Goal: Task Accomplishment & Management: Complete application form

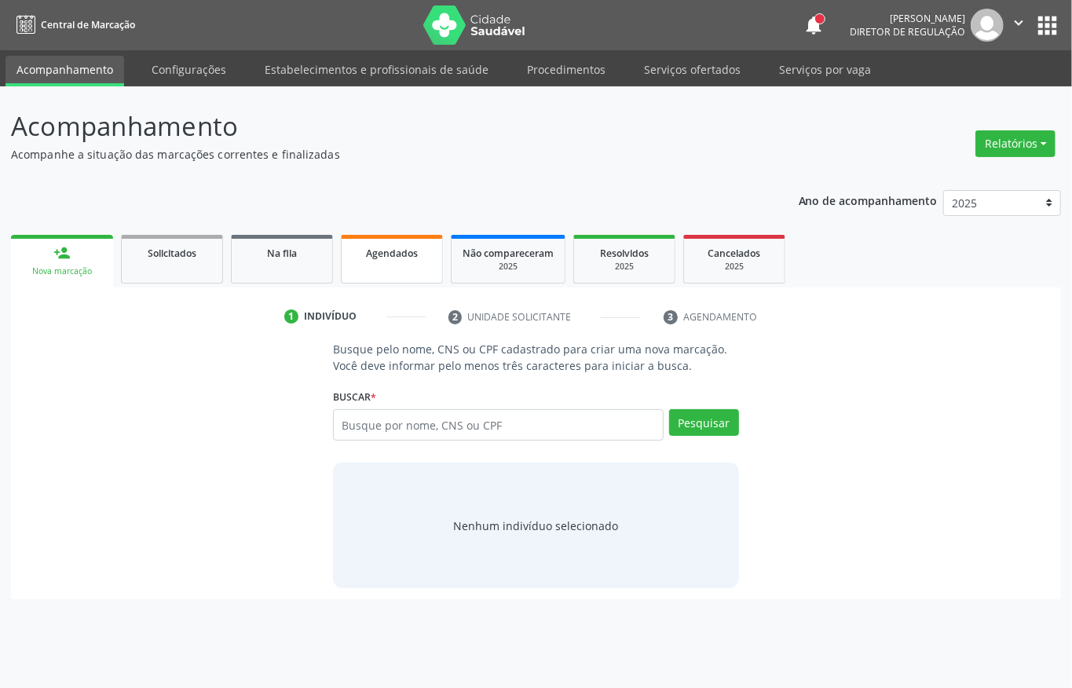
click at [374, 262] on link "Agendados" at bounding box center [392, 259] width 102 height 49
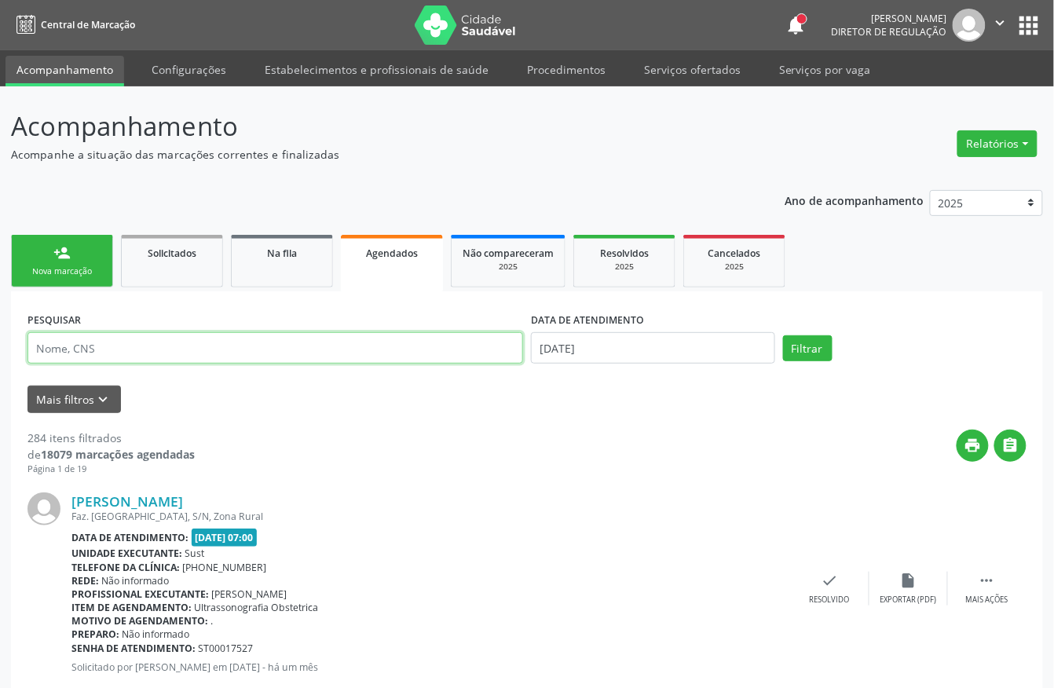
click at [224, 349] on input "text" at bounding box center [275, 347] width 496 height 31
type input "heitor"
click at [783, 335] on button "Filtrar" at bounding box center [807, 348] width 49 height 27
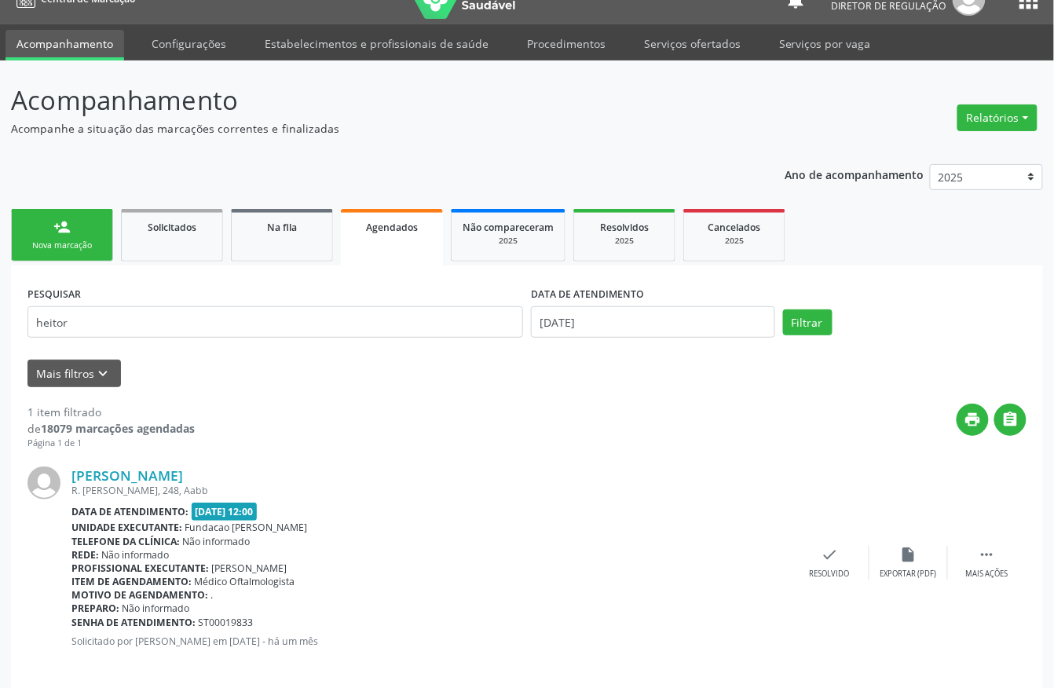
scroll to position [41, 0]
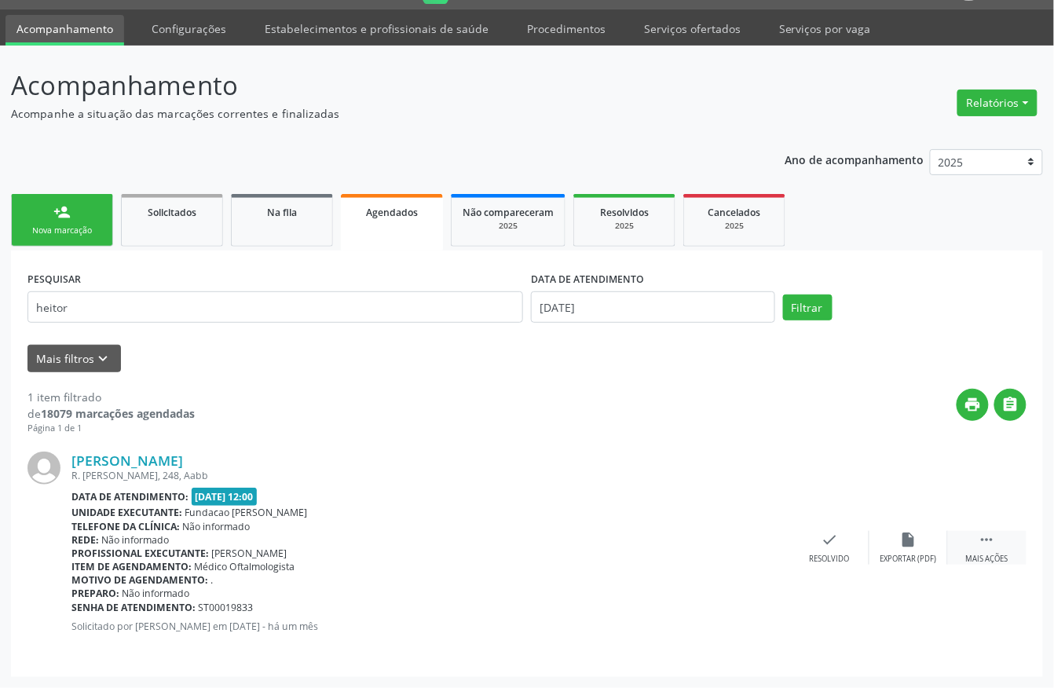
click at [975, 535] on div " Mais ações" at bounding box center [987, 548] width 79 height 34
click at [679, 543] on icon "print" at bounding box center [672, 539] width 17 height 17
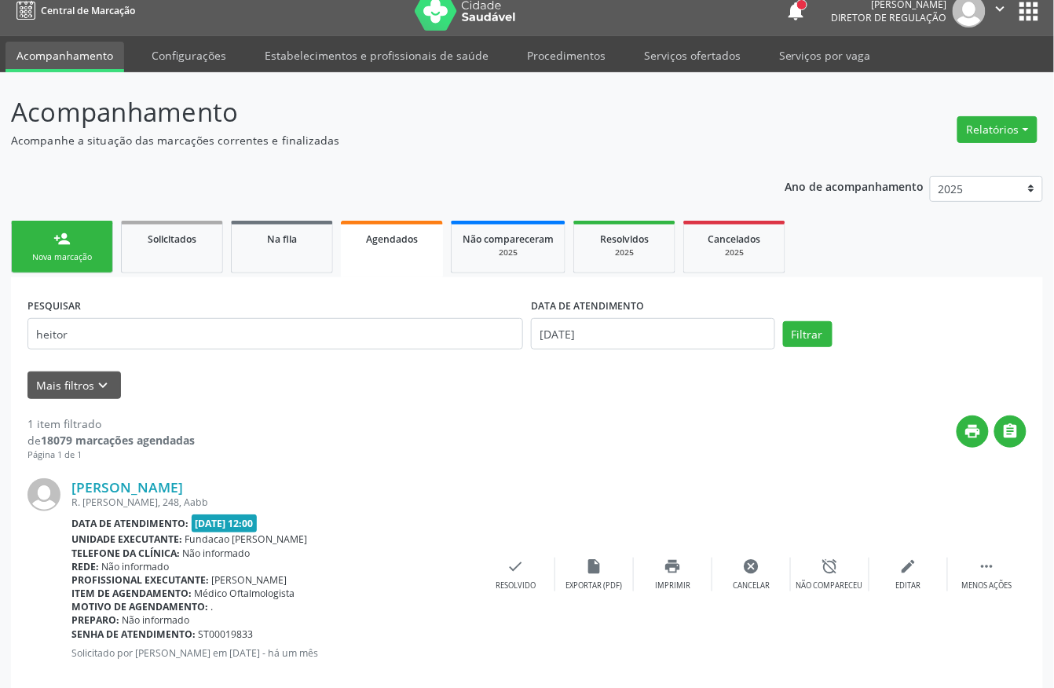
scroll to position [0, 0]
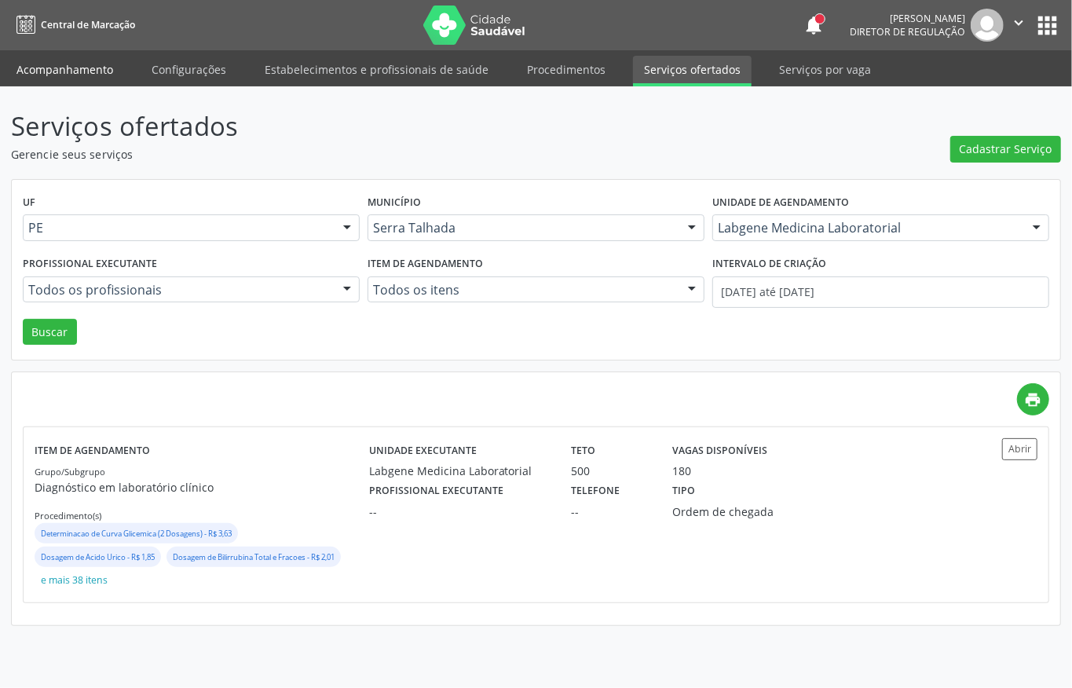
click at [74, 60] on link "Acompanhamento" at bounding box center [64, 69] width 119 height 27
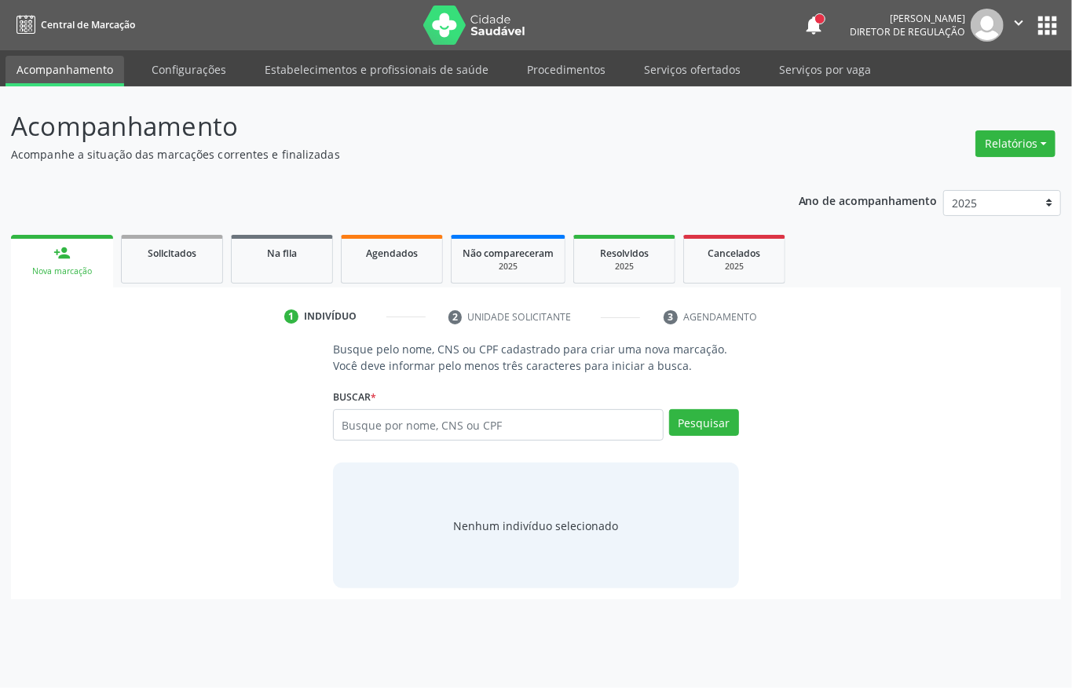
drag, startPoint x: 441, startPoint y: 460, endPoint x: 443, endPoint y: 441, distance: 19.8
click at [440, 456] on div "Busque pelo nome, CNS ou CPF cadastrado para criar uma nova marcação. Você deve…" at bounding box center [536, 464] width 428 height 247
click at [444, 440] on input "text" at bounding box center [498, 424] width 331 height 31
type input "704707775484234"
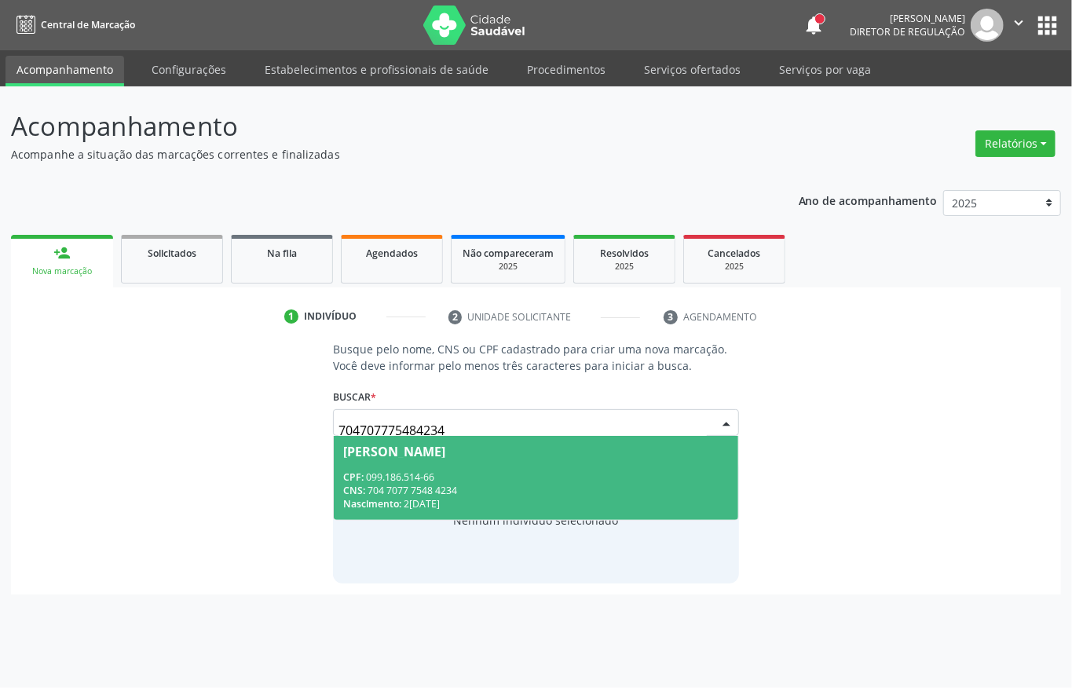
click at [484, 496] on div "CNS: 704 7077 7548 4234" at bounding box center [536, 490] width 386 height 13
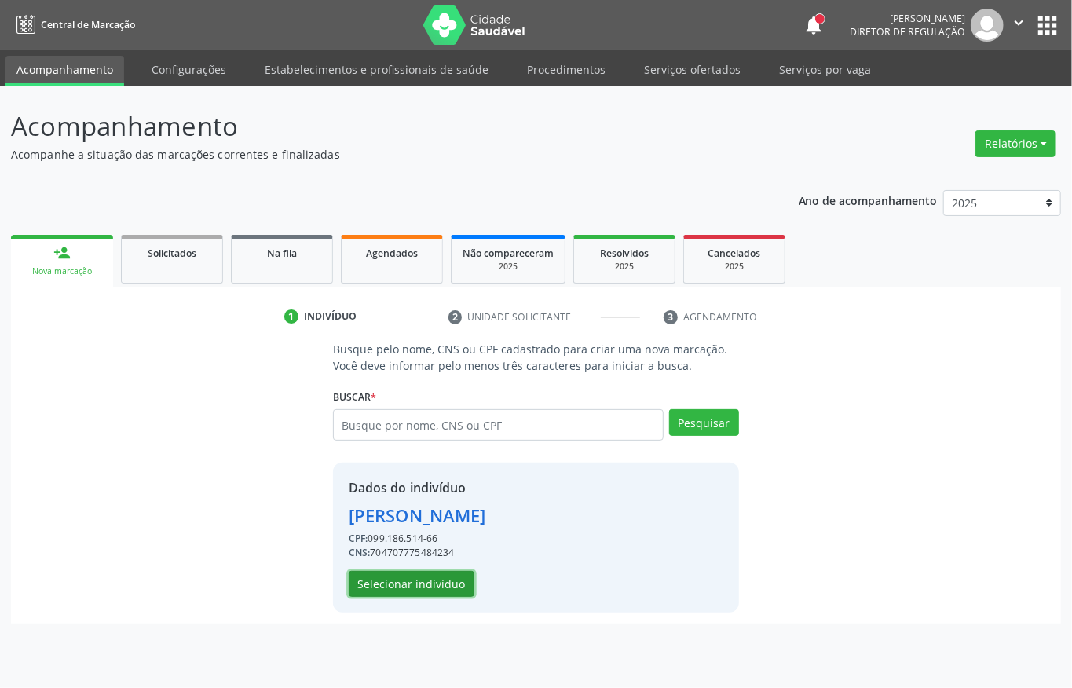
click at [416, 573] on button "Selecionar indivíduo" at bounding box center [412, 584] width 126 height 27
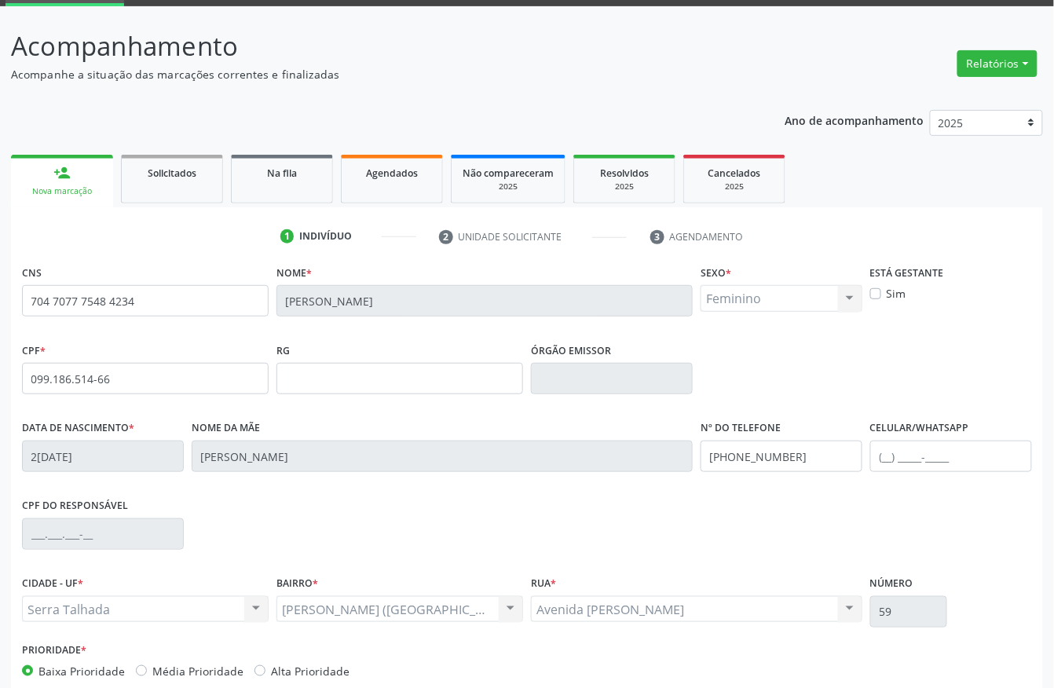
scroll to position [164, 0]
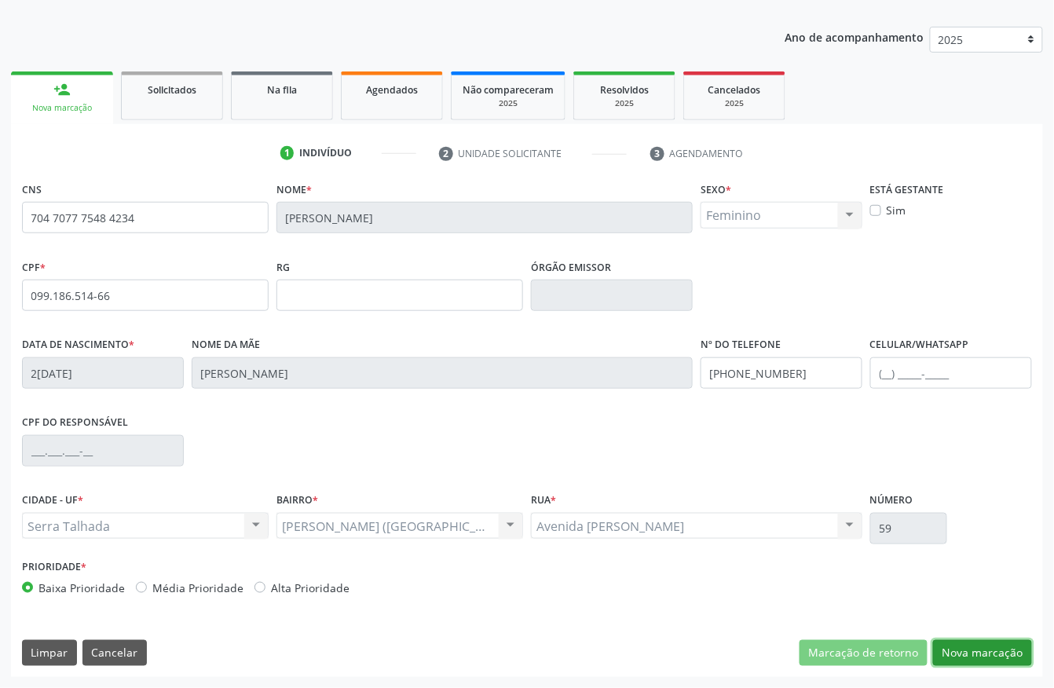
click at [1019, 653] on button "Nova marcação" at bounding box center [982, 653] width 99 height 27
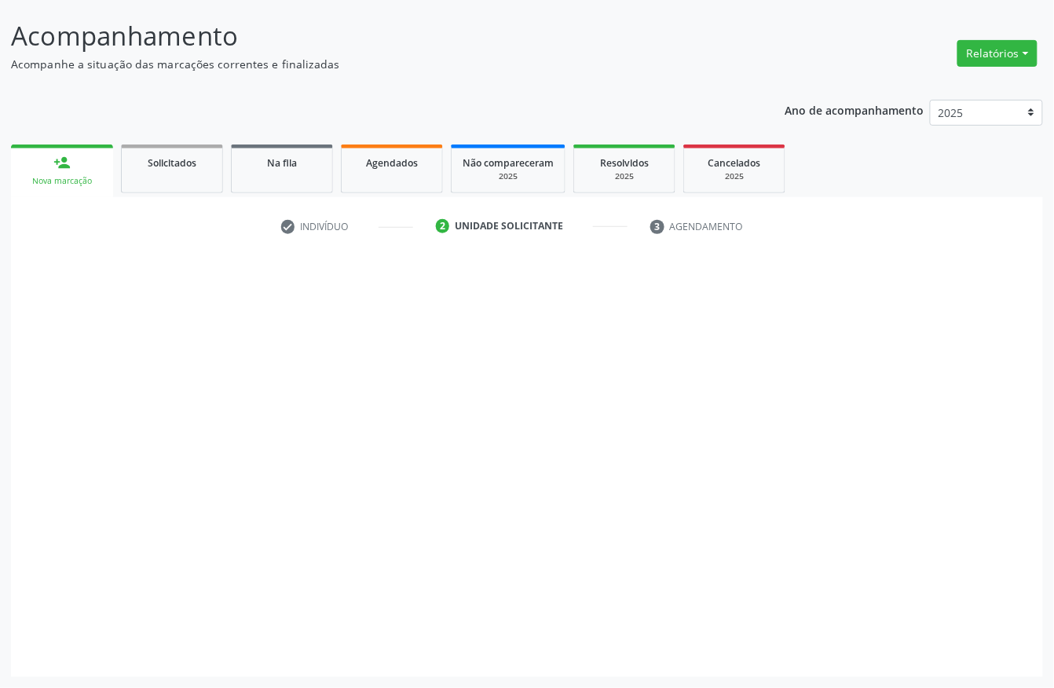
scroll to position [92, 0]
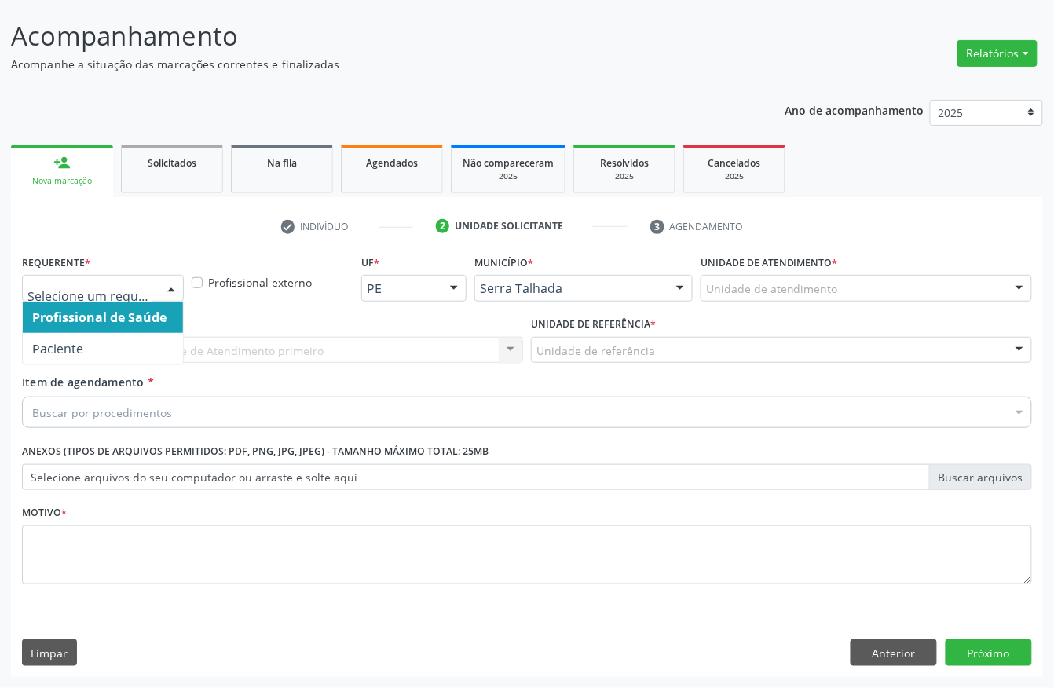
click at [152, 287] on div at bounding box center [103, 288] width 162 height 27
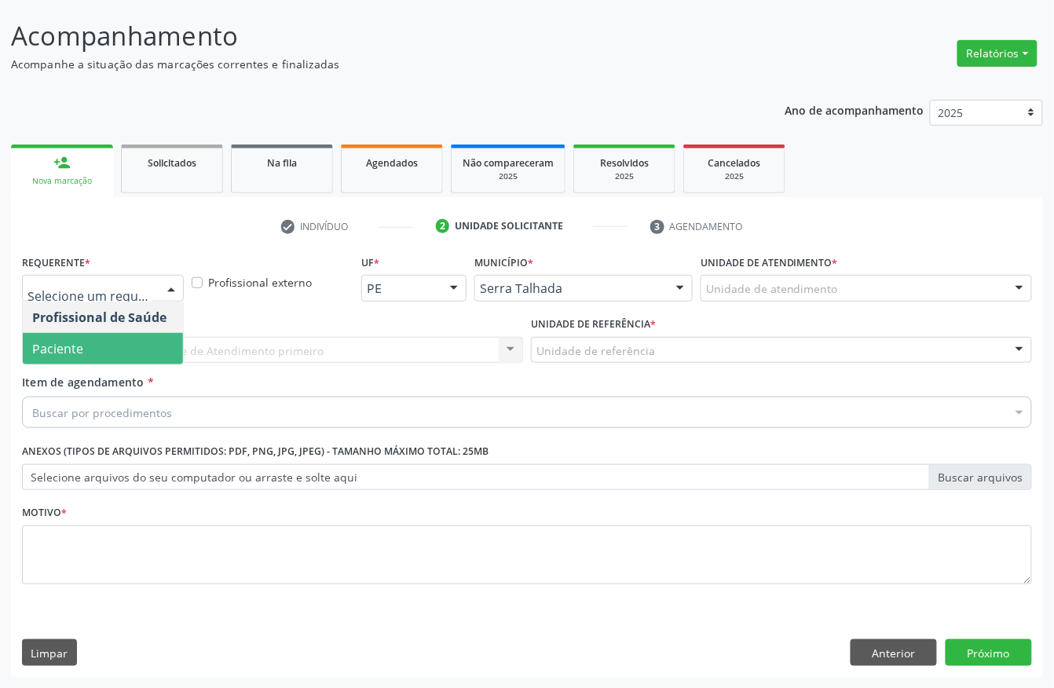
click at [119, 343] on span "Paciente" at bounding box center [103, 348] width 160 height 31
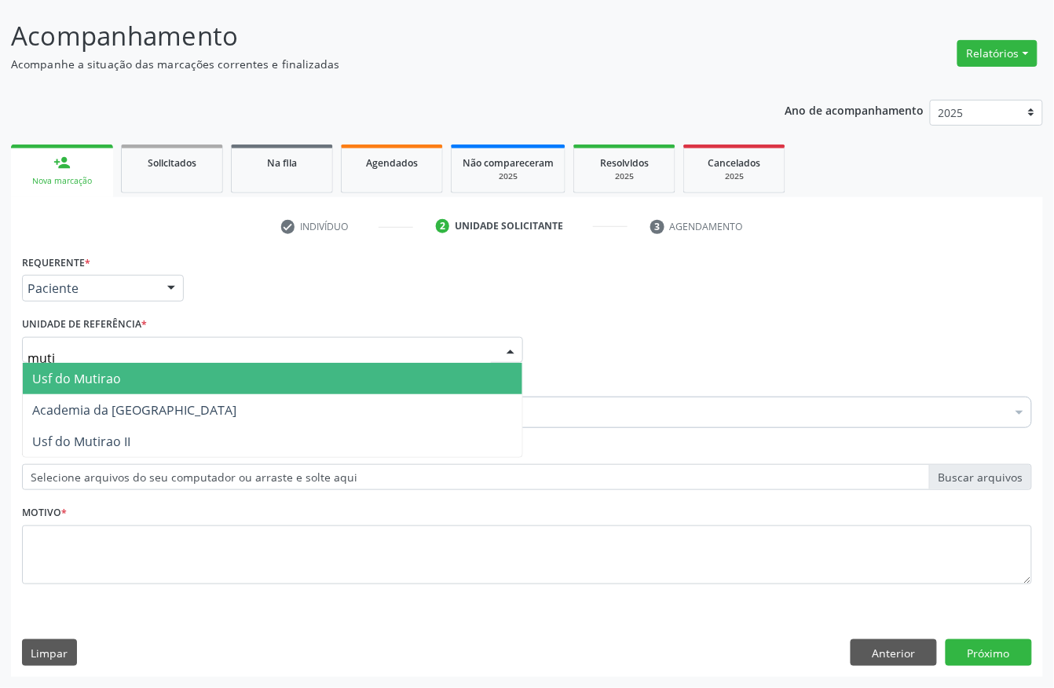
type input "mutir"
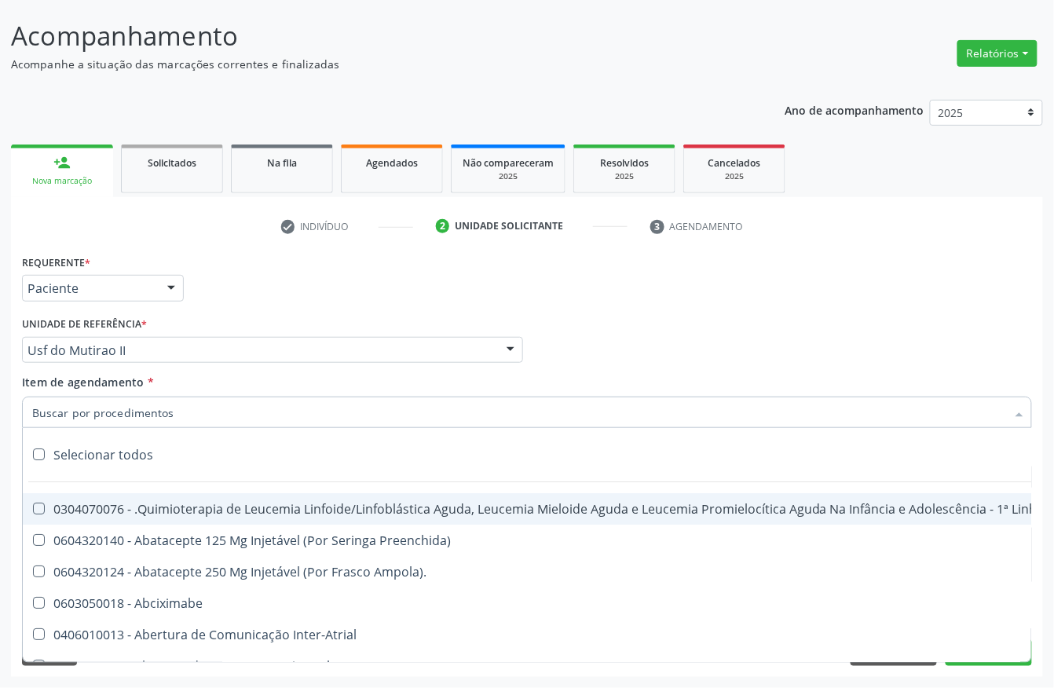
click at [114, 419] on input "Item de agendamento *" at bounding box center [519, 412] width 974 height 31
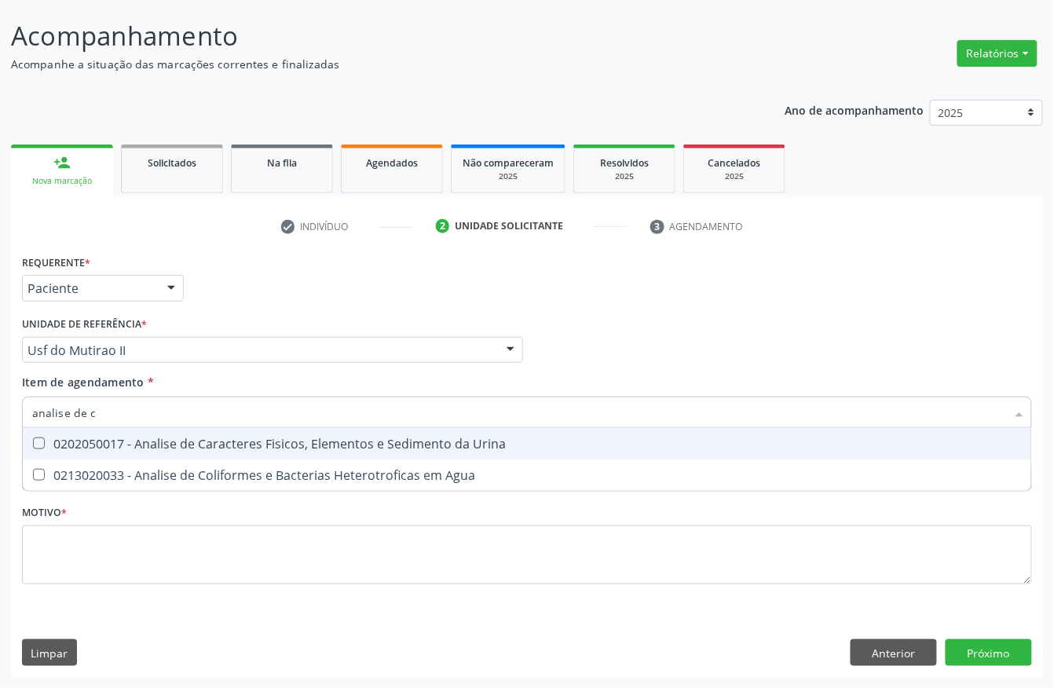
type input "analise de ca"
click at [120, 444] on div "0202050017 - Analise de Caracteres Fisicos, Elementos e Sedimento da Urina" at bounding box center [527, 443] width 990 height 13
checkbox Urina "true"
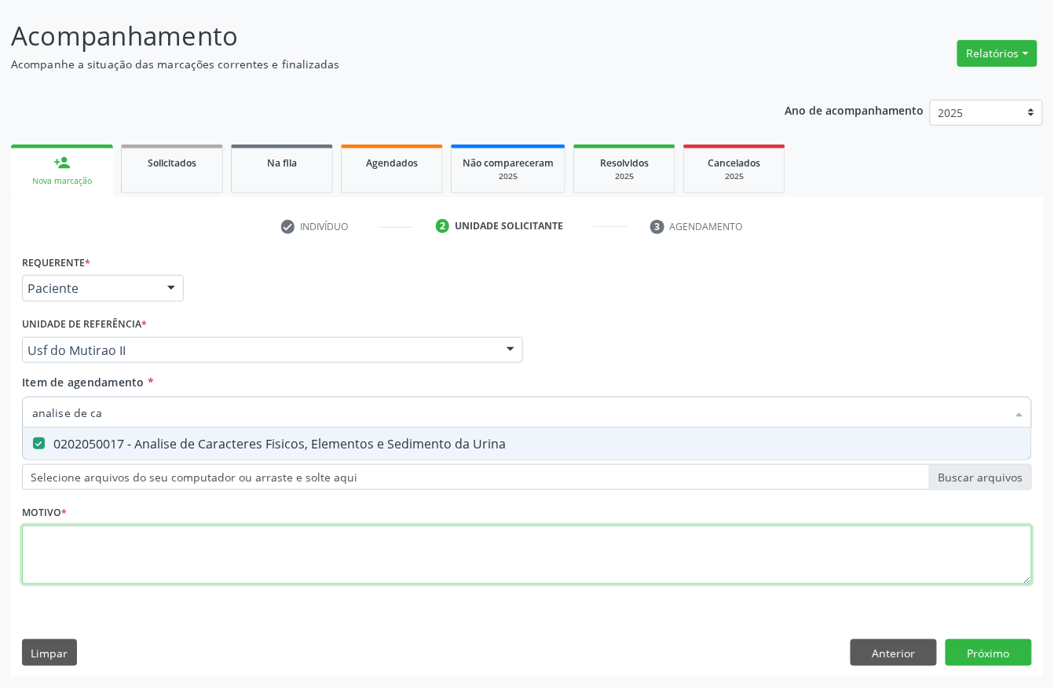
click at [88, 536] on div "Requerente * Paciente Profissional de Saúde Paciente Nenhum resultado encontrad…" at bounding box center [527, 429] width 1010 height 356
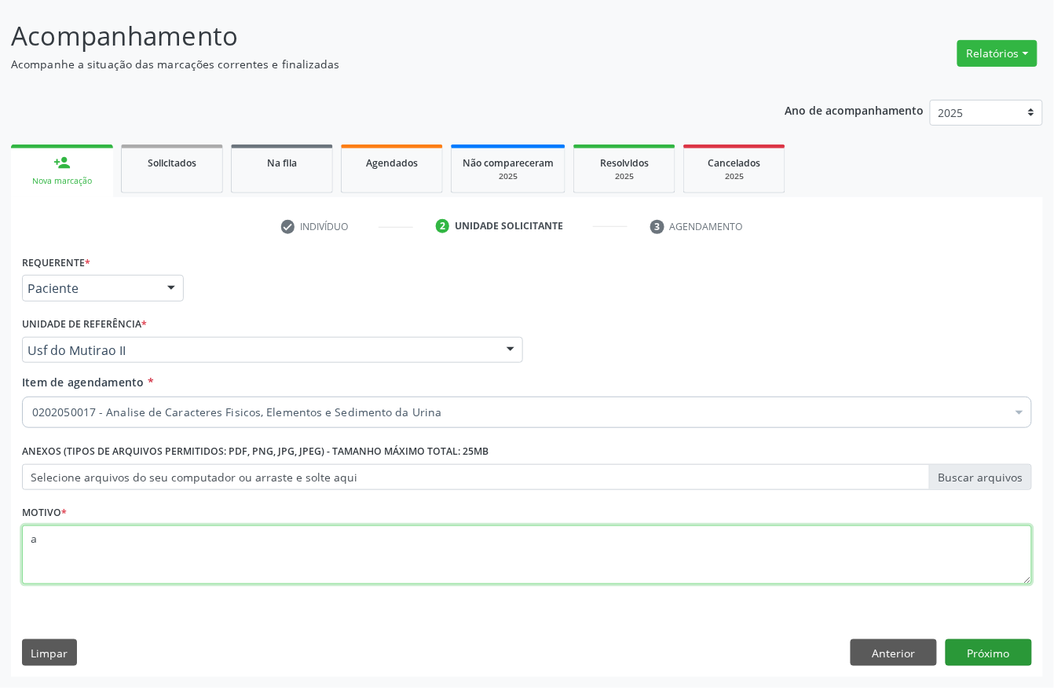
type textarea "a"
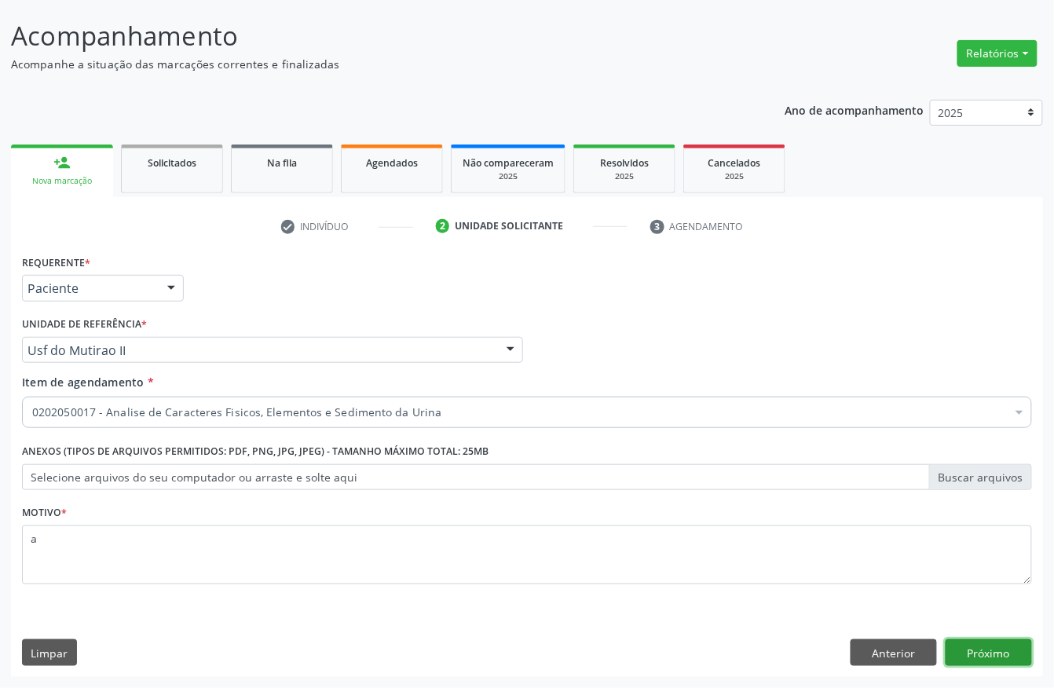
click at [1000, 647] on button "Próximo" at bounding box center [989, 652] width 86 height 27
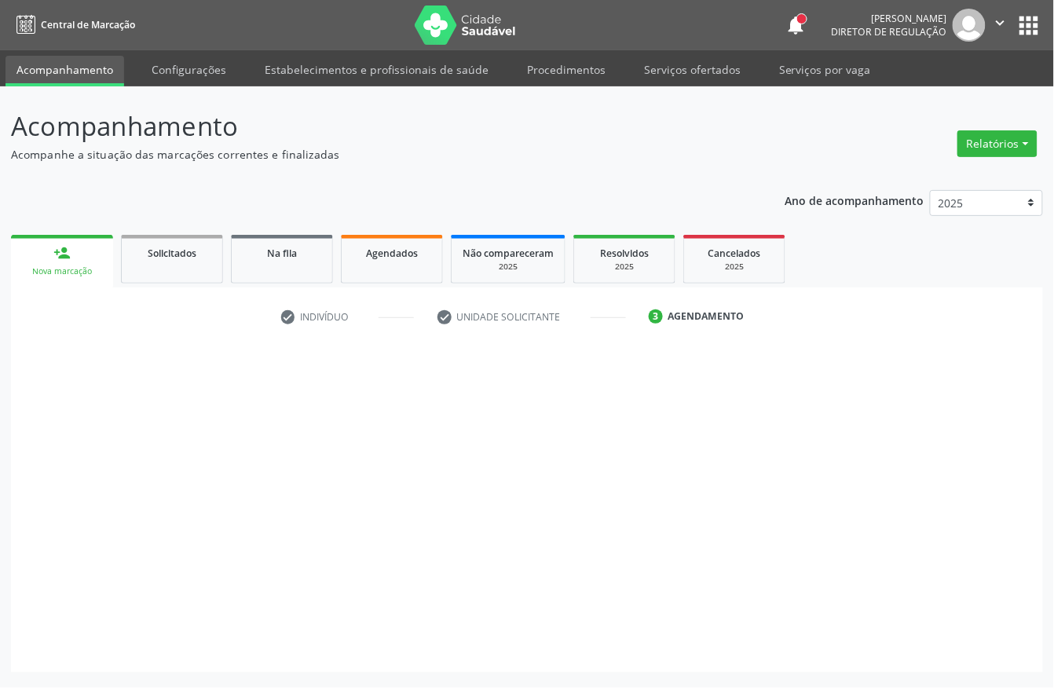
scroll to position [0, 0]
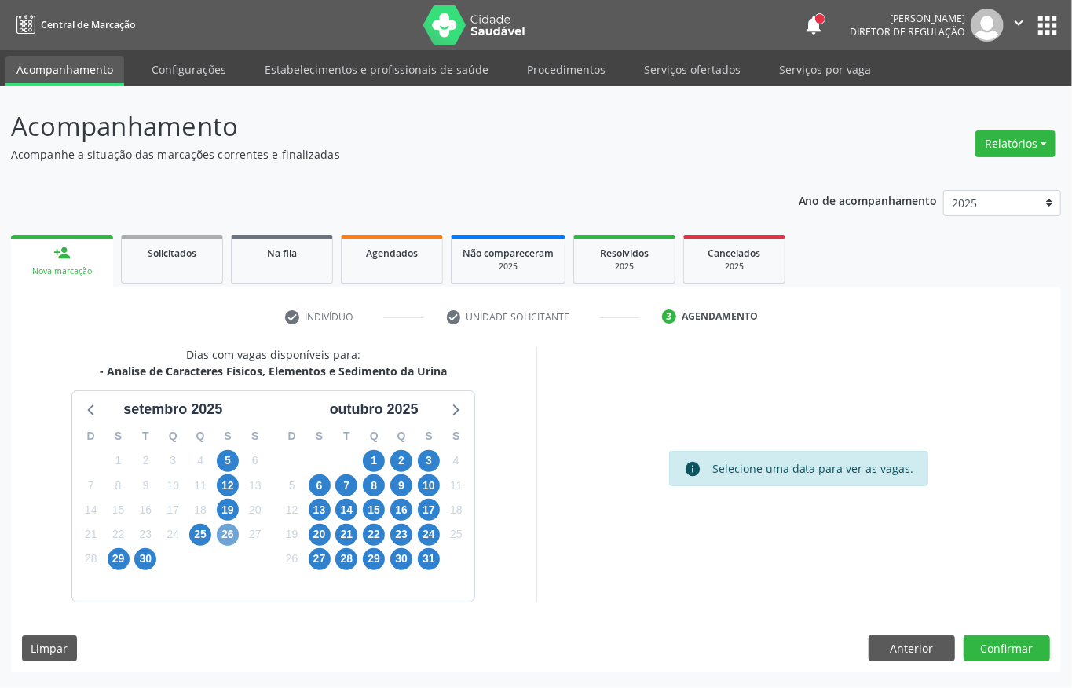
click at [218, 529] on span "26" at bounding box center [228, 535] width 22 height 22
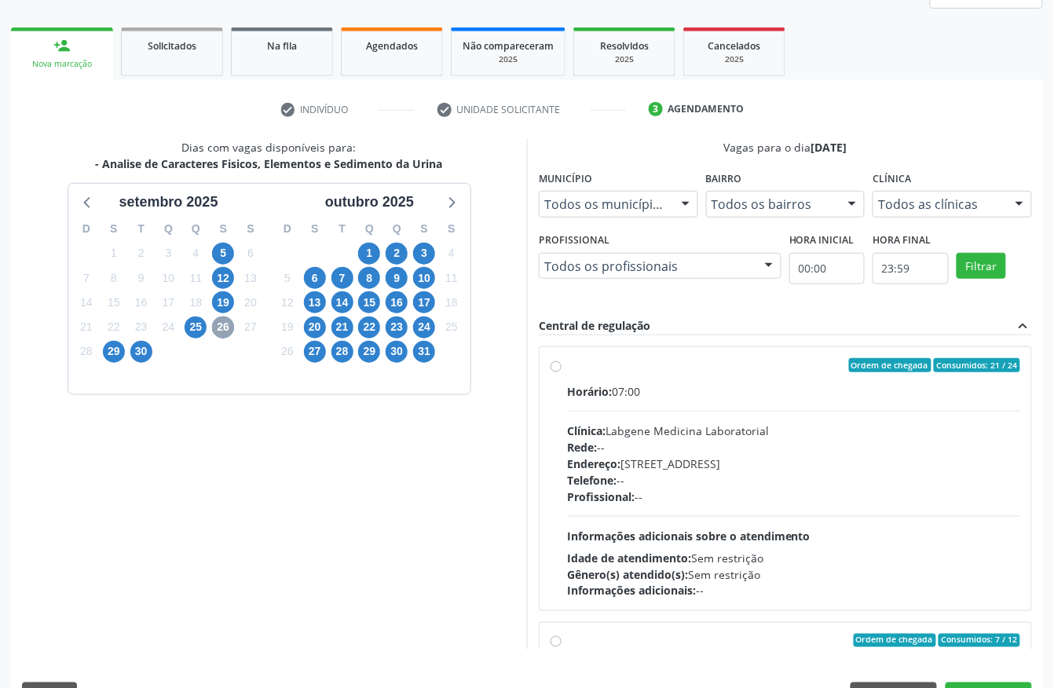
scroll to position [209, 0]
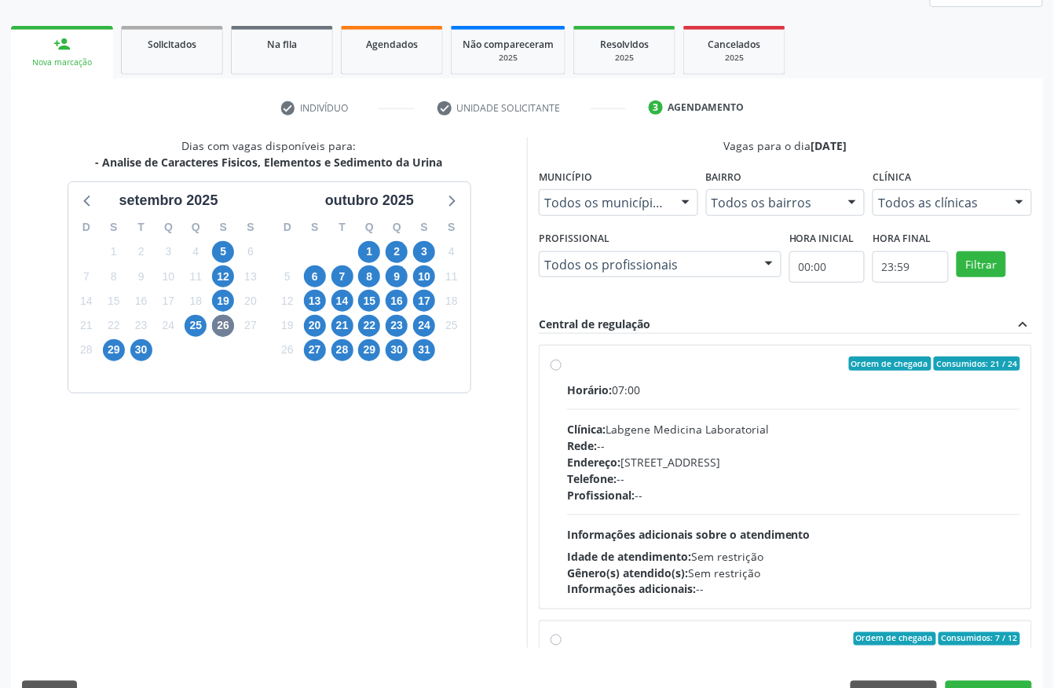
drag, startPoint x: 635, startPoint y: 428, endPoint x: 620, endPoint y: 426, distance: 15.9
click at [627, 432] on div "Clínica: Labgene Medicina Laboratorial" at bounding box center [793, 429] width 453 height 16
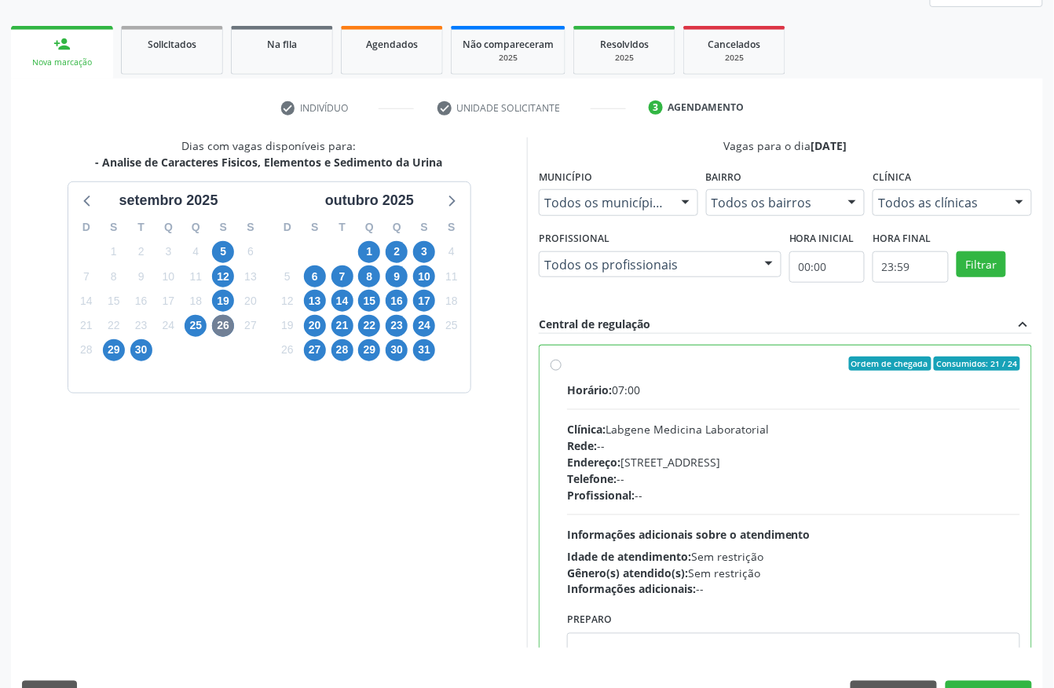
radio input "true"
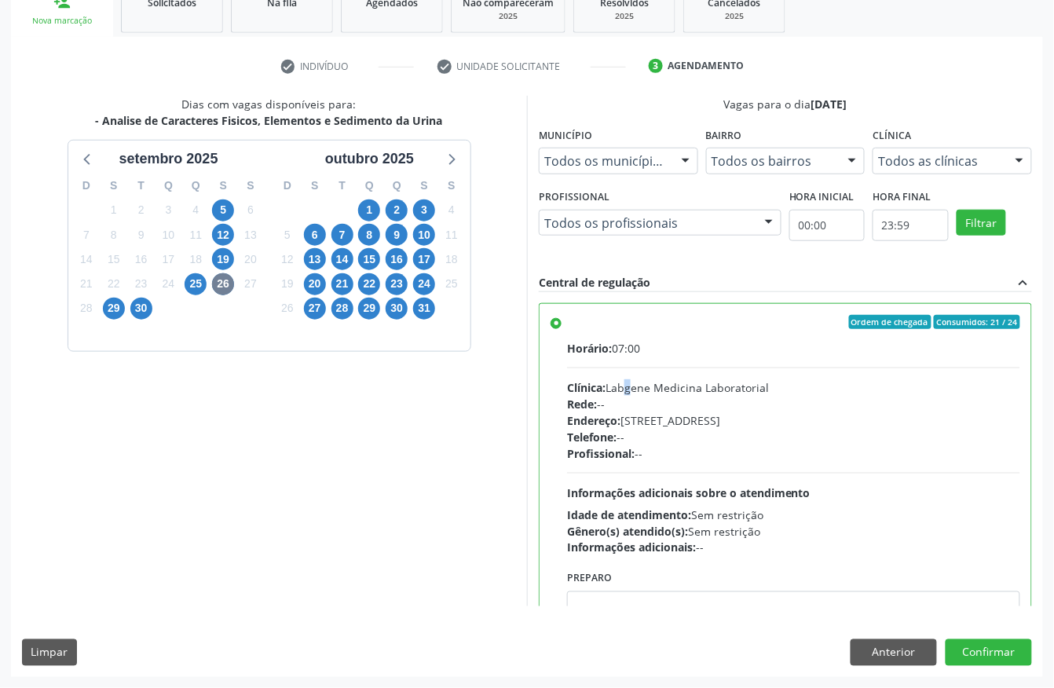
scroll to position [104, 0]
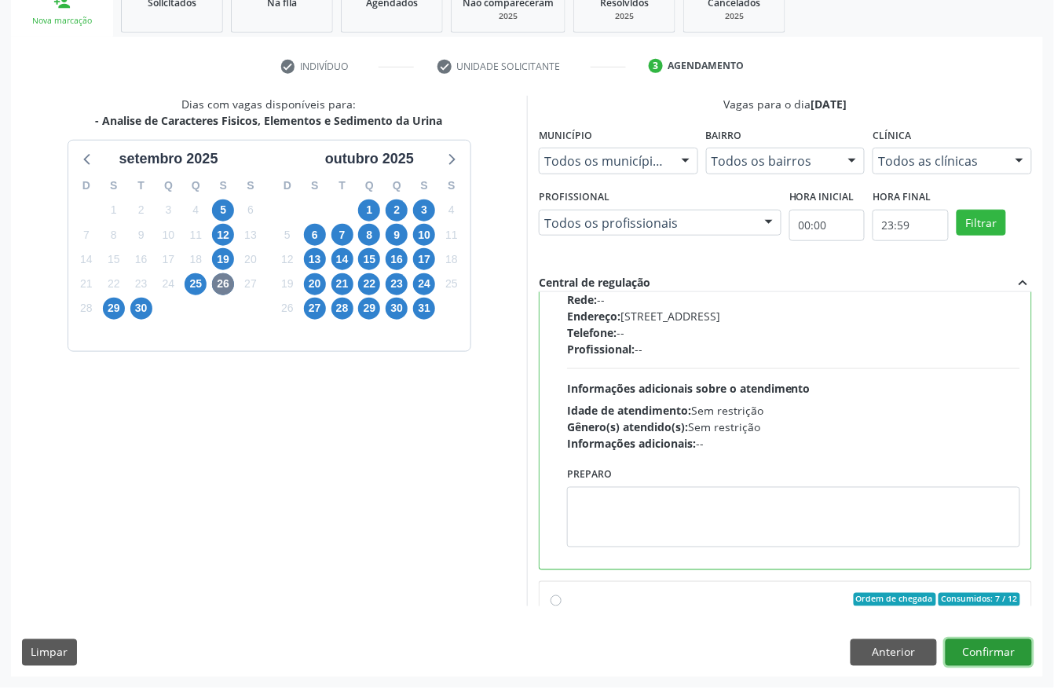
click at [1010, 651] on button "Confirmar" at bounding box center [989, 652] width 86 height 27
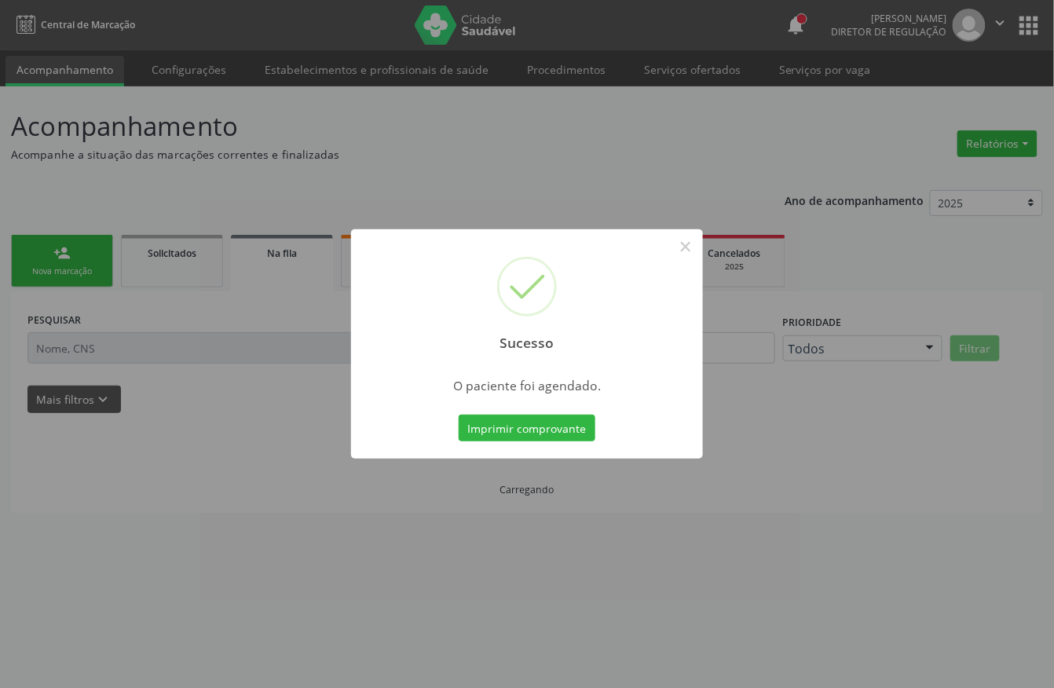
scroll to position [0, 0]
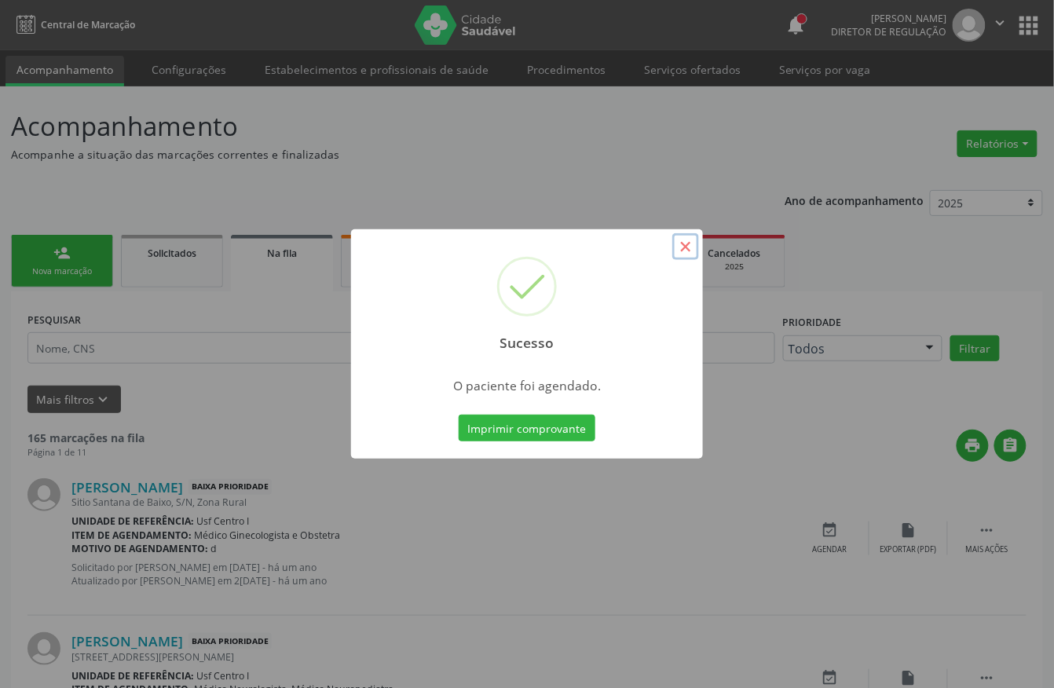
click at [685, 243] on button "×" at bounding box center [685, 246] width 27 height 27
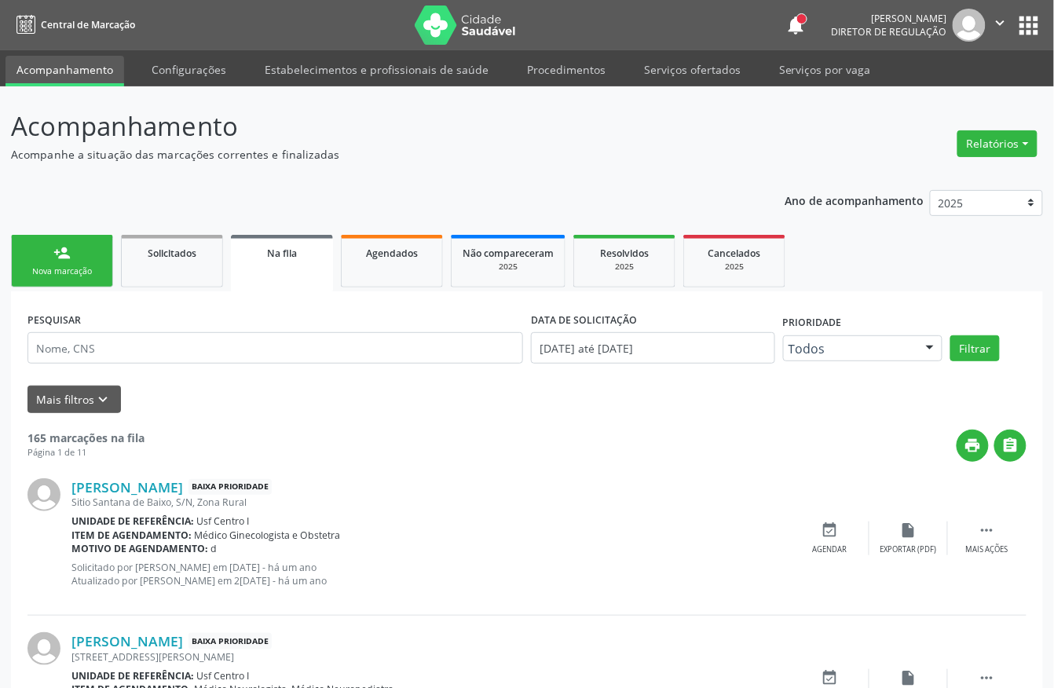
click at [71, 252] on link "person_add Nova marcação" at bounding box center [62, 261] width 102 height 53
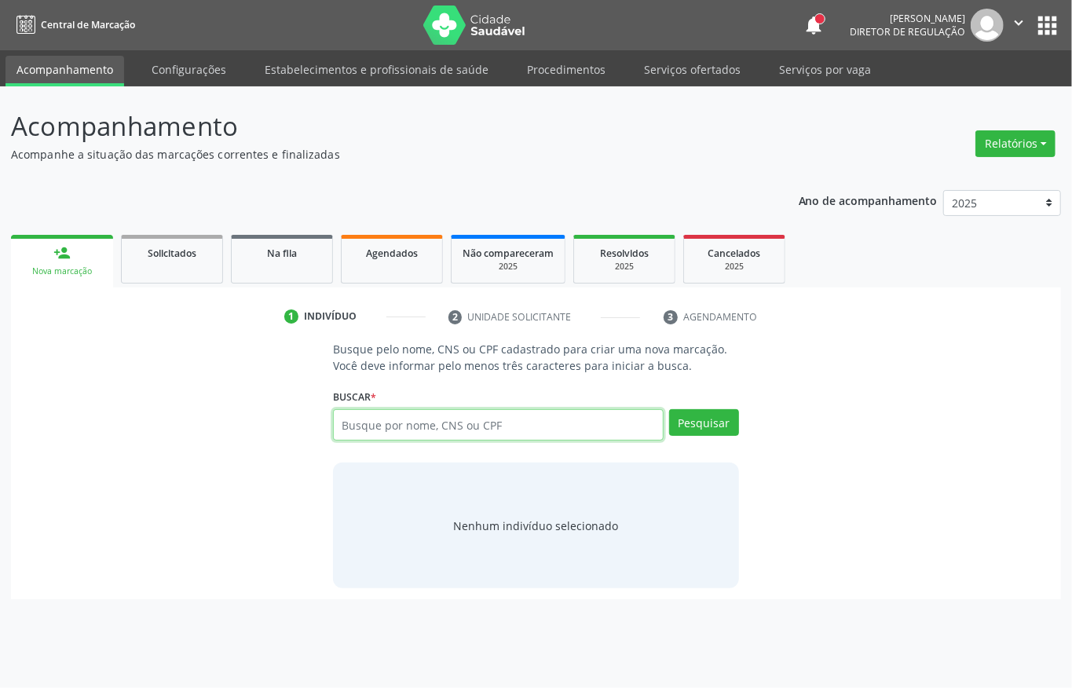
click at [382, 427] on input "text" at bounding box center [498, 424] width 331 height 31
click at [448, 426] on input "text" at bounding box center [498, 424] width 331 height 31
type input "706002844916043"
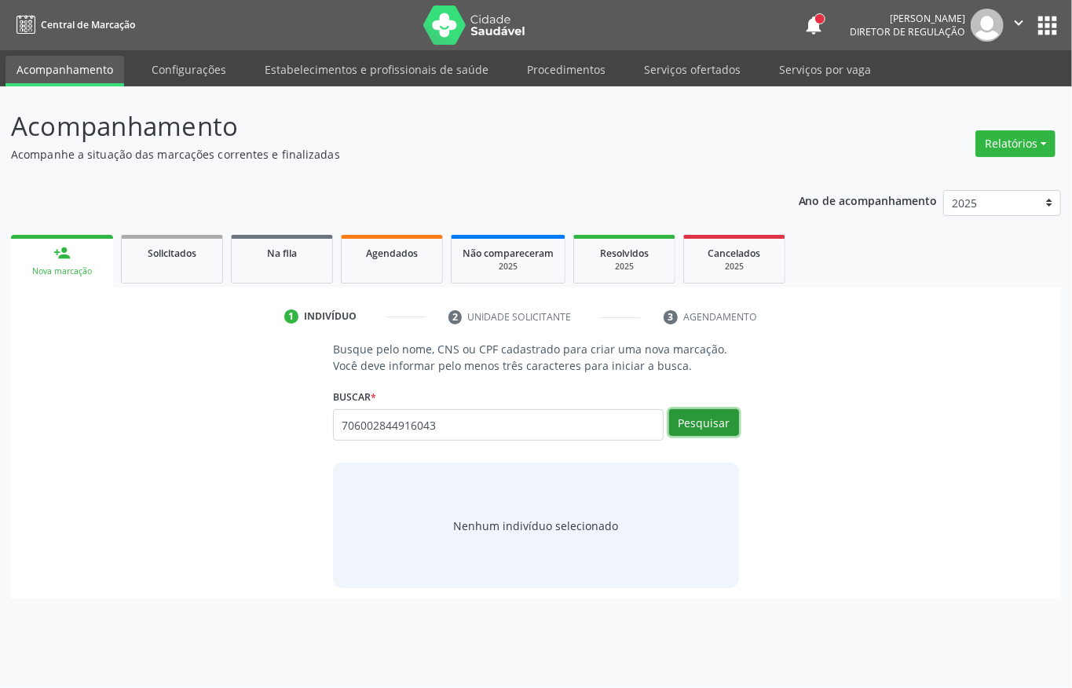
click at [720, 432] on button "Pesquisar" at bounding box center [704, 422] width 70 height 27
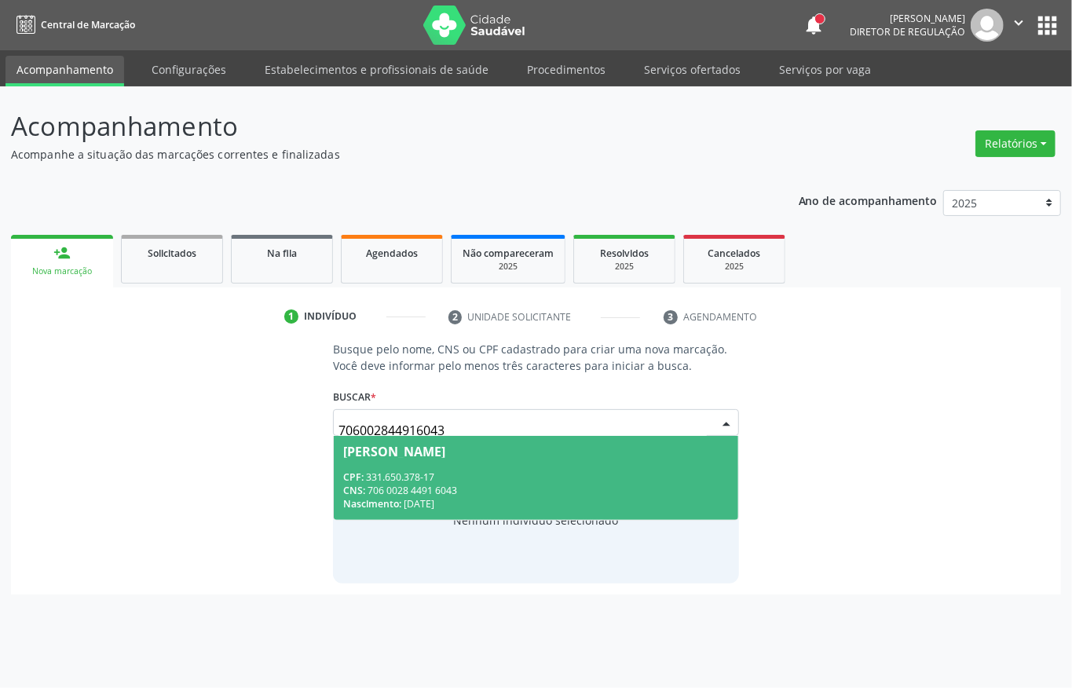
click at [431, 474] on div "CPF: 331.650.378-17" at bounding box center [536, 476] width 386 height 13
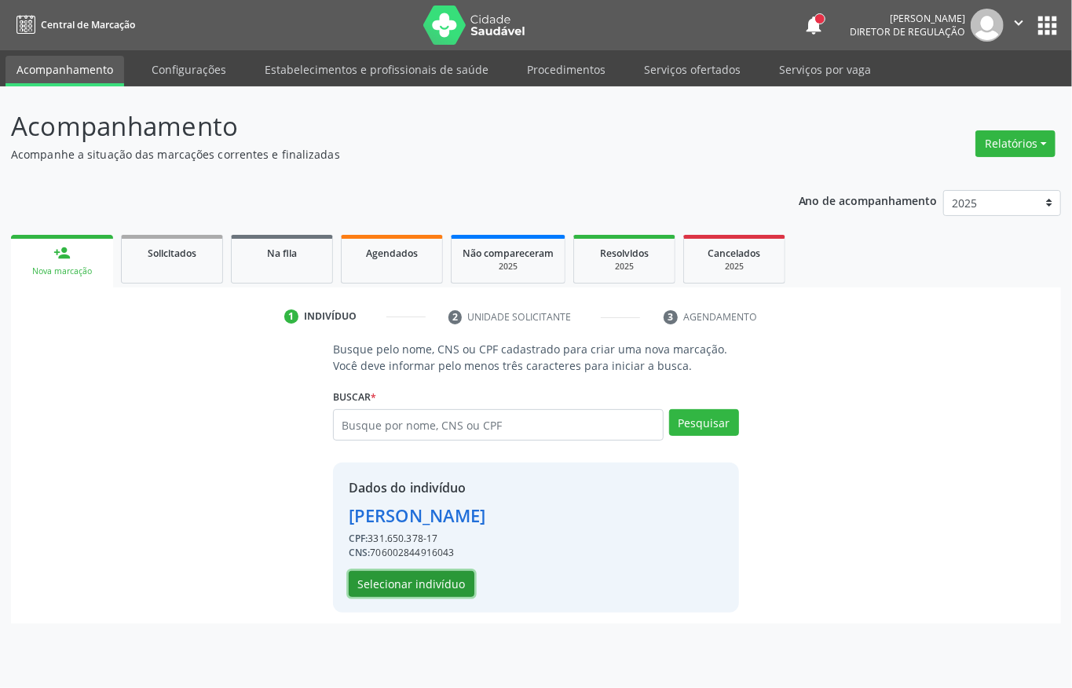
click at [429, 584] on button "Selecionar indivíduo" at bounding box center [412, 584] width 126 height 27
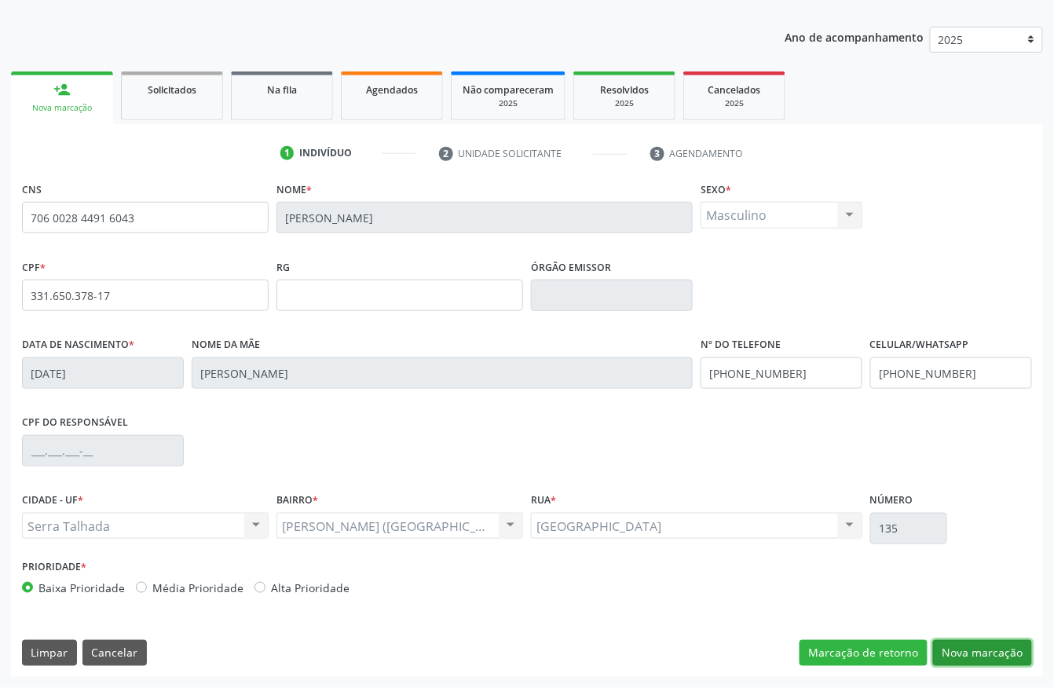
click at [974, 657] on button "Nova marcação" at bounding box center [982, 653] width 99 height 27
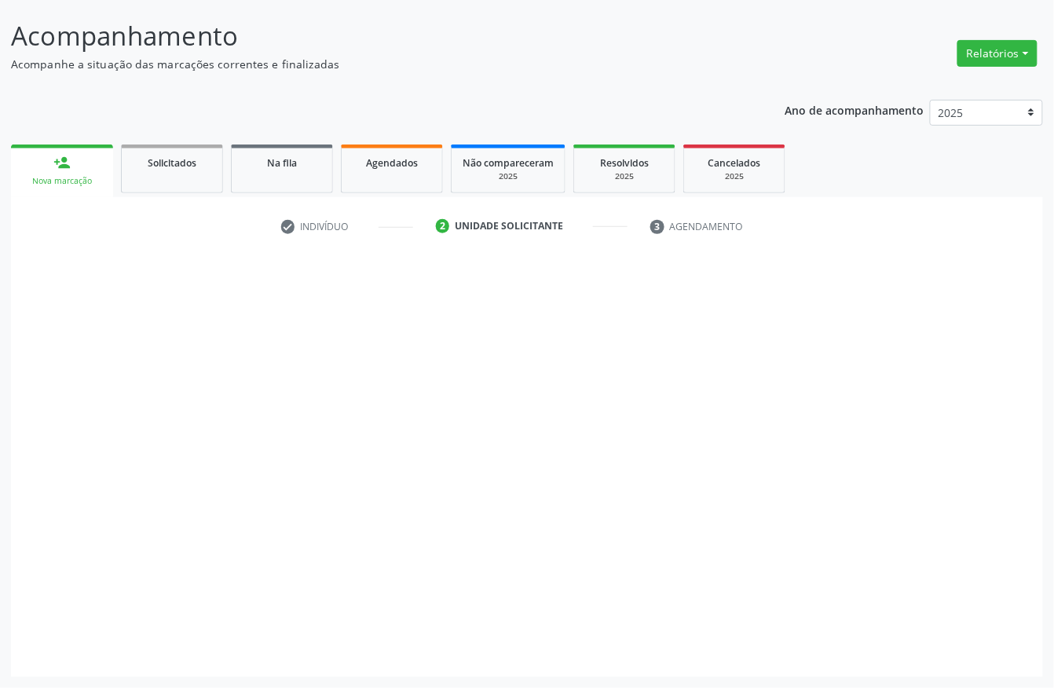
scroll to position [92, 0]
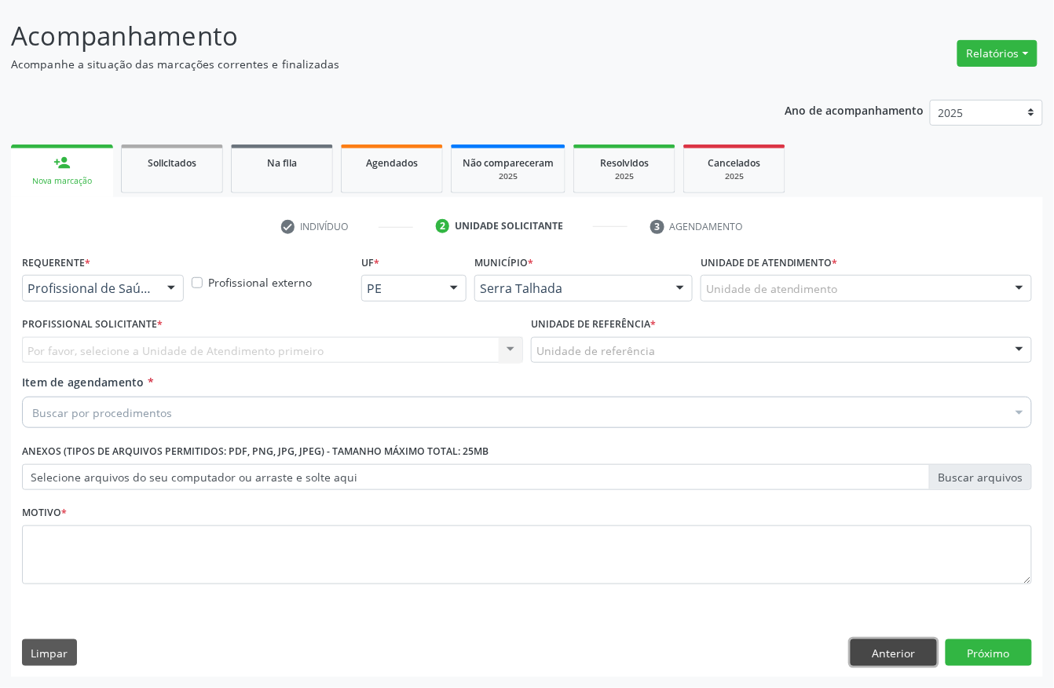
click at [871, 647] on button "Anterior" at bounding box center [894, 652] width 86 height 27
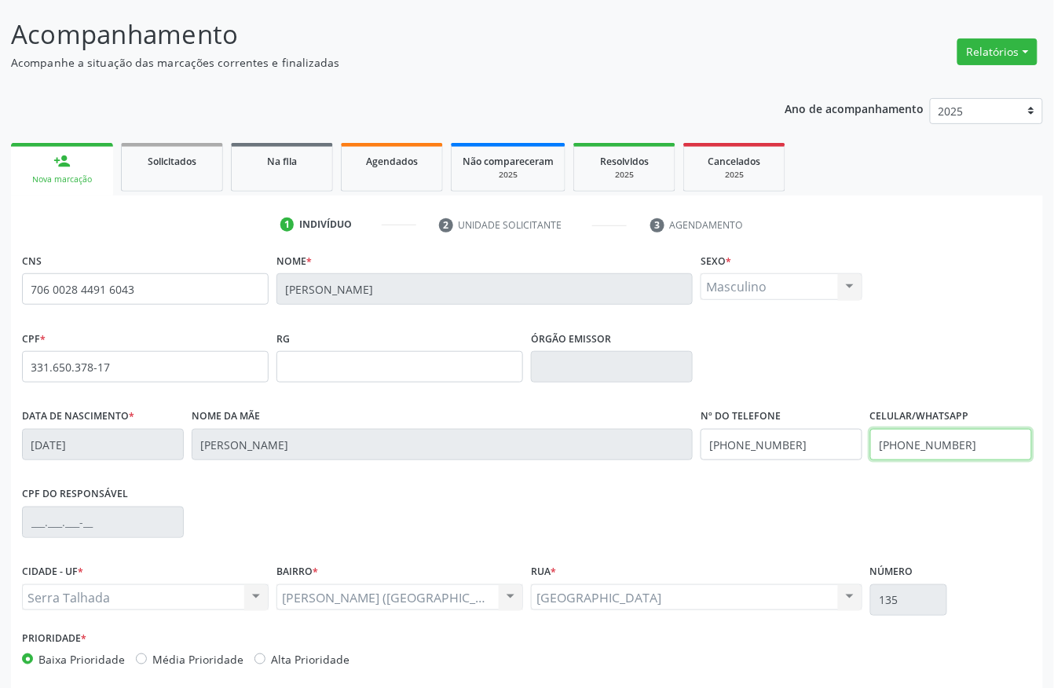
click at [913, 437] on input "(87) 99991-7522" at bounding box center [951, 444] width 162 height 31
click at [770, 446] on input "(87) 99991-7522" at bounding box center [782, 444] width 162 height 31
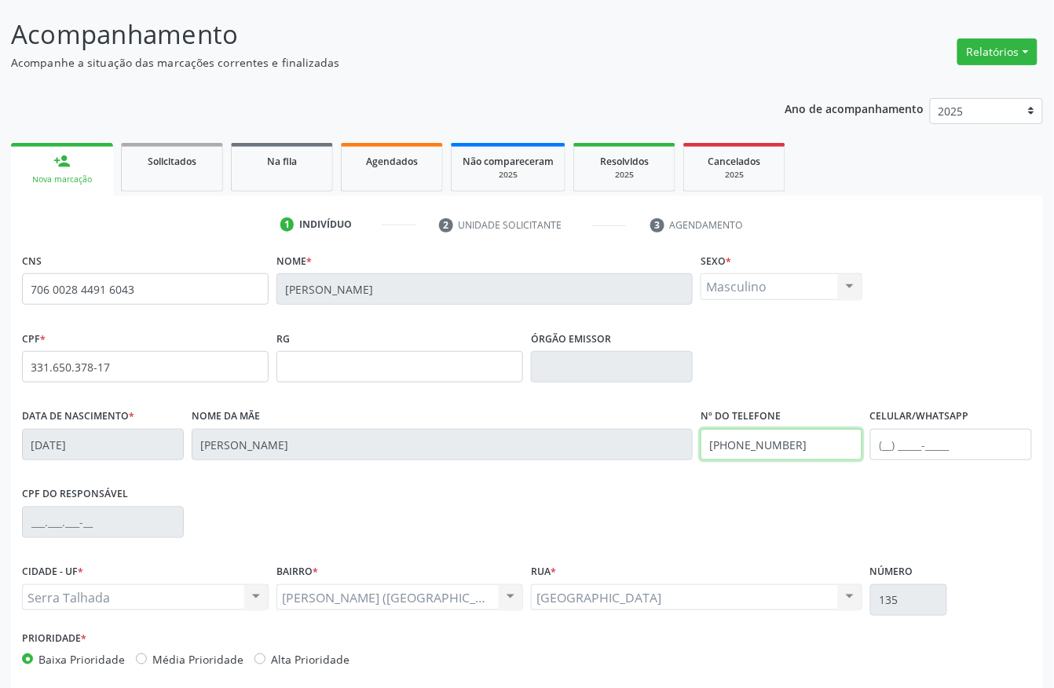
click at [770, 446] on input "(87) 99991-7522" at bounding box center [782, 444] width 162 height 31
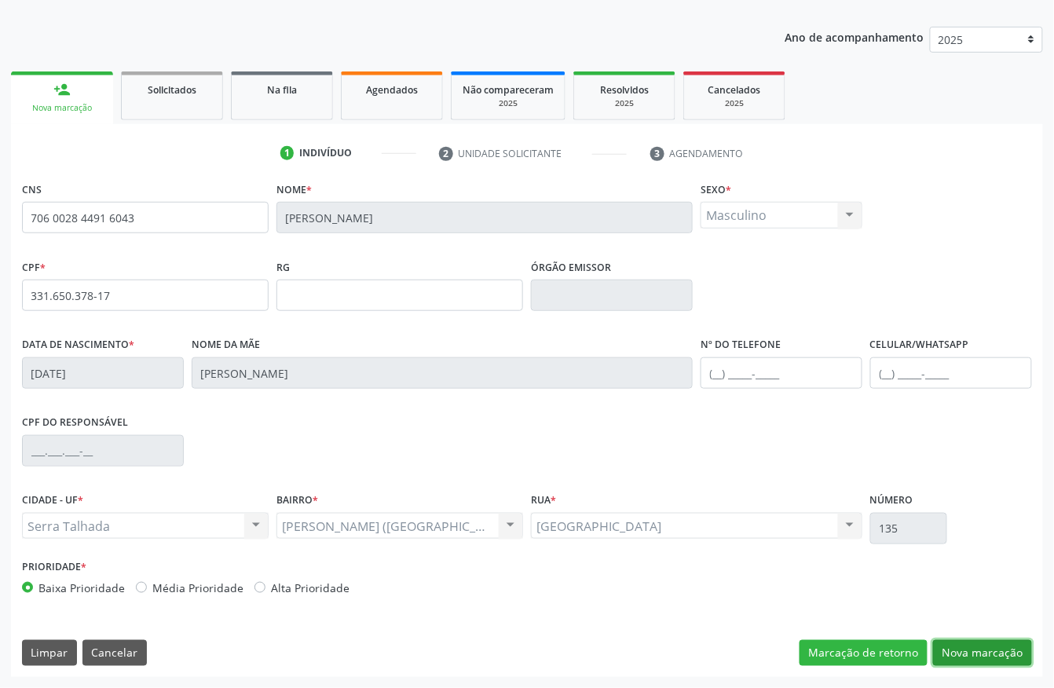
click at [984, 647] on button "Nova marcação" at bounding box center [982, 653] width 99 height 27
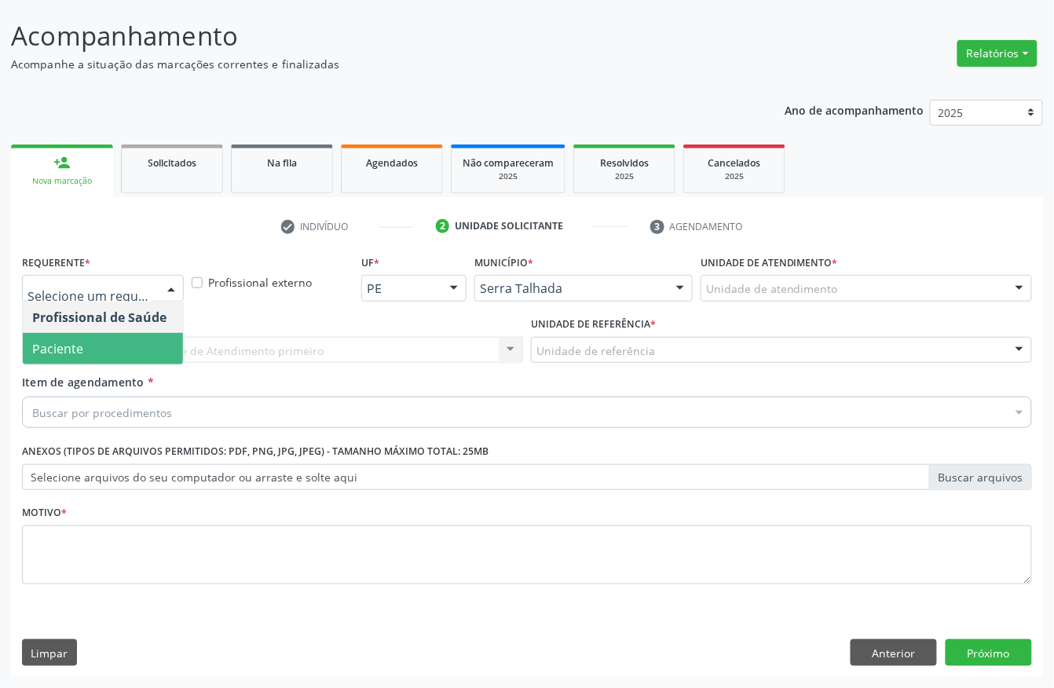
click at [85, 339] on span "Paciente" at bounding box center [103, 348] width 160 height 31
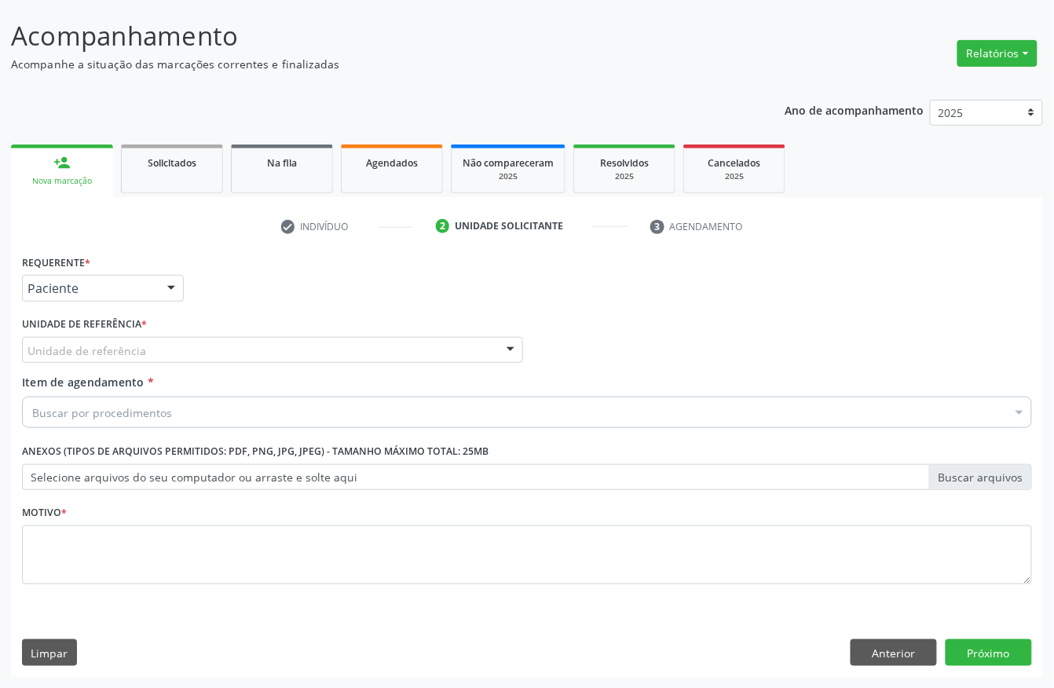
click at [85, 339] on div "Unidade de referência" at bounding box center [272, 350] width 501 height 27
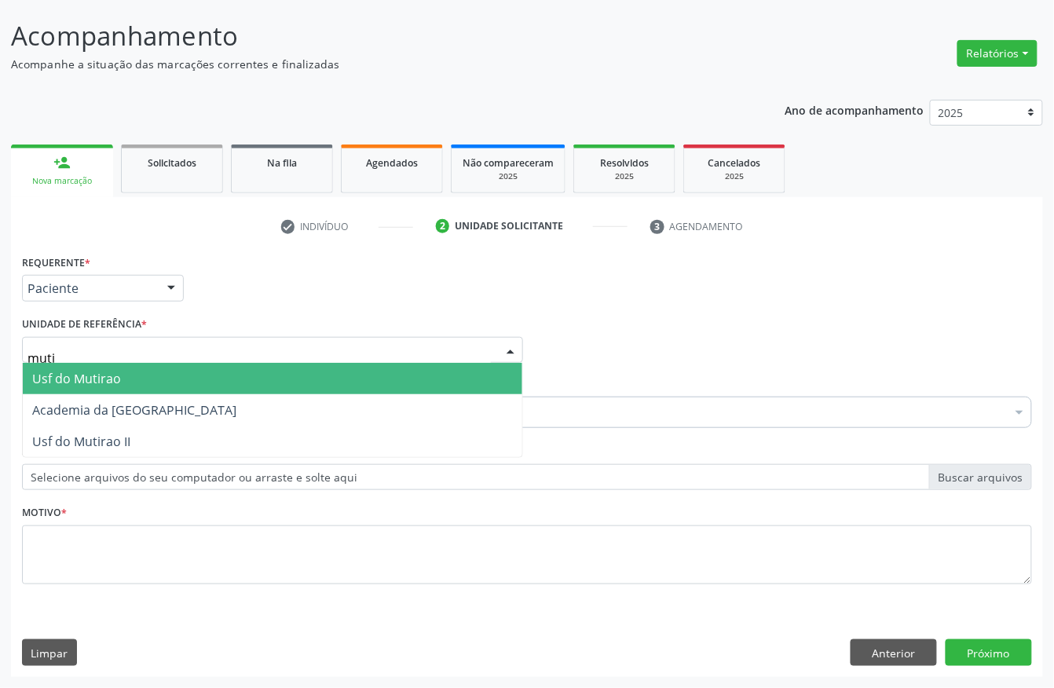
type input "mutir"
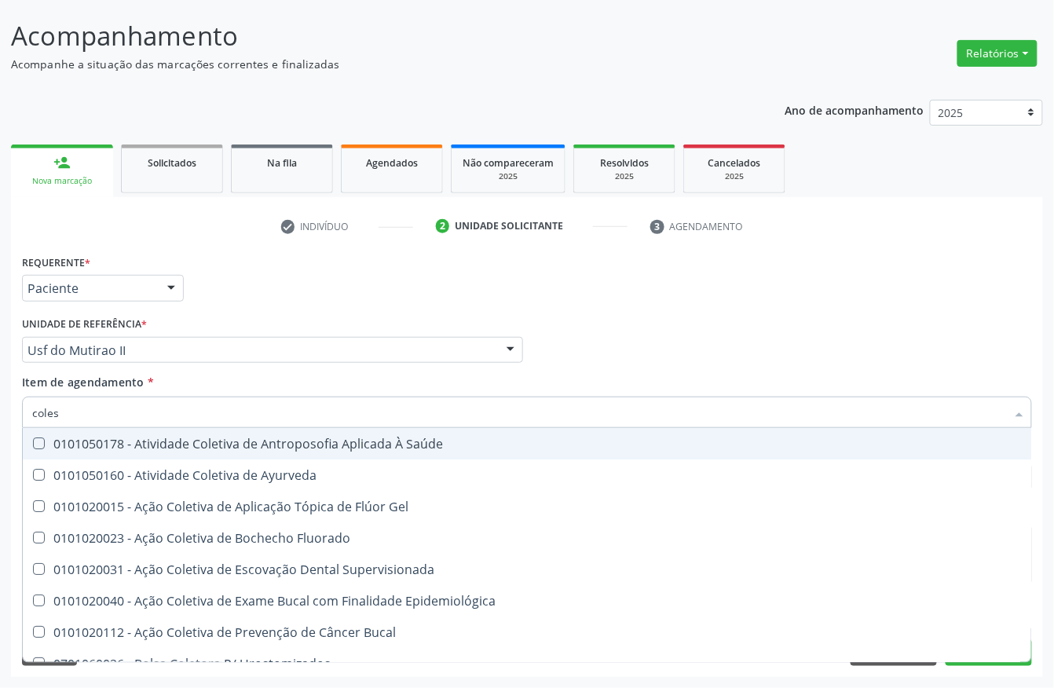
type input "colest"
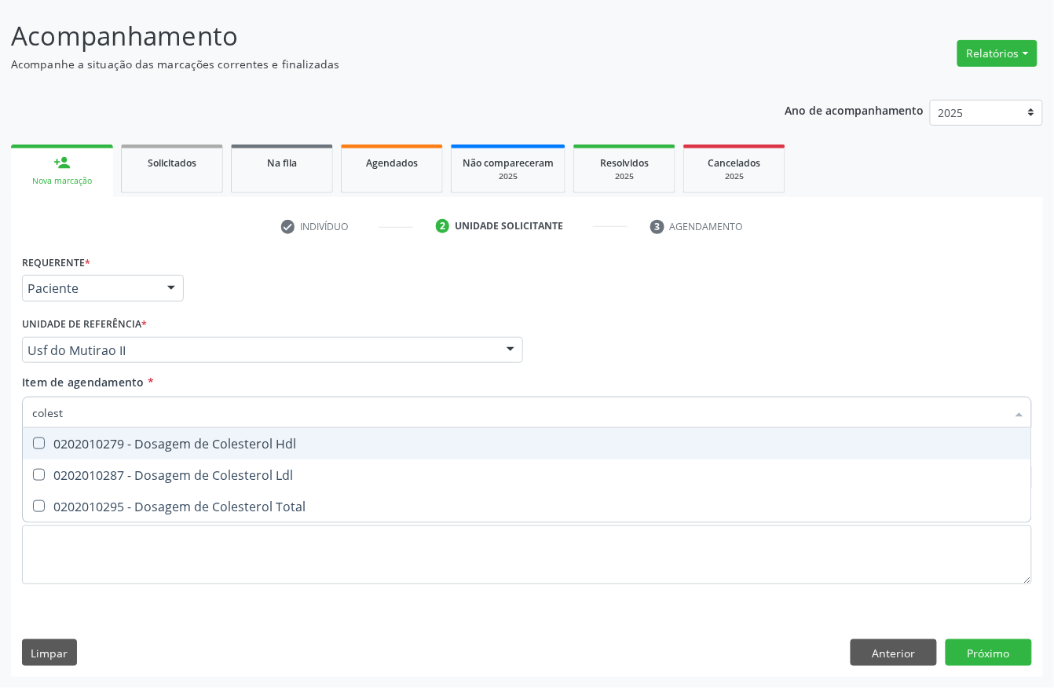
click at [89, 445] on div "0202010279 - Dosagem de Colesterol Hdl" at bounding box center [527, 443] width 990 height 13
checkbox Hdl "true"
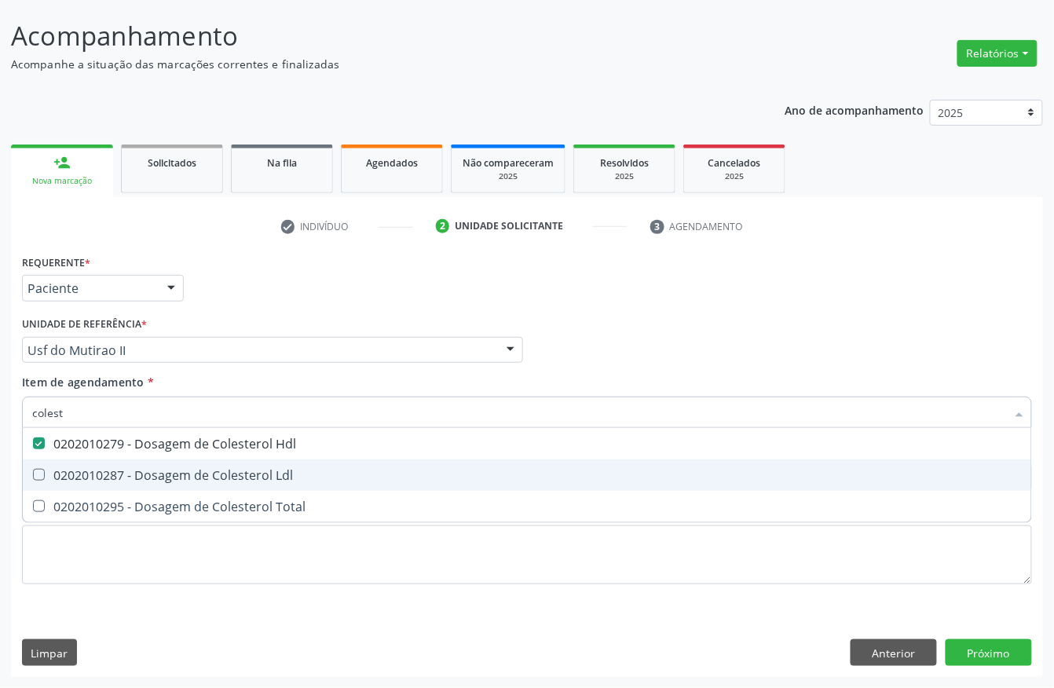
click at [80, 463] on span "0202010287 - Dosagem de Colesterol Ldl" at bounding box center [527, 474] width 1008 height 31
checkbox Ldl "true"
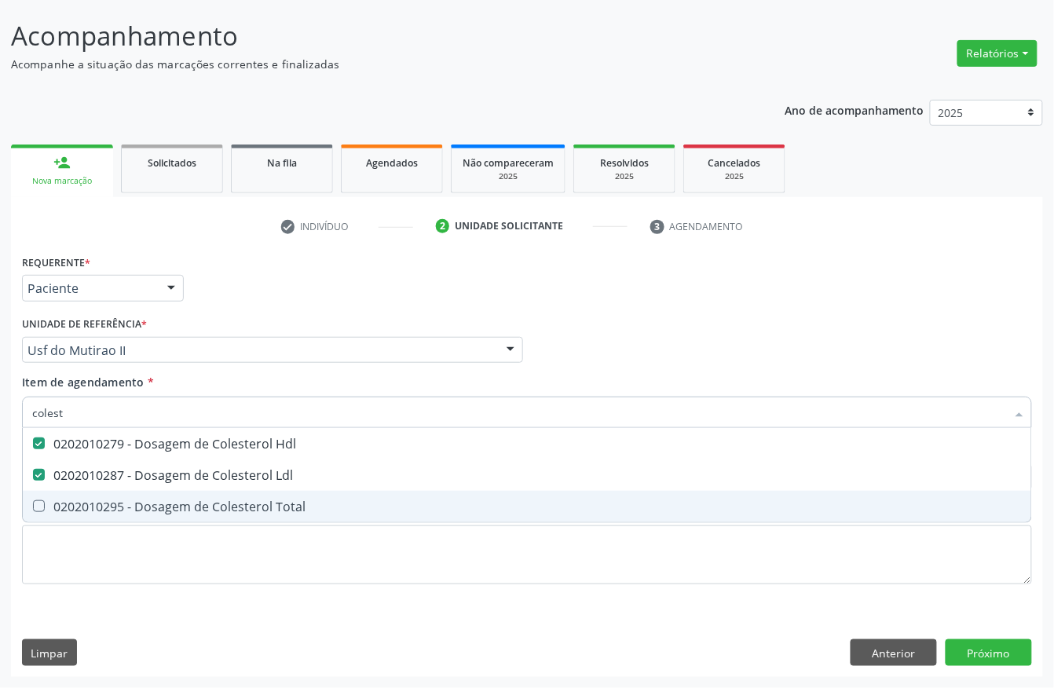
click at [74, 500] on div "0202010295 - Dosagem de Colesterol Total" at bounding box center [527, 506] width 990 height 13
checkbox Total "true"
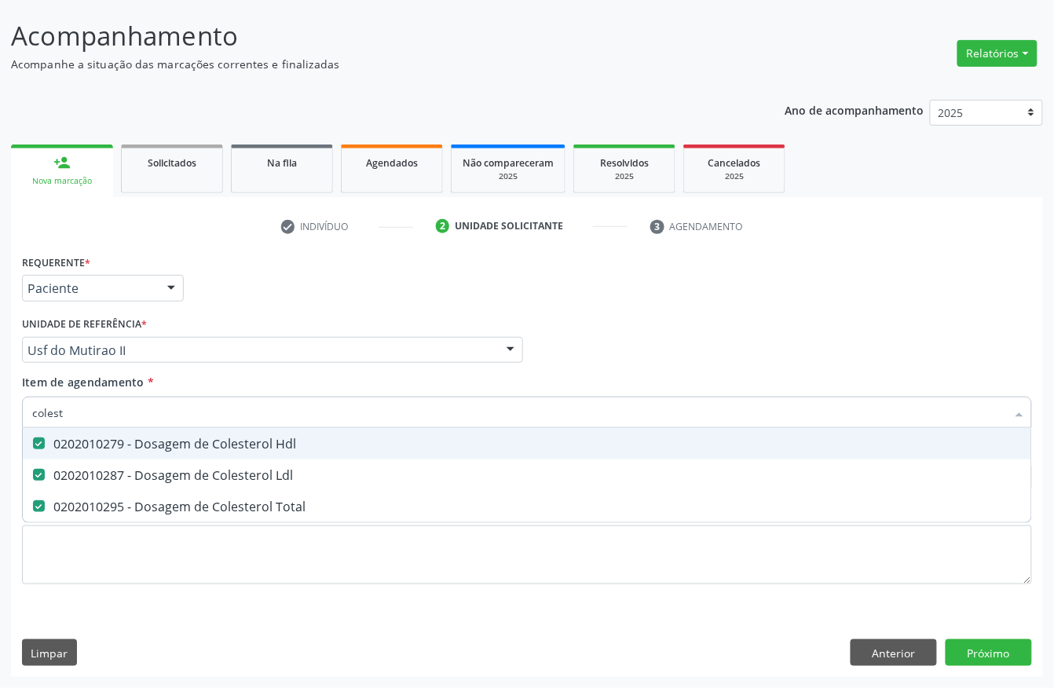
click at [88, 410] on input "colest" at bounding box center [519, 412] width 974 height 31
checkbox Hdl "false"
checkbox Ldl "false"
checkbox Total "false"
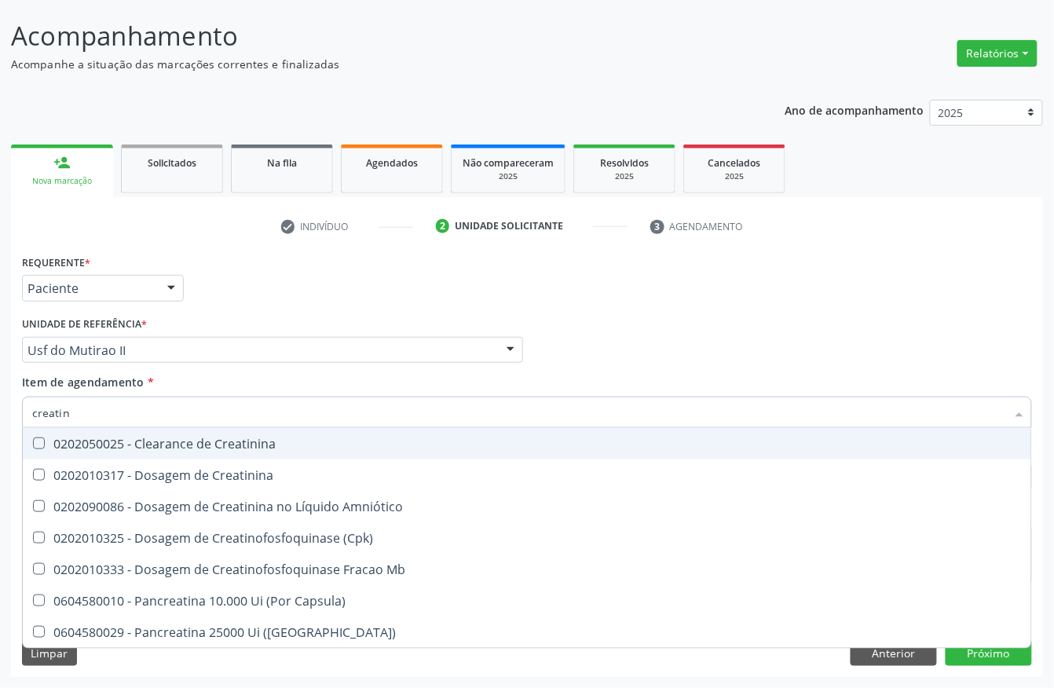
type input "creatini"
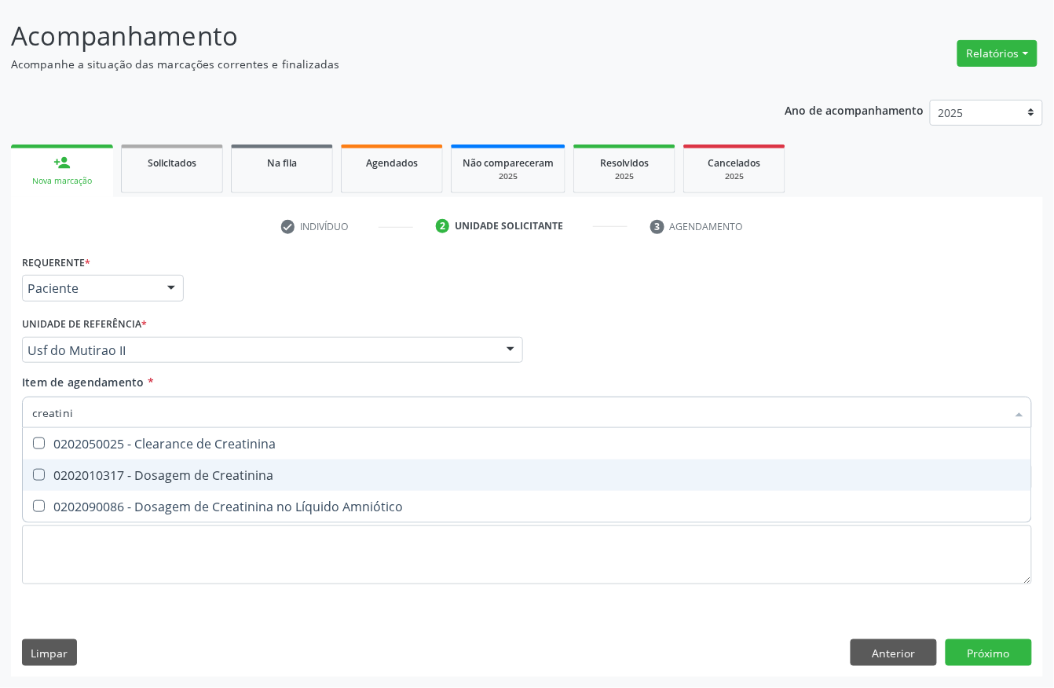
click at [118, 474] on div "0202010317 - Dosagem de Creatinina" at bounding box center [527, 475] width 990 height 13
checkbox Creatinina "true"
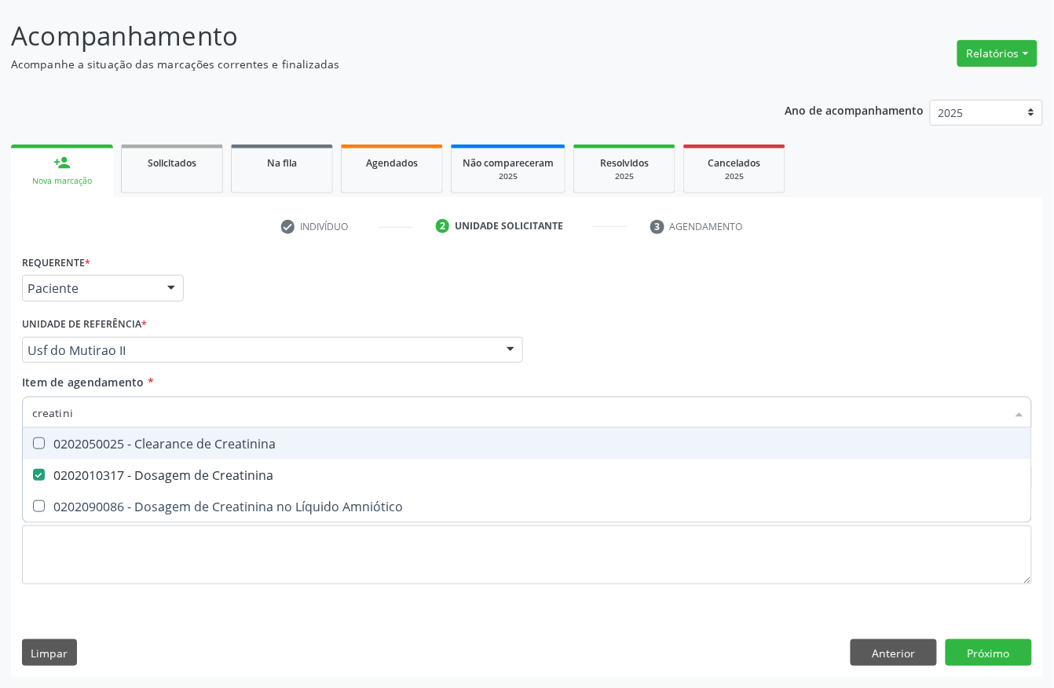
click at [114, 418] on input "creatini" at bounding box center [519, 412] width 974 height 31
checkbox Creatinina "false"
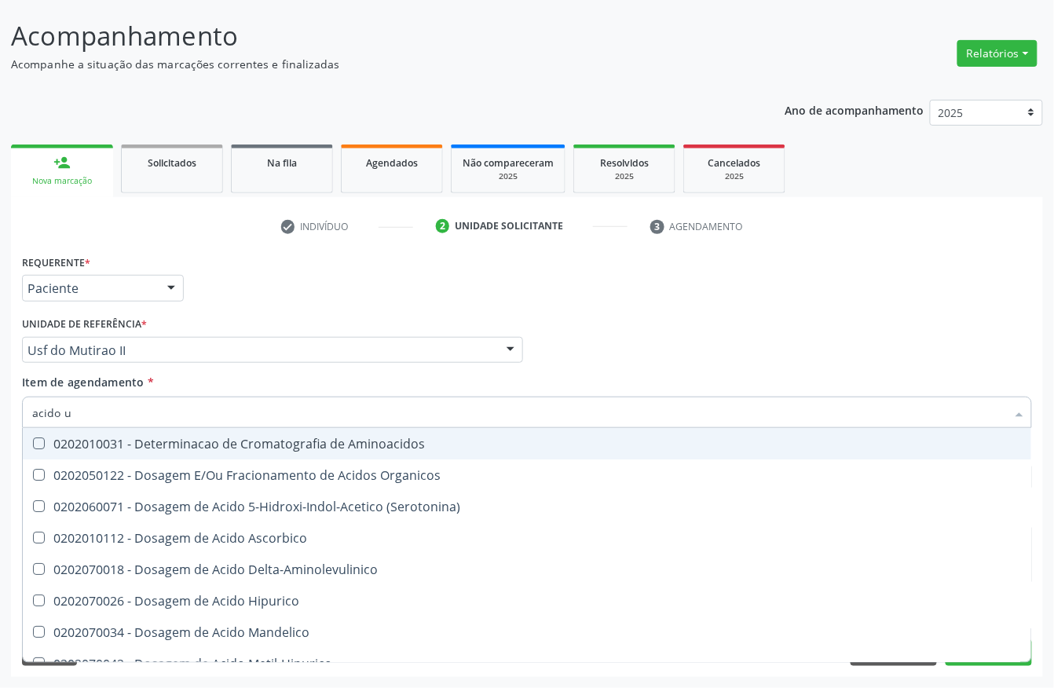
type input "acido ur"
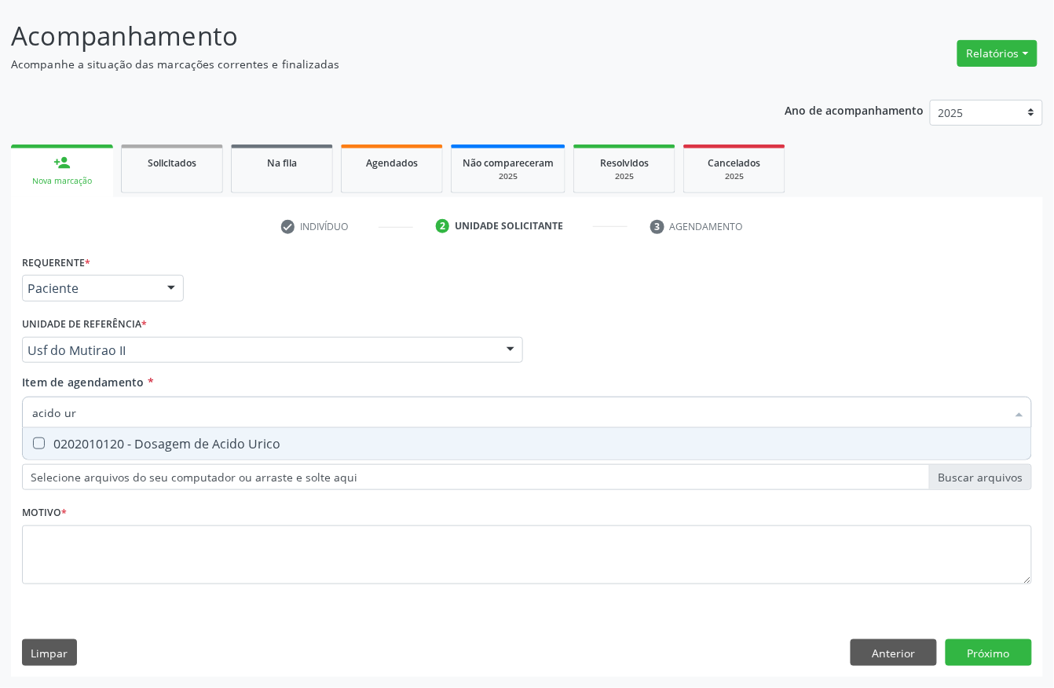
click at [102, 437] on div "0202010120 - Dosagem de Acido Urico" at bounding box center [527, 443] width 990 height 13
checkbox Urico "true"
click at [104, 418] on input "acido ur" at bounding box center [519, 412] width 974 height 31
drag, startPoint x: 104, startPoint y: 418, endPoint x: 89, endPoint y: 424, distance: 16.9
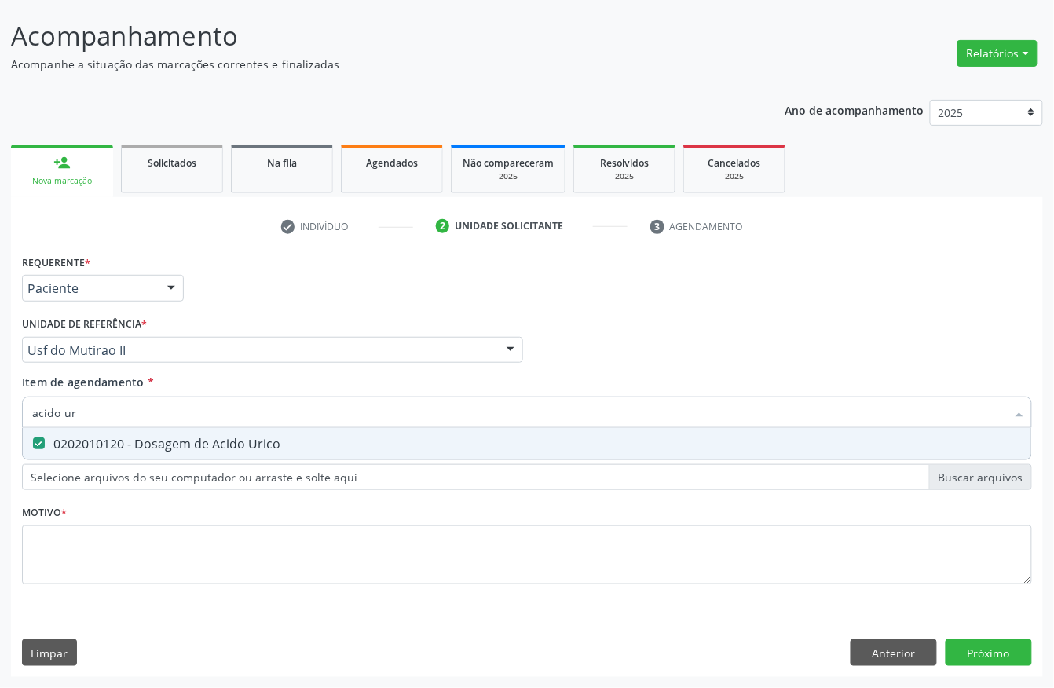
click at [102, 418] on input "acido ur" at bounding box center [519, 412] width 974 height 31
checkbox Urico "false"
type input "triglice"
drag, startPoint x: 83, startPoint y: 437, endPoint x: 82, endPoint y: 428, distance: 8.7
click at [82, 437] on div "0202010678 - Dosagem de Triglicerideos" at bounding box center [527, 443] width 990 height 13
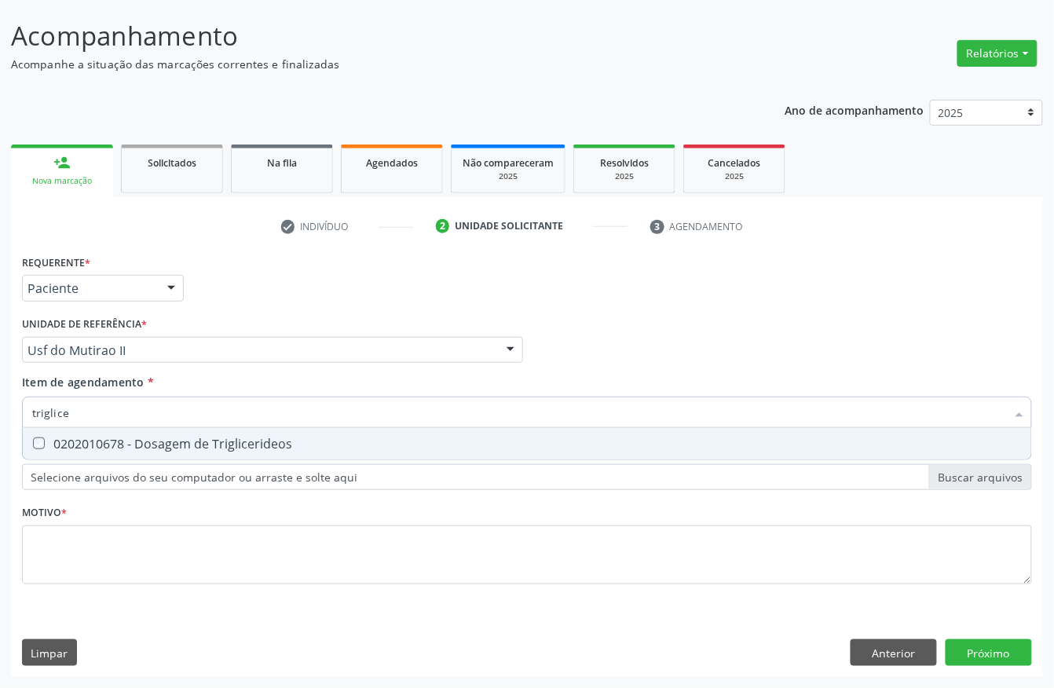
checkbox Triglicerideos "true"
click at [82, 419] on input "triglice" at bounding box center [519, 412] width 974 height 31
checkbox Triglicerideos "false"
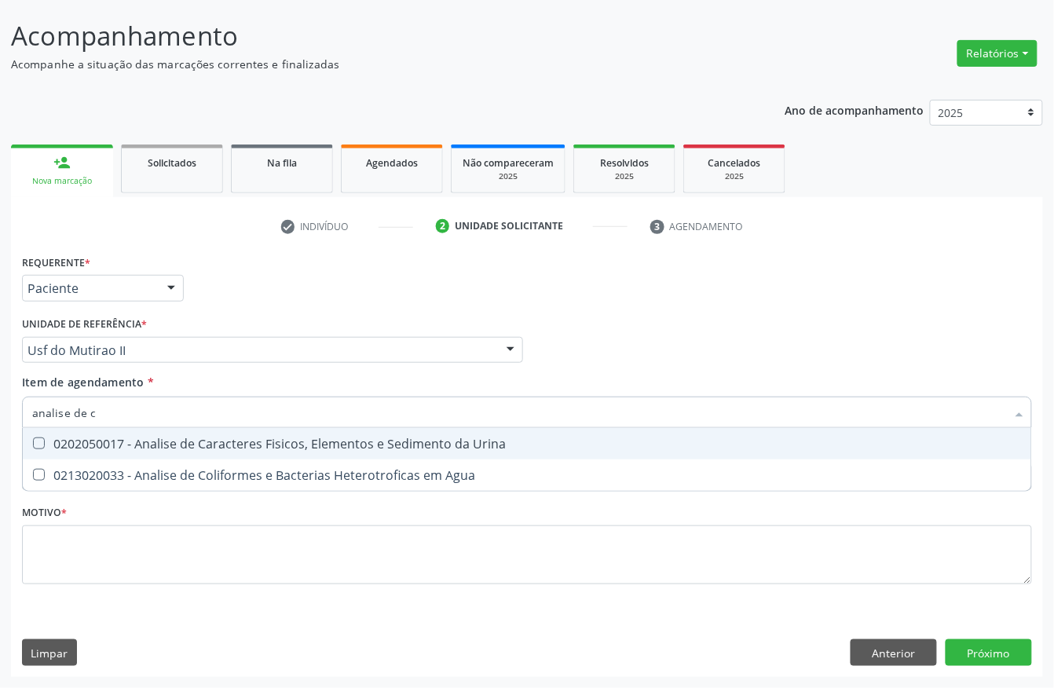
type input "analise de ca"
click at [86, 444] on div "0202050017 - Analise de Caracteres Fisicos, Elementos e Sedimento da Urina" at bounding box center [527, 443] width 990 height 13
checkbox Urina "true"
click at [117, 412] on input "analise de ca" at bounding box center [519, 412] width 974 height 31
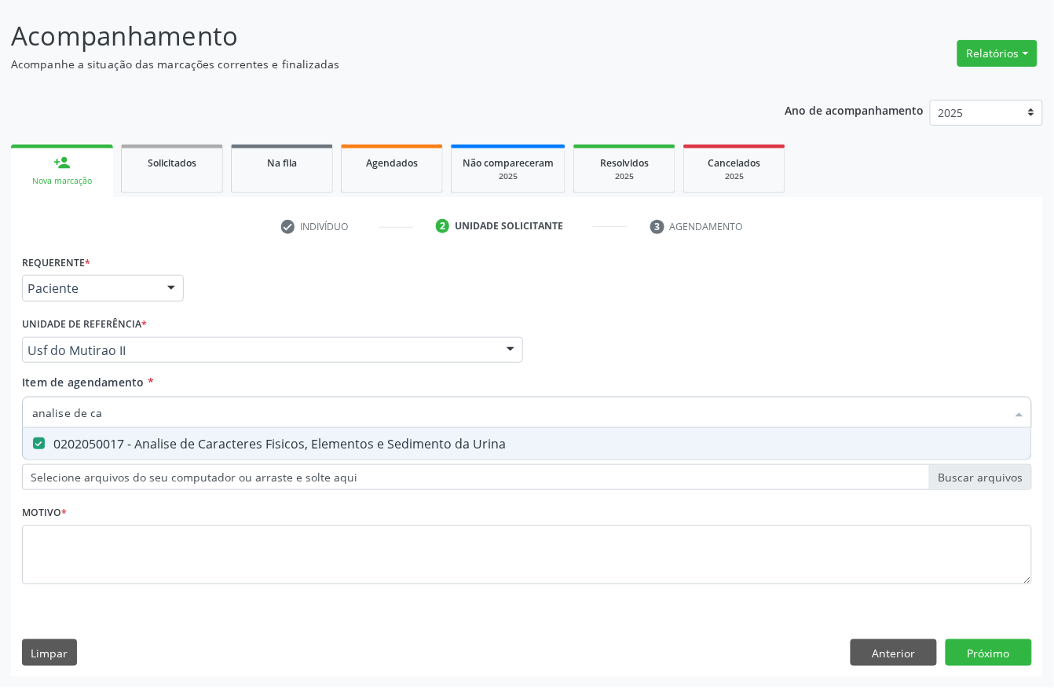
click at [117, 412] on input "analise de ca" at bounding box center [519, 412] width 974 height 31
checkbox Urina "false"
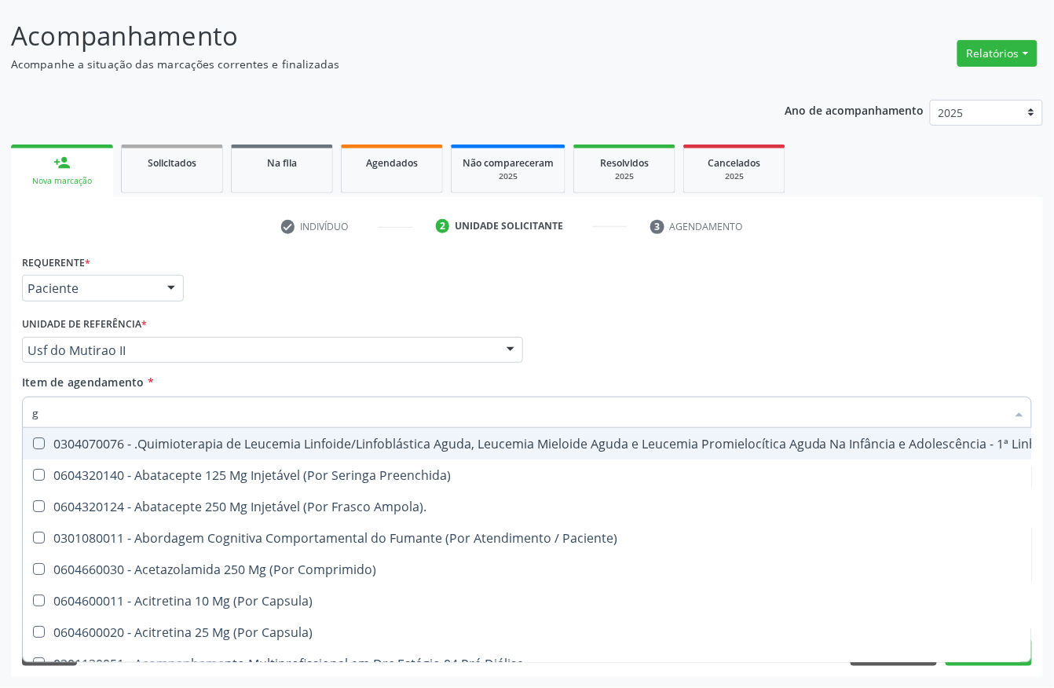
type input "gl"
checkbox Pé "true"
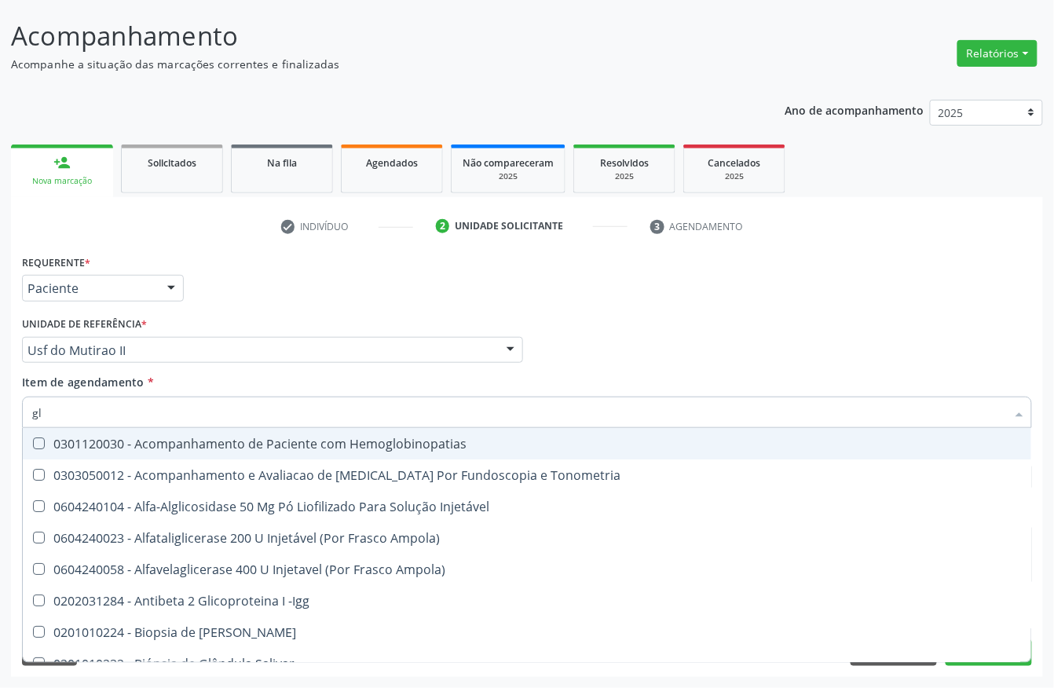
type input "gli"
checkbox Glomerular "true"
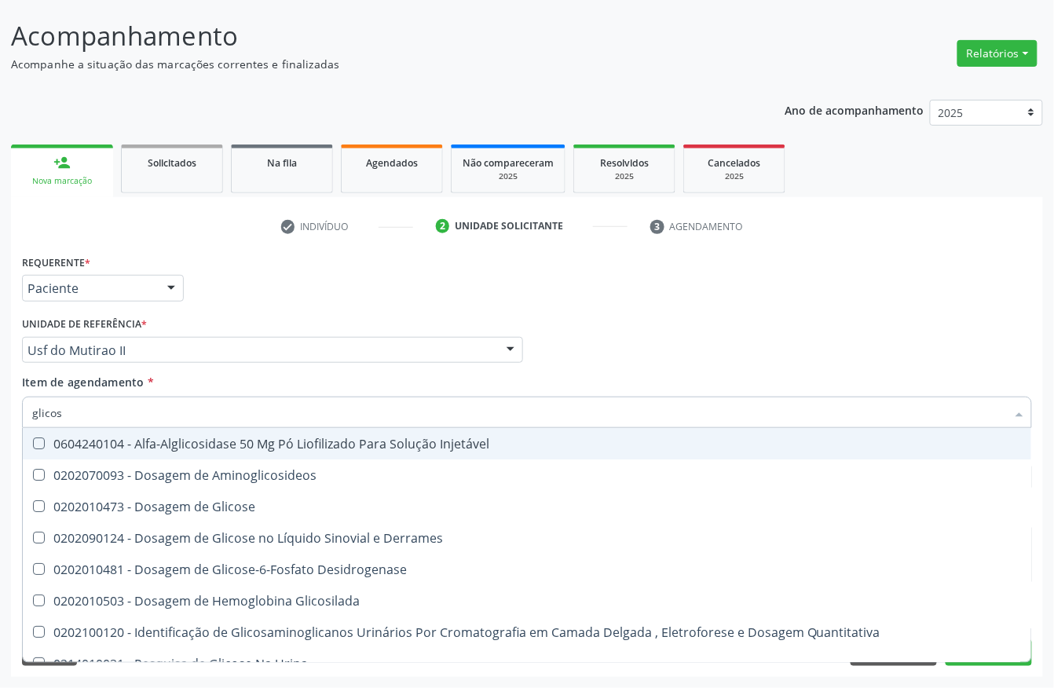
type input "glicose"
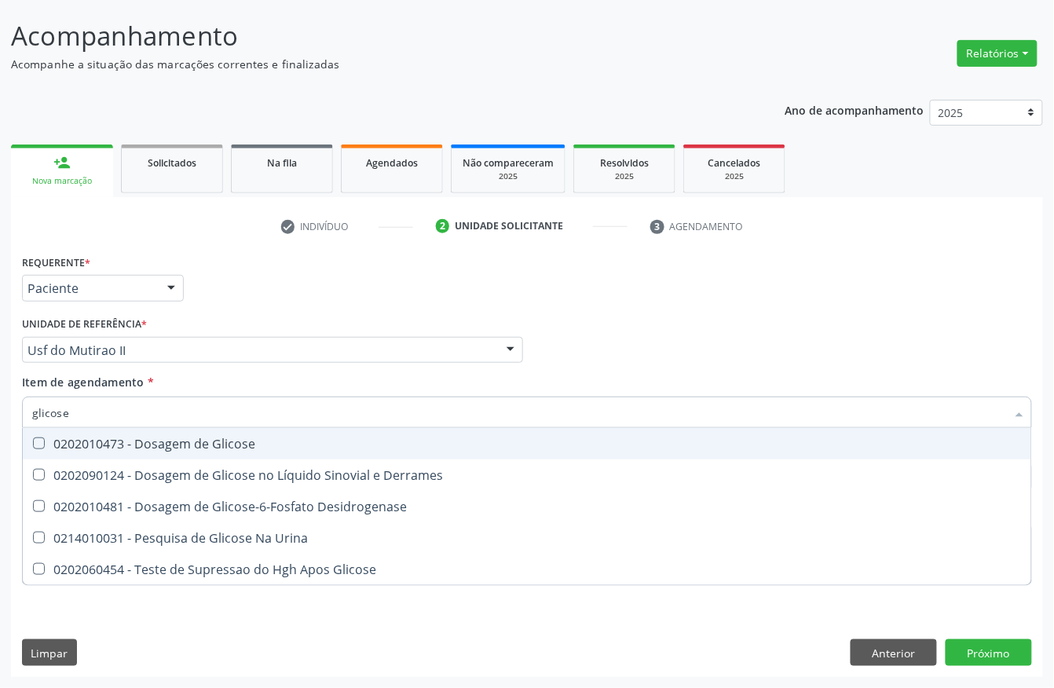
click at [130, 448] on div "0202010473 - Dosagem de Glicose" at bounding box center [527, 443] width 990 height 13
checkbox Glicose "true"
click at [130, 418] on input "glicose" at bounding box center [519, 412] width 974 height 31
click at [130, 421] on input "glicose" at bounding box center [519, 412] width 974 height 31
checkbox Glicose "false"
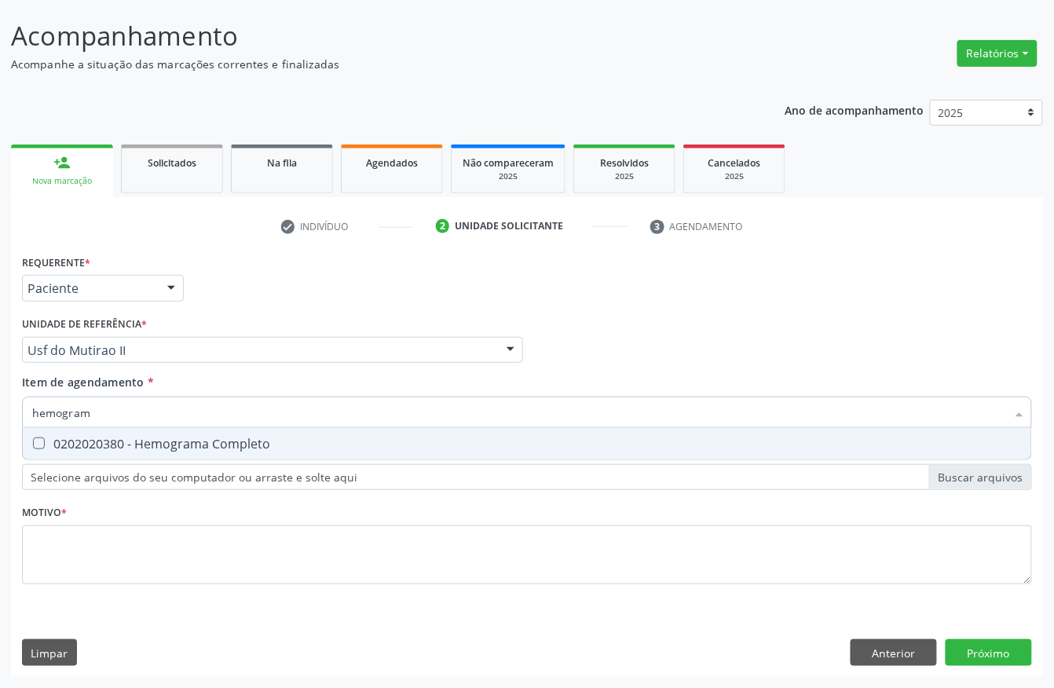
type input "hemograma"
click at [129, 440] on div "0202020380 - Hemograma Completo" at bounding box center [527, 443] width 990 height 13
checkbox Completo "true"
click at [121, 412] on input "hemograma" at bounding box center [519, 412] width 974 height 31
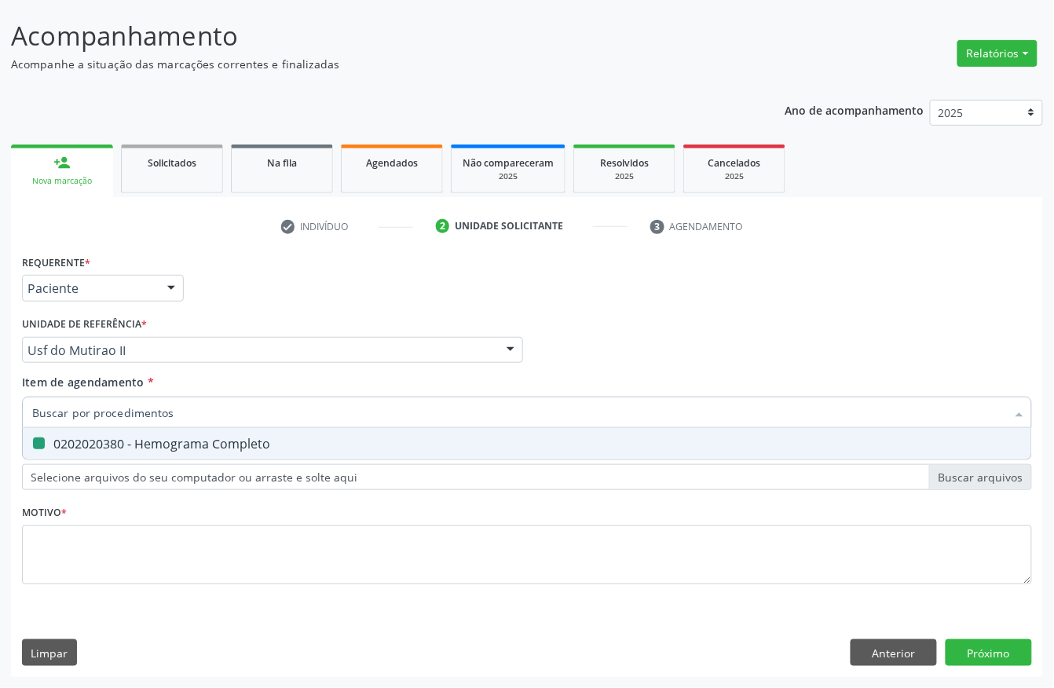
checkbox Completo "false"
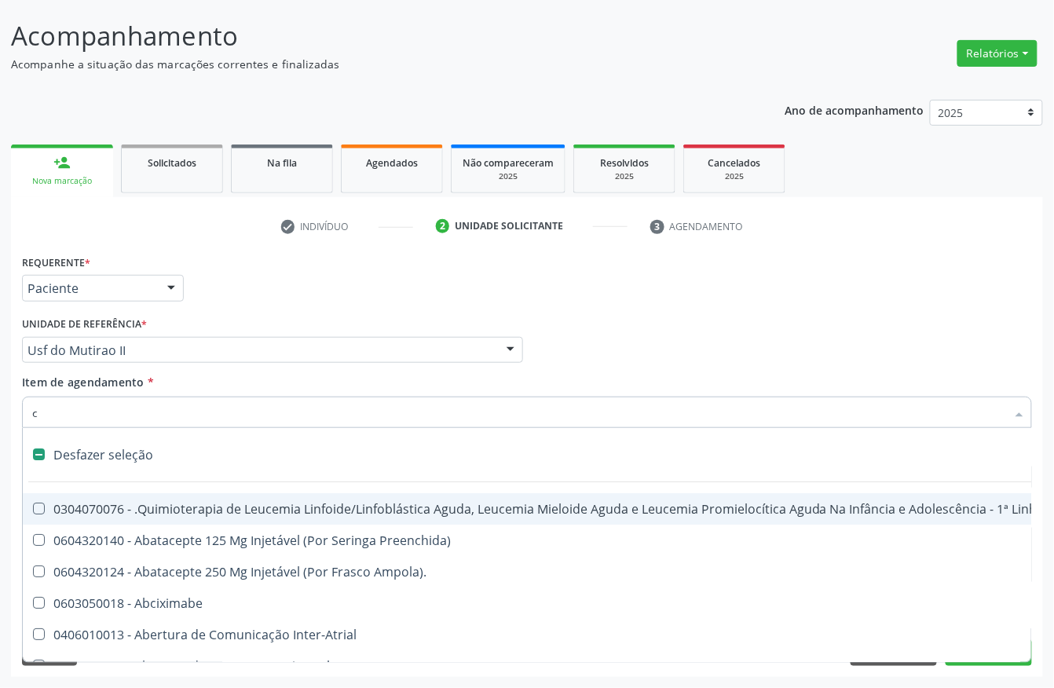
type input "co"
checkbox Acompanhante "true"
checkbox Punho "false"
checkbox Urina "false"
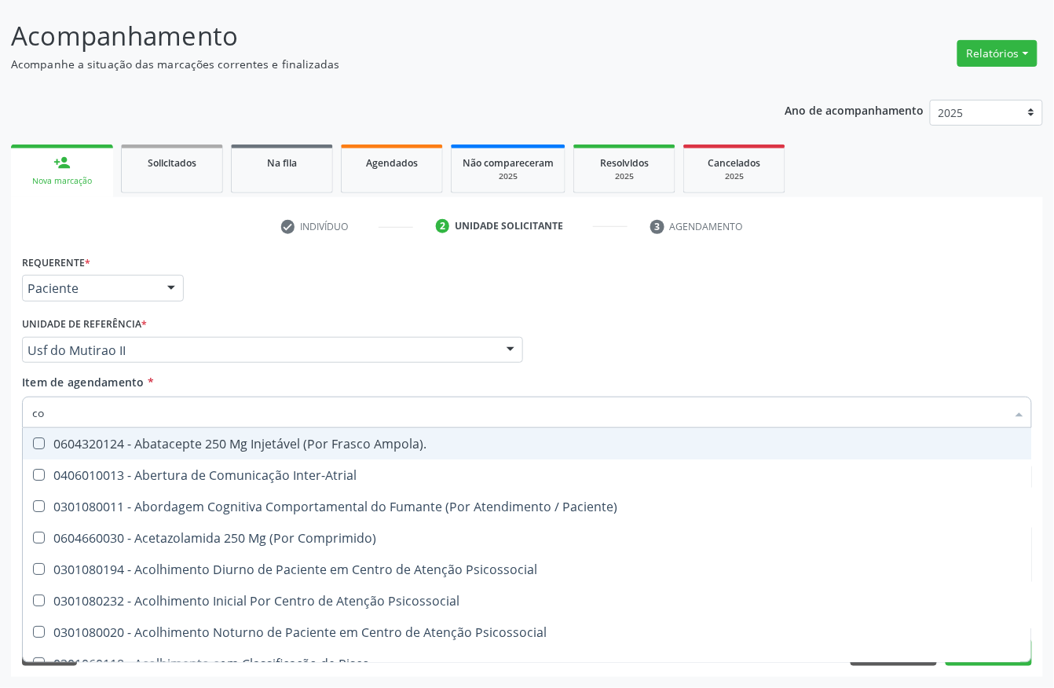
type input "col"
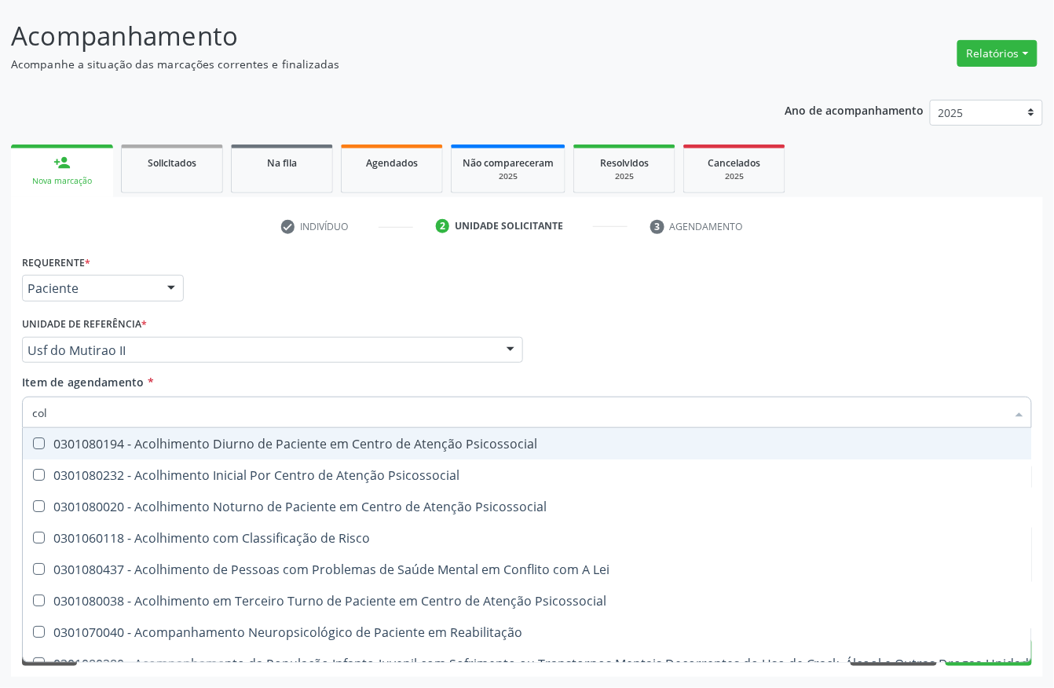
checkbox Hdl "true"
checkbox Ldl "true"
checkbox Total "true"
checkbox Colinesterase "false"
type input "cole"
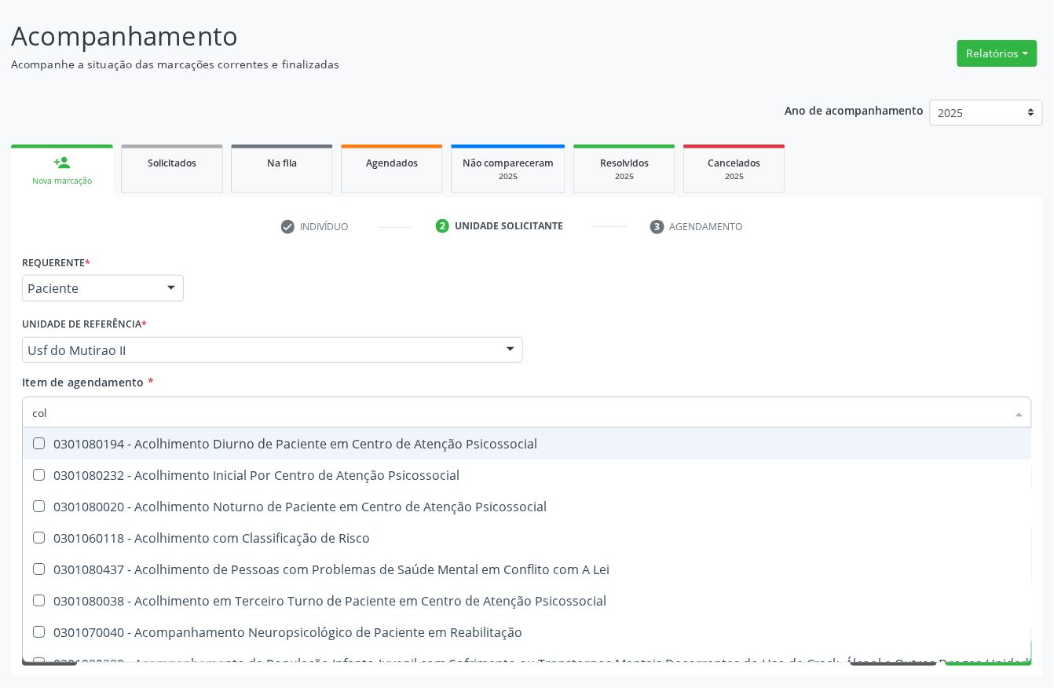
checkbox Utero "true"
checkbox Coletiva "true"
checkbox Oncologia "true"
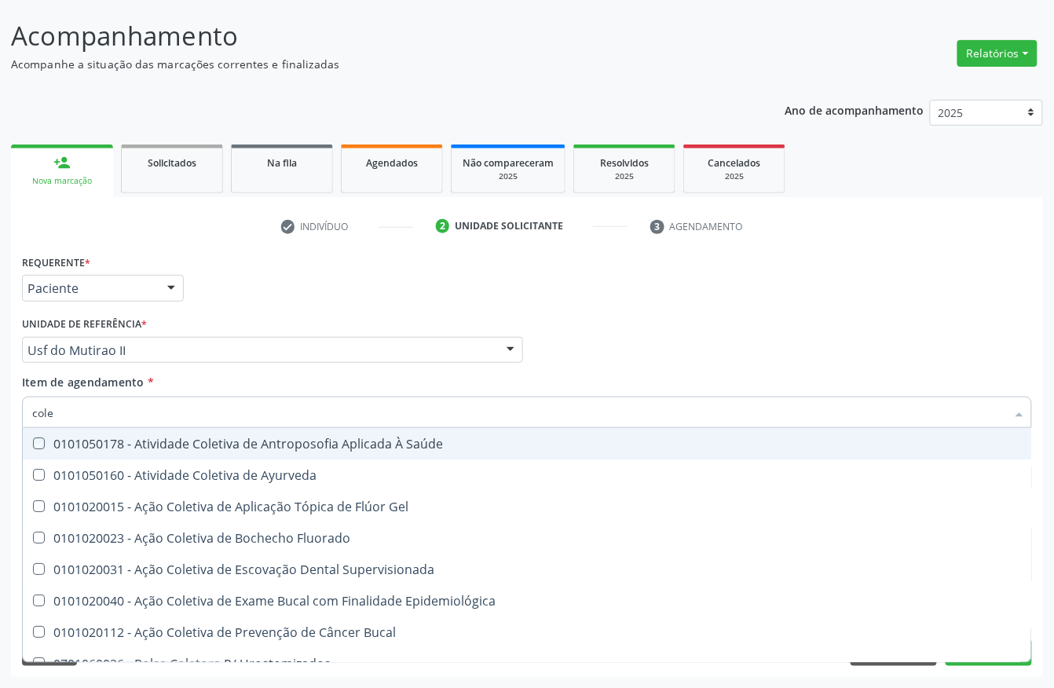
type input "coles"
checkbox Saúde "true"
checkbox Ayurveda "true"
checkbox Gel "true"
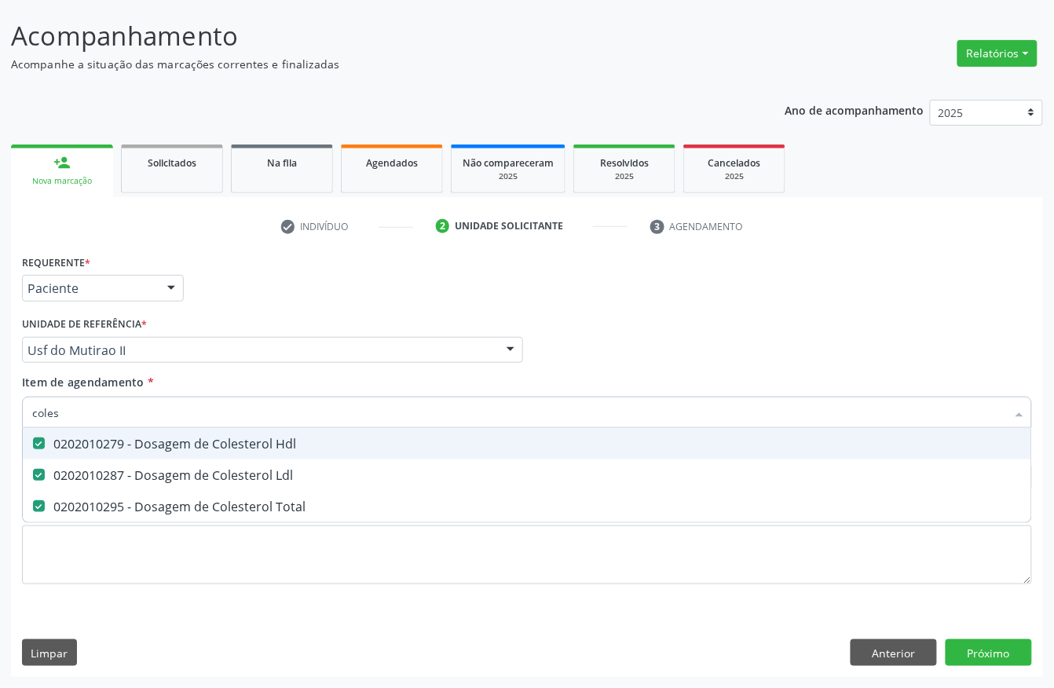
type input "cole"
checkbox Hdl "false"
checkbox Ldl "false"
checkbox Total "false"
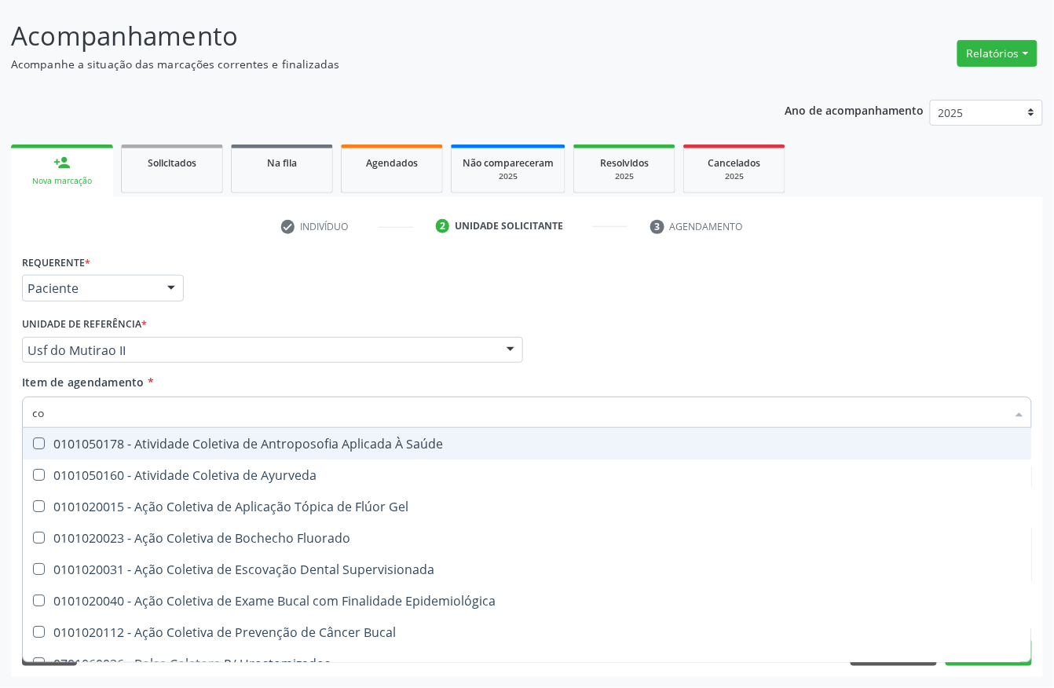
type input "c"
checkbox Hdl "false"
checkbox Ldl "false"
checkbox Total "false"
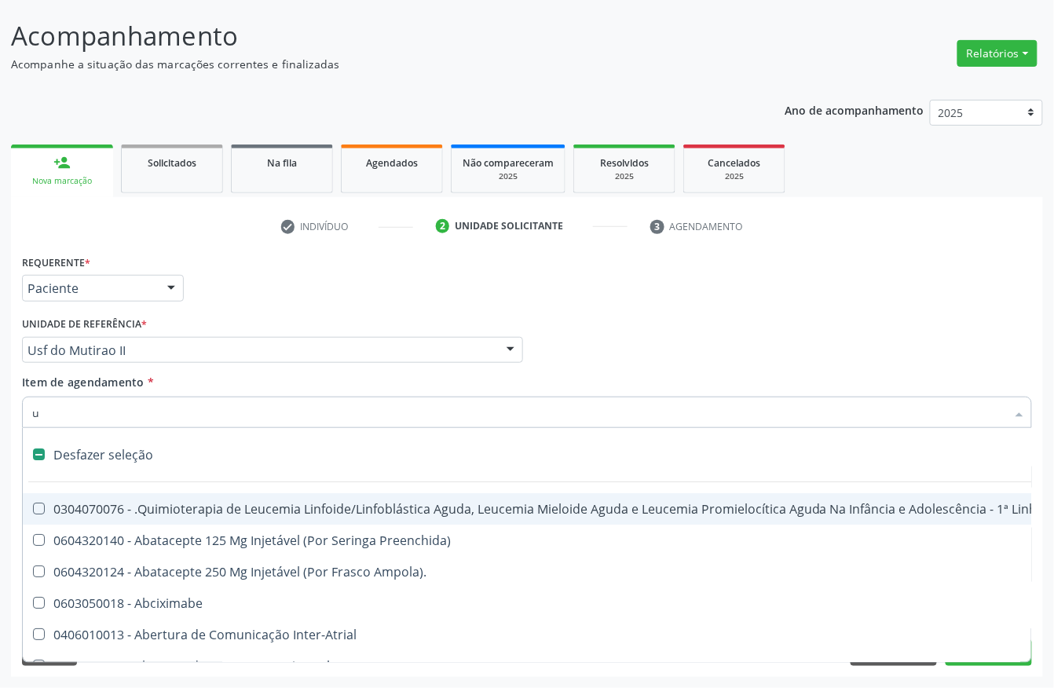
type input "ur"
checkbox Capsula\) "true"
checkbox Ml\) "false"
checkbox Urina "false"
checkbox Pesados "true"
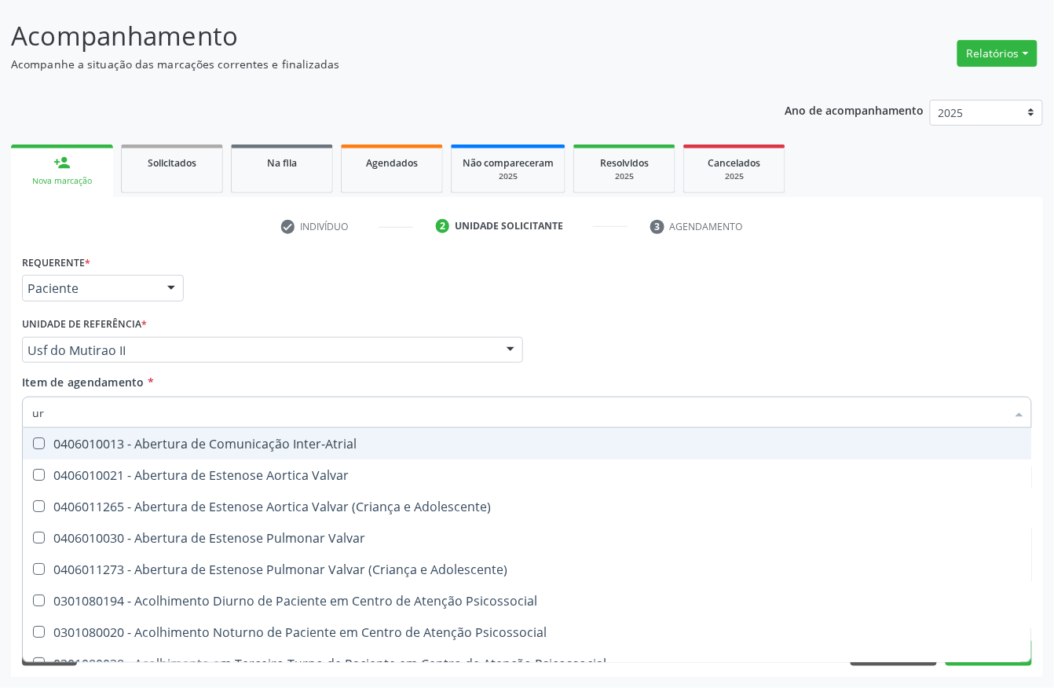
type input "ure"
checkbox Urina "false"
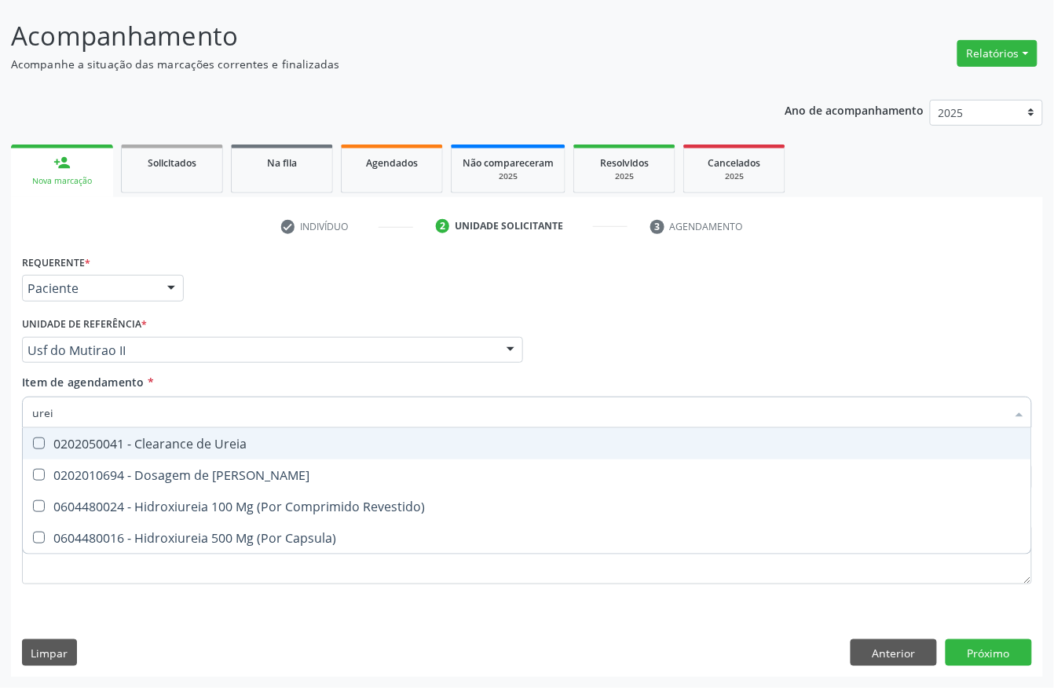
type input "ureia"
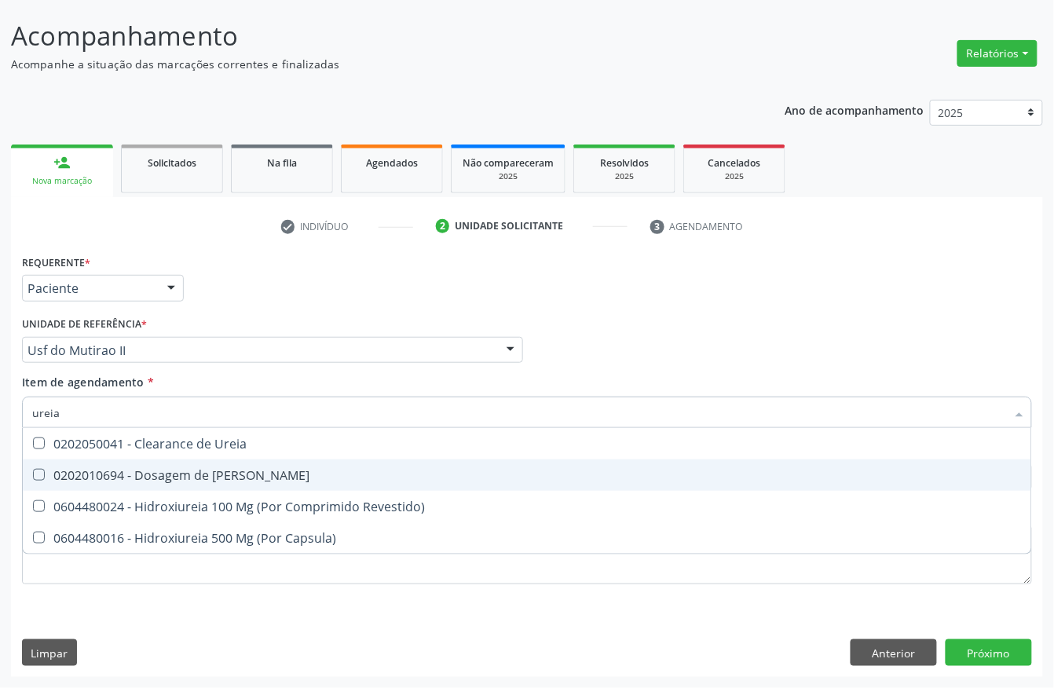
click at [152, 472] on div "0202010694 - Dosagem de Ureia" at bounding box center [527, 475] width 990 height 13
checkbox Ureia "true"
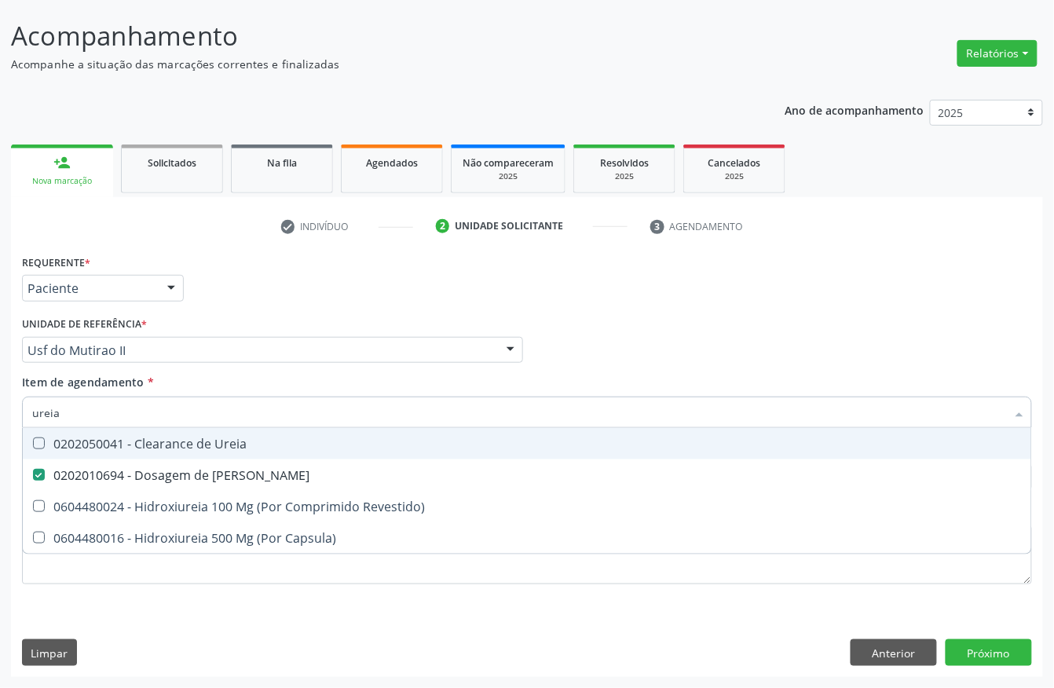
click at [116, 412] on input "ureia" at bounding box center [519, 412] width 974 height 31
checkbox Ureia "false"
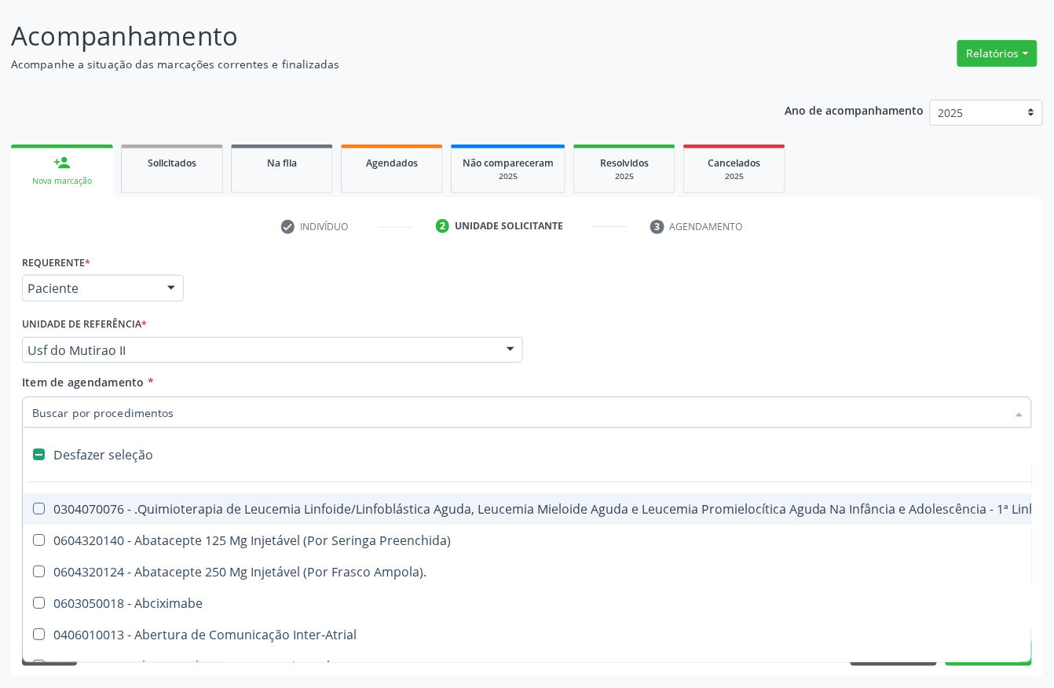
type input "t"
checkbox Reto "true"
checkbox Urina "false"
type input "tra"
checkbox Reto "false"
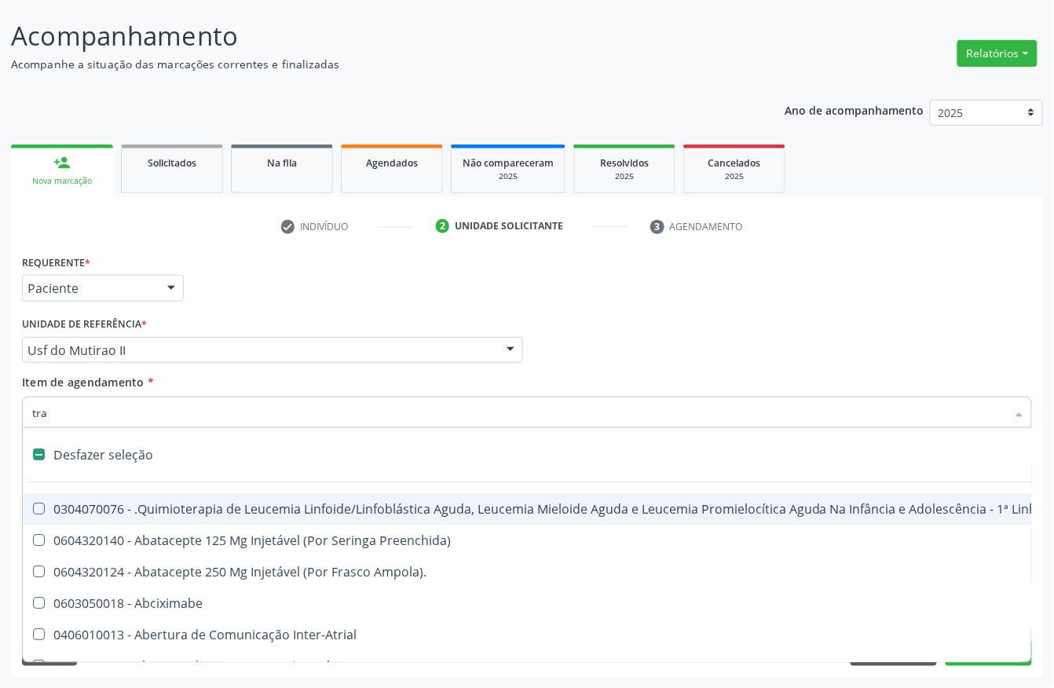
checkbox Domiciliar "false"
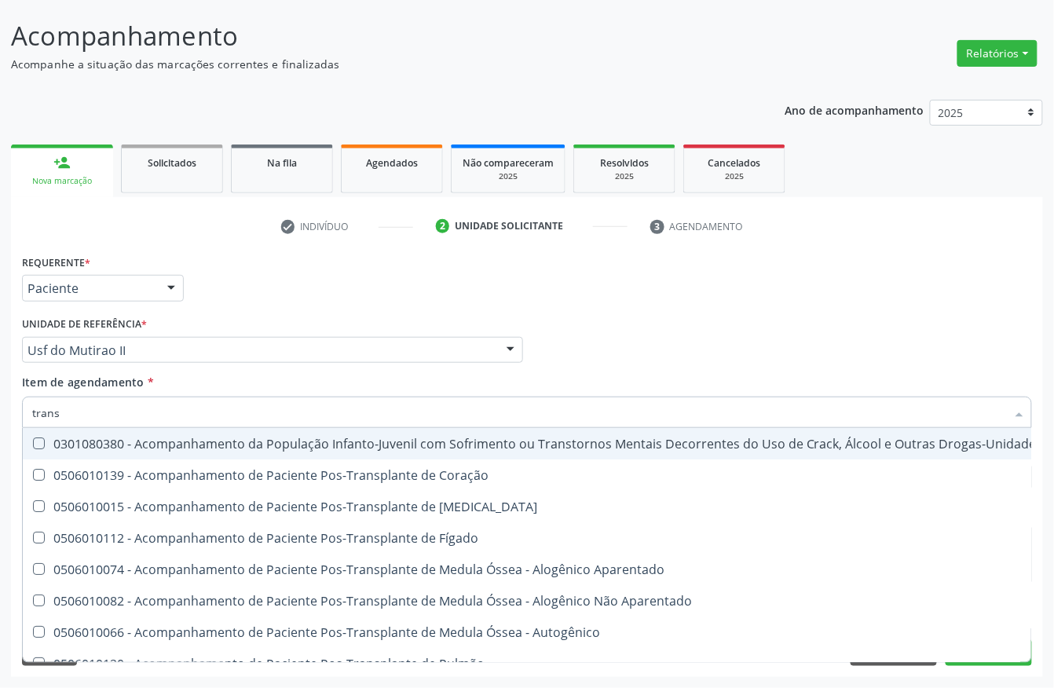
type input "transa"
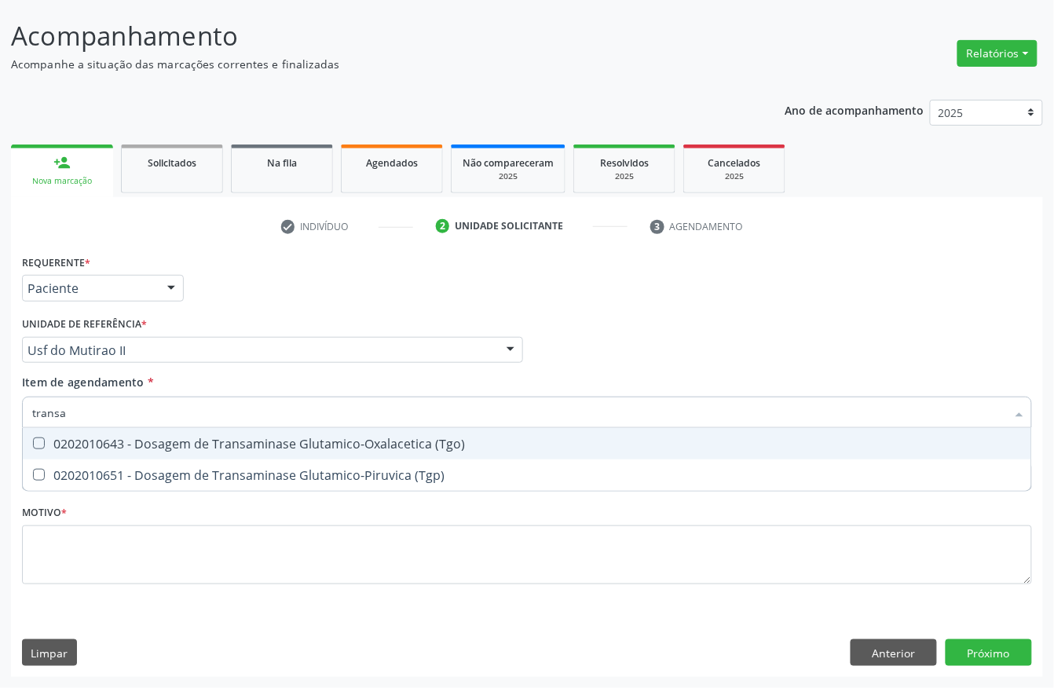
click at [88, 437] on div "0202010643 - Dosagem de Transaminase Glutamico-Oxalacetica (Tgo)" at bounding box center [527, 443] width 990 height 13
checkbox \(Tgo\) "true"
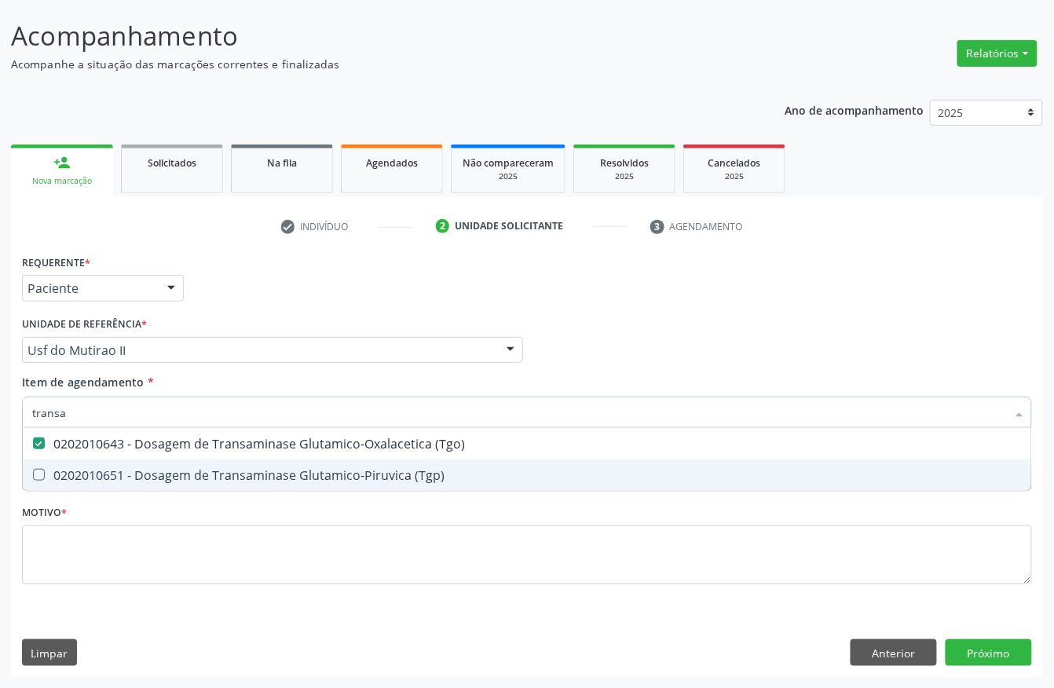
click at [76, 463] on span "0202010651 - Dosagem de Transaminase Glutamico-Piruvica (Tgp)" at bounding box center [527, 474] width 1008 height 31
checkbox \(Tgp\) "true"
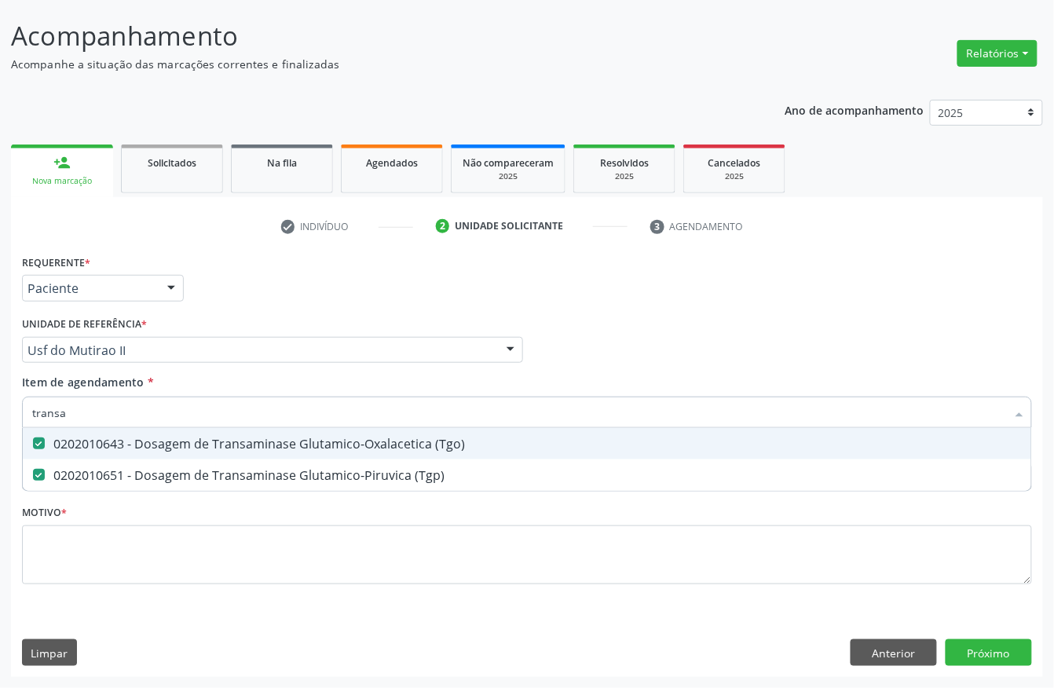
click at [83, 419] on input "transa" at bounding box center [519, 412] width 974 height 31
type input "bil"
checkbox \(Tgo\) "false"
checkbox \(Tgp\) "false"
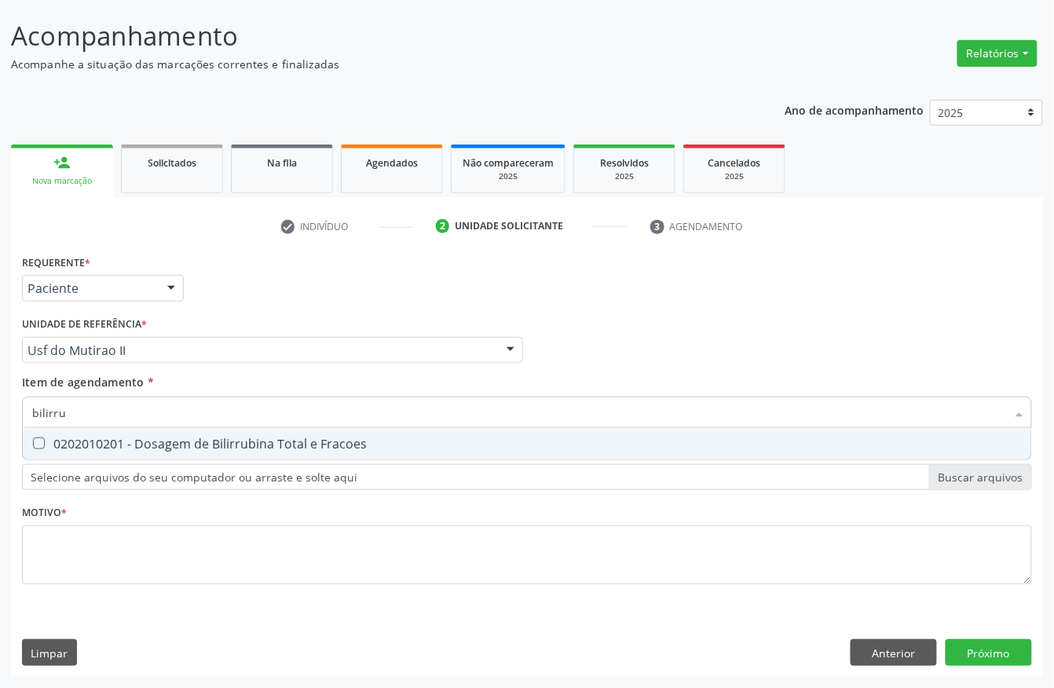
type input "bilirrub"
drag, startPoint x: 67, startPoint y: 427, endPoint x: 80, endPoint y: 503, distance: 76.6
click at [66, 428] on span "0202010201 - Dosagem de Bilirrubina Total e Fracoes" at bounding box center [527, 443] width 1008 height 31
checkbox Fracoes "true"
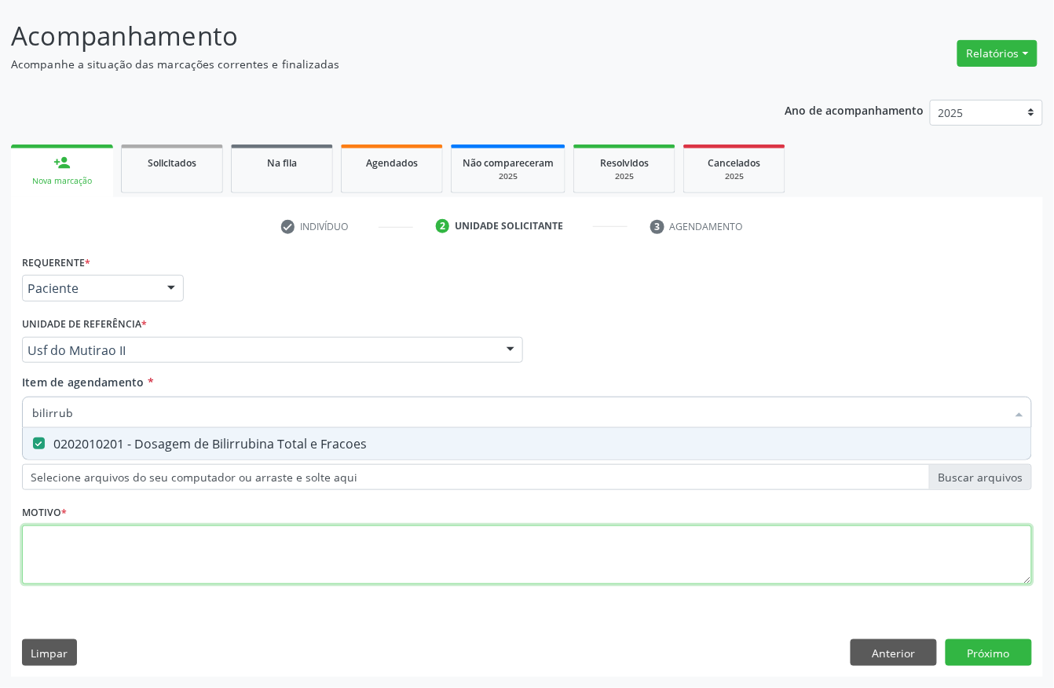
click at [88, 551] on div "Requerente * Paciente Profissional de Saúde Paciente Nenhum resultado encontrad…" at bounding box center [527, 429] width 1010 height 356
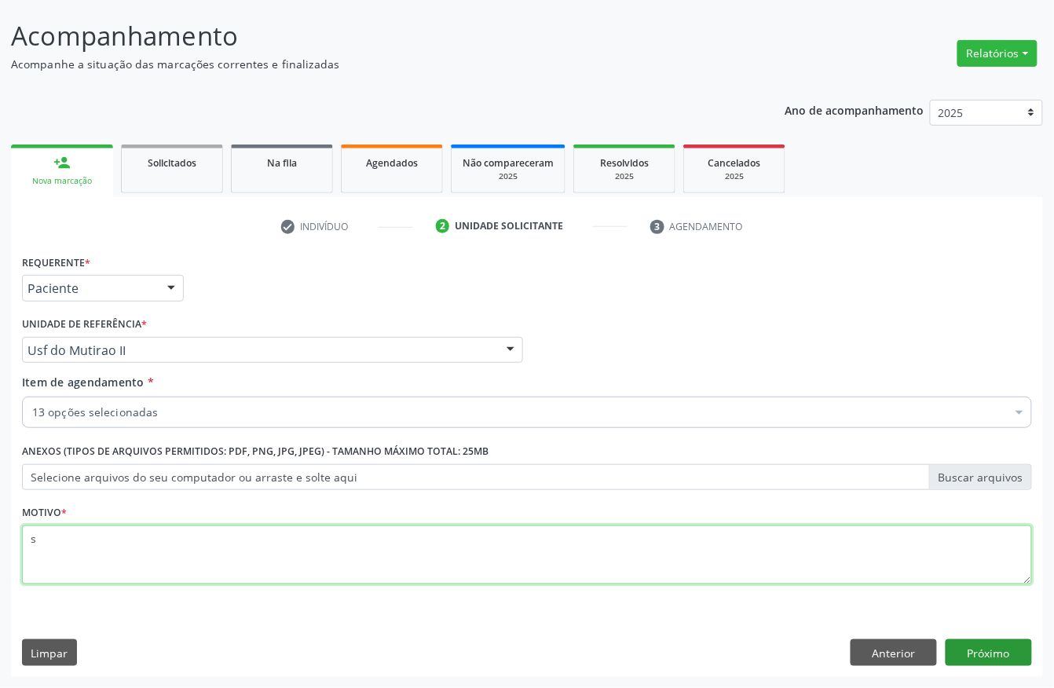
type textarea "s"
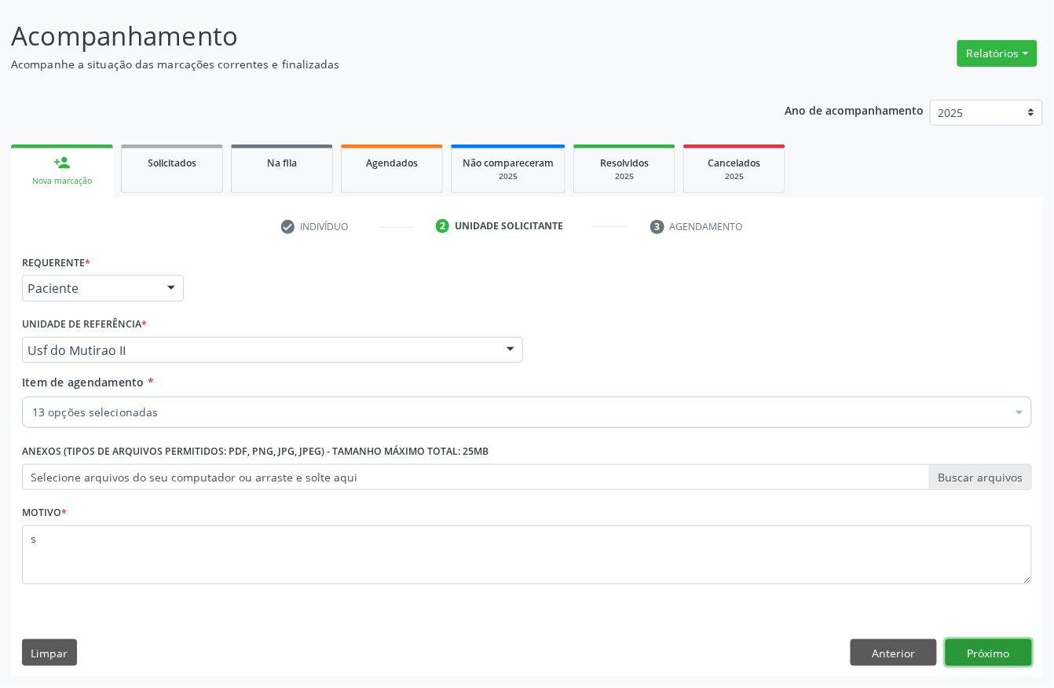
click at [1016, 655] on button "Próximo" at bounding box center [989, 652] width 86 height 27
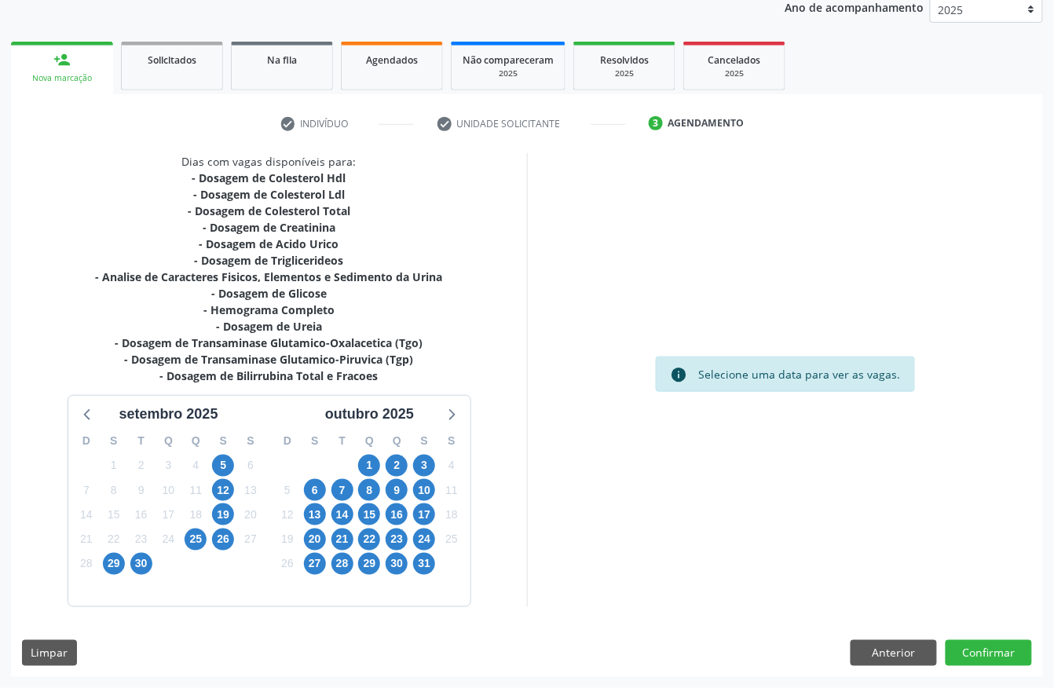
scroll to position [195, 0]
click at [228, 542] on span "26" at bounding box center [223, 540] width 22 height 22
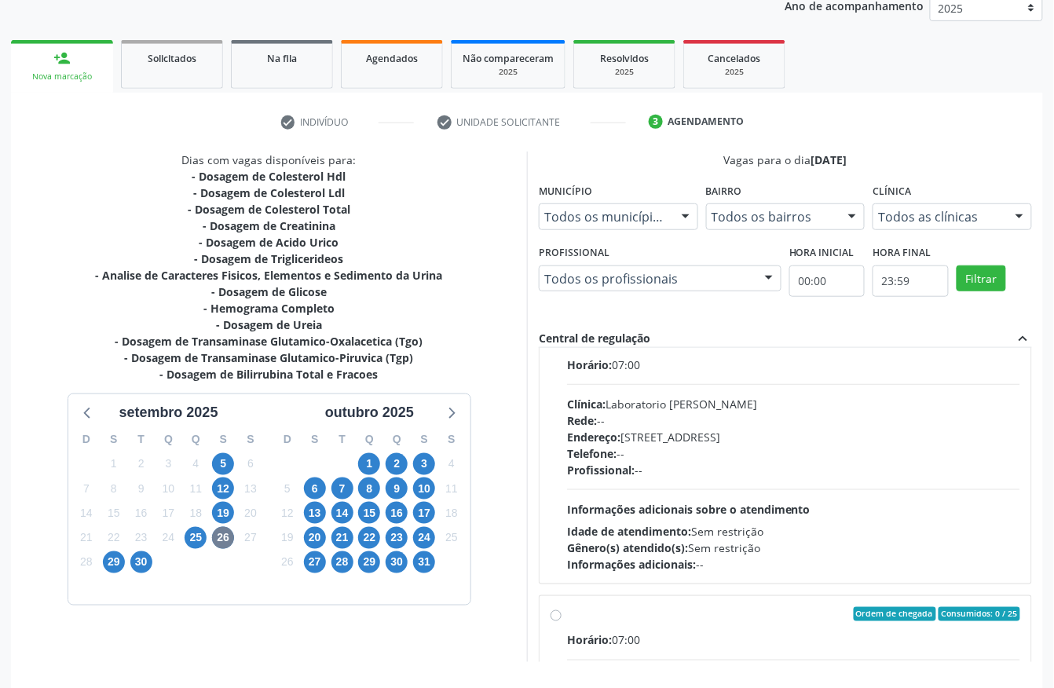
click at [661, 473] on div "Profissional: --" at bounding box center [793, 470] width 453 height 16
click at [562, 346] on input "Ordem de chegada Consumidos: 7 / 12 Horário: 07:00 Clínica: Laboratorio Jose Pa…" at bounding box center [556, 339] width 11 height 14
radio input "true"
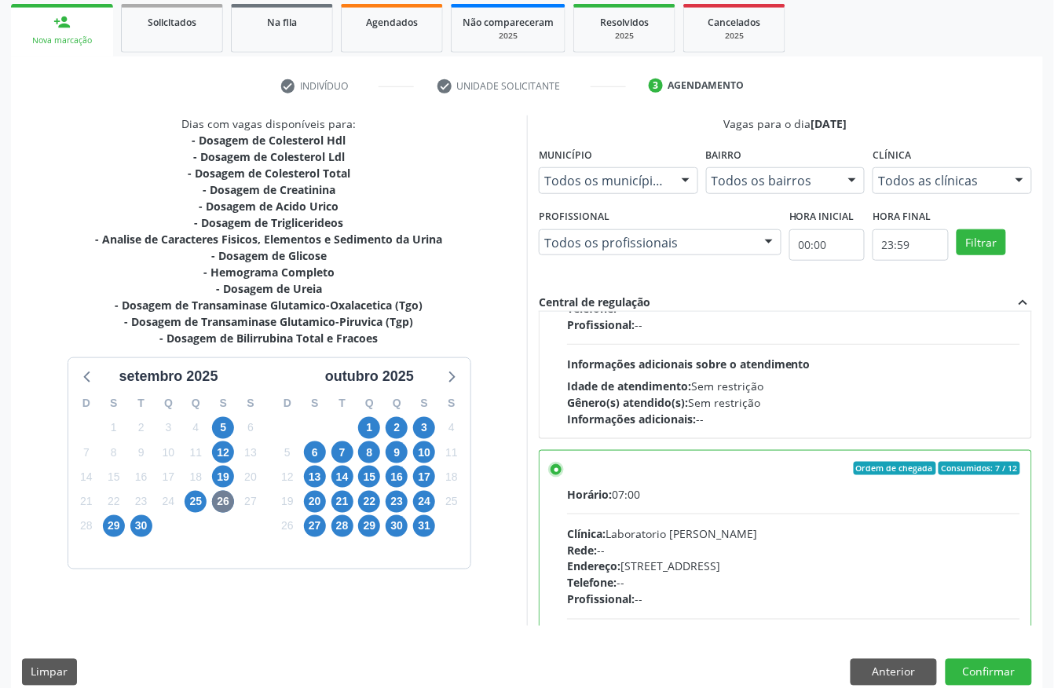
scroll to position [251, 0]
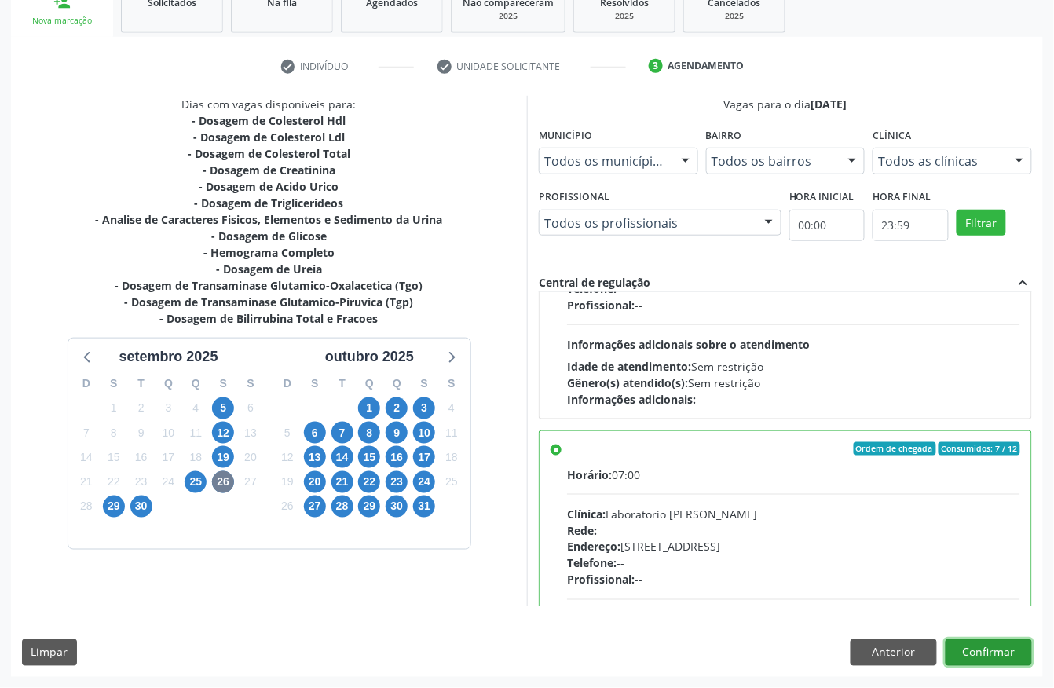
click at [1008, 654] on button "Confirmar" at bounding box center [989, 652] width 86 height 27
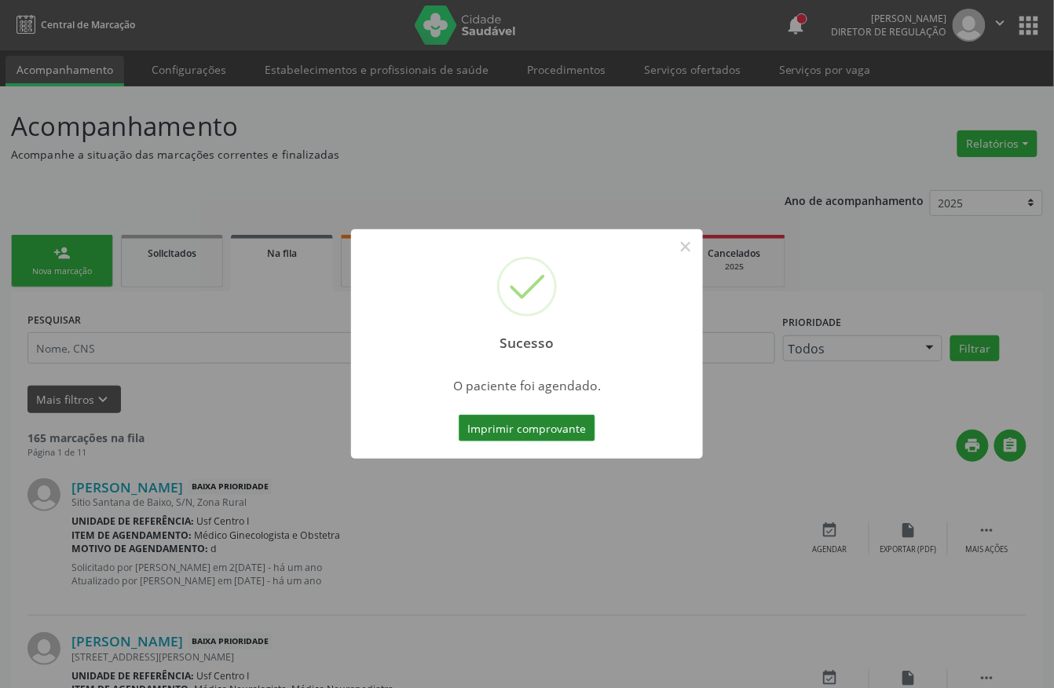
click at [495, 419] on button "Imprimir comprovante" at bounding box center [527, 428] width 137 height 27
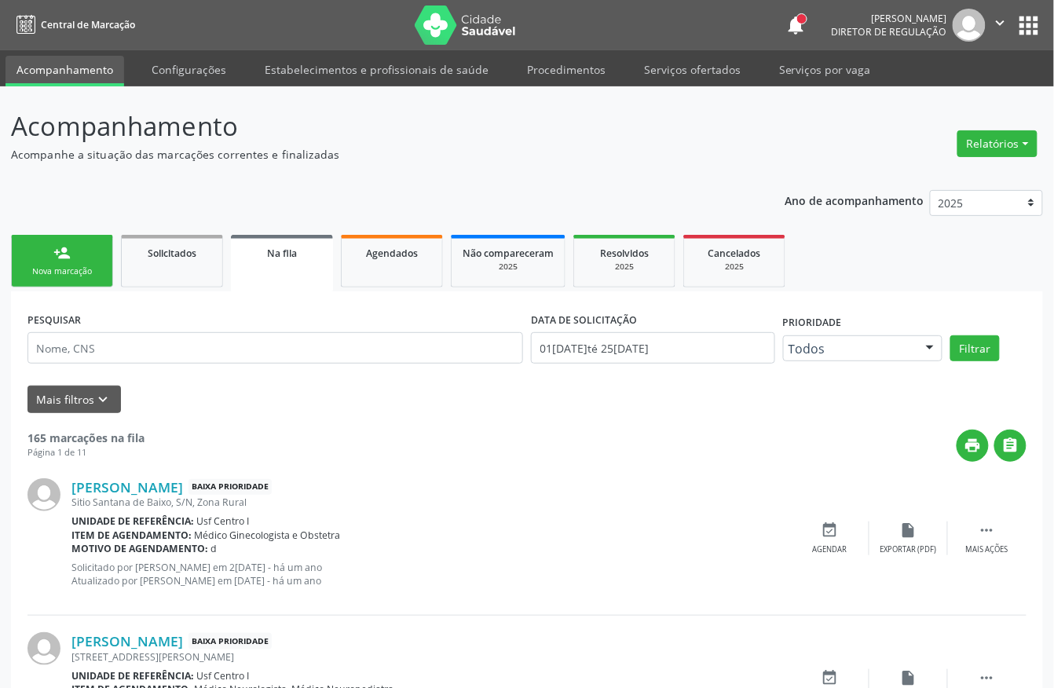
click at [90, 275] on div "Nova marcação" at bounding box center [62, 271] width 79 height 12
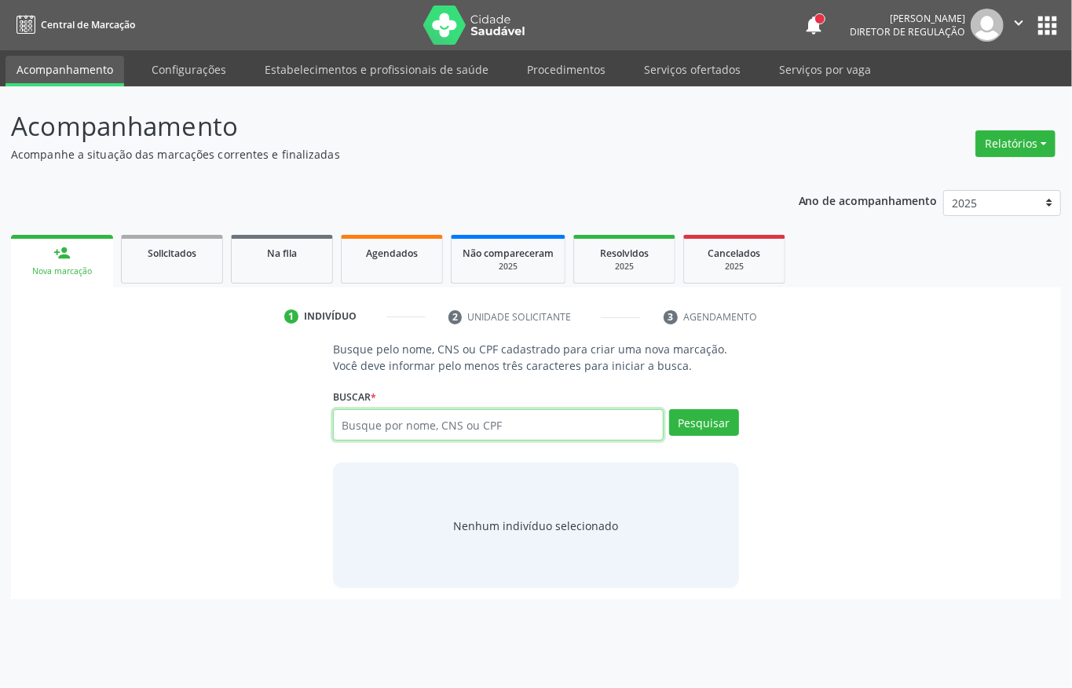
click at [456, 435] on input "text" at bounding box center [498, 424] width 331 height 31
paste input "CNS: 706 0028 4491 6043"
type input "CNS: 706 0028 4491 6043"
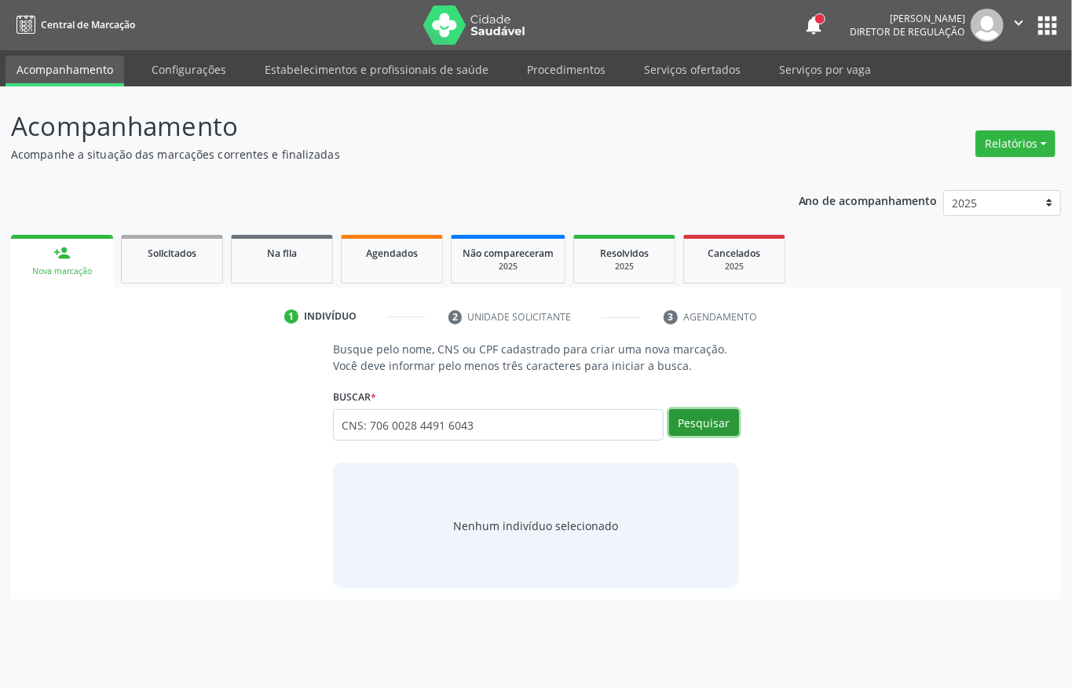
click at [708, 426] on button "Pesquisar" at bounding box center [704, 422] width 70 height 27
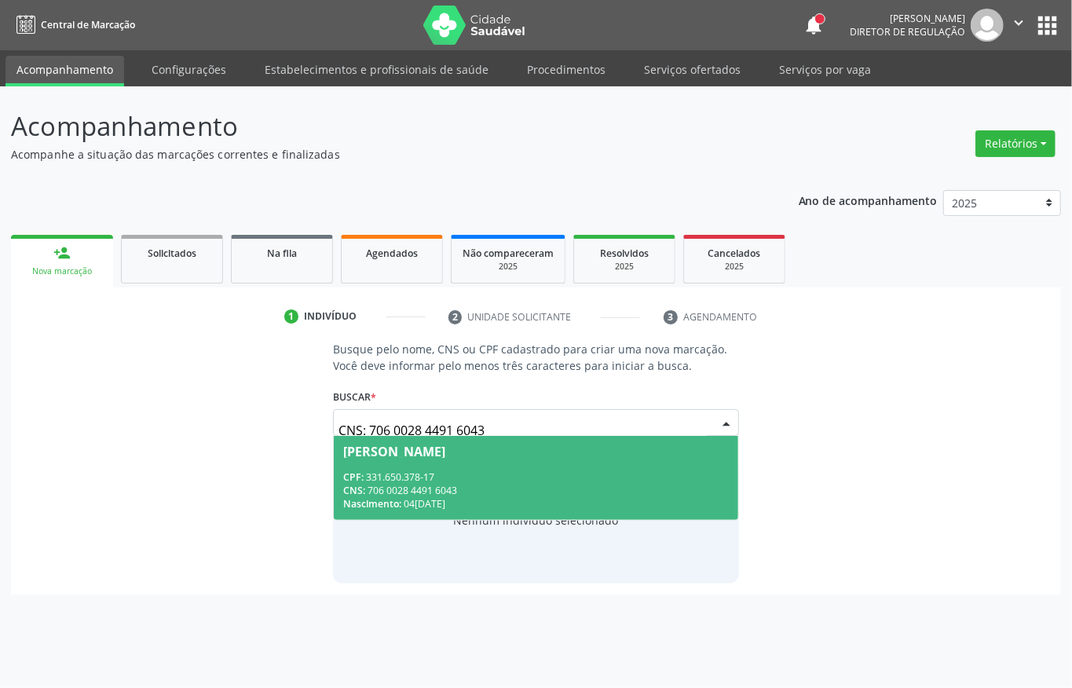
click at [478, 470] on div "CPF: 331.650.378-17" at bounding box center [536, 476] width 386 height 13
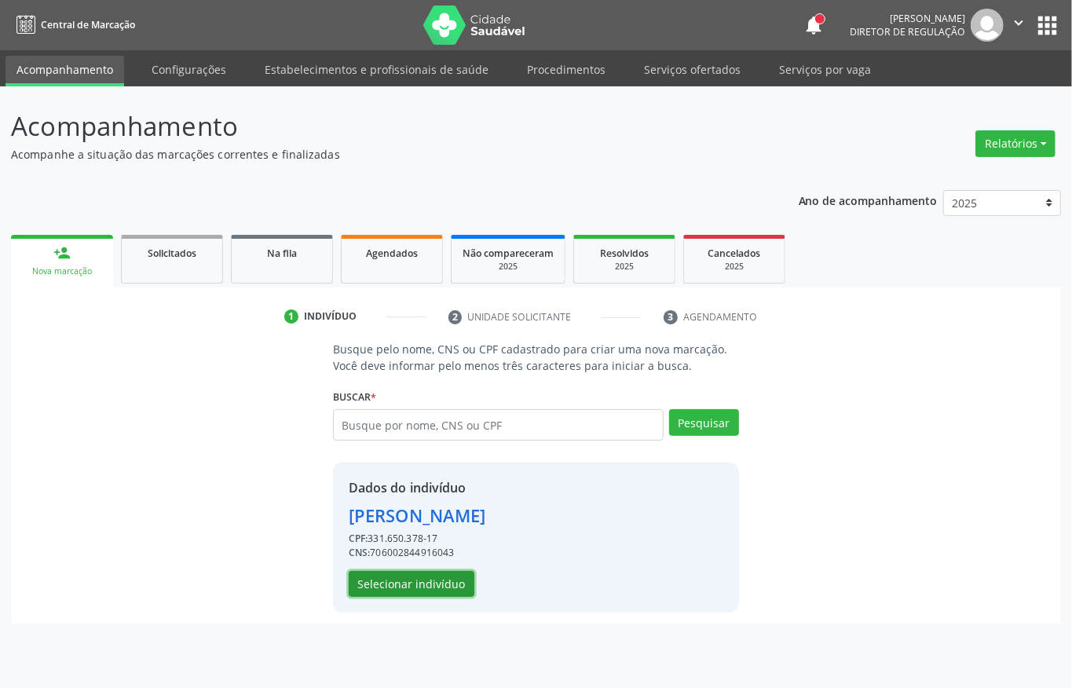
click at [434, 595] on button "Selecionar indivíduo" at bounding box center [412, 584] width 126 height 27
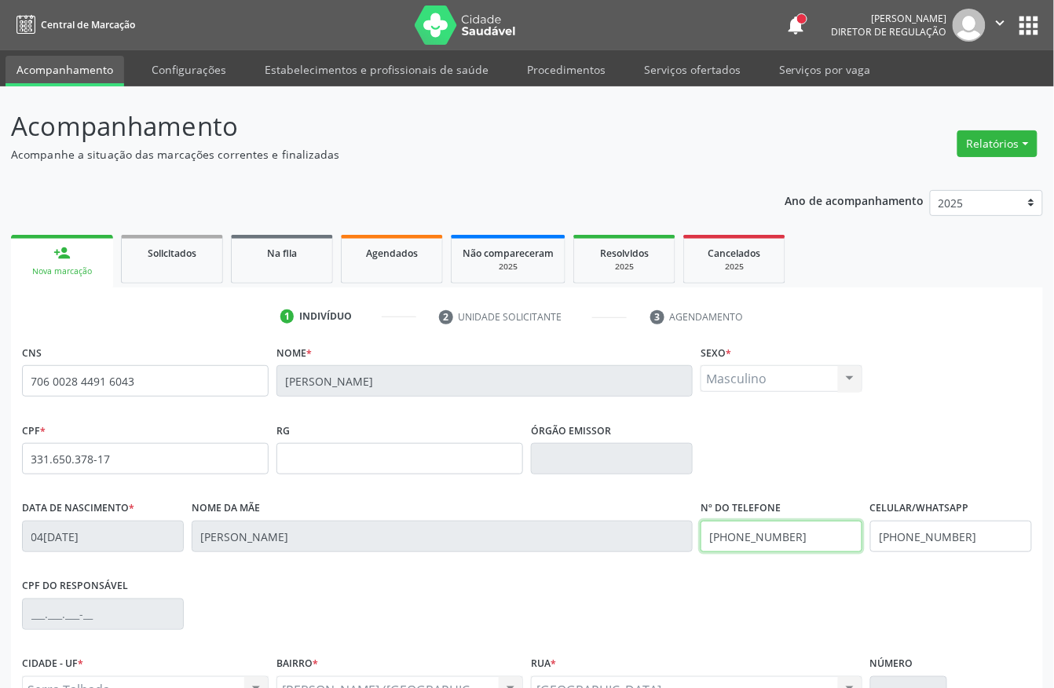
click at [812, 541] on input "(87) 99991-7522" at bounding box center [782, 536] width 162 height 31
click at [927, 540] on input "(87) 99991-7522" at bounding box center [951, 536] width 162 height 31
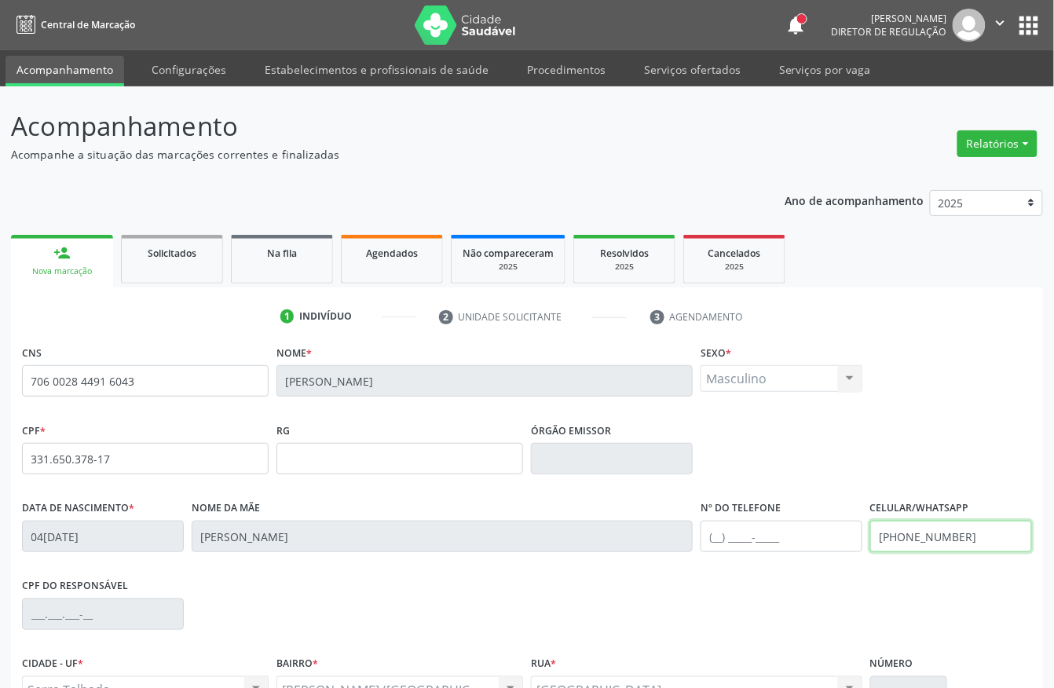
click at [927, 540] on input "(87) 99991-7522" at bounding box center [951, 536] width 162 height 31
click at [921, 451] on div "CPF * 331.650.378-17 RG Órgão emissor" at bounding box center [527, 458] width 1018 height 78
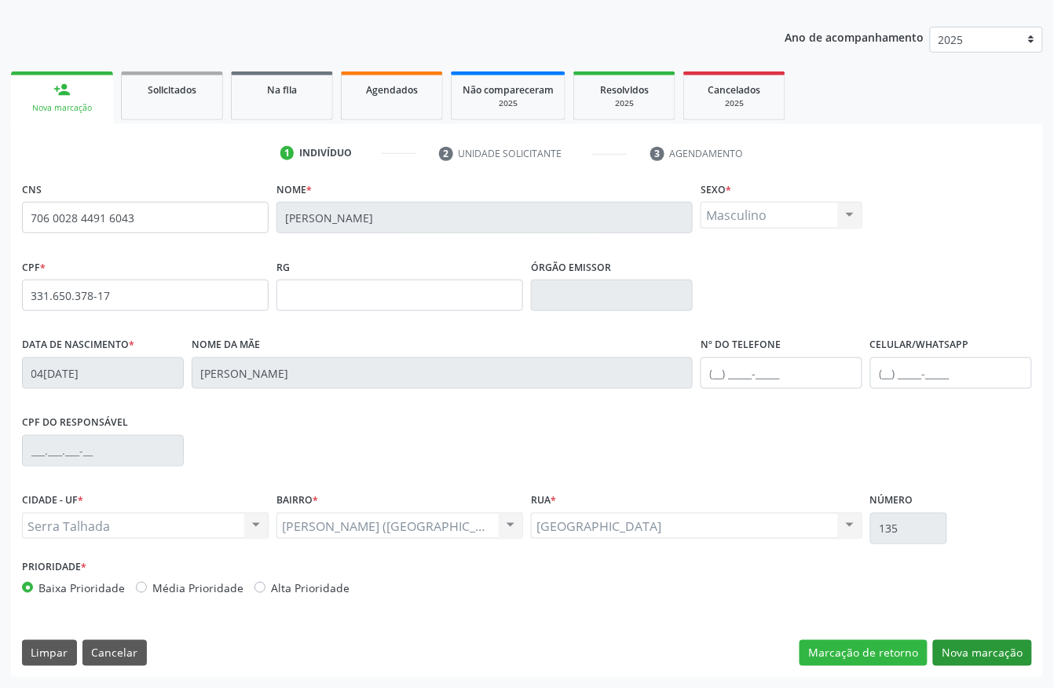
drag, startPoint x: 971, startPoint y: 669, endPoint x: 965, endPoint y: 641, distance: 28.8
click at [971, 664] on div "CNS 706 0028 4491 6043 Nome * Paulo Eduardo Felix da Silva Sexo * Masculino Mas…" at bounding box center [527, 426] width 1032 height 499
click at [965, 641] on button "Nova marcação" at bounding box center [982, 653] width 99 height 27
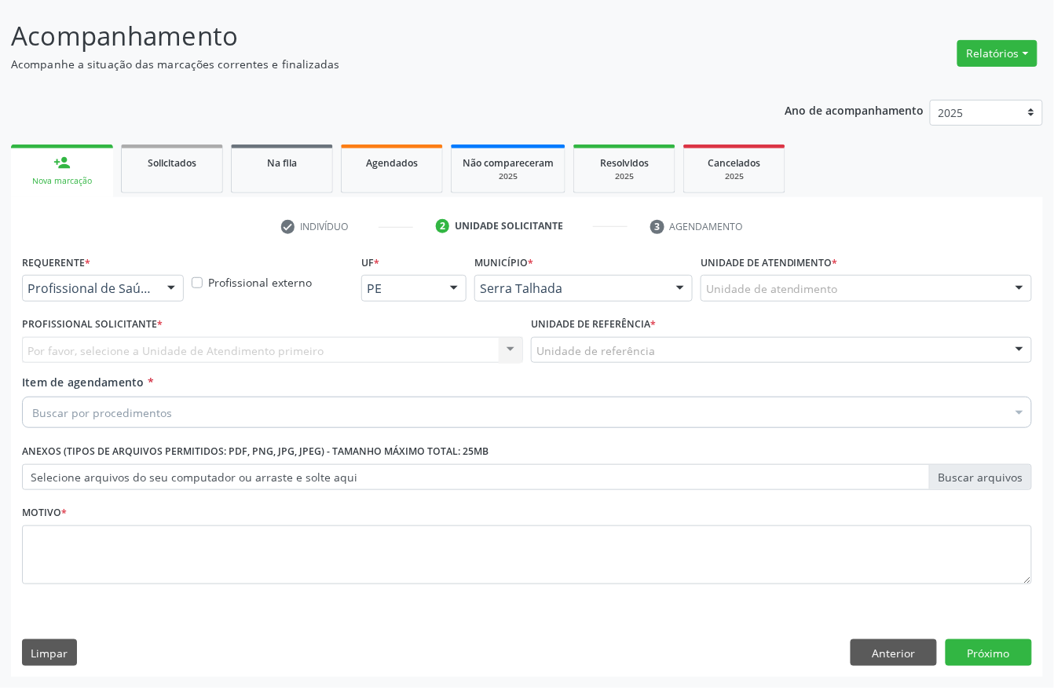
scroll to position [92, 0]
click at [118, 269] on div "Requerente * Profissional de Saúde Profissional de Saúde Paciente Nenhum result…" at bounding box center [103, 276] width 162 height 50
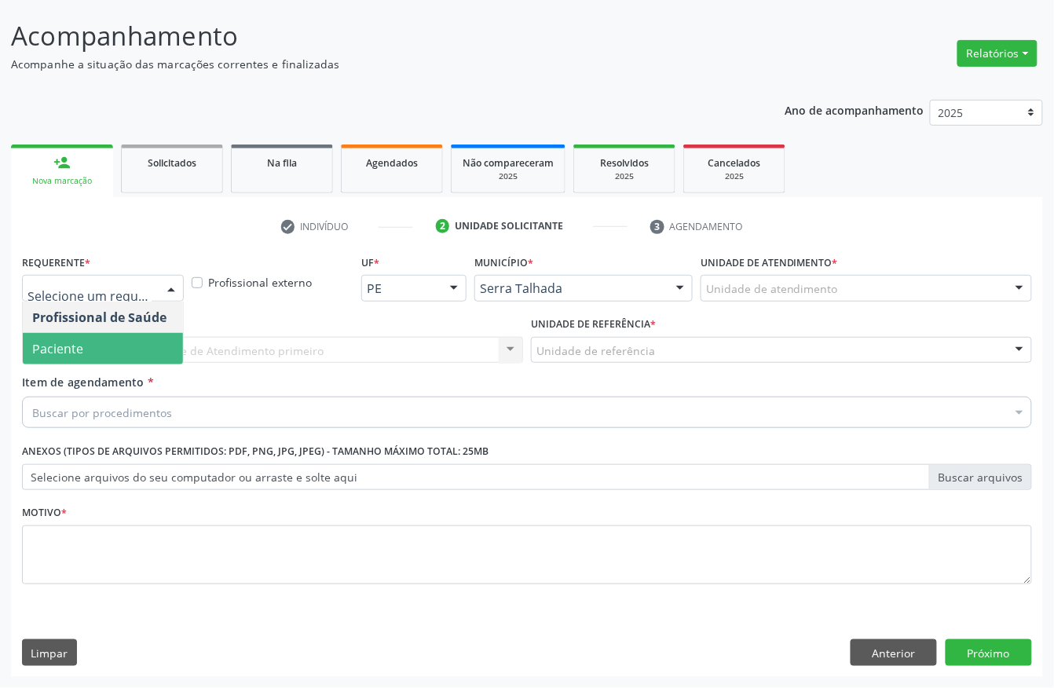
click at [92, 337] on span "Paciente" at bounding box center [103, 348] width 160 height 31
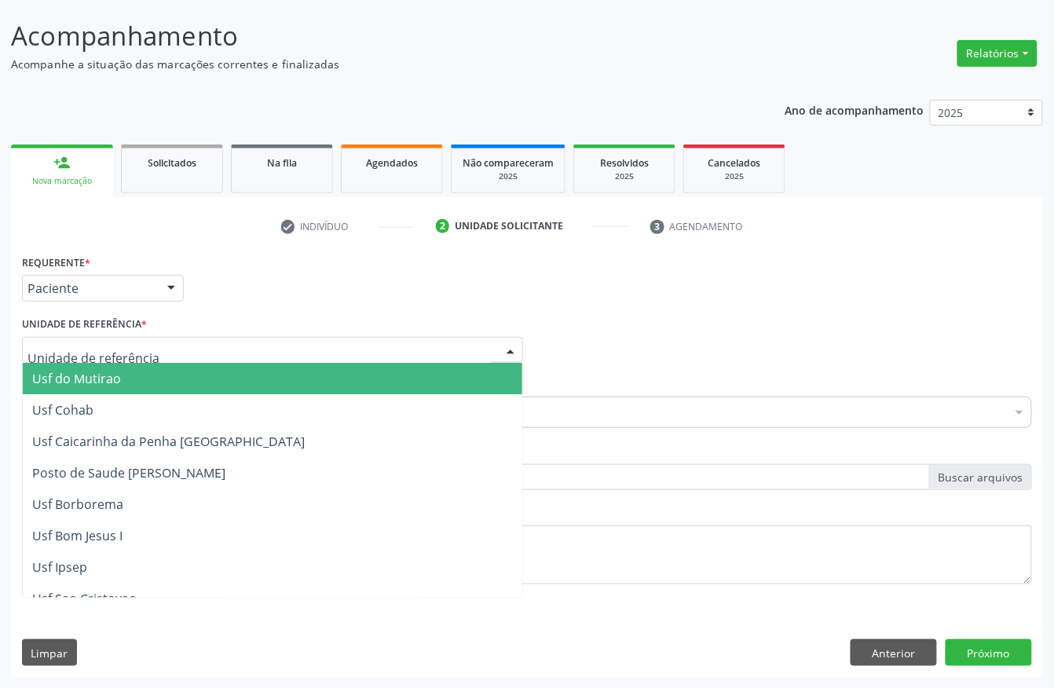
click at [92, 337] on div at bounding box center [272, 350] width 501 height 27
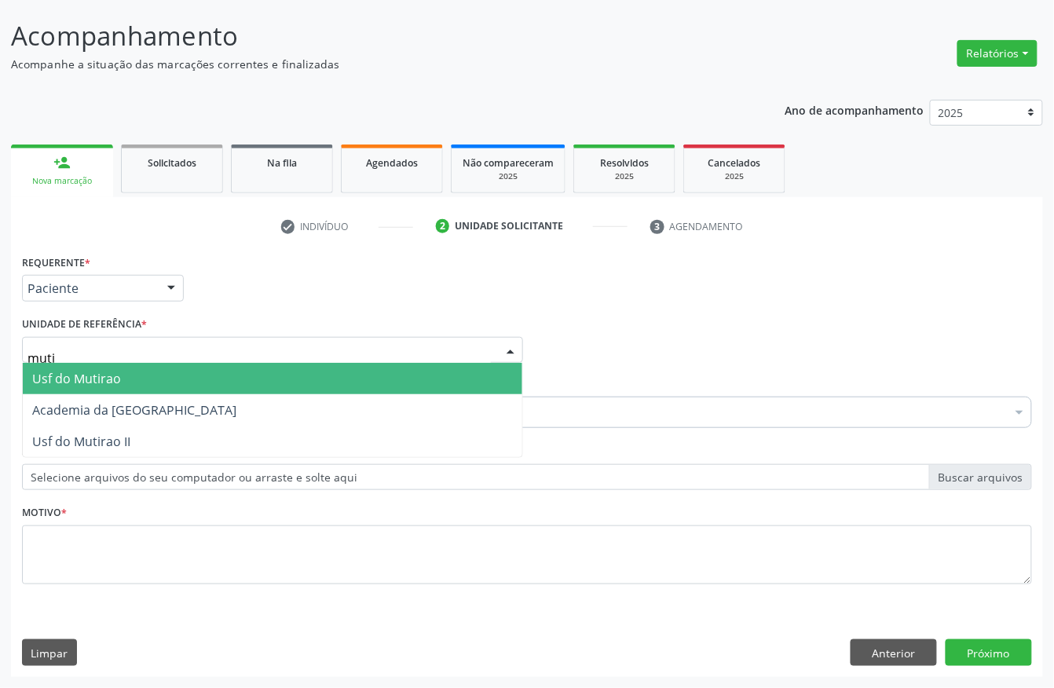
type input "mutir"
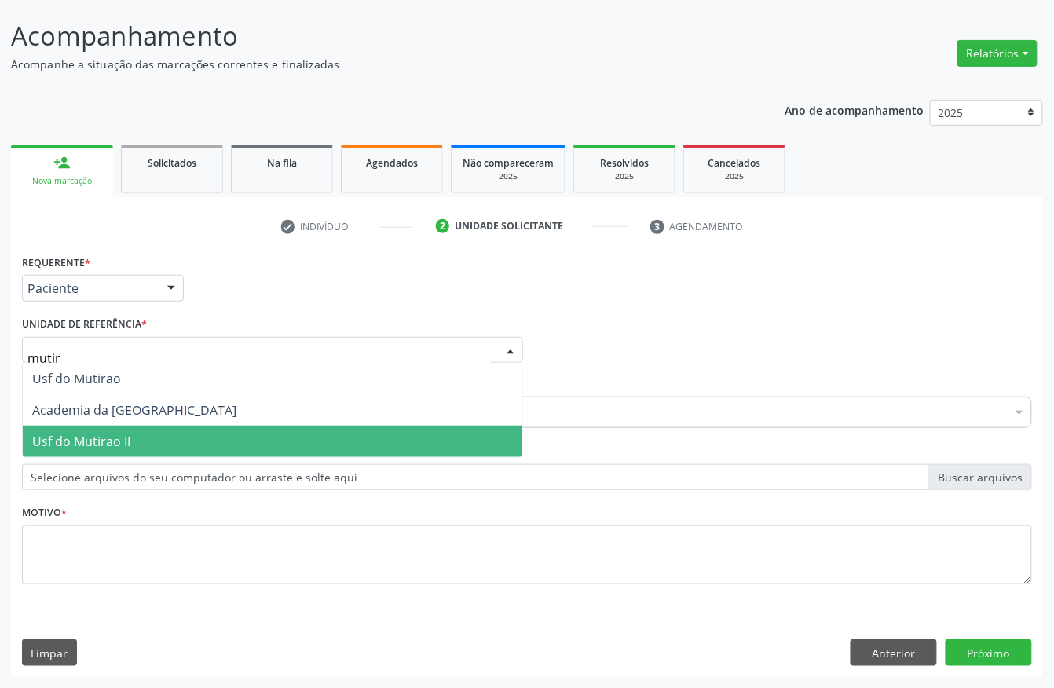
click at [214, 441] on span "Usf do Mutirao II" at bounding box center [272, 441] width 499 height 31
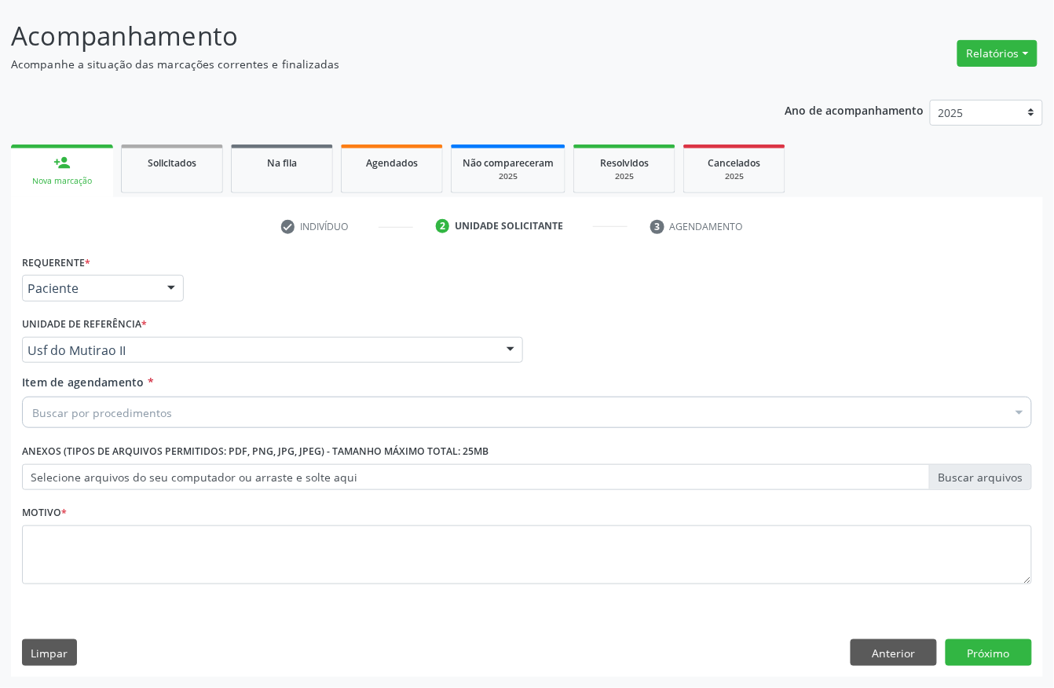
click at [145, 419] on div "Buscar por procedimentos" at bounding box center [527, 412] width 1010 height 31
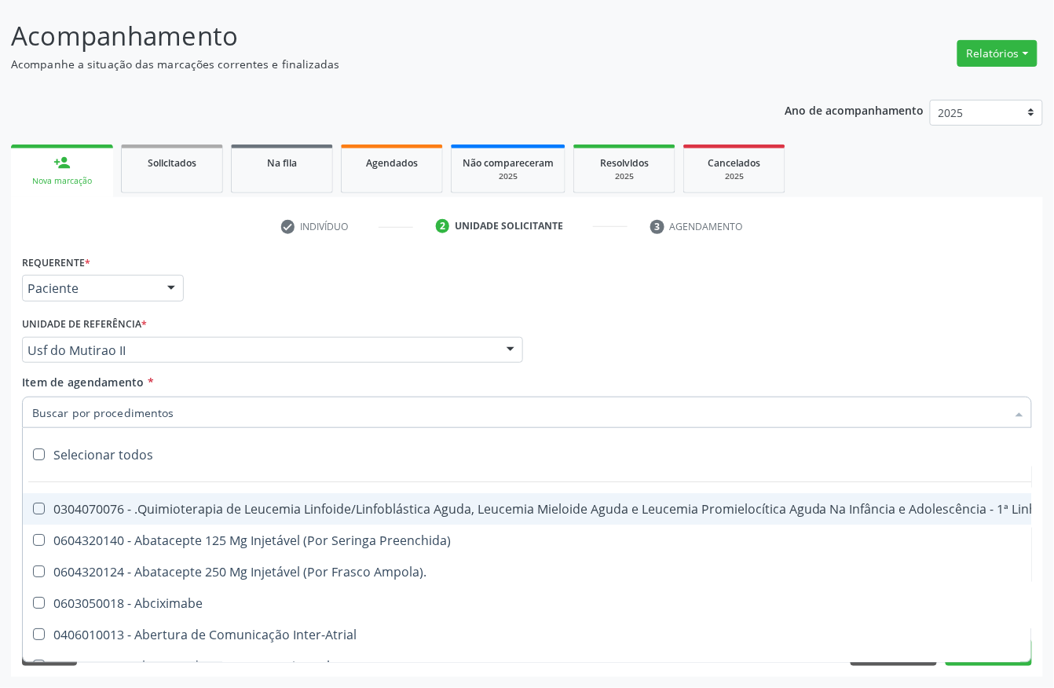
click at [192, 408] on input "Item de agendamento *" at bounding box center [519, 412] width 974 height 31
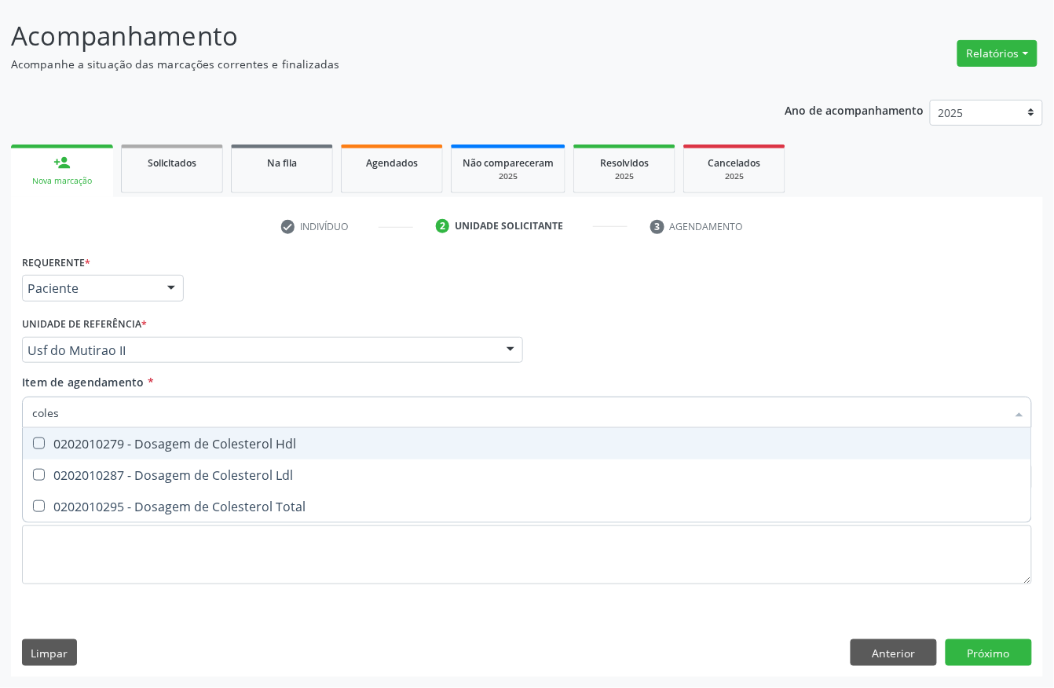
type input "colest"
click at [72, 441] on div "0202010279 - Dosagem de Colesterol Hdl" at bounding box center [527, 443] width 990 height 13
checkbox Hdl "true"
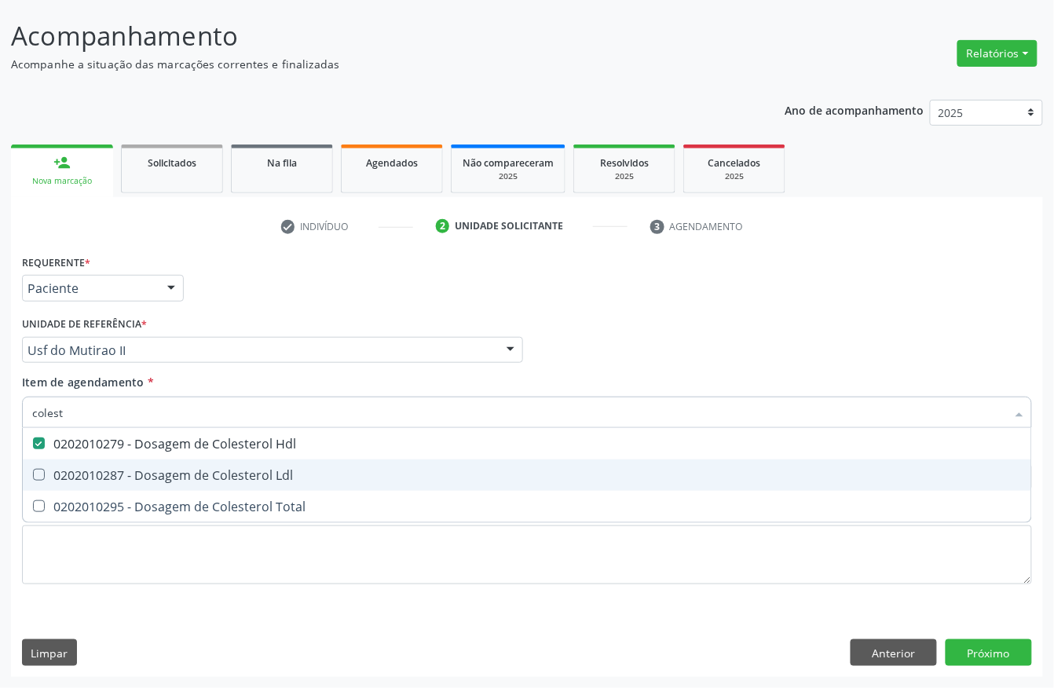
click at [75, 462] on span "0202010287 - Dosagem de Colesterol Ldl" at bounding box center [527, 474] width 1008 height 31
checkbox Ldl "true"
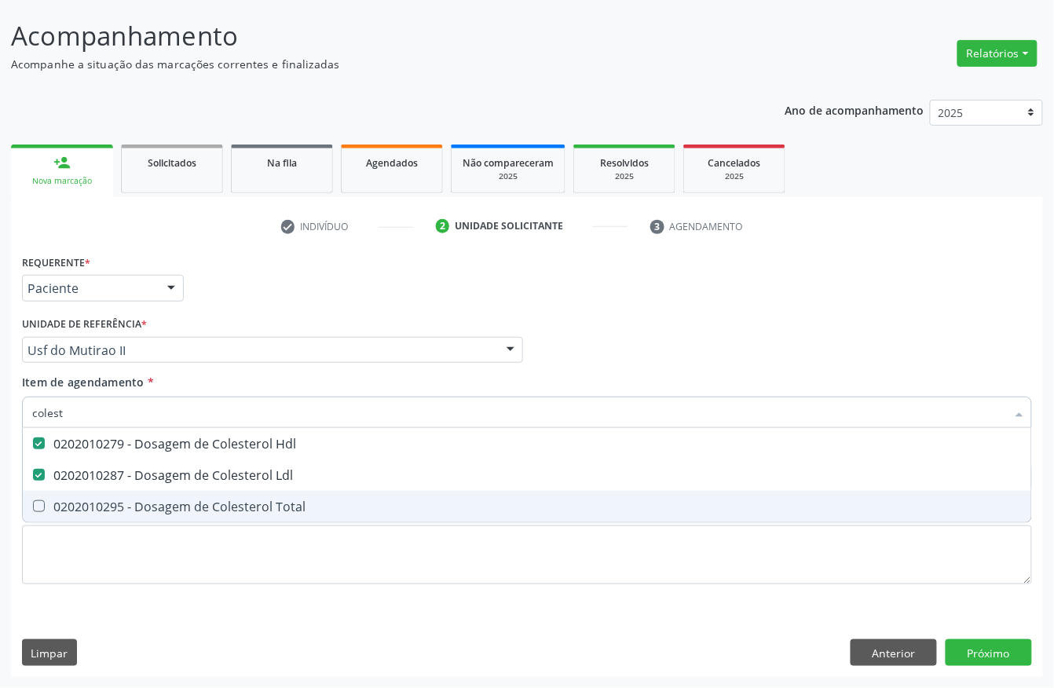
click at [76, 500] on div "0202010295 - Dosagem de Colesterol Total" at bounding box center [527, 506] width 990 height 13
checkbox Total "true"
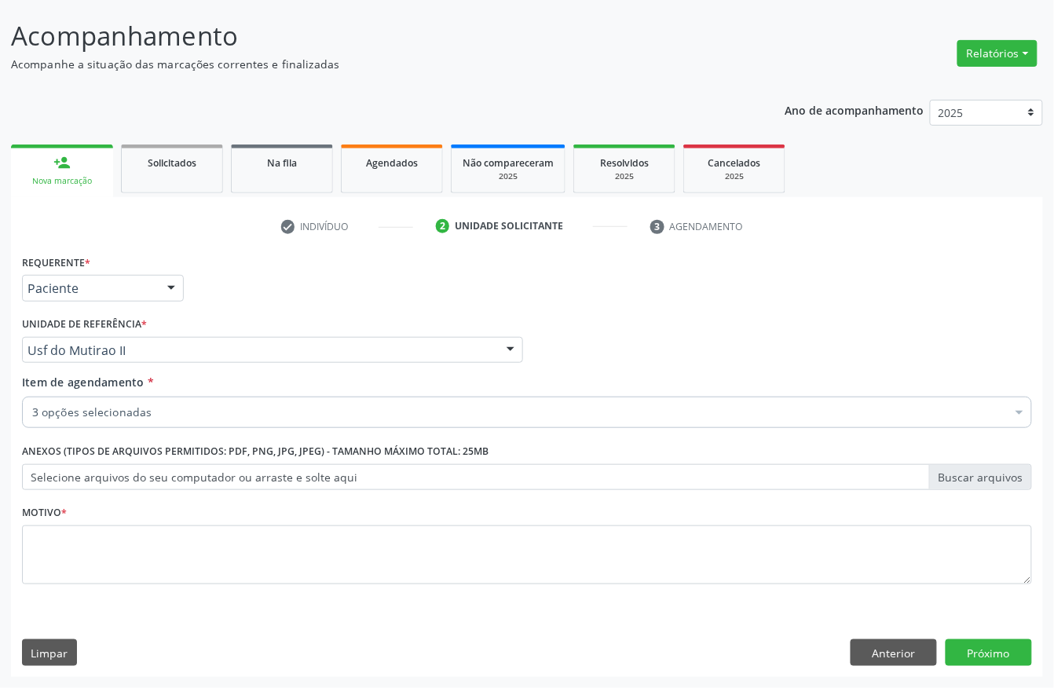
click at [168, 400] on div "3 opções selecionadas" at bounding box center [527, 412] width 1010 height 31
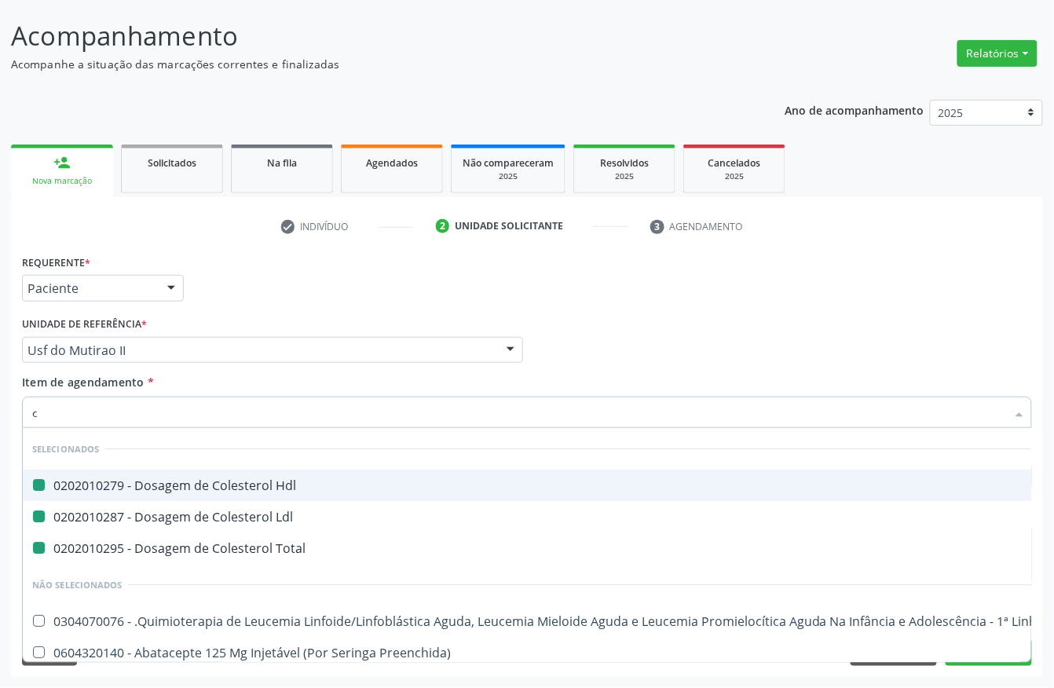
type input "cr"
checkbox Hdl "false"
checkbox Ldl "false"
checkbox Total "false"
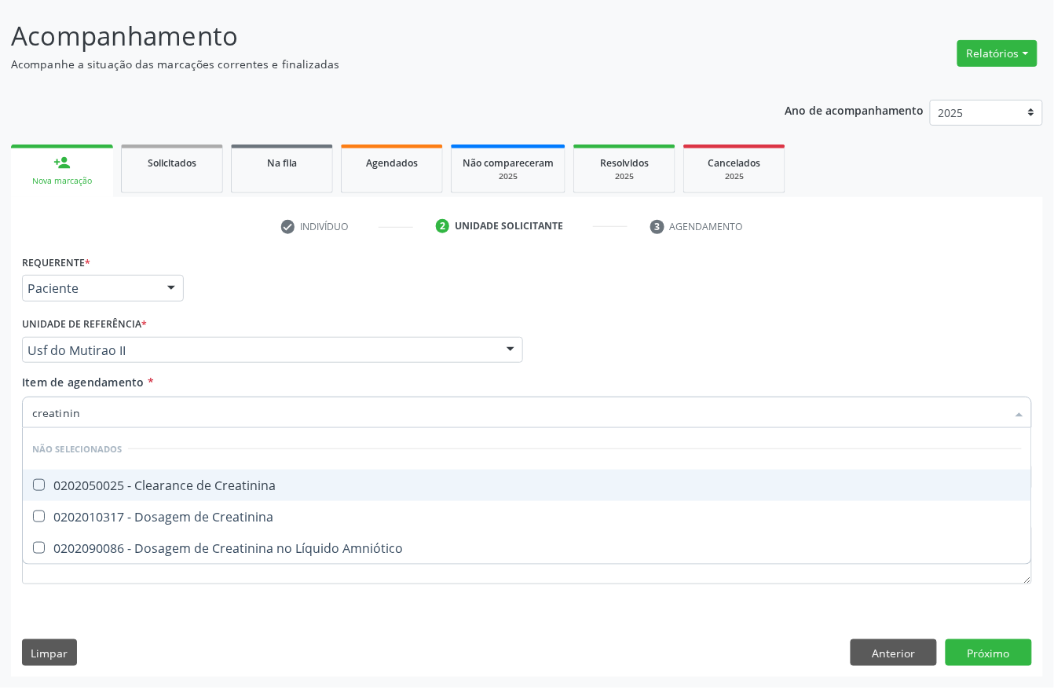
type input "creatinina"
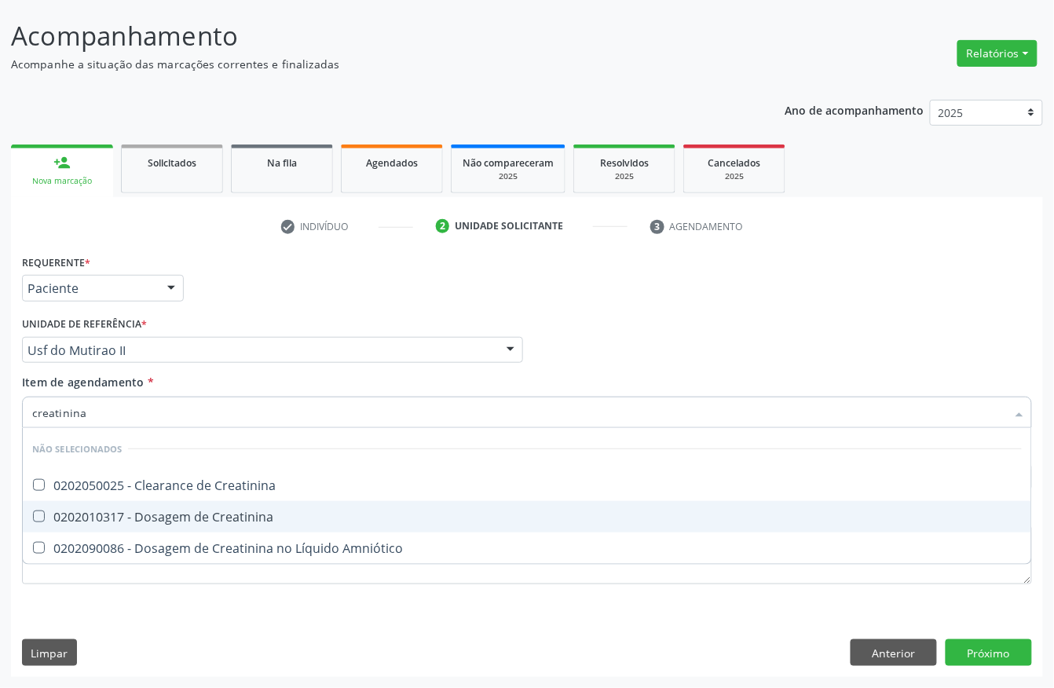
click at [221, 518] on div "0202010317 - Dosagem de Creatinina" at bounding box center [527, 516] width 990 height 13
checkbox Creatinina "true"
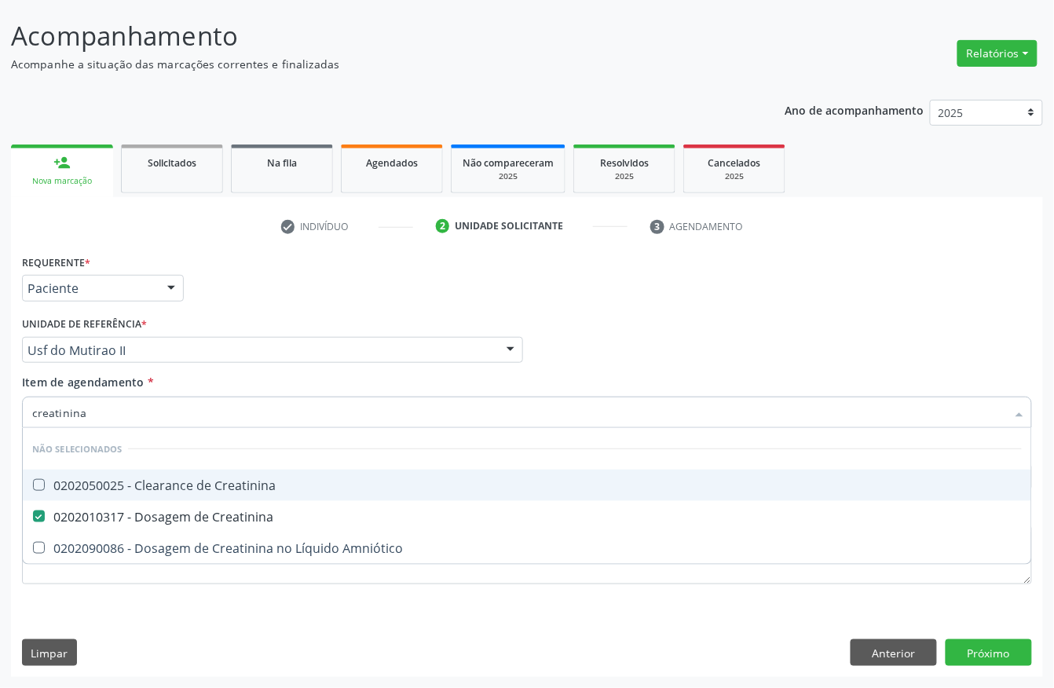
click at [177, 412] on input "creatinina" at bounding box center [519, 412] width 974 height 31
type input "tr"
checkbox Creatinina "false"
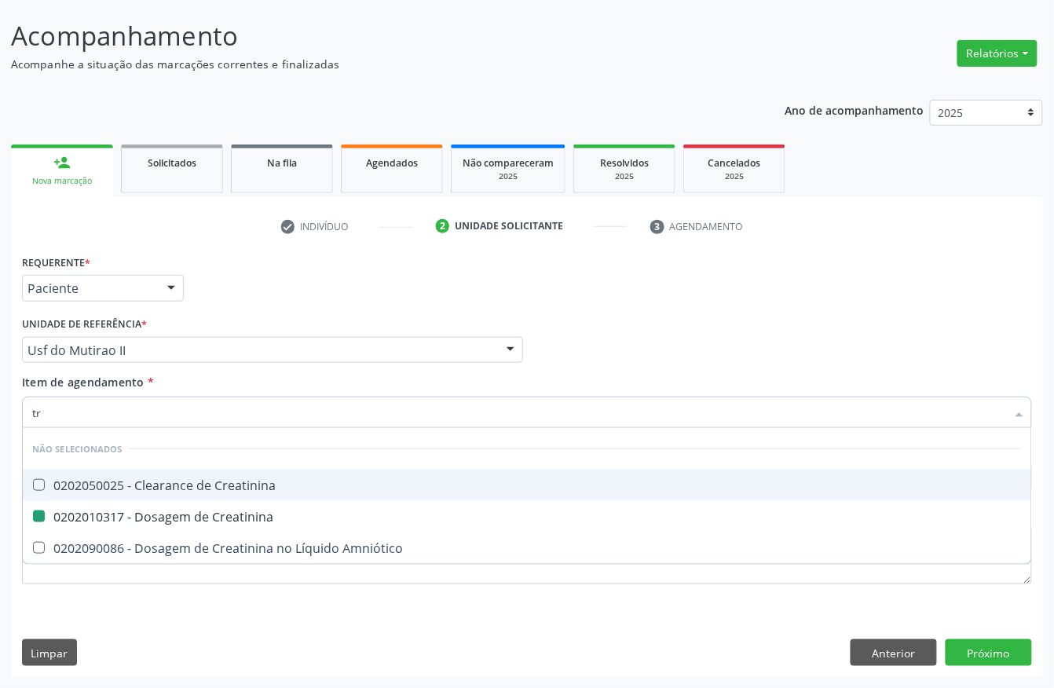
checkbox Amniótico "false"
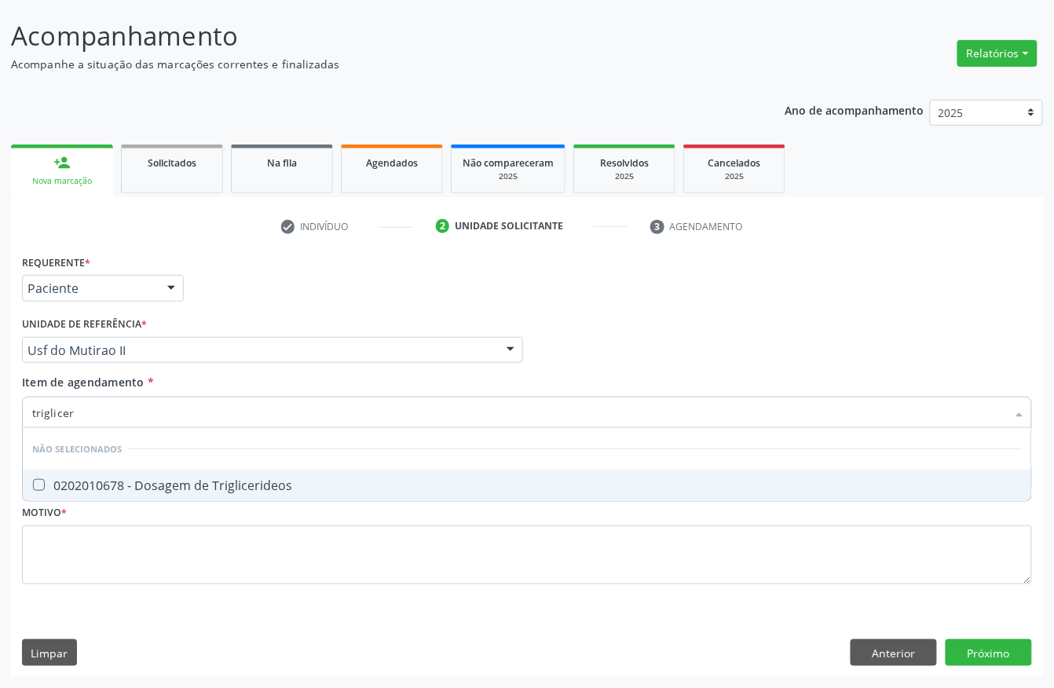
type input "trigliceri"
click at [158, 470] on span "0202010678 - Dosagem de Triglicerideos" at bounding box center [527, 485] width 1008 height 31
checkbox Triglicerideos "true"
click at [135, 407] on input "trigliceri" at bounding box center [519, 412] width 974 height 31
drag, startPoint x: 135, startPoint y: 407, endPoint x: 114, endPoint y: 415, distance: 22.9
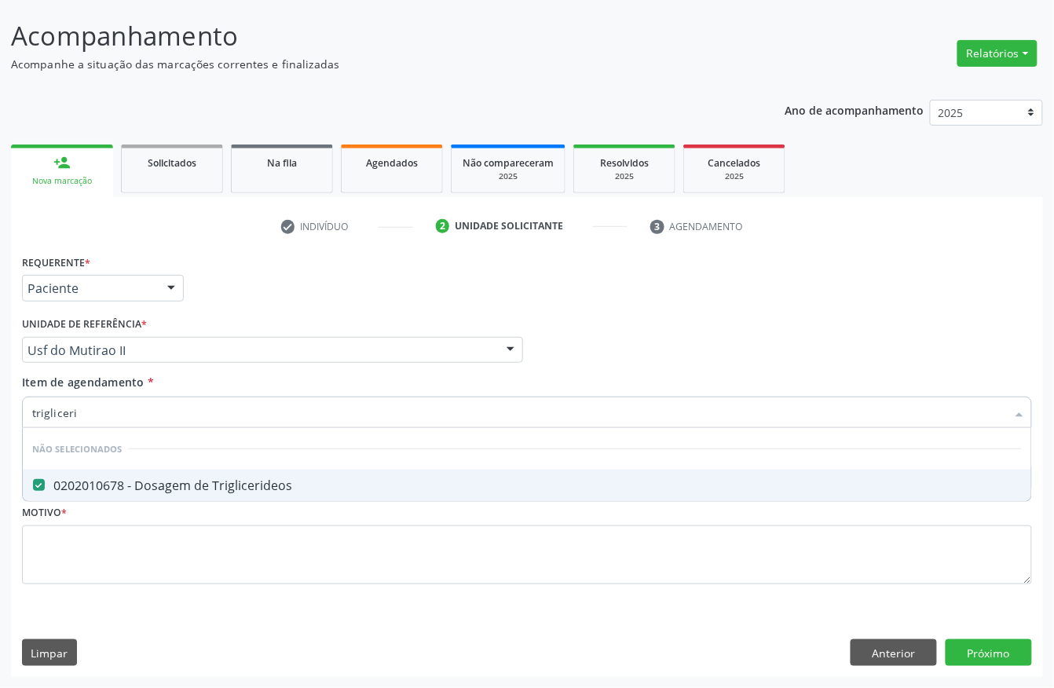
click at [134, 407] on input "trigliceri" at bounding box center [519, 412] width 974 height 31
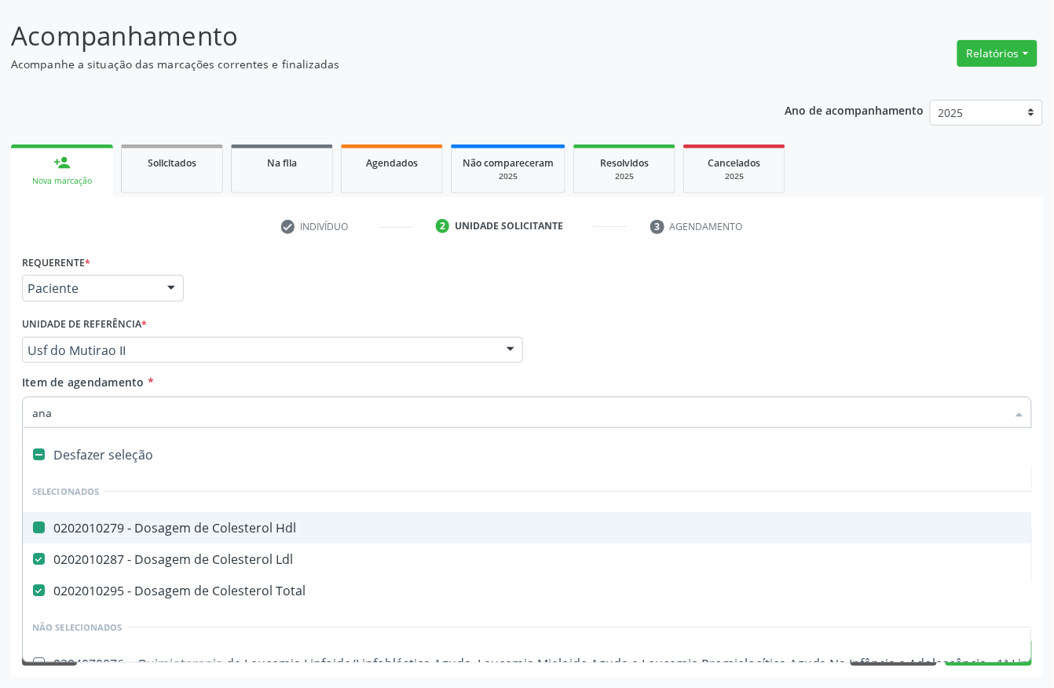
type input "anal"
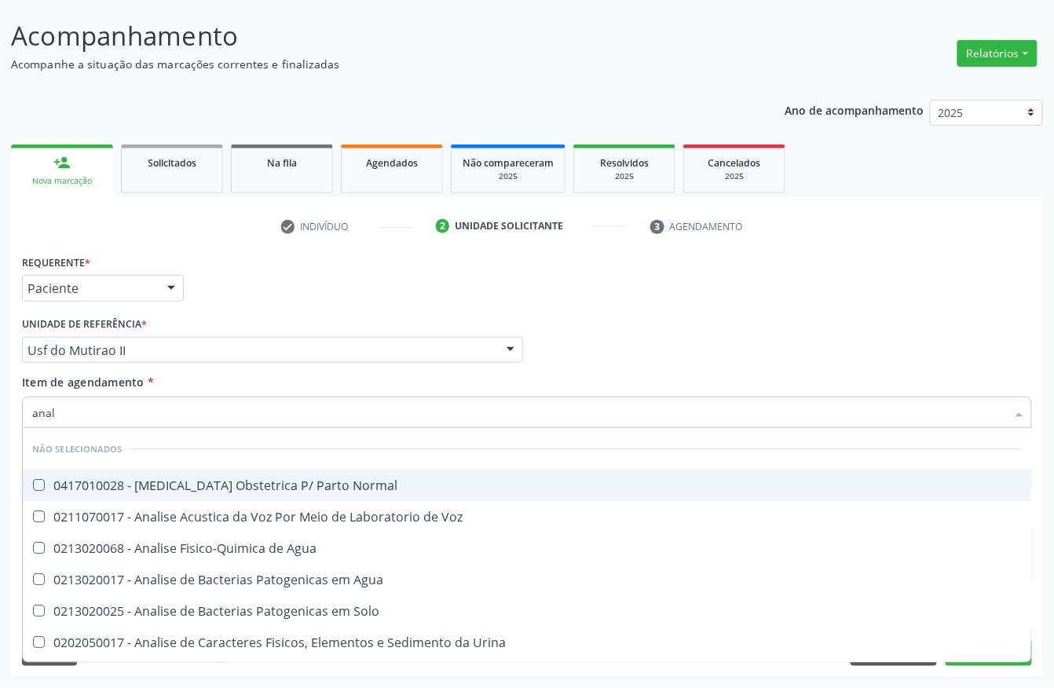
checkbox Normal "false"
checkbox Voz "false"
checkbox Agua "false"
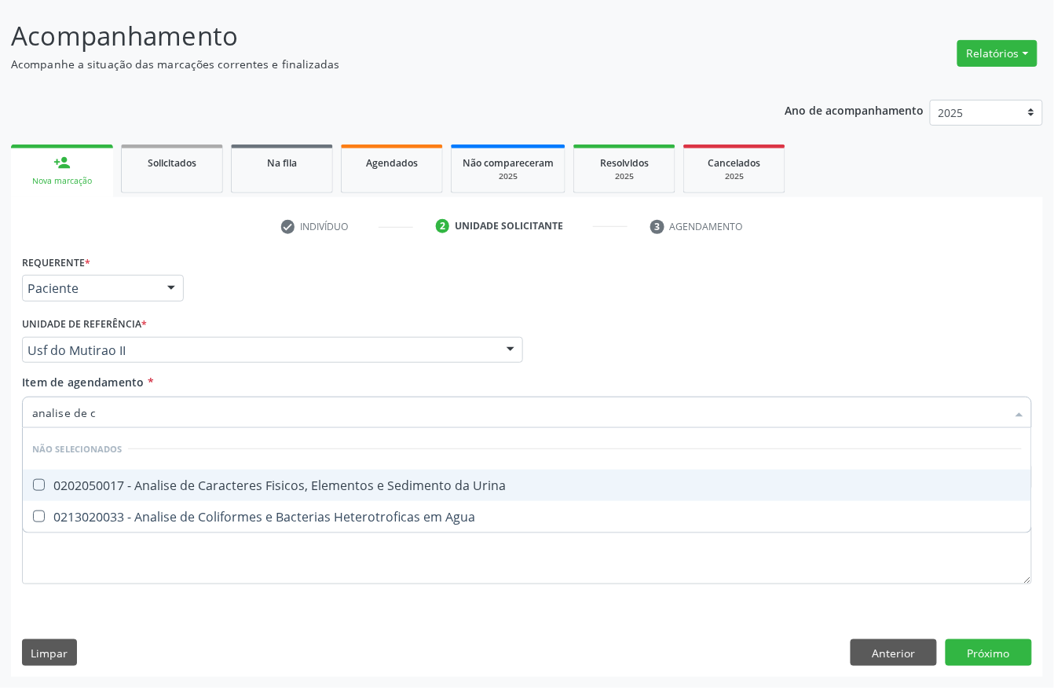
type input "analise de ca"
click at [96, 488] on div "0202050017 - Analise de Caracteres Fisicos, Elementos e Sedimento da Urina" at bounding box center [527, 485] width 990 height 13
checkbox Urina "true"
click at [94, 406] on input "analise de ca" at bounding box center [519, 412] width 974 height 31
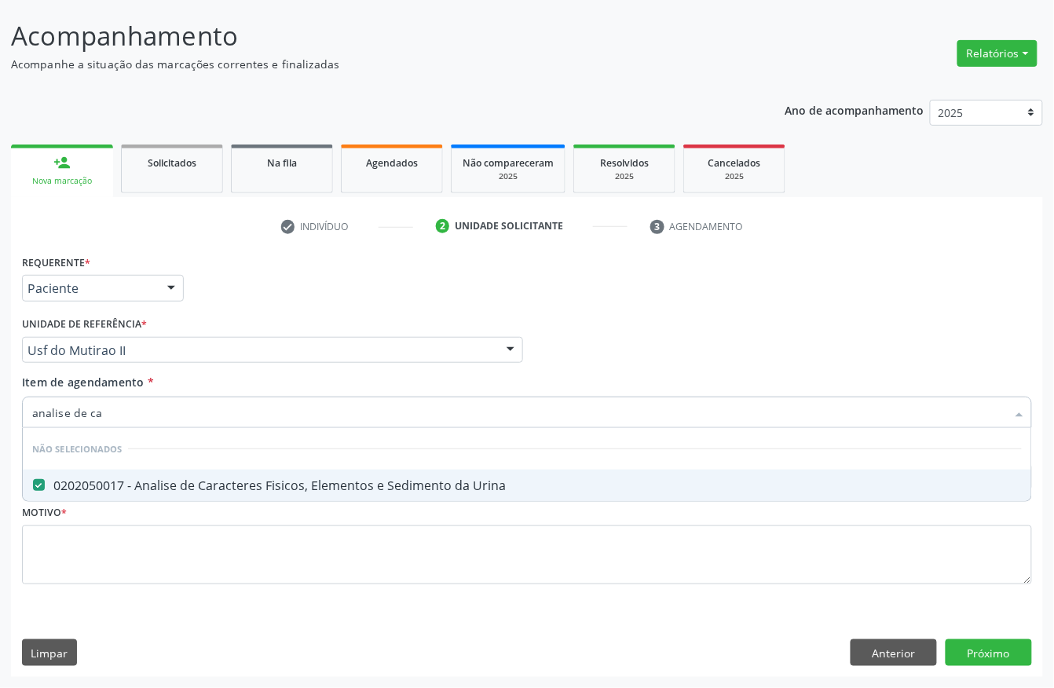
click at [94, 406] on input "analise de ca" at bounding box center [519, 412] width 974 height 31
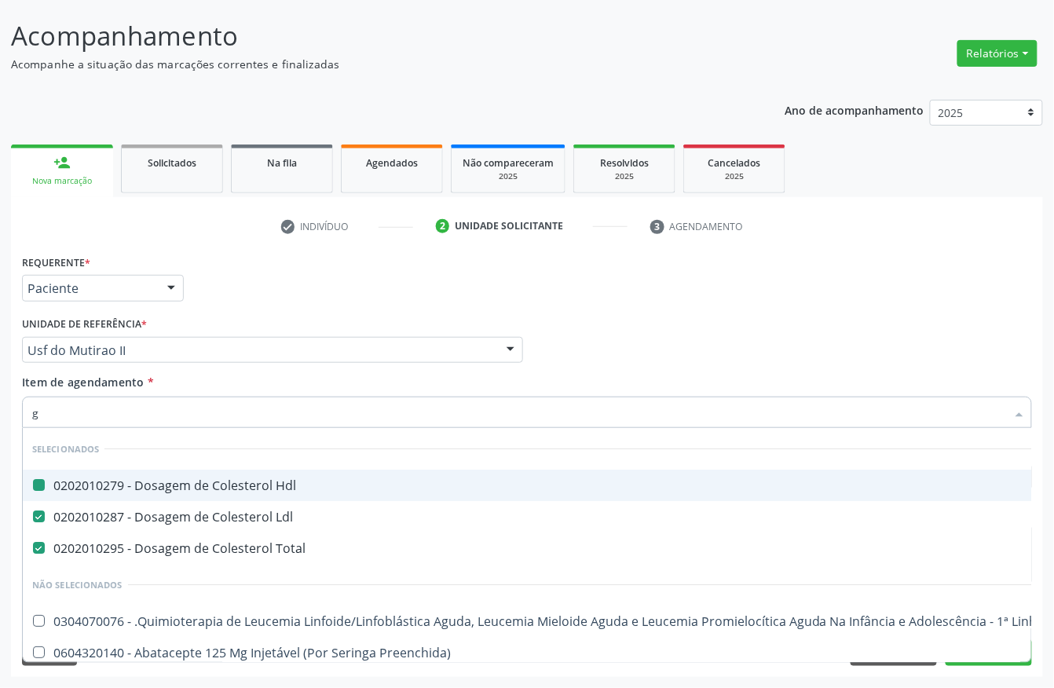
type input "gl"
checkbox Hdl "false"
checkbox Ldl "false"
checkbox Total "false"
checkbox Ampola\) "true"
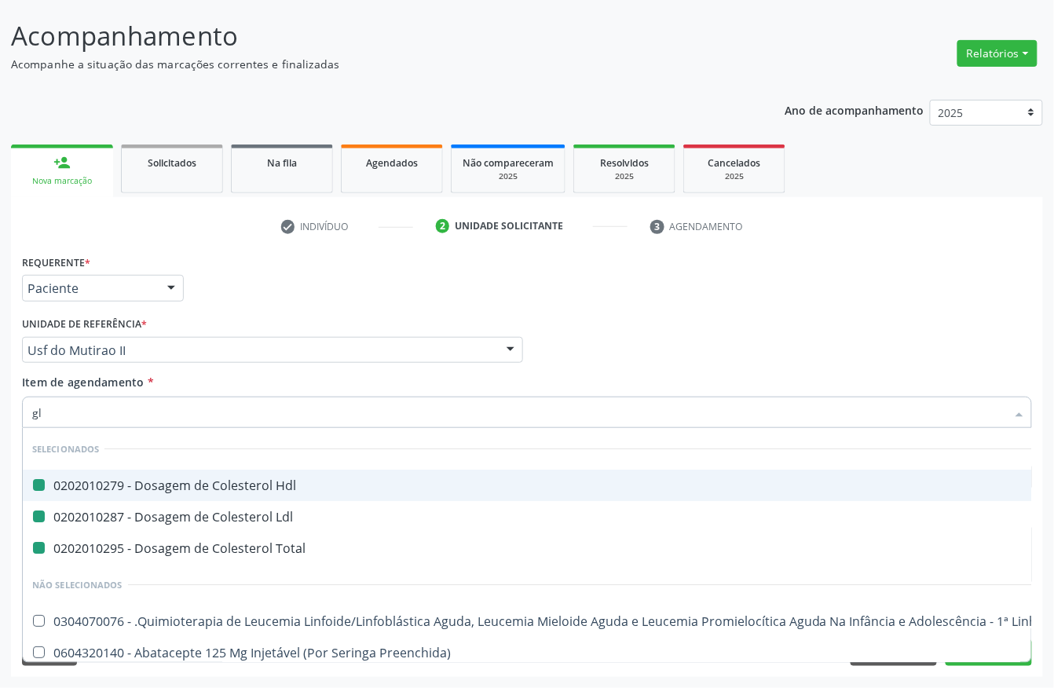
type input "gli"
checkbox Fígado "true"
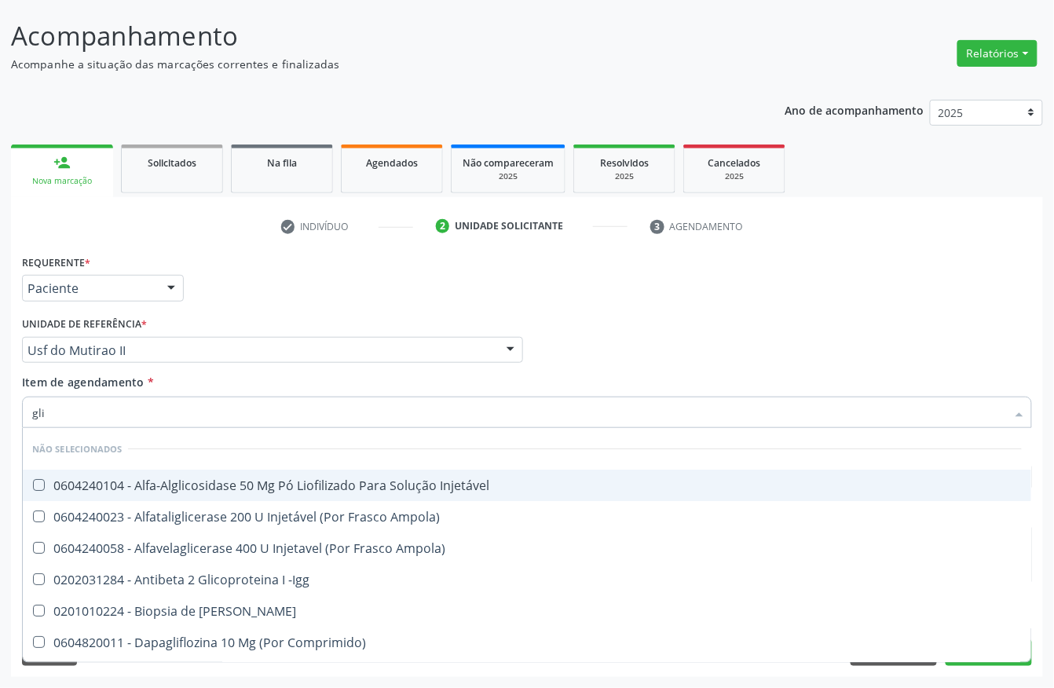
type input "glic"
checkbox Derrames "true"
checkbox Triglicerideos "false"
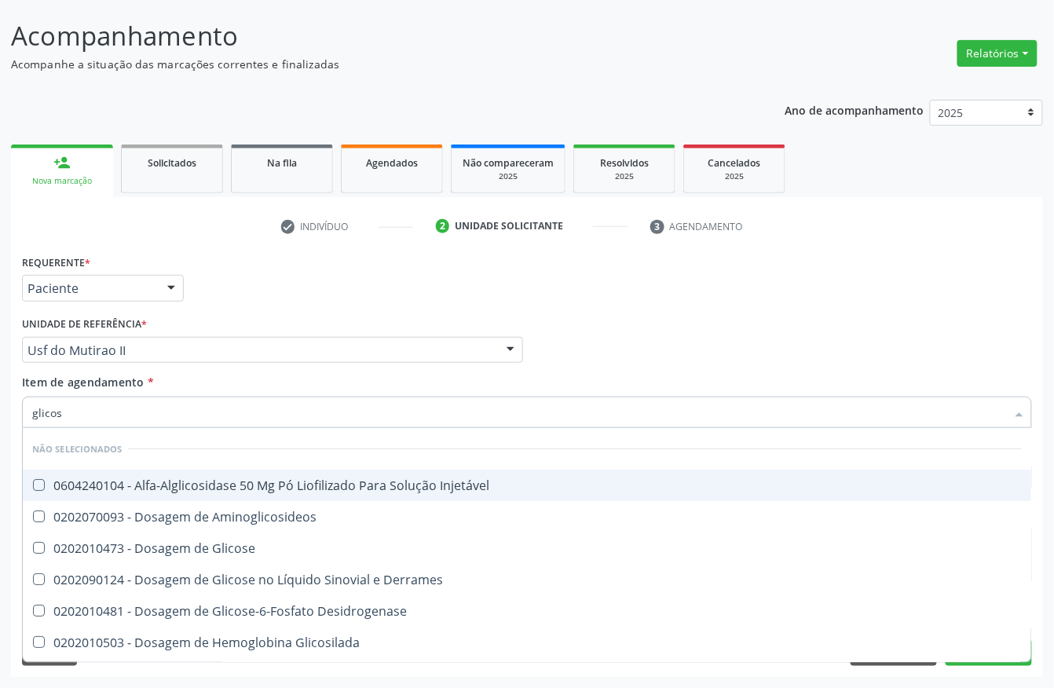
type input "glicose"
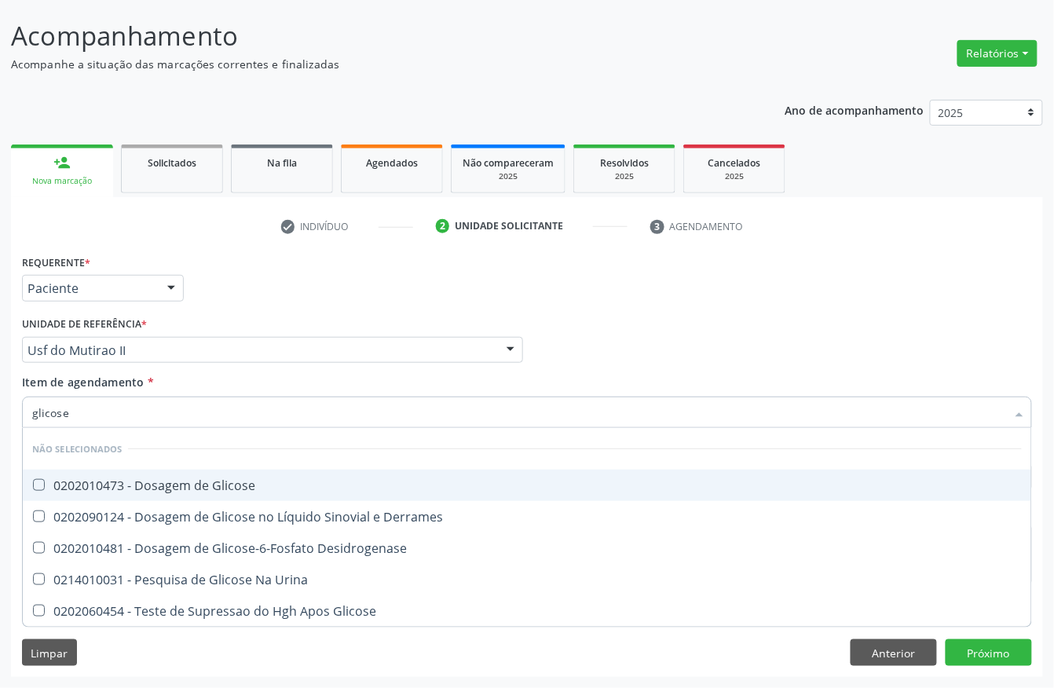
click at [129, 479] on div "0202010473 - Dosagem de Glicose" at bounding box center [527, 485] width 990 height 13
checkbox Glicose "true"
click at [98, 410] on input "glicose" at bounding box center [519, 412] width 974 height 31
checkbox Derrames "true"
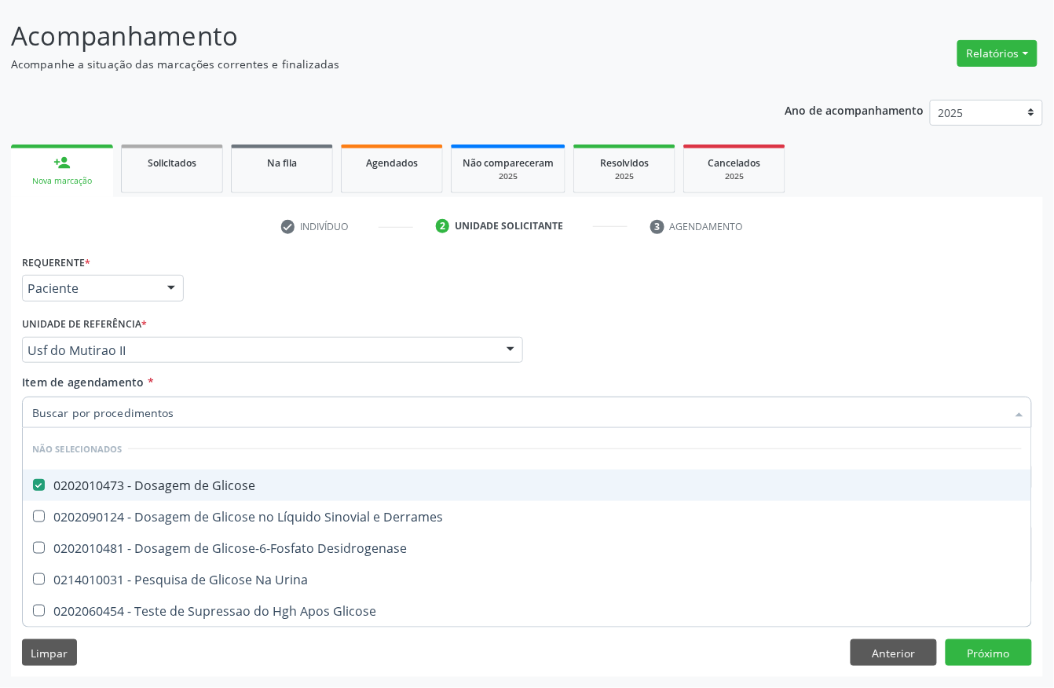
checkbox Desidrogenase "true"
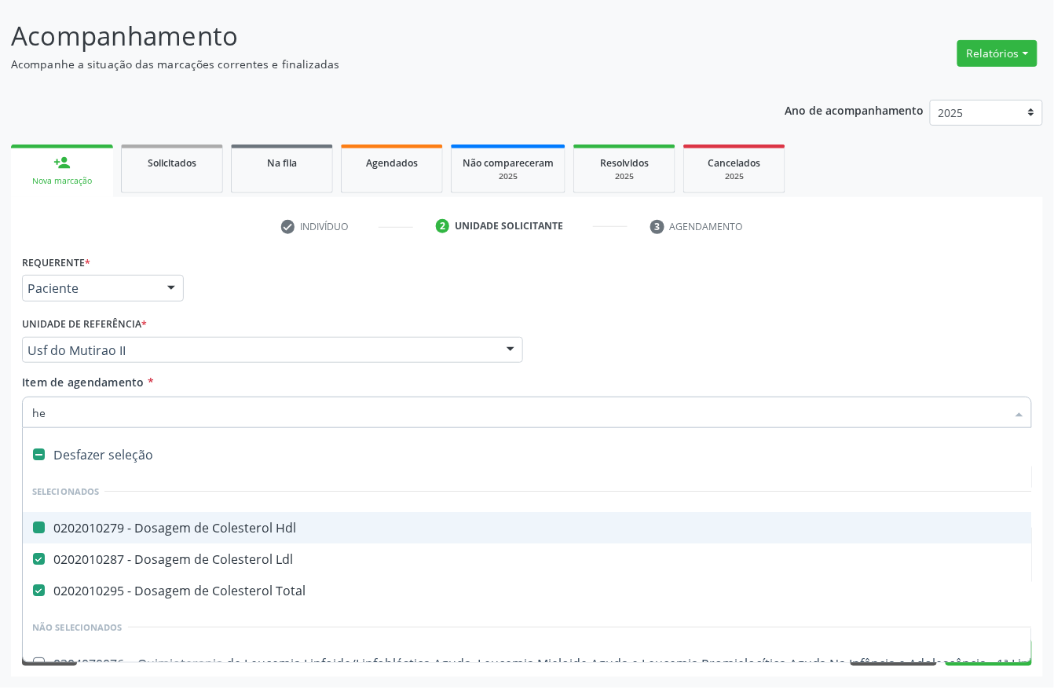
type input "hem"
checkbox Hdl "false"
checkbox Total "false"
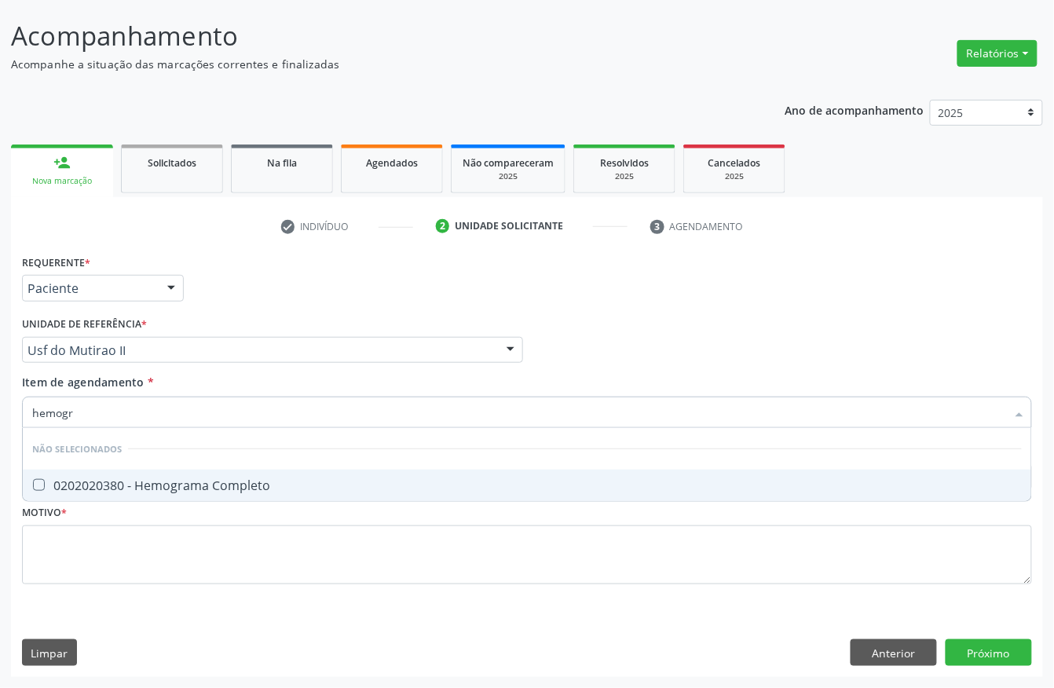
type input "hemogra"
click at [108, 473] on span "0202020380 - Hemograma Completo" at bounding box center [527, 485] width 1008 height 31
checkbox Completo "true"
click at [104, 415] on input "hemogra" at bounding box center [519, 412] width 974 height 31
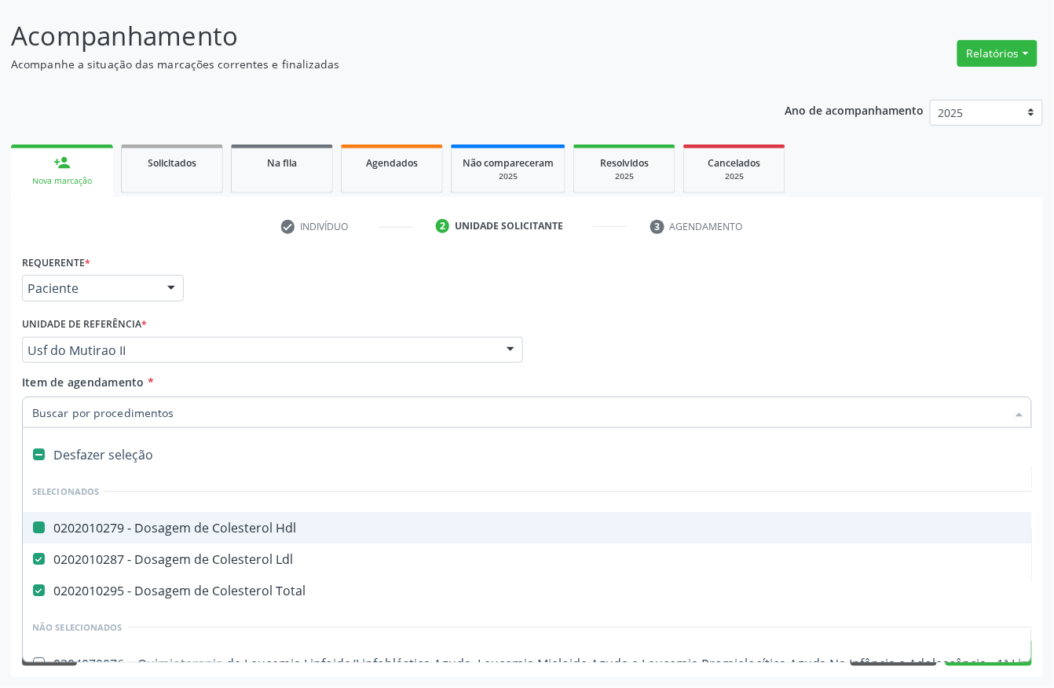
type input "u"
checkbox Hdl "false"
checkbox Ldl "false"
checkbox Total "false"
checkbox Acompanhante "true"
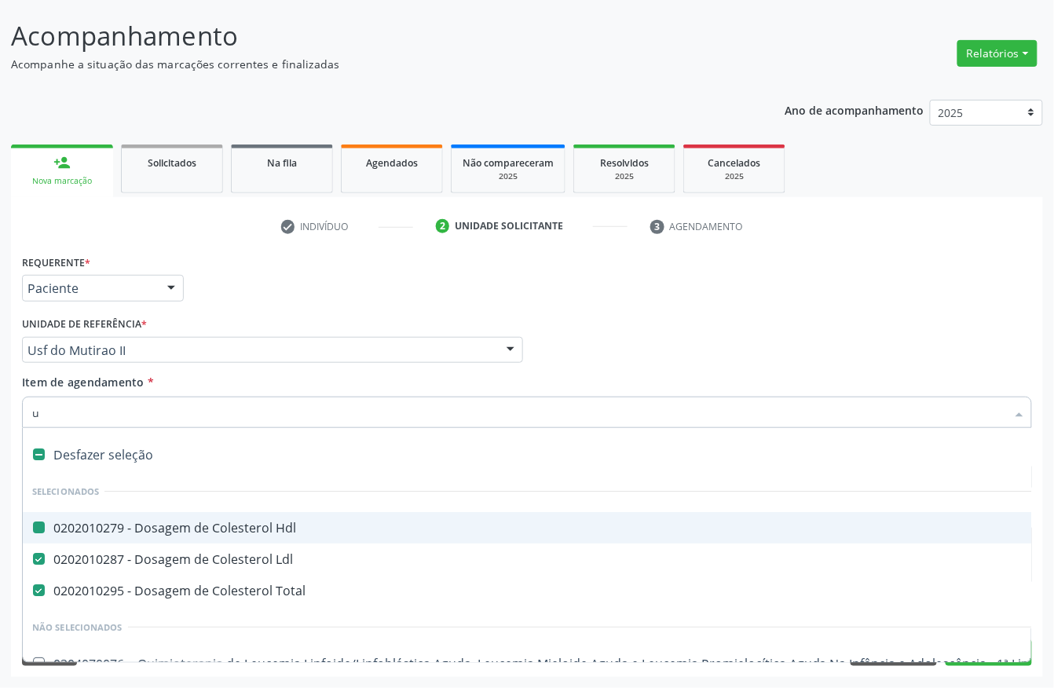
checkbox Urina "false"
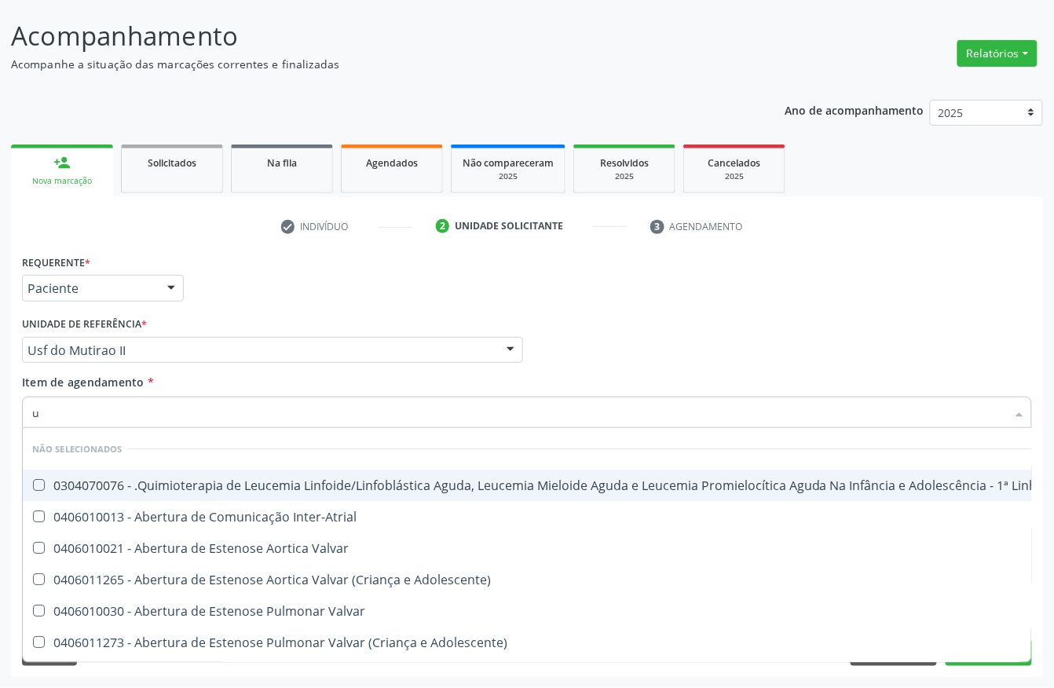
type input "ur"
checkbox Diálise "true"
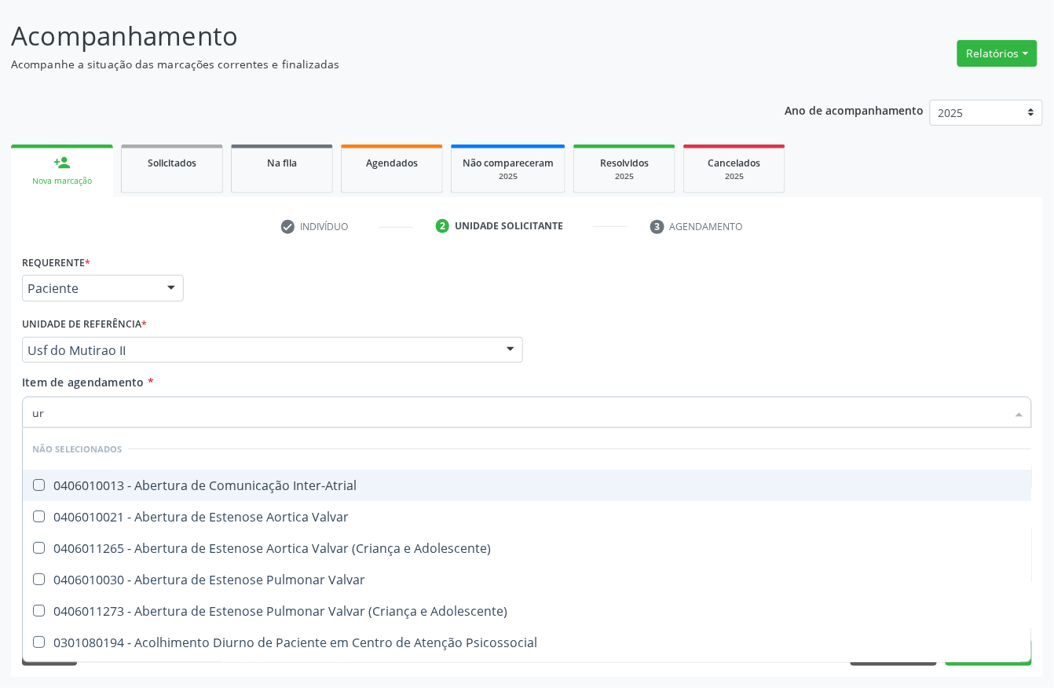
type input "ure"
checkbox Urina "false"
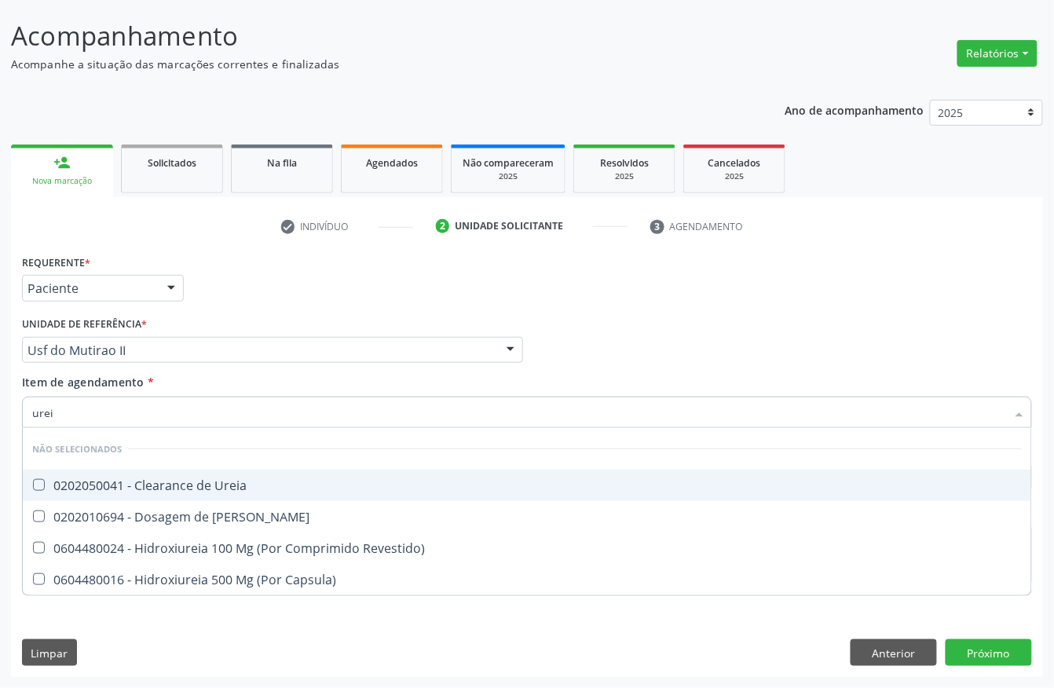
type input "ureia"
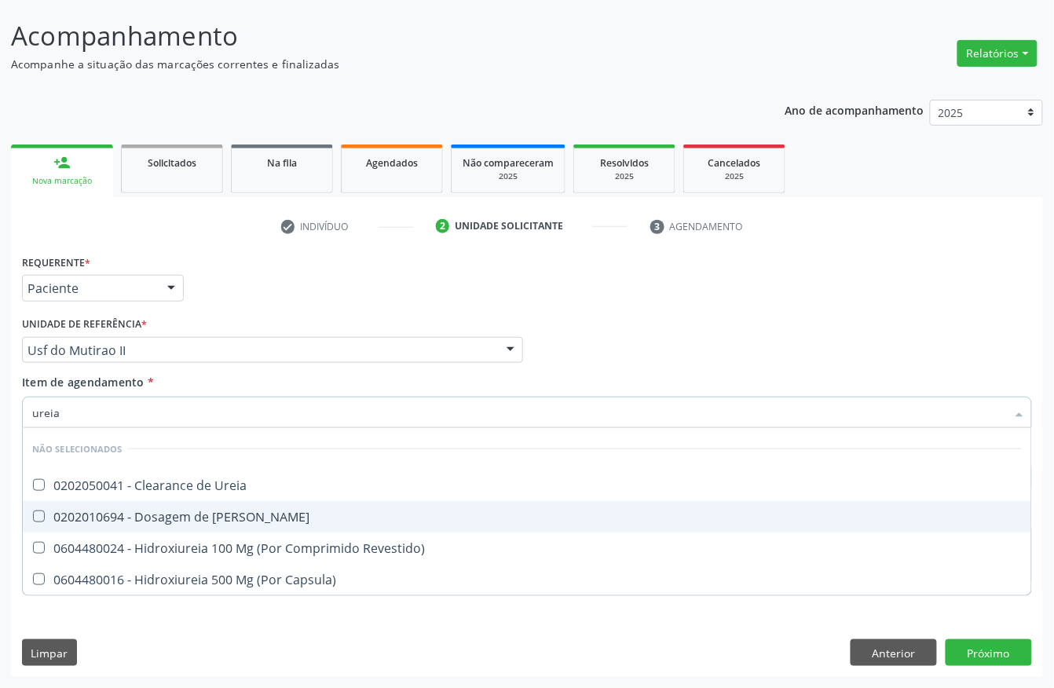
click at [119, 518] on div "0202010694 - Dosagem de Ureia" at bounding box center [527, 516] width 990 height 13
checkbox Ureia "true"
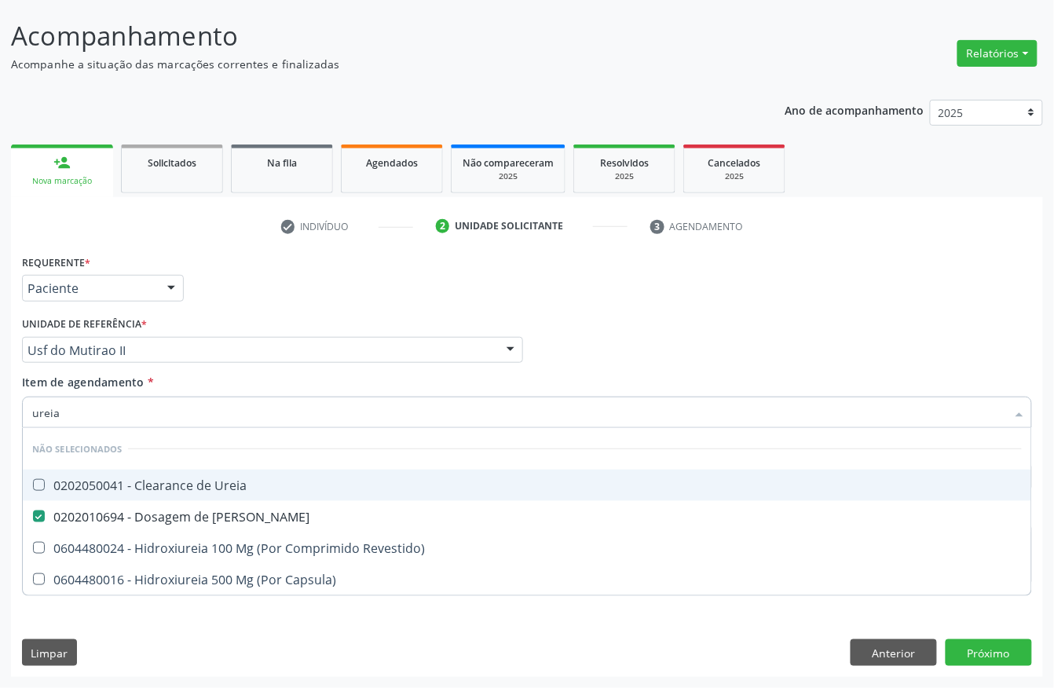
click at [97, 406] on input "ureia" at bounding box center [519, 412] width 974 height 31
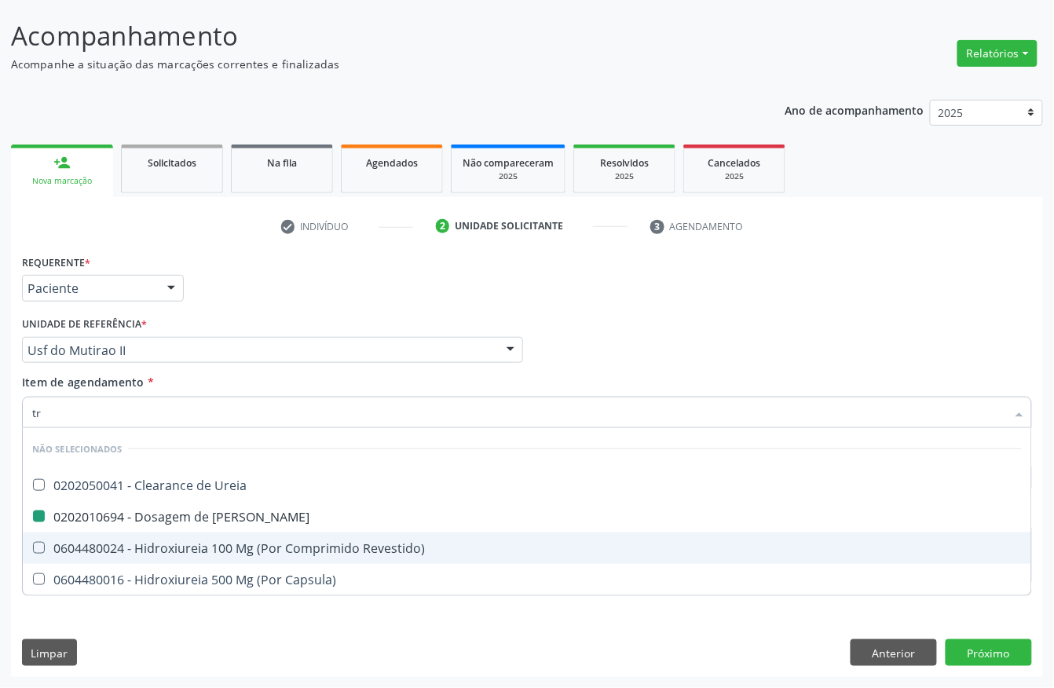
type input "tra"
checkbox Ureia "false"
checkbox Revestido\) "false"
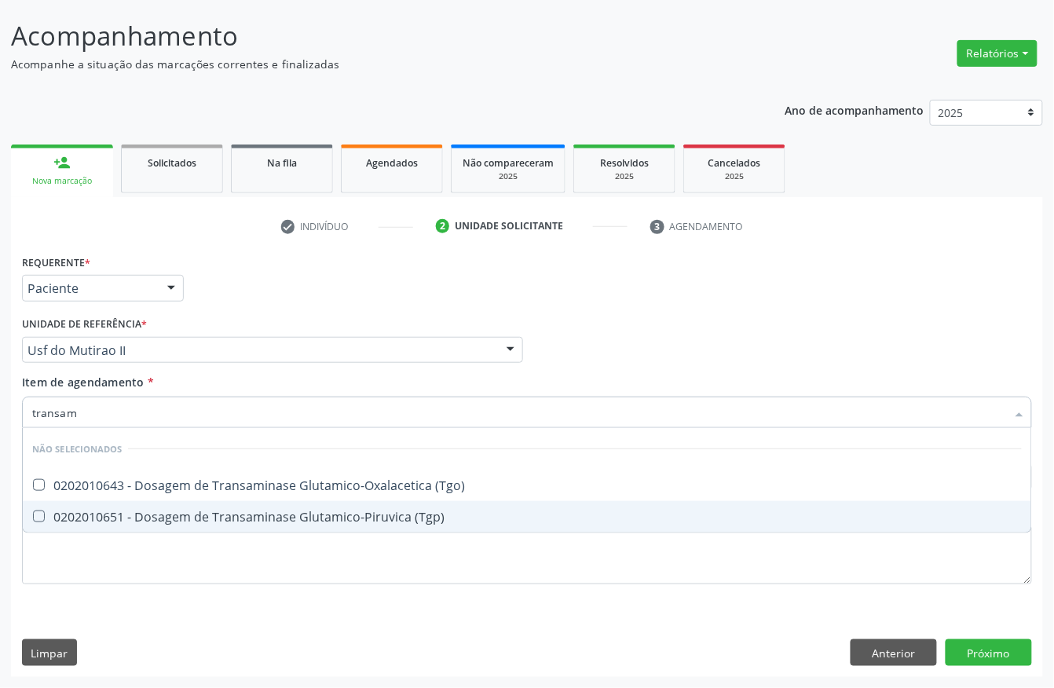
type input "transami"
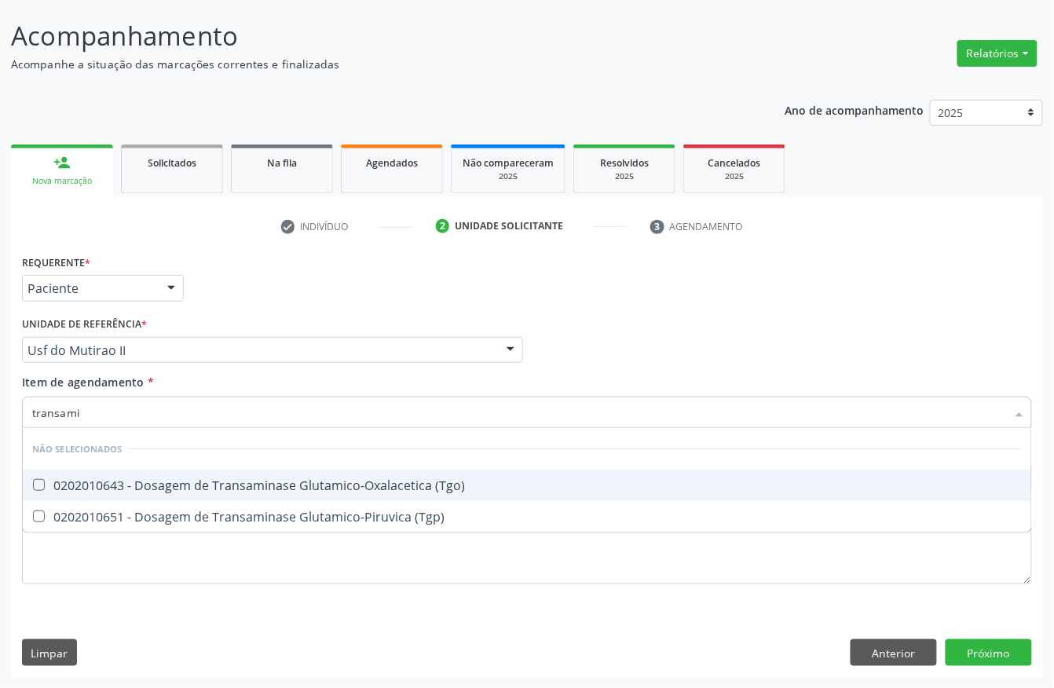
click at [284, 481] on div "0202010643 - Dosagem de Transaminase Glutamico-Oxalacetica (Tgo)" at bounding box center [527, 485] width 990 height 13
checkbox \(Tgo\) "true"
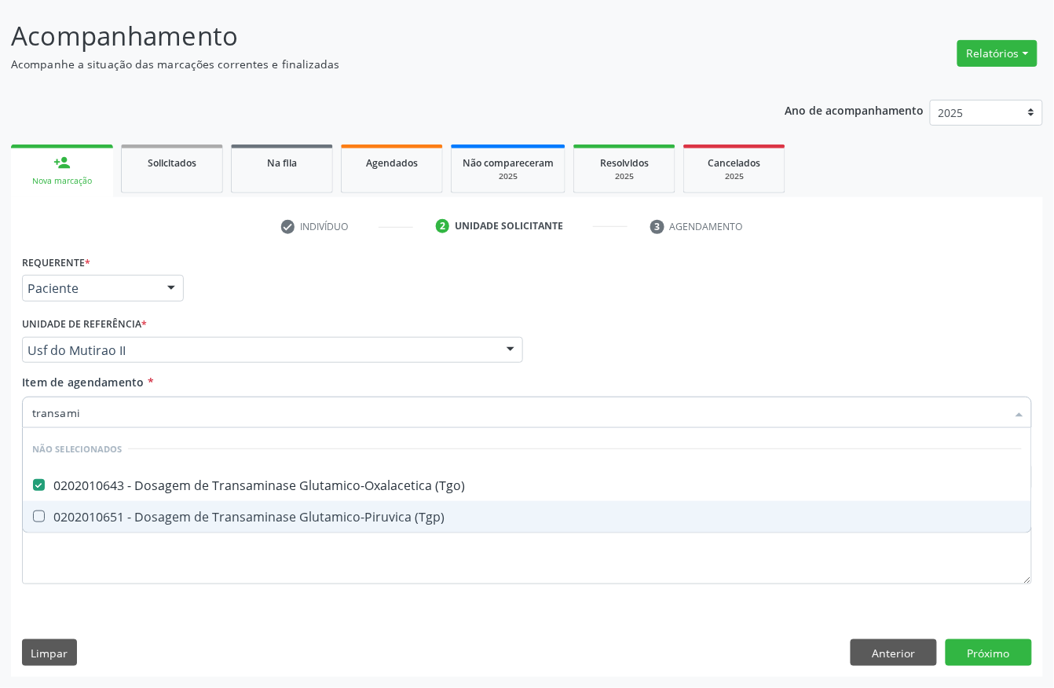
click at [277, 517] on div "0202010651 - Dosagem de Transaminase Glutamico-Piruvica (Tgp)" at bounding box center [527, 516] width 990 height 13
checkbox \(Tgp\) "true"
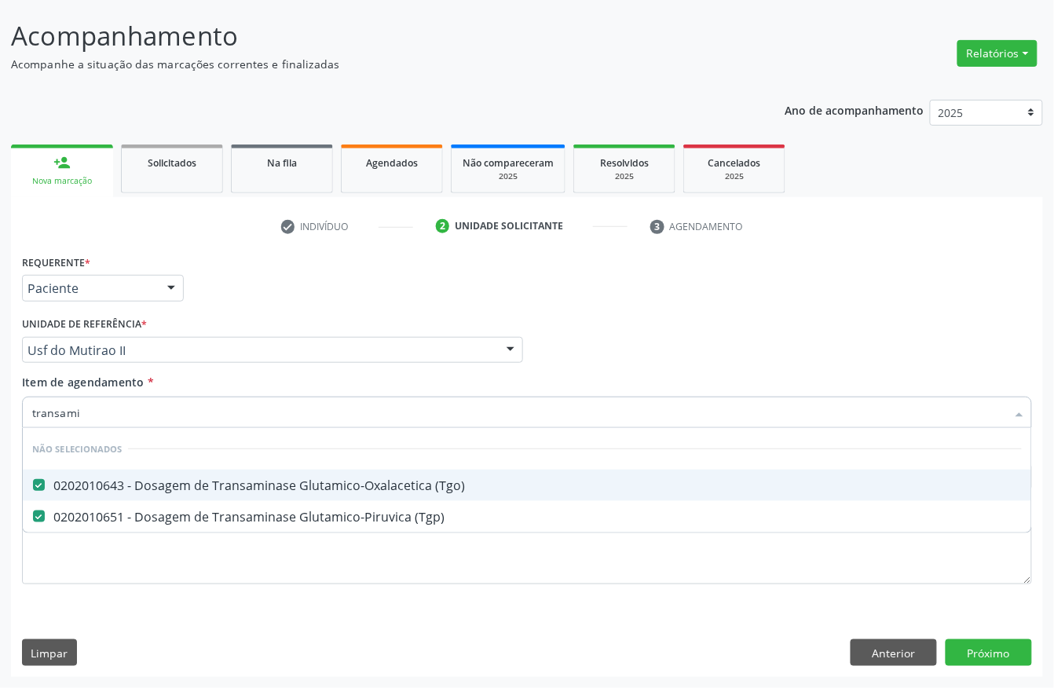
click at [156, 405] on input "transami" at bounding box center [519, 412] width 974 height 31
type input "bil"
checkbox \(Tgo\) "false"
checkbox \(Tgp\) "false"
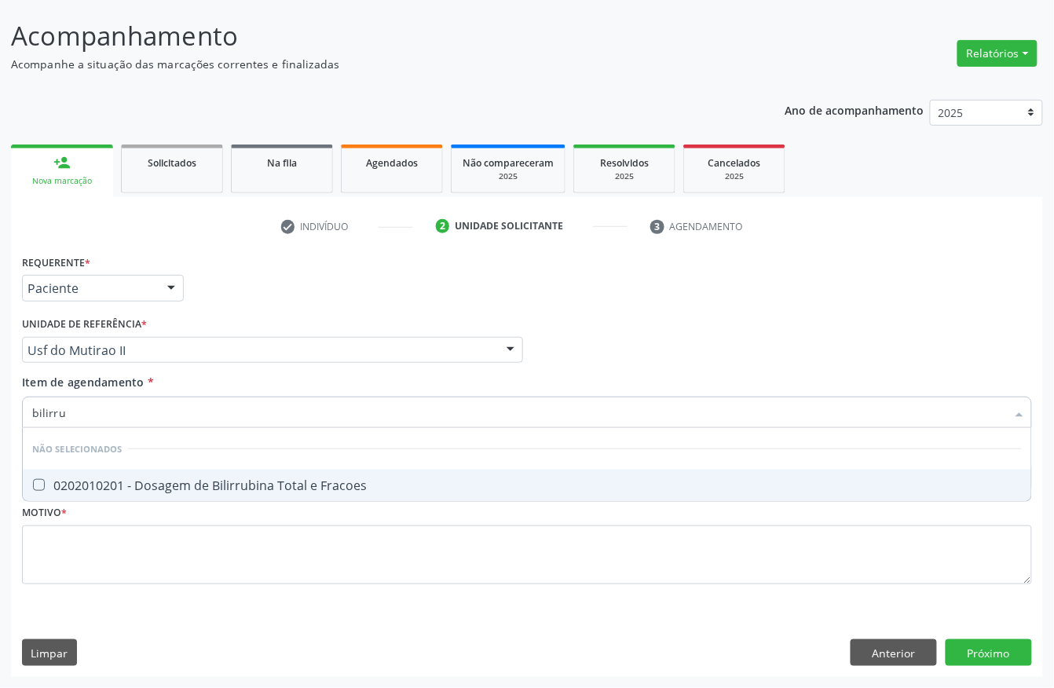
type input "bilirrub"
click at [163, 479] on div "0202010201 - Dosagem de Bilirrubina Total e Fracoes" at bounding box center [527, 485] width 990 height 13
checkbox Fracoes "true"
click at [158, 400] on input "bilirrub" at bounding box center [519, 412] width 974 height 31
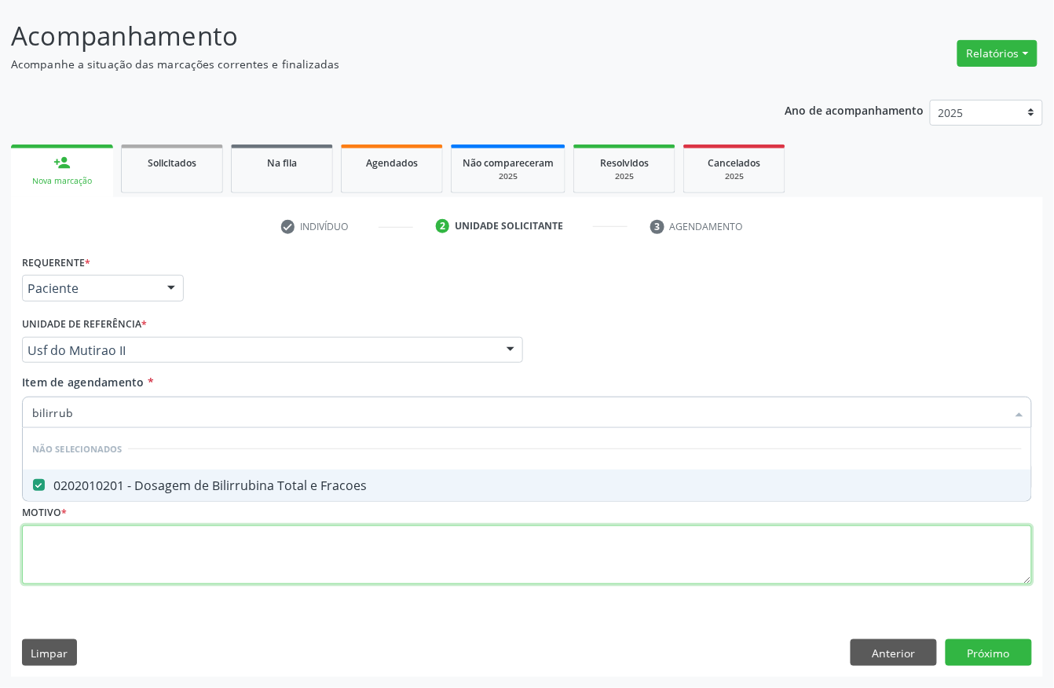
click at [135, 545] on div "Requerente * Paciente Profissional de Saúde Paciente Nenhum resultado encontrad…" at bounding box center [527, 429] width 1010 height 356
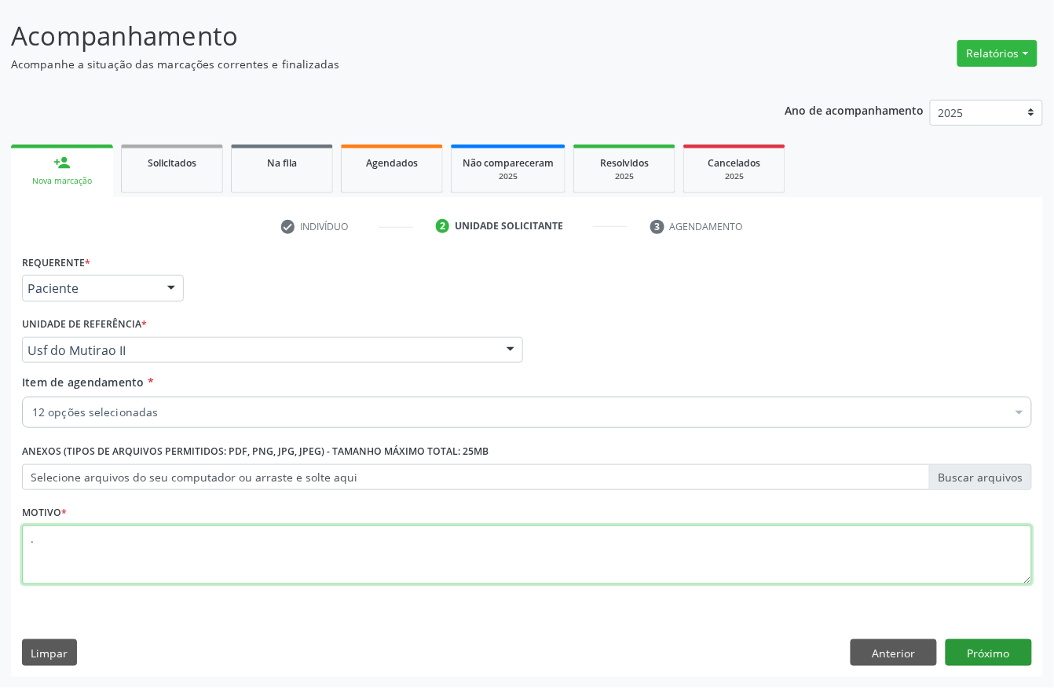
type textarea "."
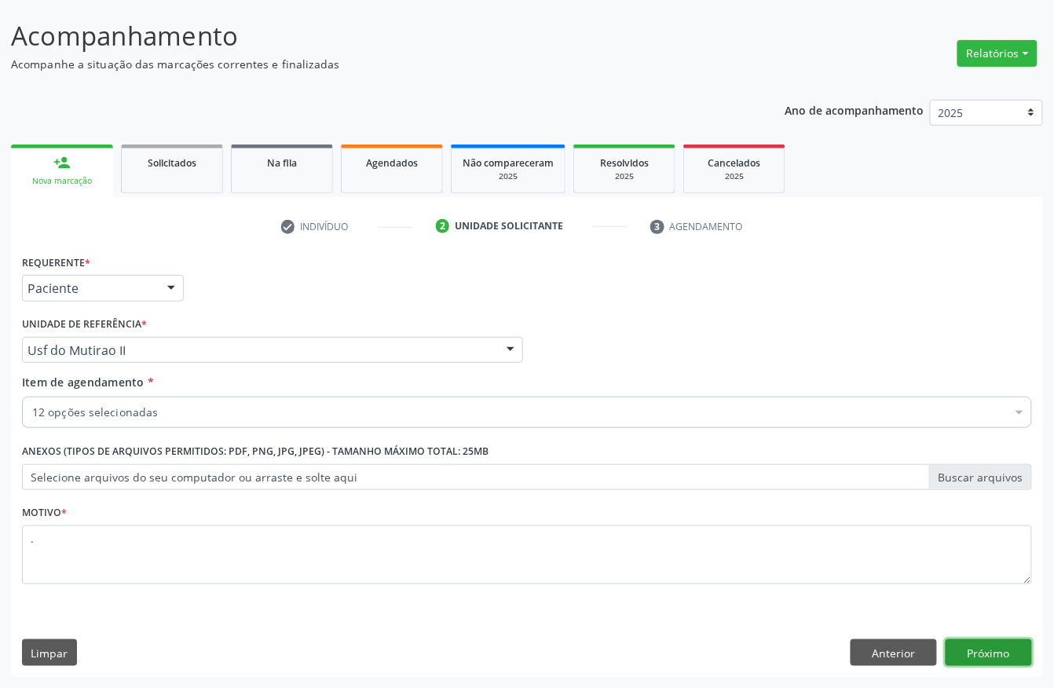
click at [959, 641] on button "Próximo" at bounding box center [989, 652] width 86 height 27
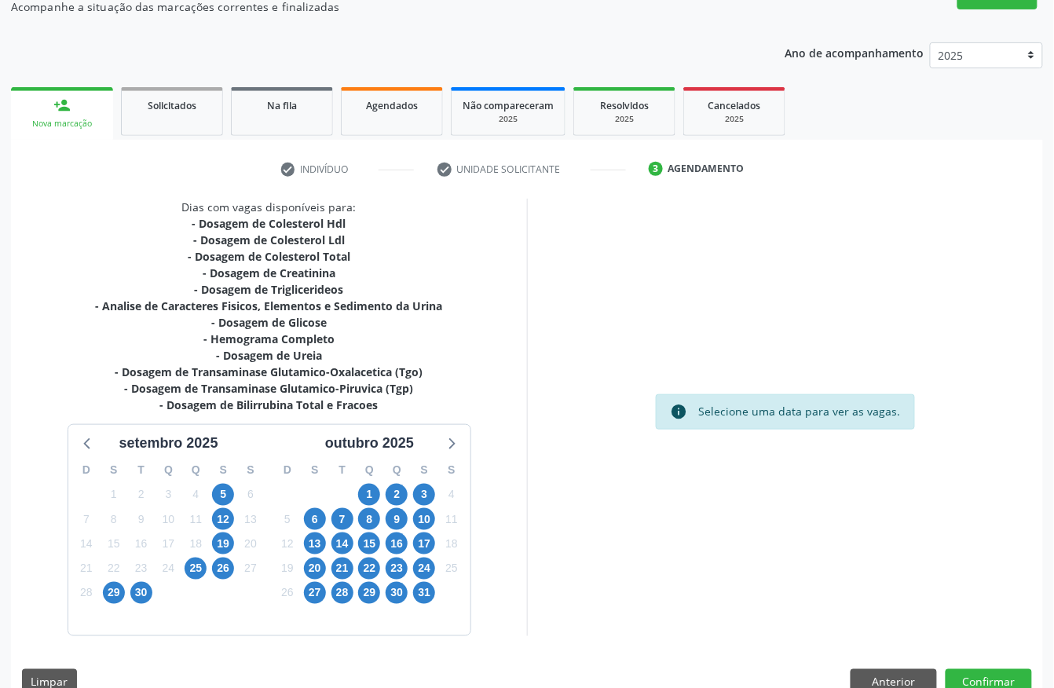
scroll to position [177, 0]
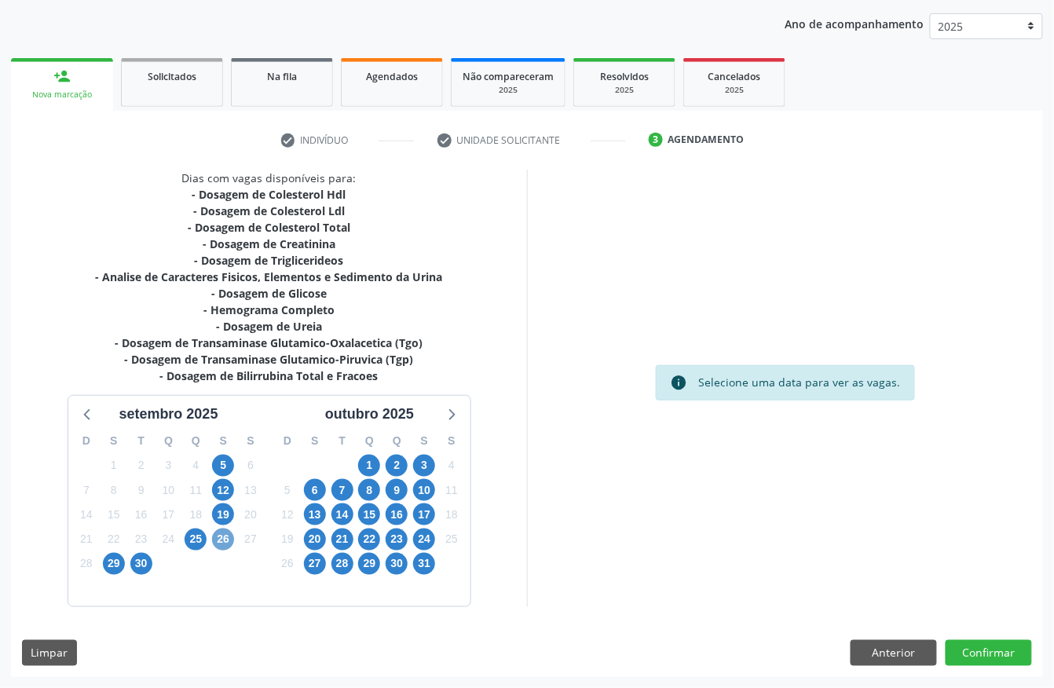
click at [223, 540] on span "26" at bounding box center [223, 540] width 22 height 22
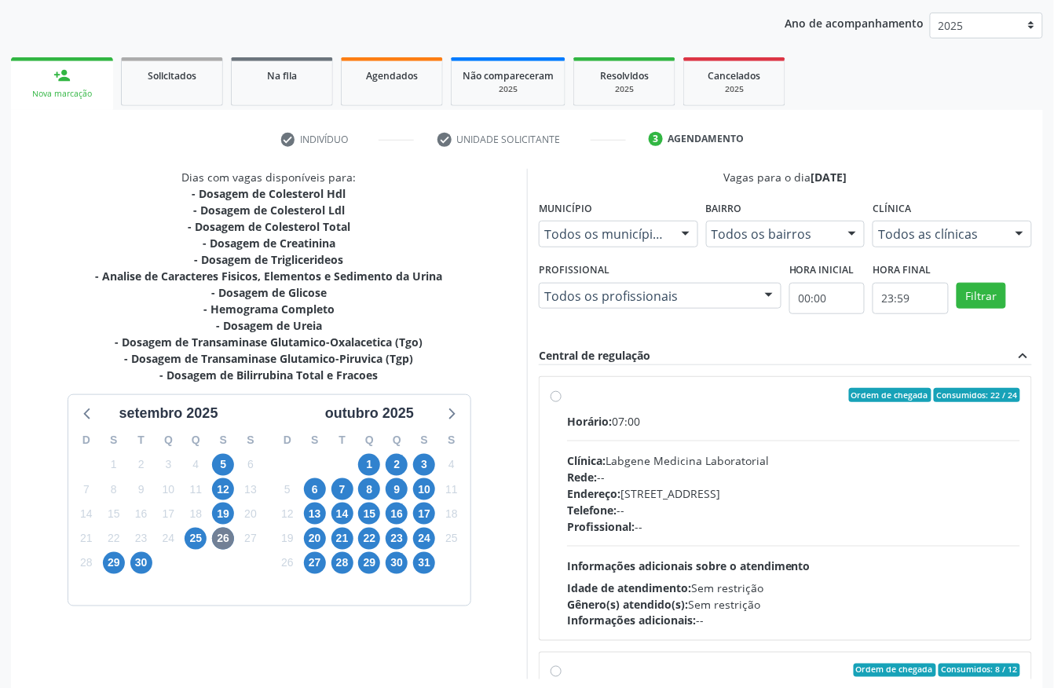
click at [601, 394] on div "Ordem de chegada Consumidos: 22 / 24" at bounding box center [793, 395] width 453 height 14
click at [562, 394] on input "Ordem de chegada Consumidos: 22 / 24 Horário: 07:00 Clínica: Labgene Medicina L…" at bounding box center [556, 395] width 11 height 14
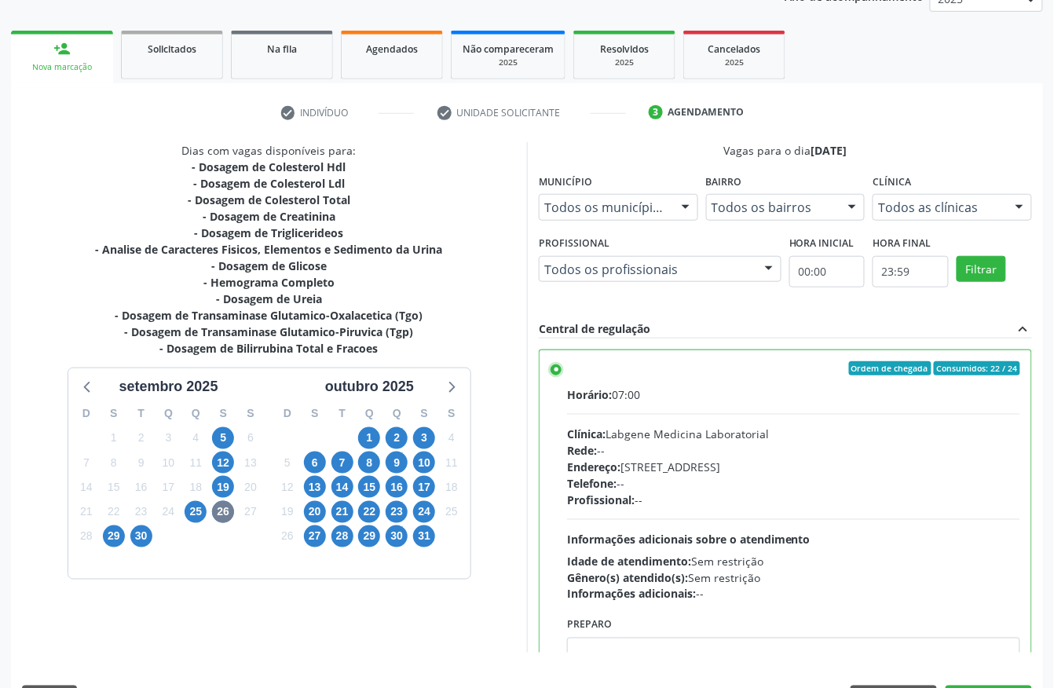
scroll to position [251, 0]
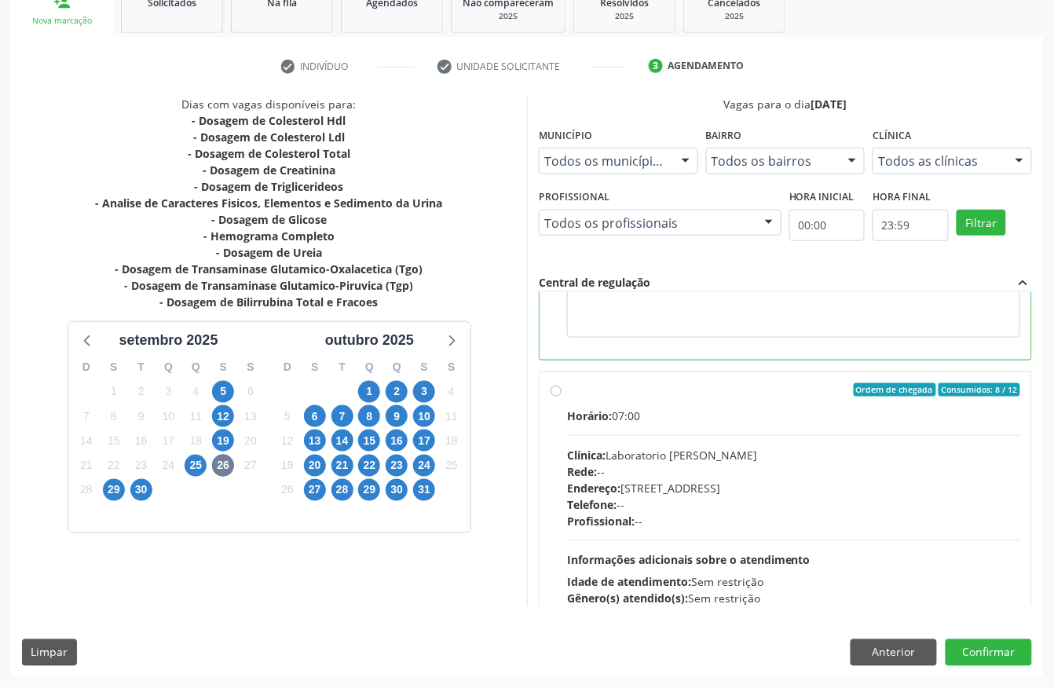
click at [761, 451] on div "Clínica: Laboratorio Jose Paulo Terto" at bounding box center [793, 455] width 453 height 16
click at [562, 397] on input "Ordem de chegada Consumidos: 8 / 12 Horário: 07:00 Clínica: Laboratorio Jose Pa…" at bounding box center [556, 390] width 11 height 14
radio input "false"
radio input "true"
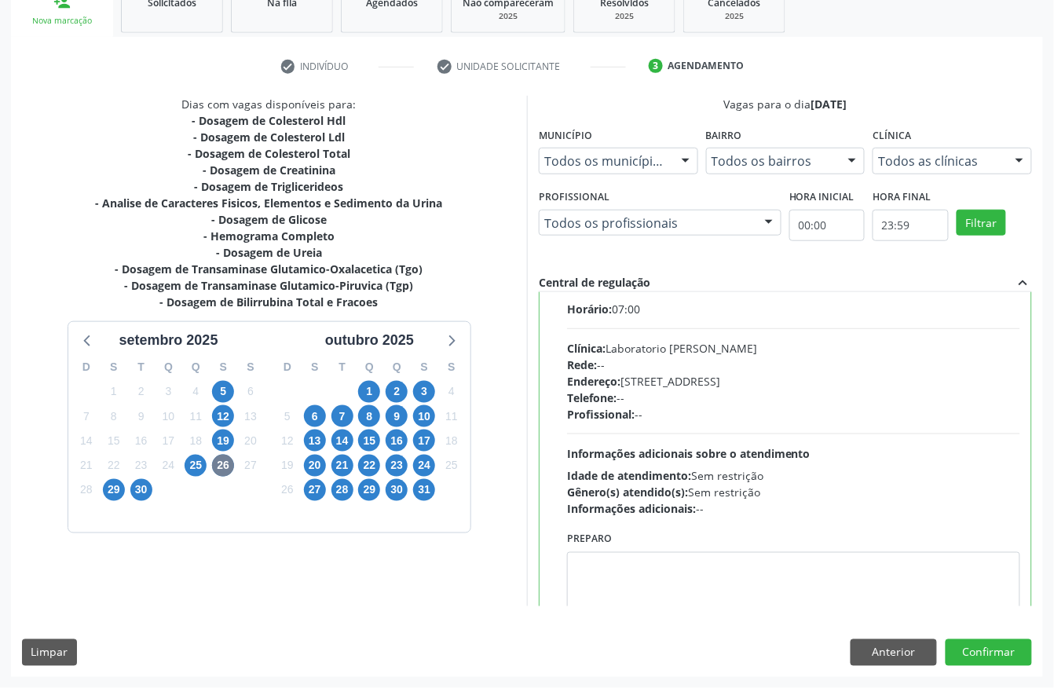
scroll to position [148, 0]
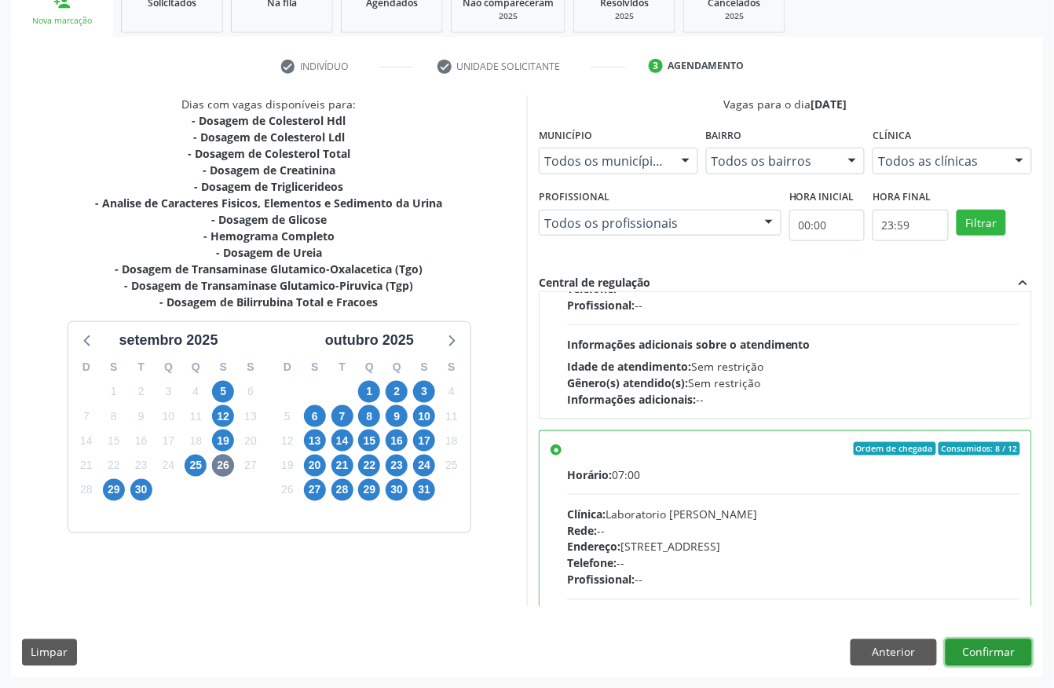
click at [1015, 650] on button "Confirmar" at bounding box center [989, 652] width 86 height 27
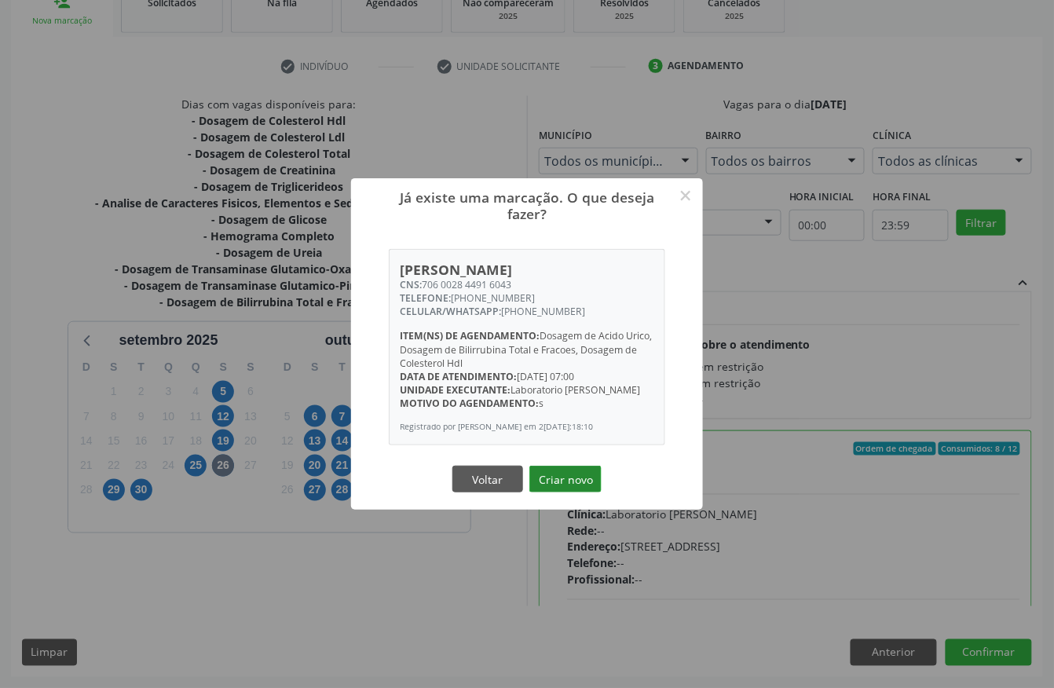
click at [584, 478] on button "Criar novo" at bounding box center [565, 479] width 72 height 27
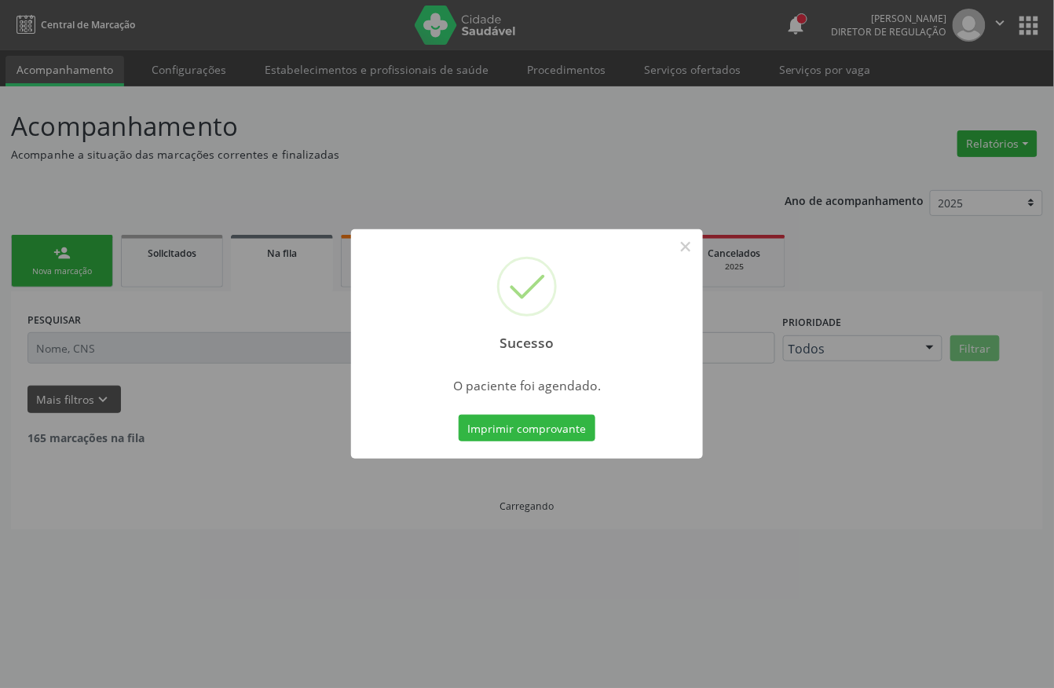
scroll to position [0, 0]
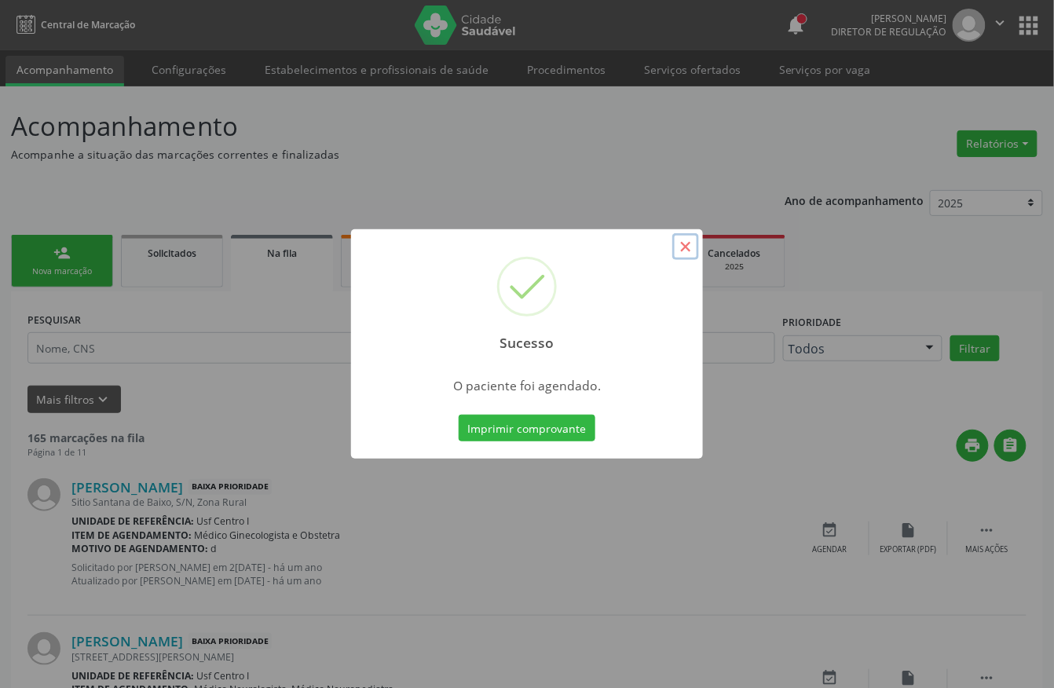
click at [686, 246] on button "×" at bounding box center [685, 246] width 27 height 27
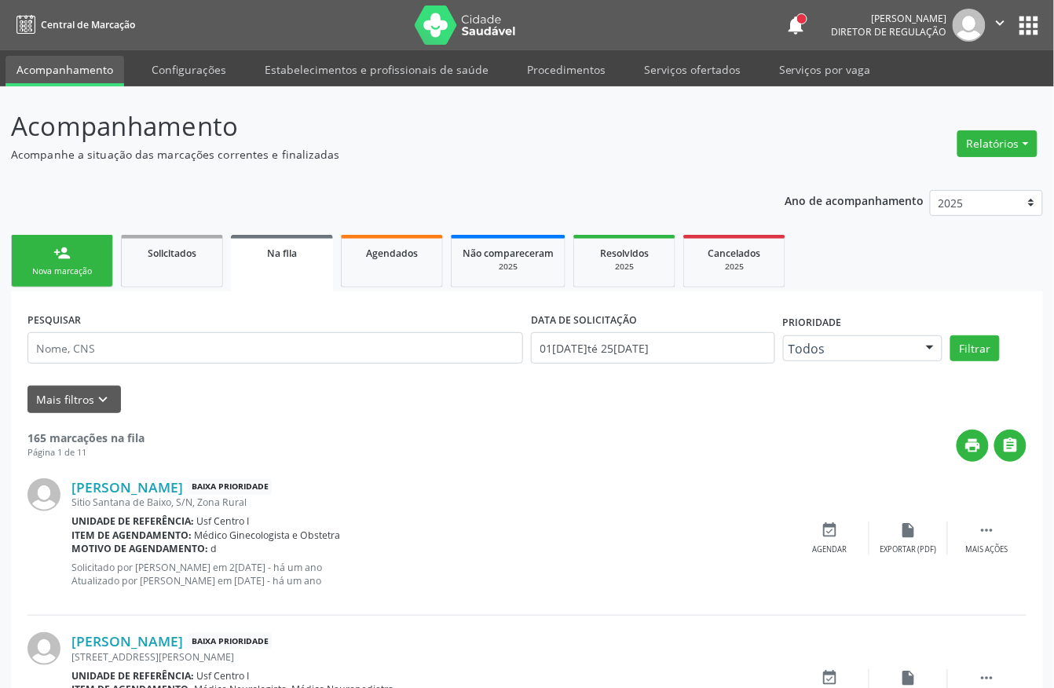
click at [76, 281] on link "person_add Nova marcação" at bounding box center [62, 261] width 102 height 53
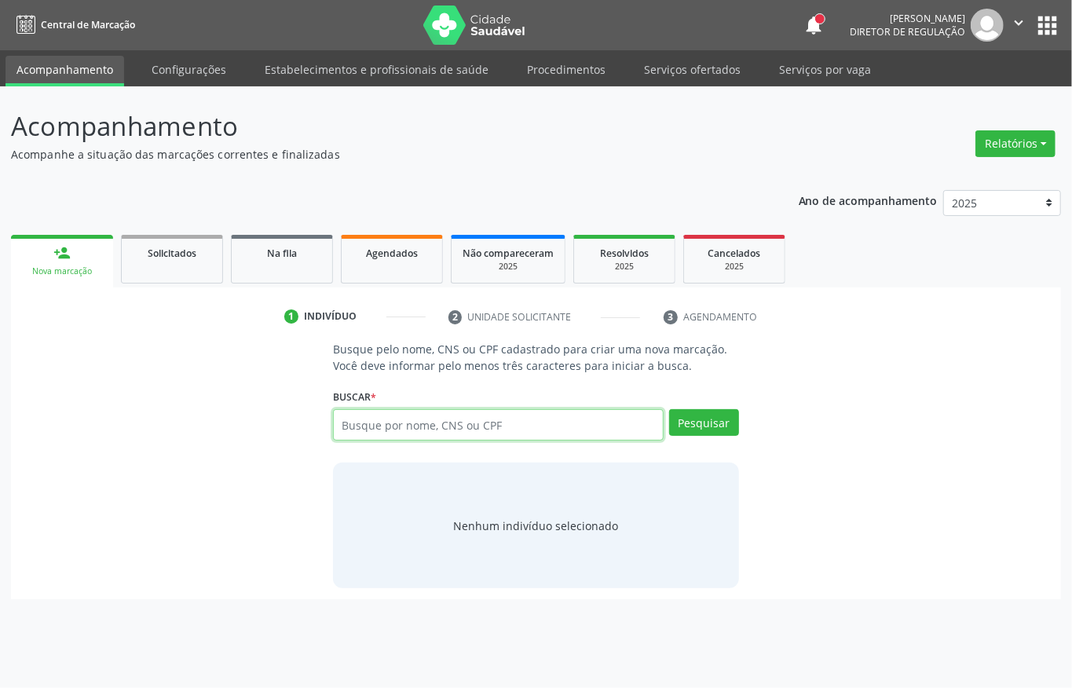
click at [361, 418] on input "text" at bounding box center [498, 424] width 331 height 31
type input "706002844916043"
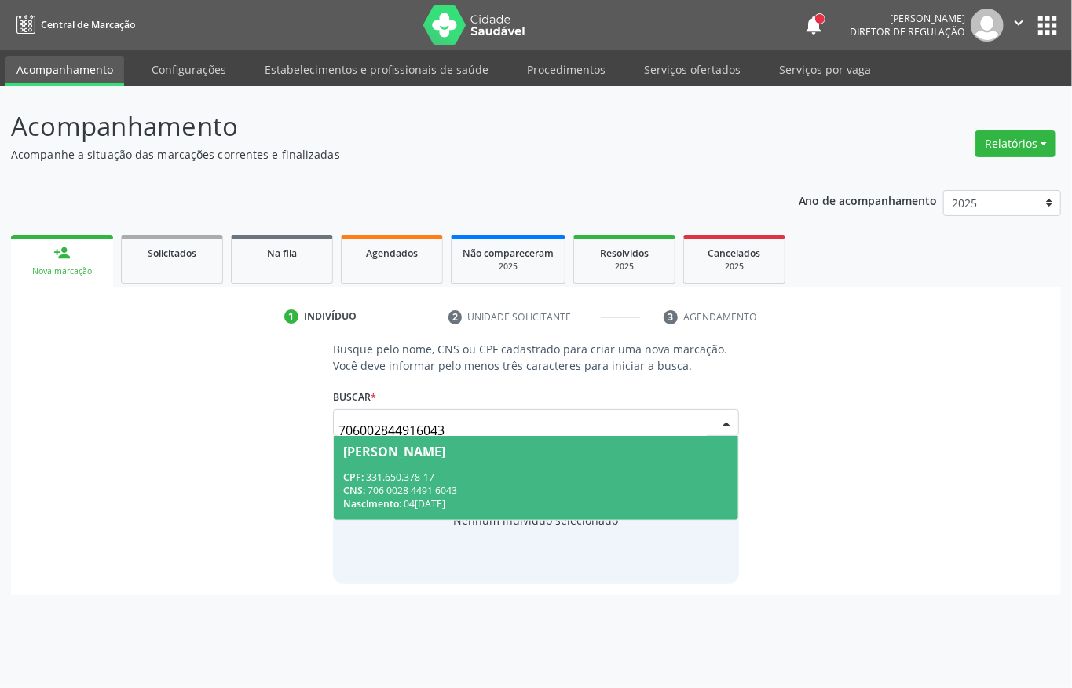
click at [466, 472] on div "CPF: 331.650.378-17" at bounding box center [536, 476] width 386 height 13
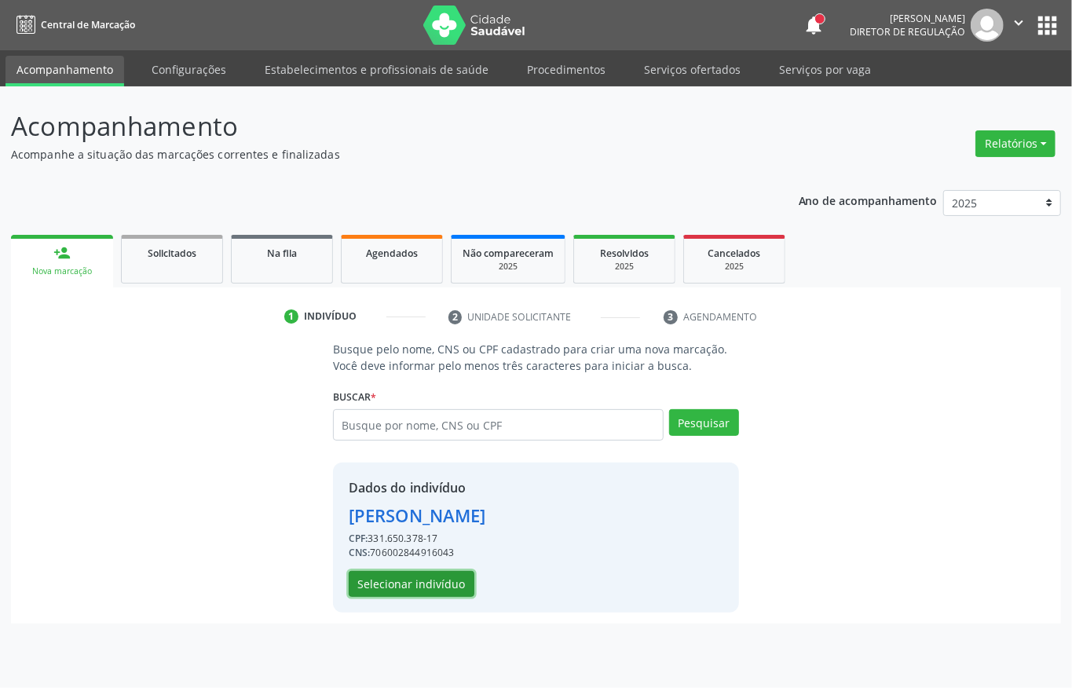
click at [428, 576] on button "Selecionar indivíduo" at bounding box center [412, 584] width 126 height 27
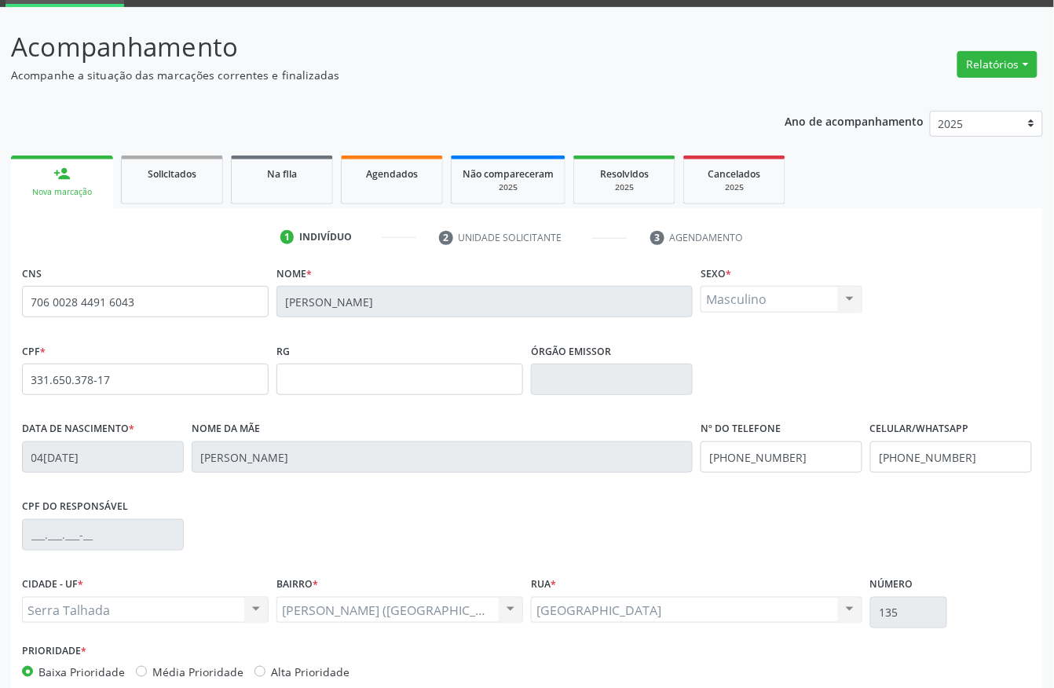
scroll to position [164, 0]
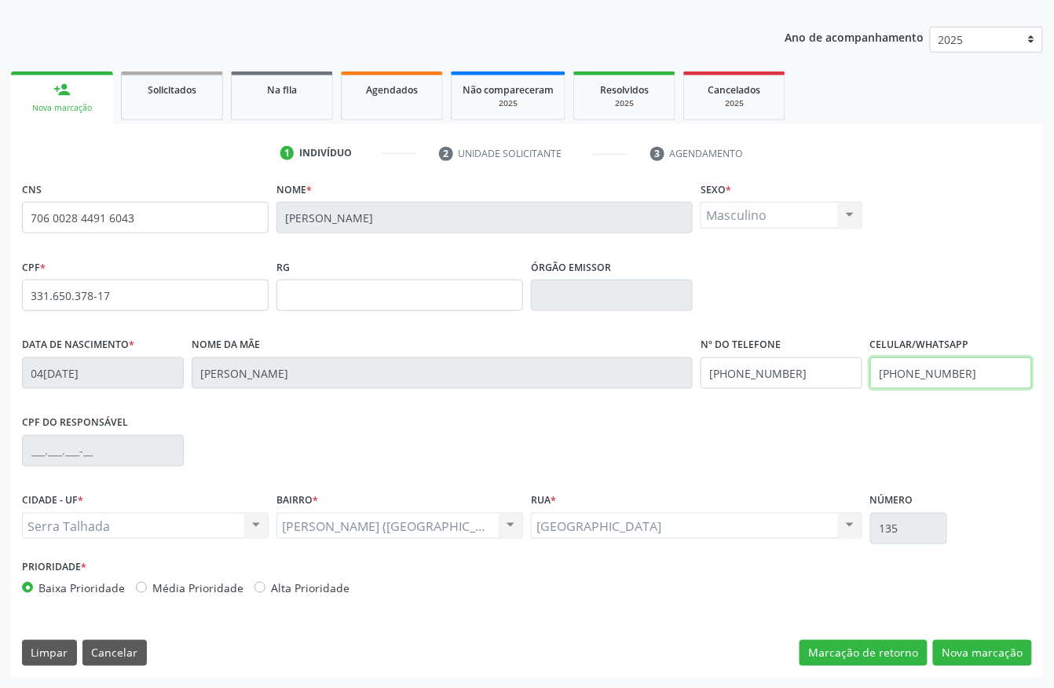
click at [962, 366] on input "(87) 99991-7522" at bounding box center [951, 372] width 162 height 31
click at [808, 375] on input "(87) 99991-7522" at bounding box center [782, 372] width 162 height 31
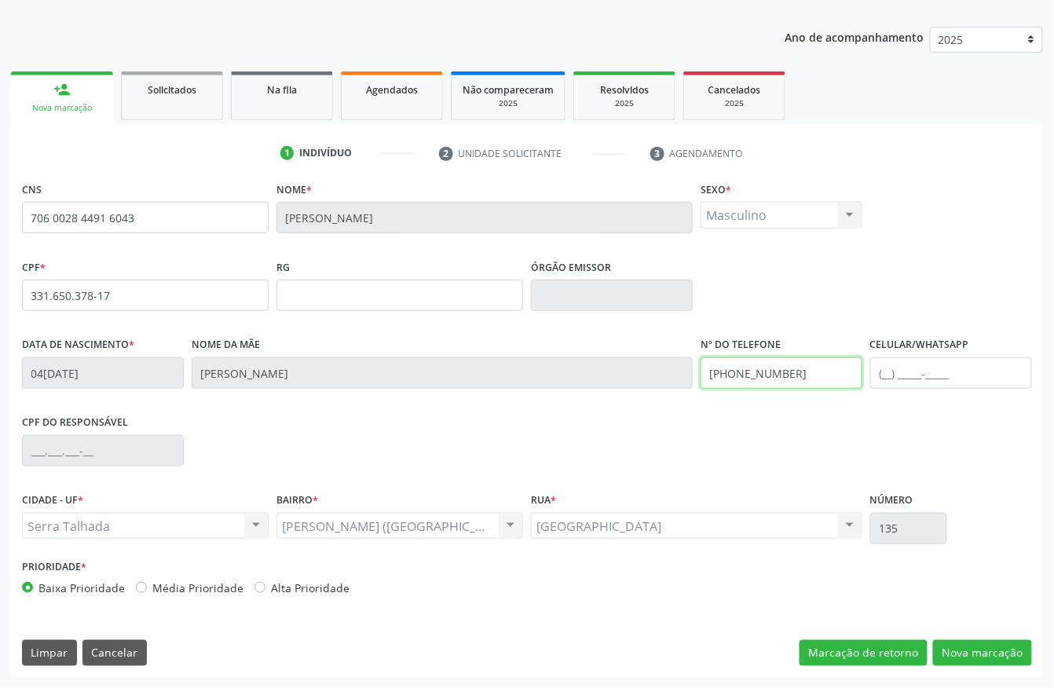
click at [808, 375] on input "(87) 99991-7522" at bounding box center [782, 372] width 162 height 31
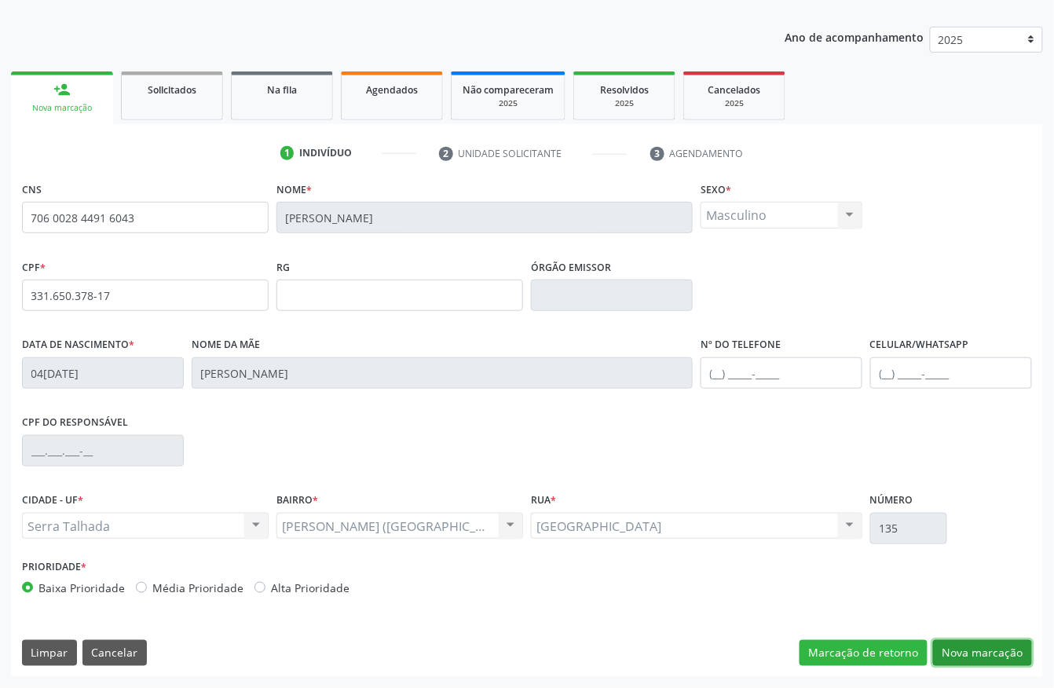
click at [996, 652] on button "Nova marcação" at bounding box center [982, 653] width 99 height 27
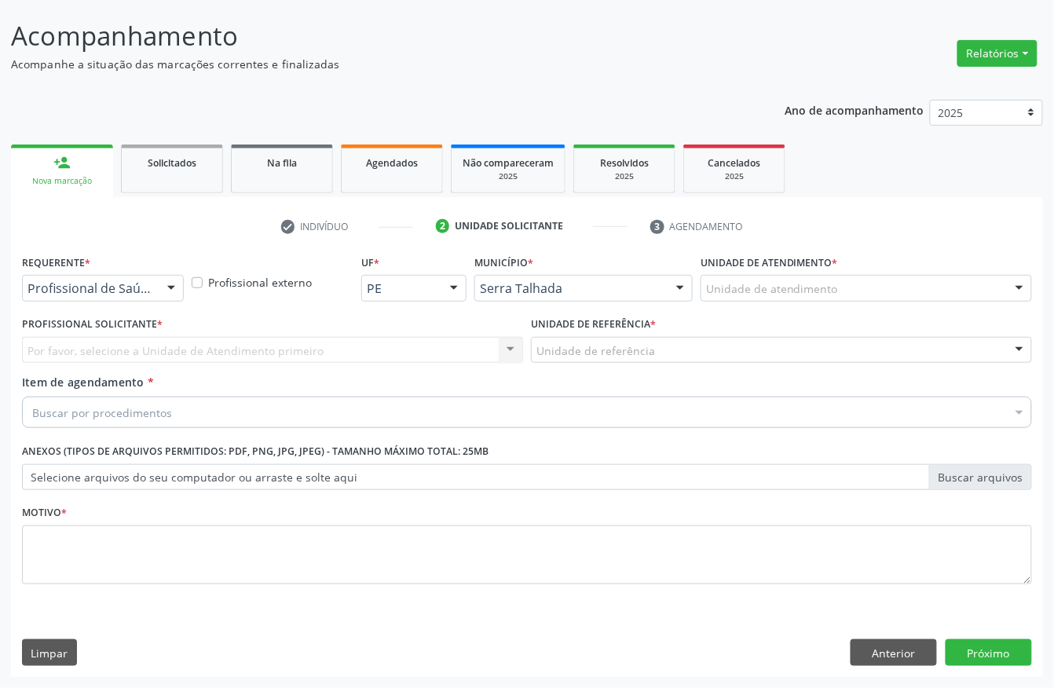
scroll to position [92, 0]
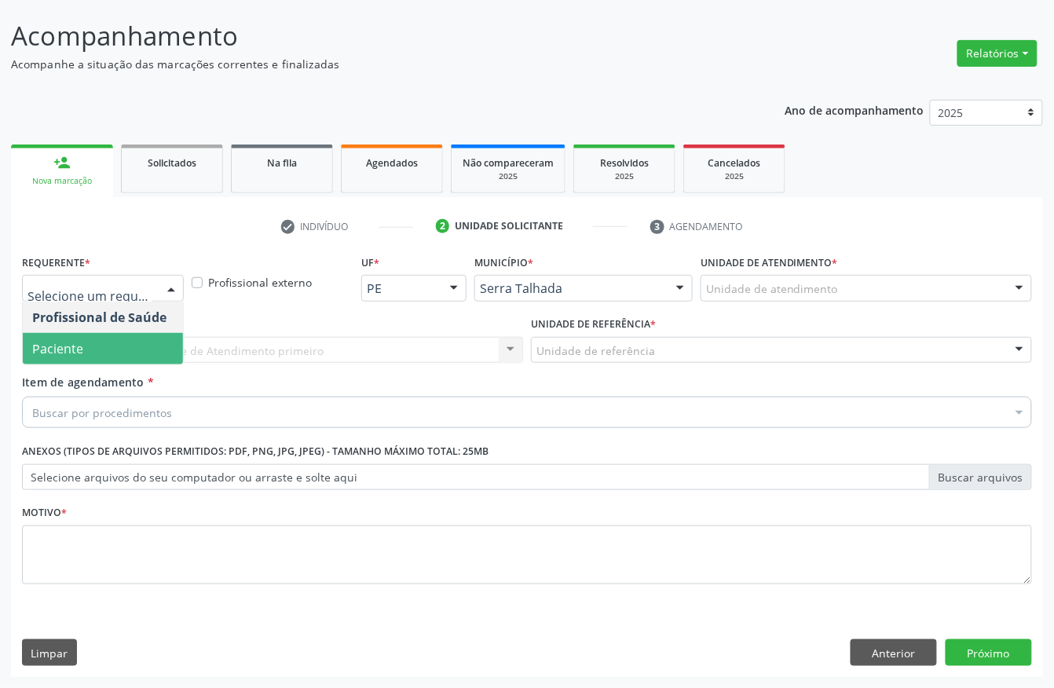
click at [67, 363] on div "Profissional de Saúde Paciente Nenhum resultado encontrado para: " " Não há nen…" at bounding box center [103, 334] width 162 height 64
click at [64, 350] on span "Paciente" at bounding box center [57, 348] width 51 height 17
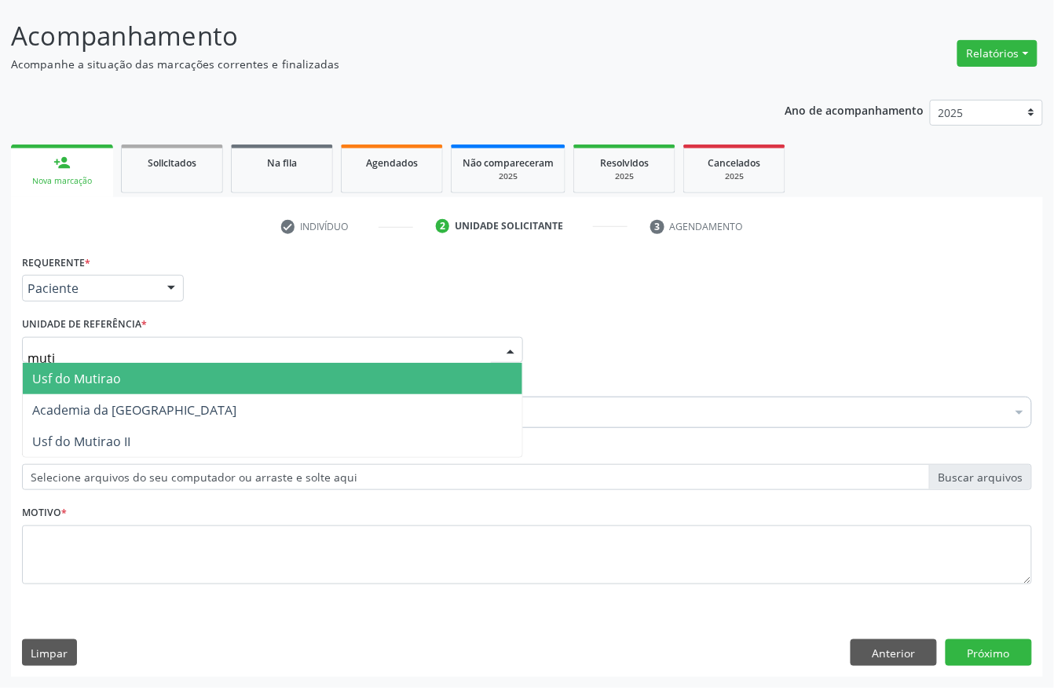
type input "mutir"
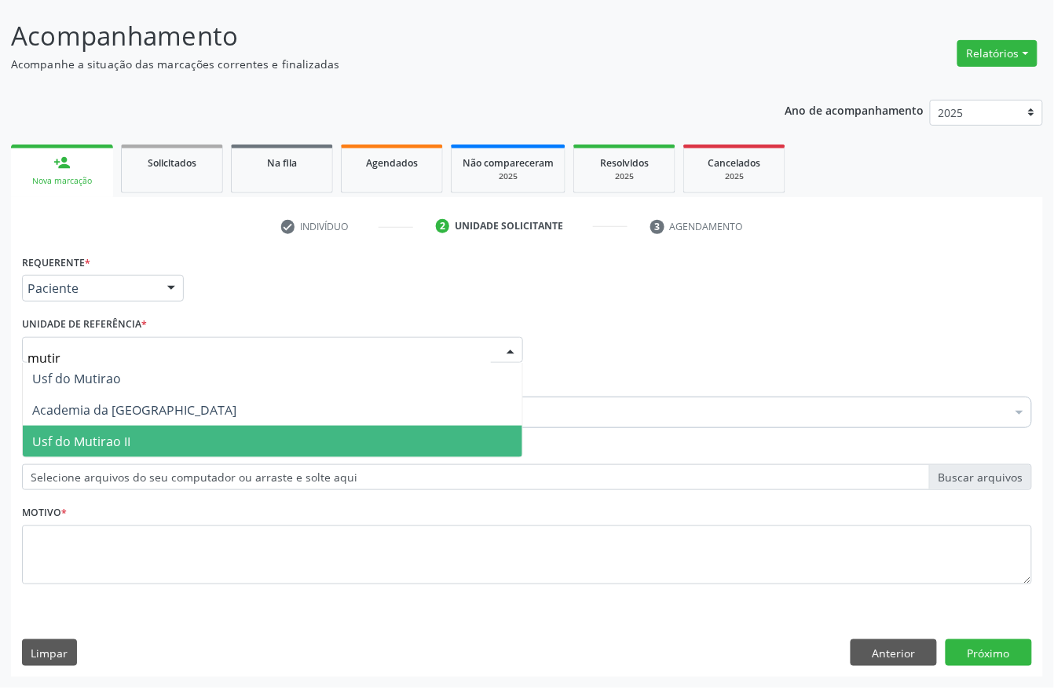
click at [55, 440] on span "Usf do Mutirao II" at bounding box center [81, 441] width 98 height 17
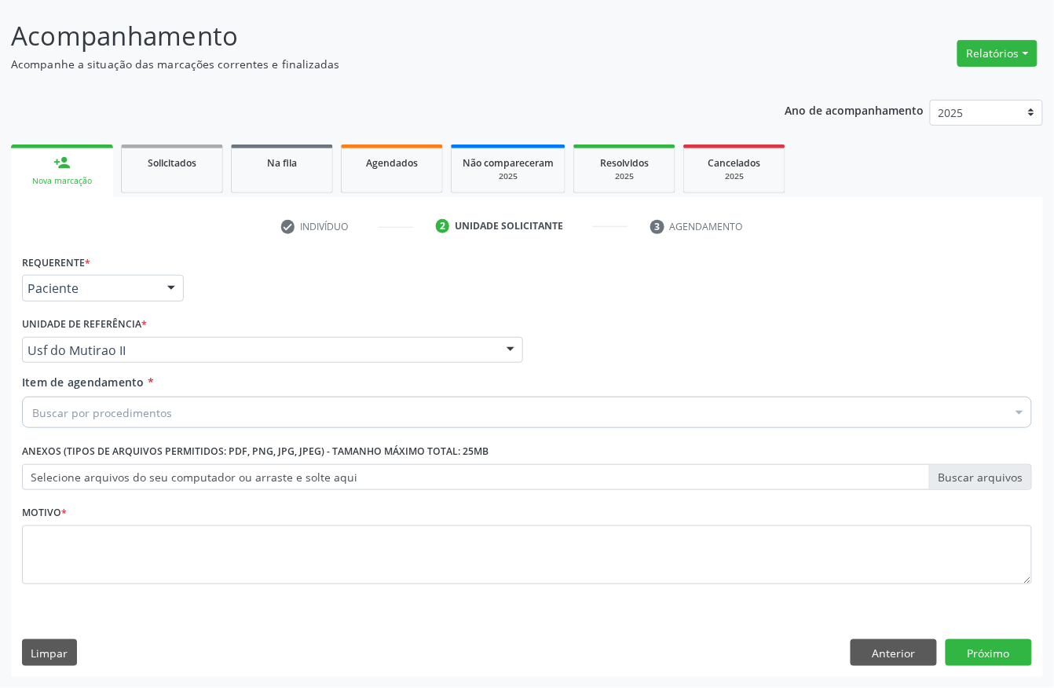
click at [53, 421] on div "Buscar por procedimentos" at bounding box center [527, 412] width 1010 height 31
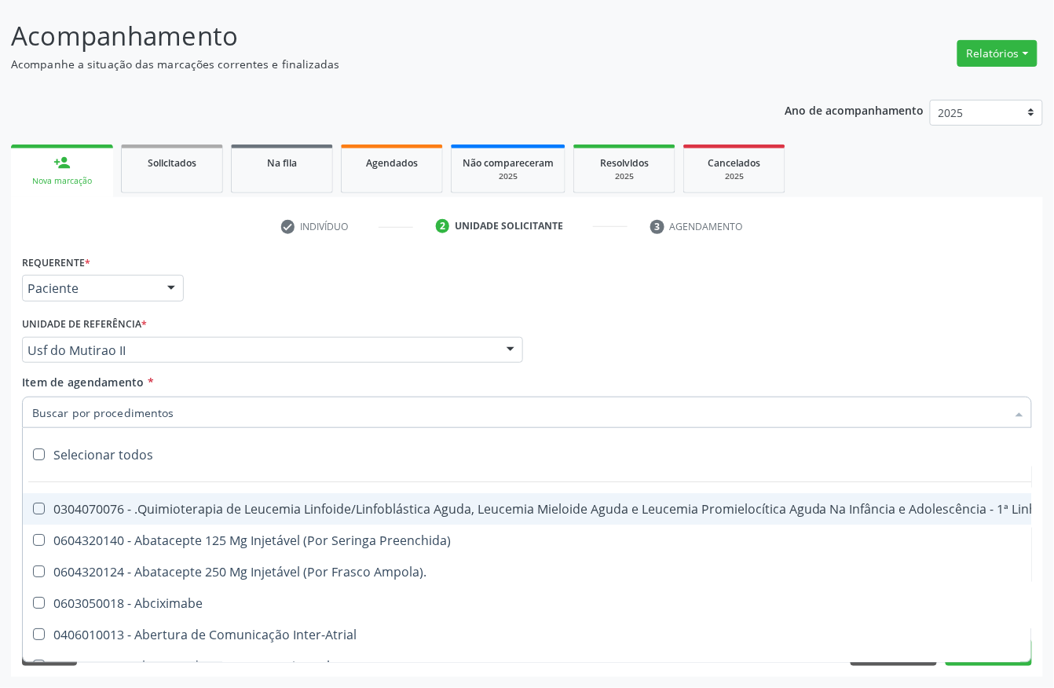
click at [53, 415] on input "Item de agendamento *" at bounding box center [519, 412] width 974 height 31
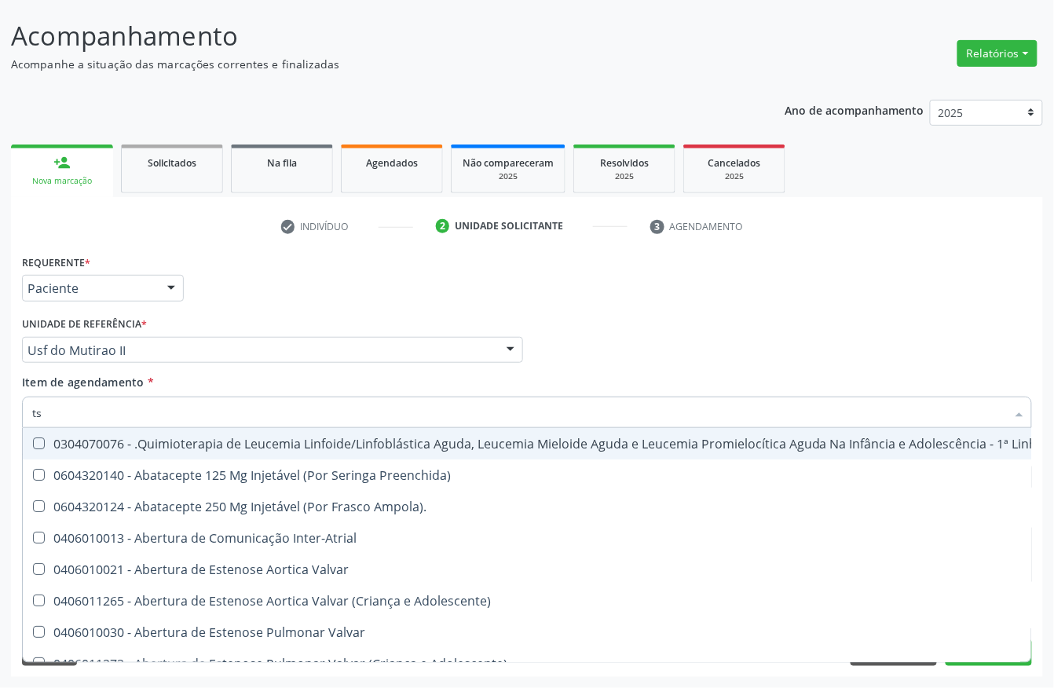
type input "tsh"
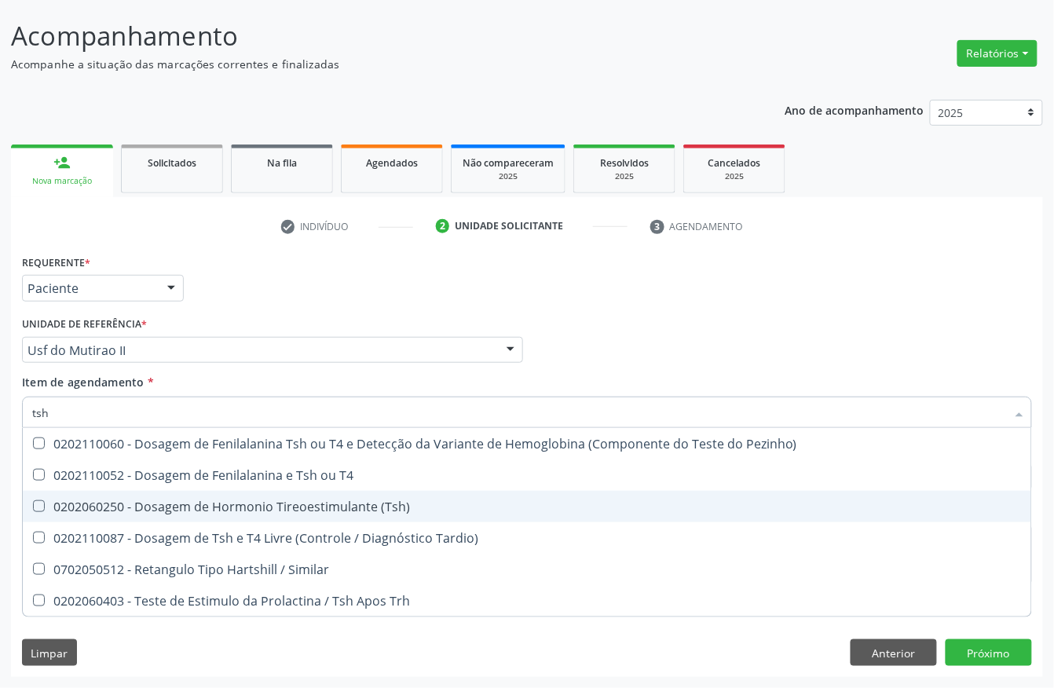
click at [108, 507] on div "0202060250 - Dosagem de Hormonio Tireoestimulante (Tsh)" at bounding box center [527, 506] width 990 height 13
checkbox \(Tsh\) "true"
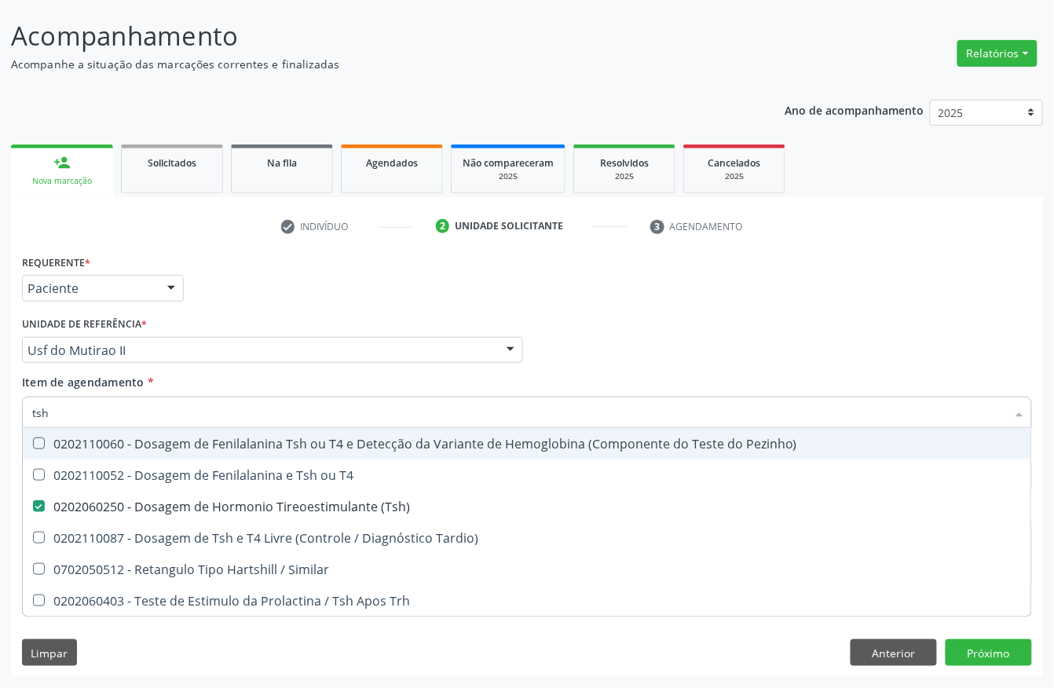
click at [76, 409] on input "tsh" at bounding box center [519, 412] width 974 height 31
type input "gli"
checkbox \(Tsh\) "false"
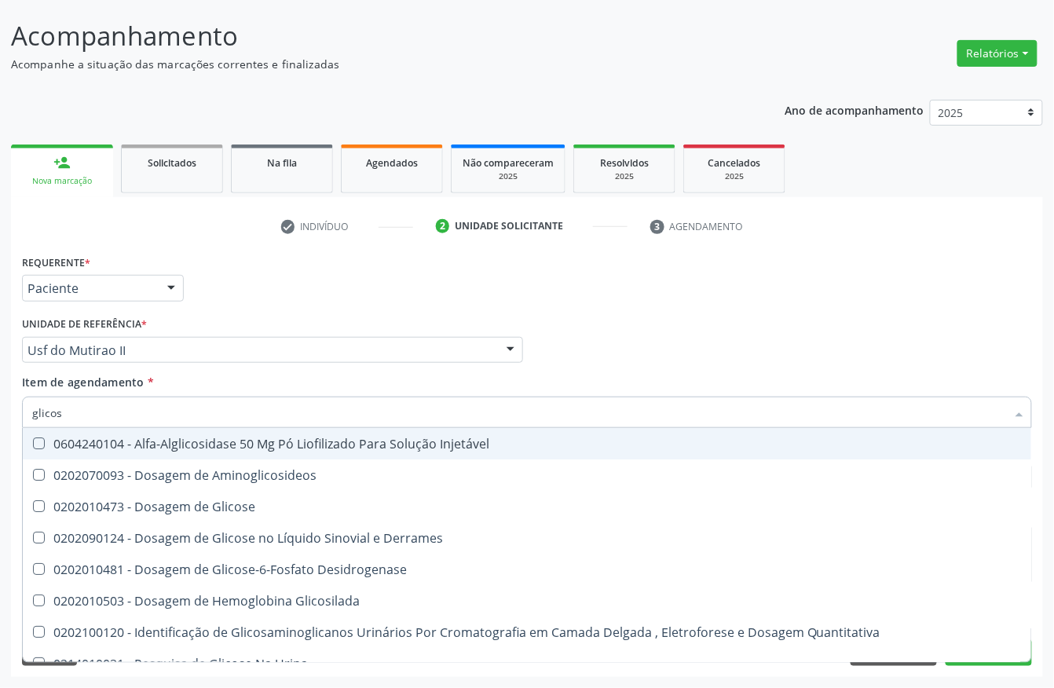
type input "glicosi"
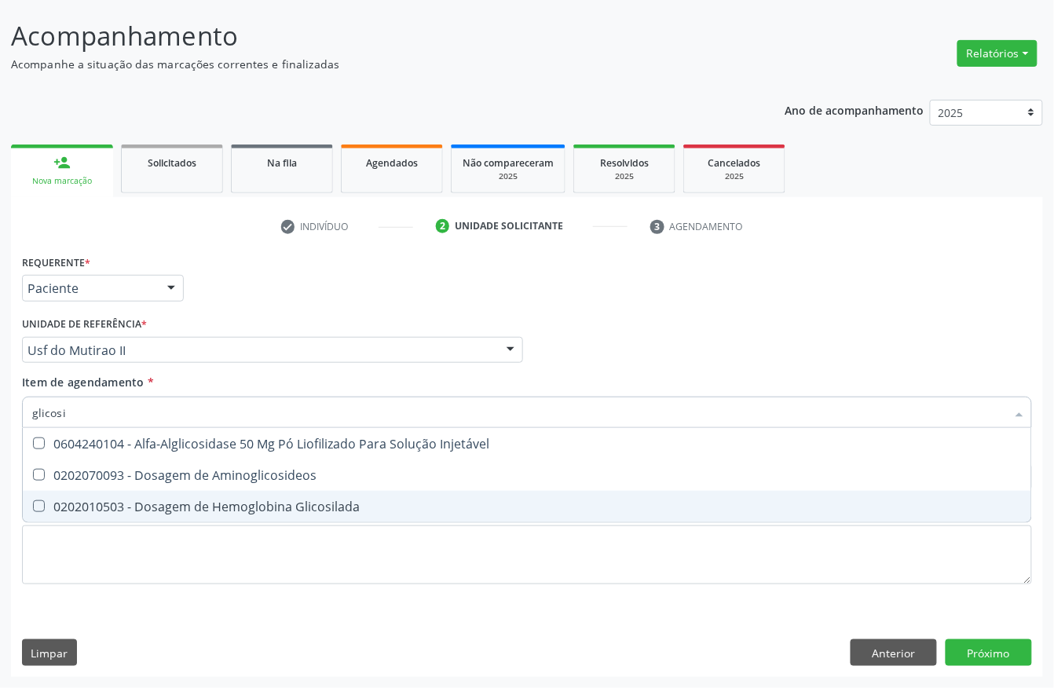
click at [110, 500] on div "0202010503 - Dosagem de Hemoglobina Glicosilada" at bounding box center [527, 506] width 990 height 13
checkbox Glicosilada "true"
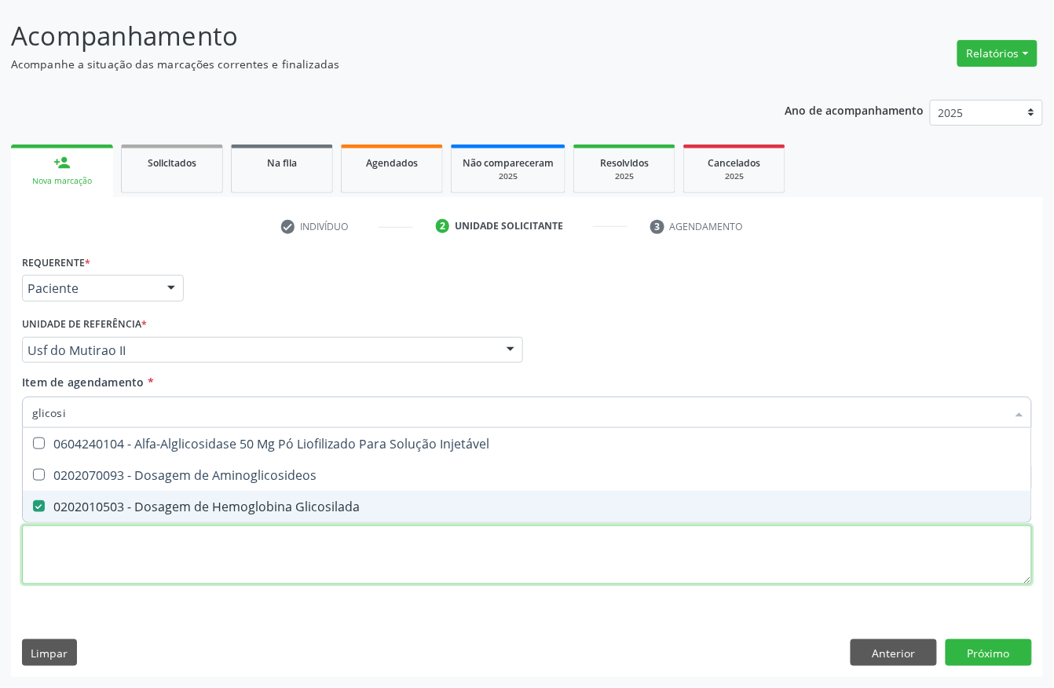
click at [97, 550] on div "Requerente * Paciente Profissional de Saúde Paciente Nenhum resultado encontrad…" at bounding box center [527, 429] width 1010 height 356
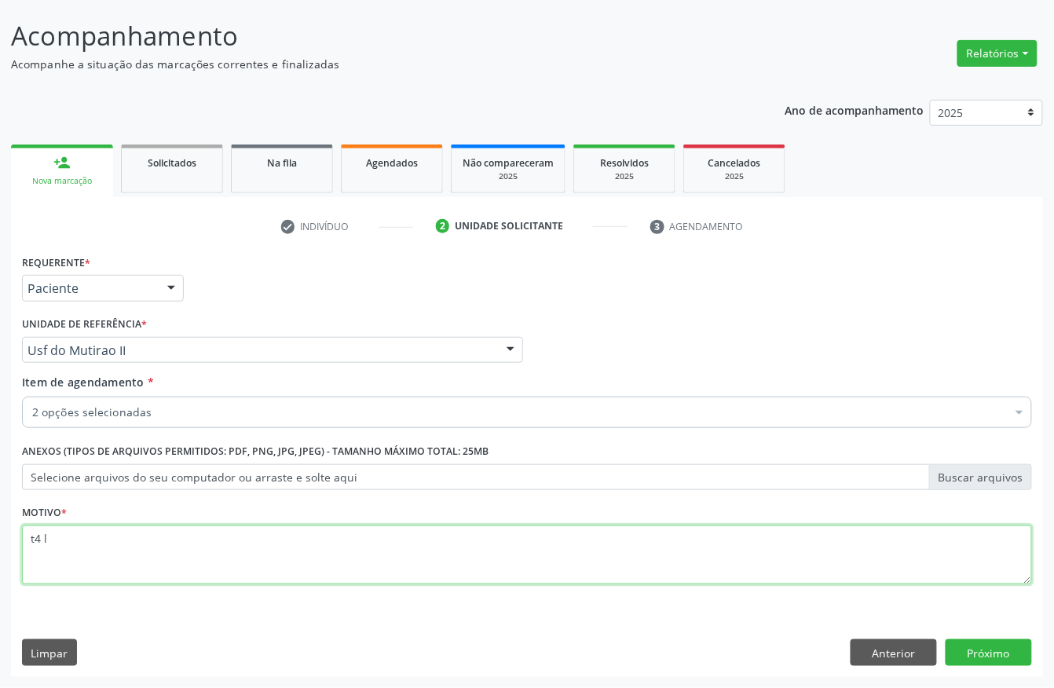
type textarea "t4 l"
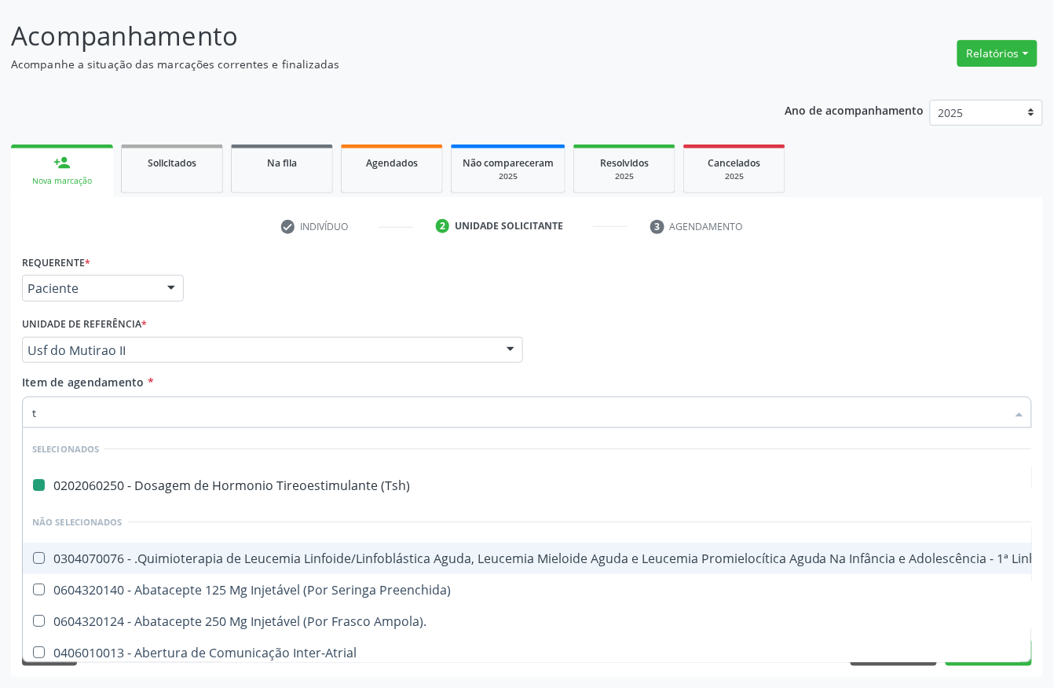
type input "t4"
checkbox \(Tsh\) "false"
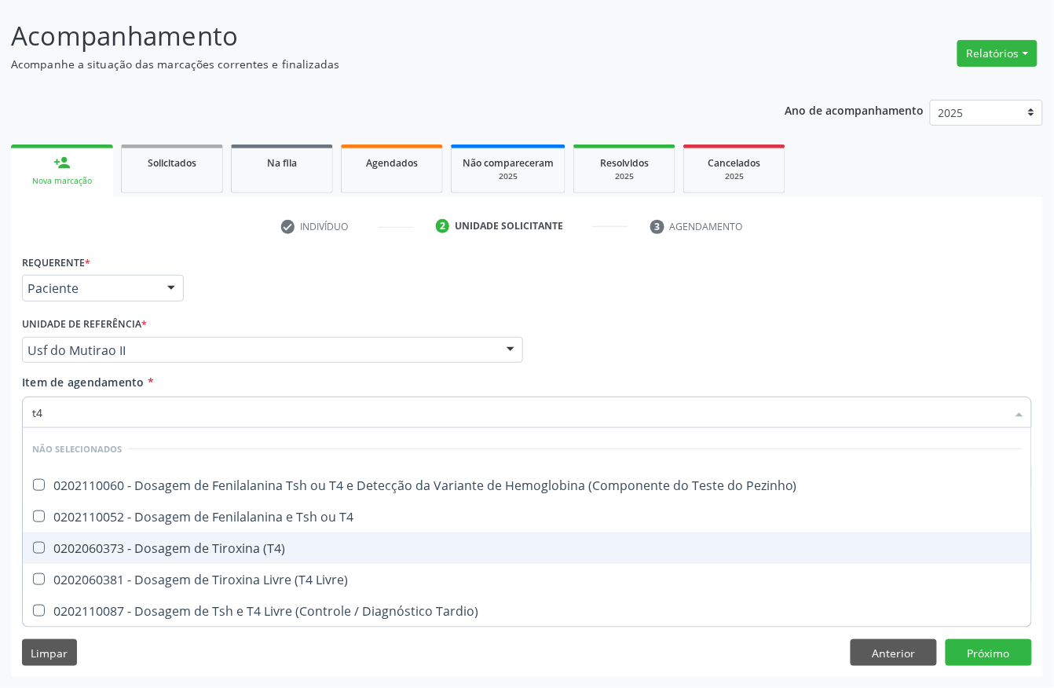
type input "t4 l"
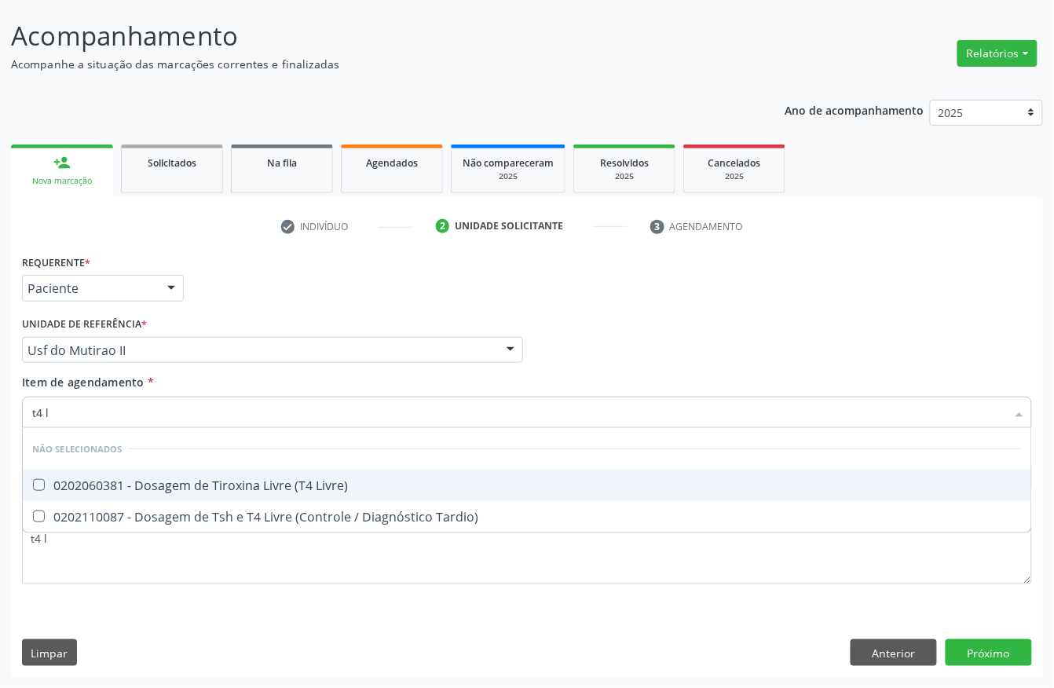
click at [126, 484] on div "0202060381 - Dosagem de Tiroxina Livre (T4 Livre)" at bounding box center [527, 485] width 990 height 13
checkbox Livre\) "true"
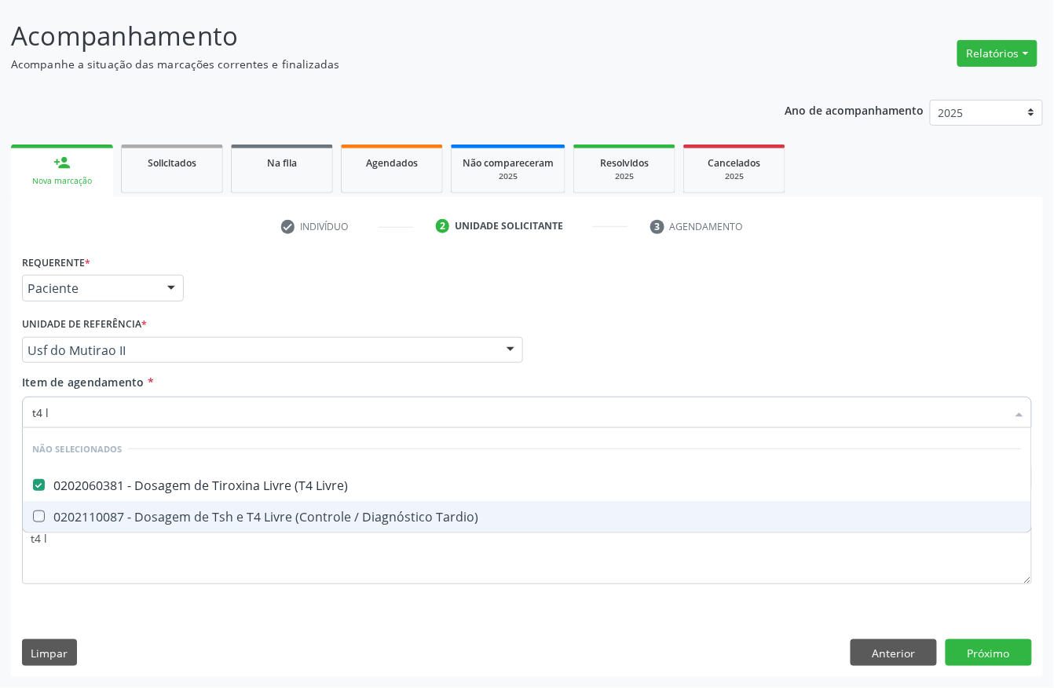
click at [187, 611] on div "Requerente * Paciente Profissional de Saúde Paciente Nenhum resultado encontrad…" at bounding box center [527, 464] width 1032 height 426
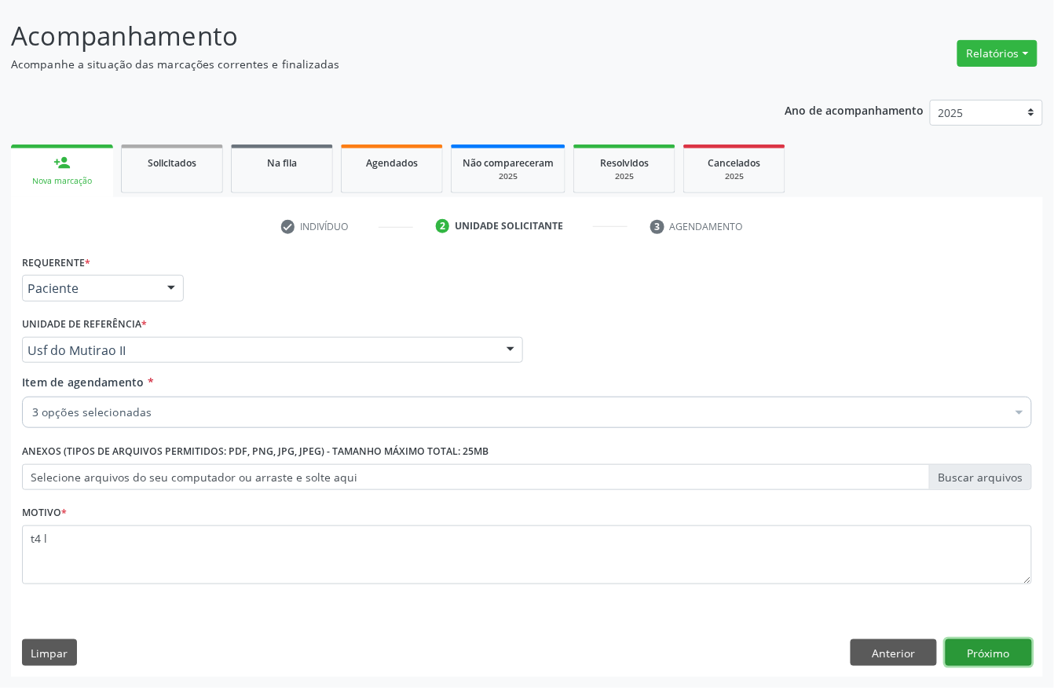
click at [960, 657] on button "Próximo" at bounding box center [989, 652] width 86 height 27
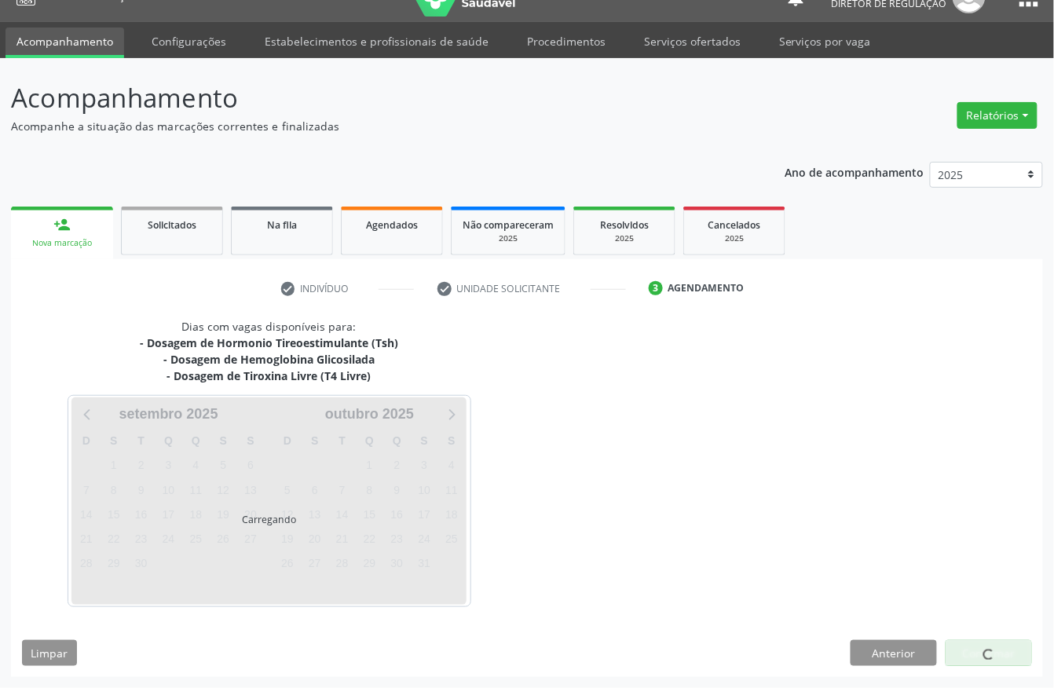
scroll to position [29, 0]
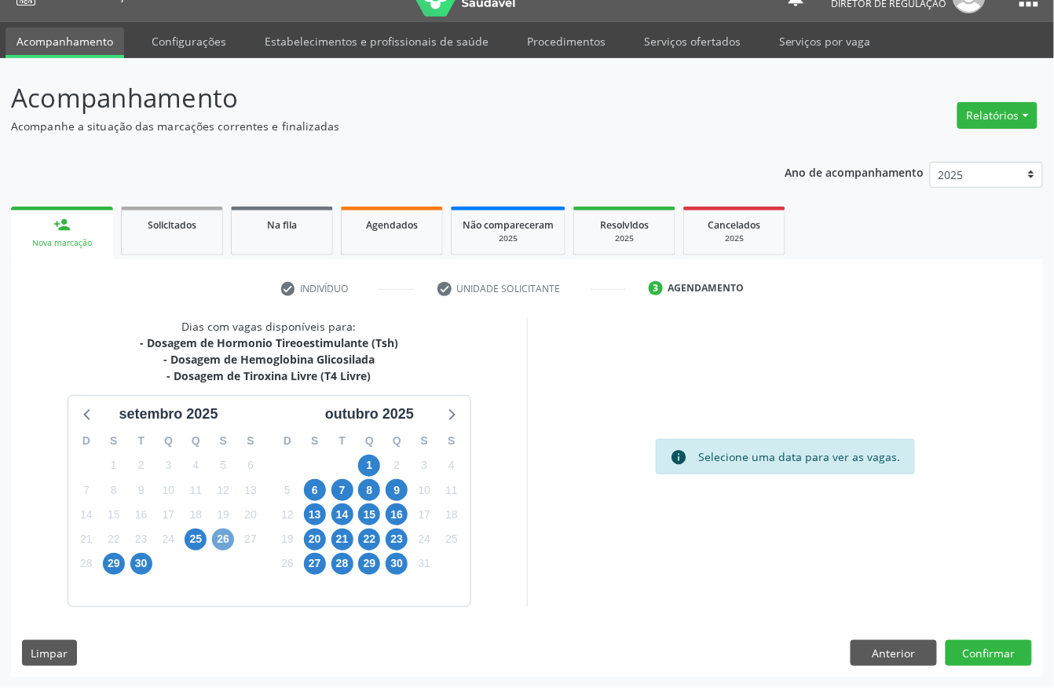
click at [221, 539] on span "26" at bounding box center [223, 540] width 22 height 22
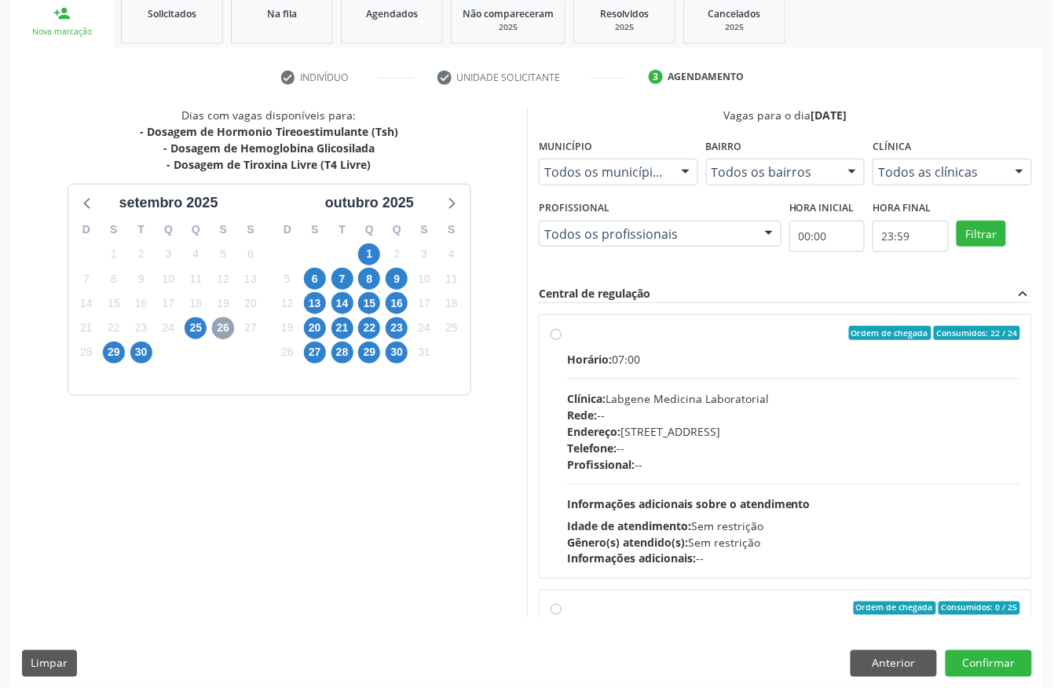
scroll to position [251, 0]
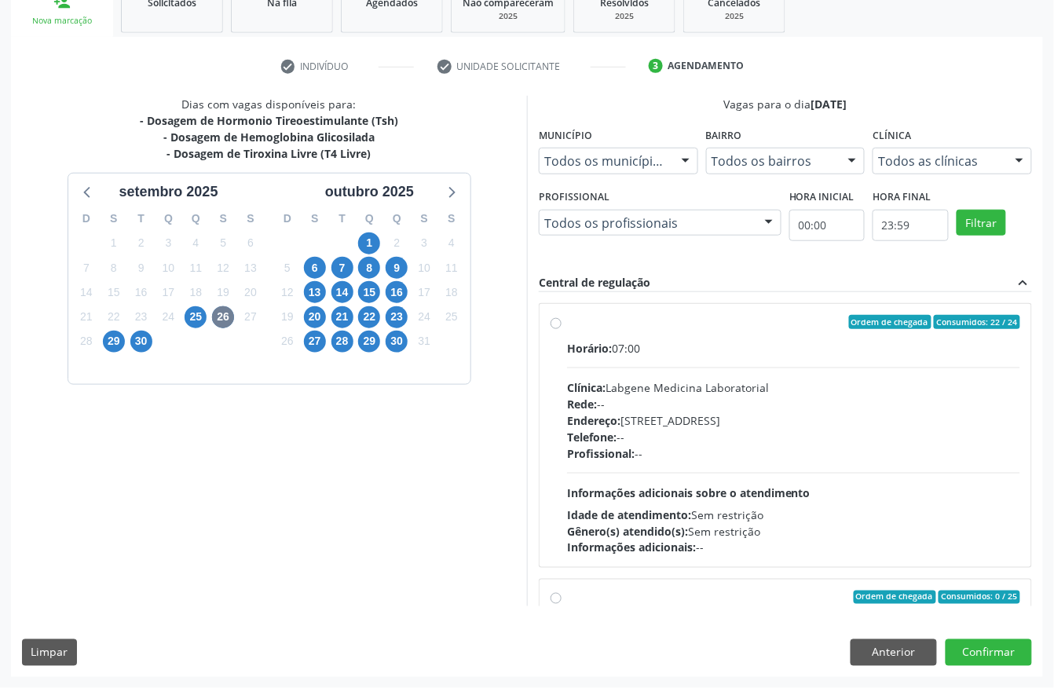
click at [692, 379] on div "Clínica: Labgene Medicina Laboratorial" at bounding box center [793, 387] width 453 height 16
click at [562, 329] on input "Ordem de chegada Consumidos: 22 / 24 Horário: 07:00 Clínica: Labgene Medicina L…" at bounding box center [556, 322] width 11 height 14
radio input "true"
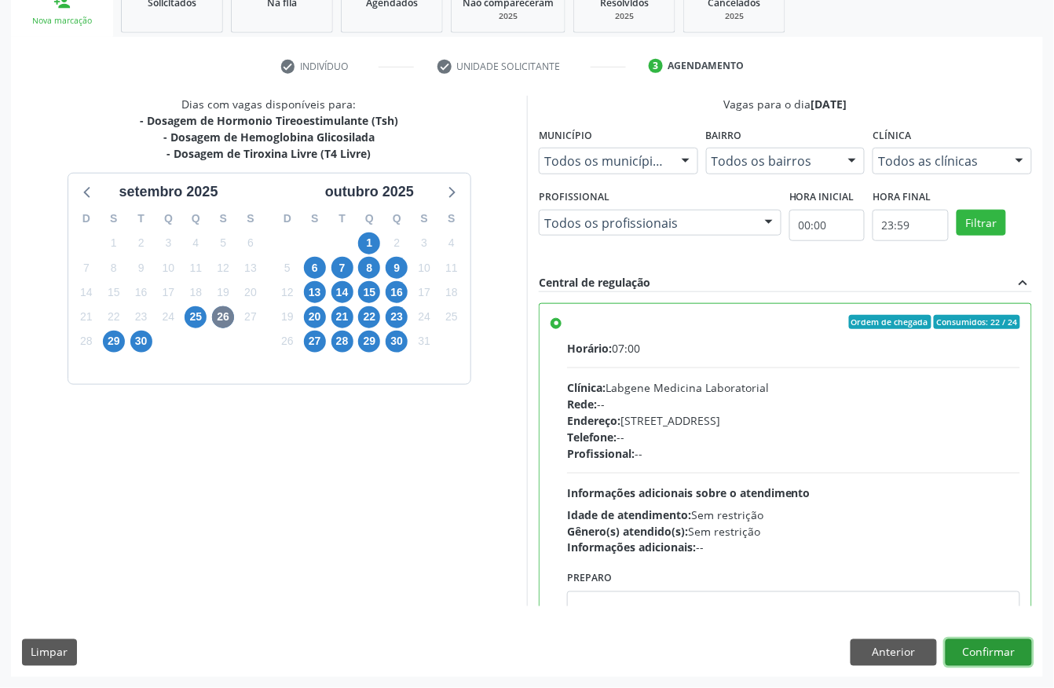
click at [1012, 647] on button "Confirmar" at bounding box center [989, 652] width 86 height 27
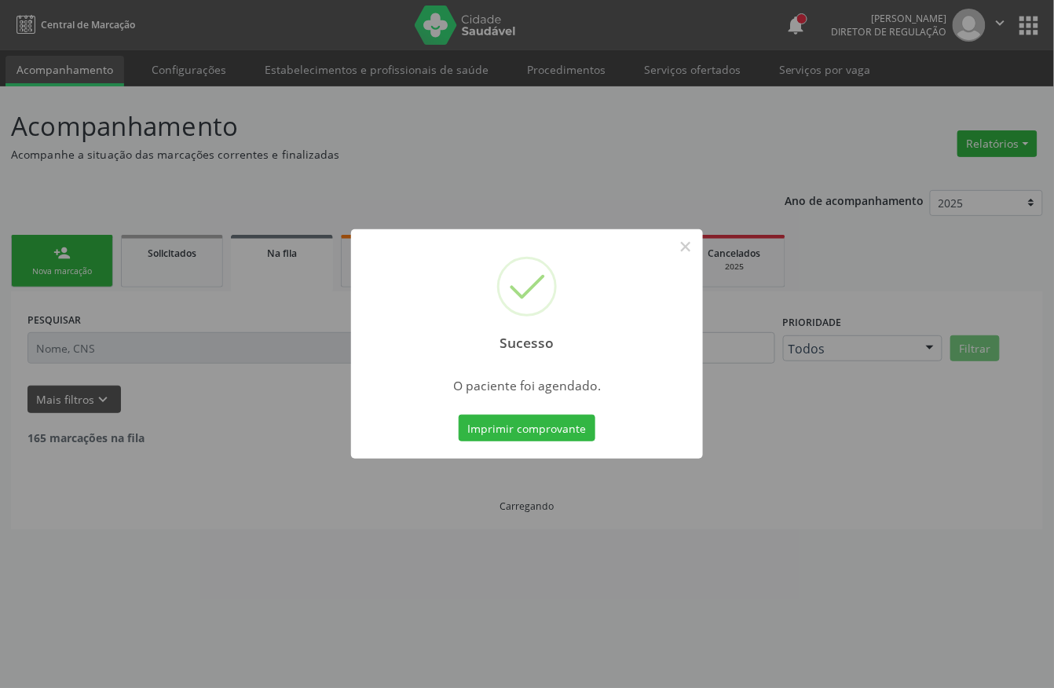
scroll to position [0, 0]
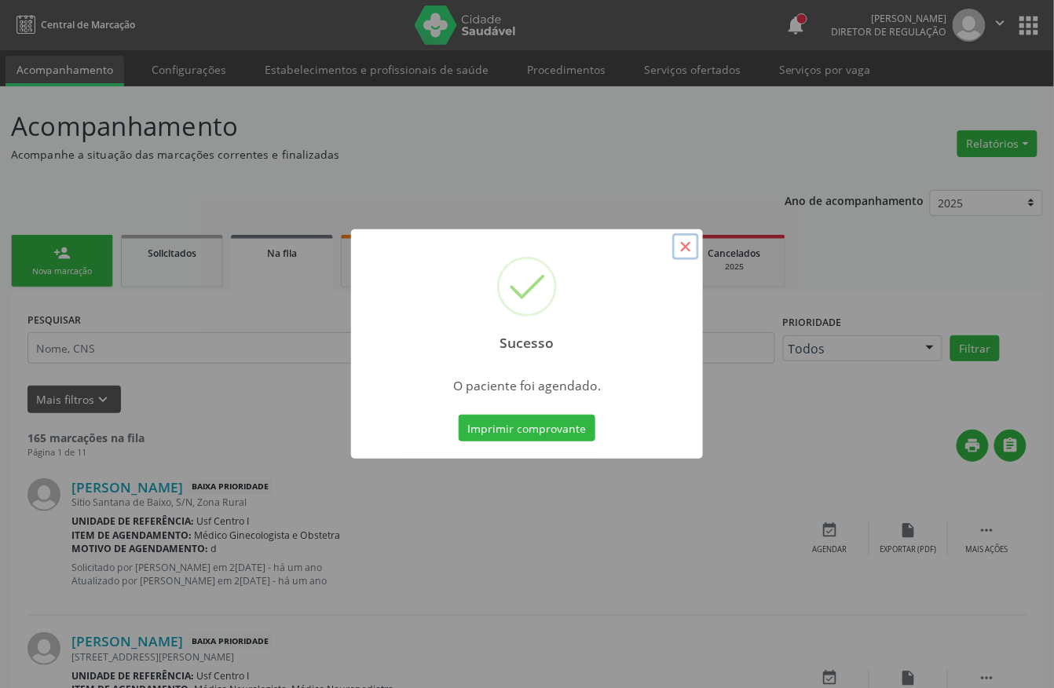
click at [680, 251] on button "×" at bounding box center [685, 246] width 27 height 27
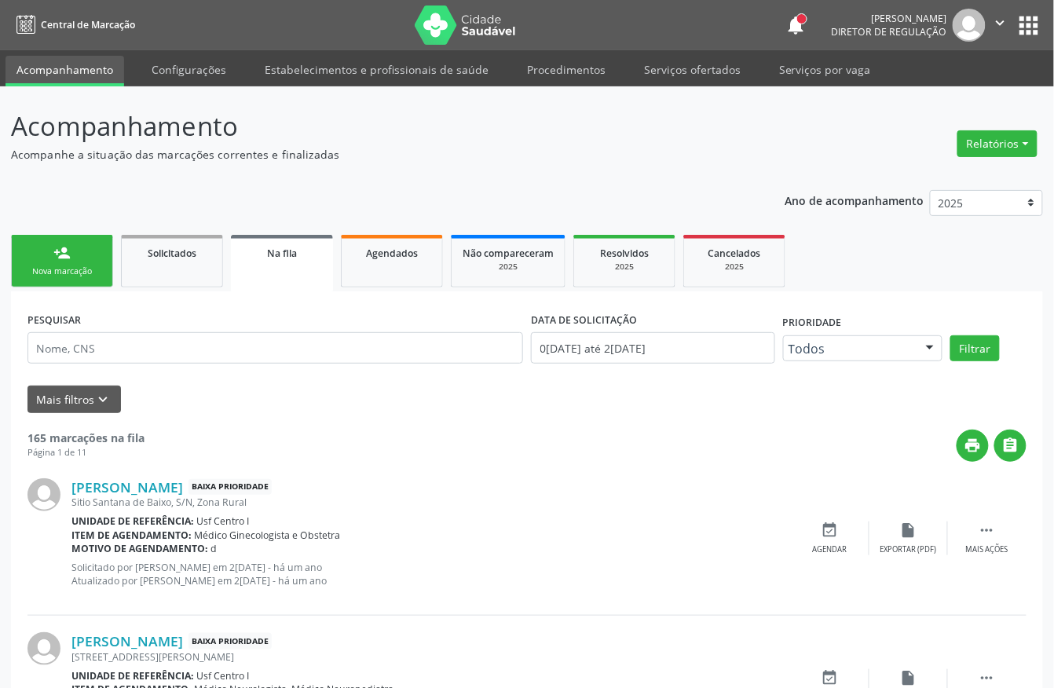
click at [94, 271] on div "Nova marcação" at bounding box center [62, 271] width 79 height 12
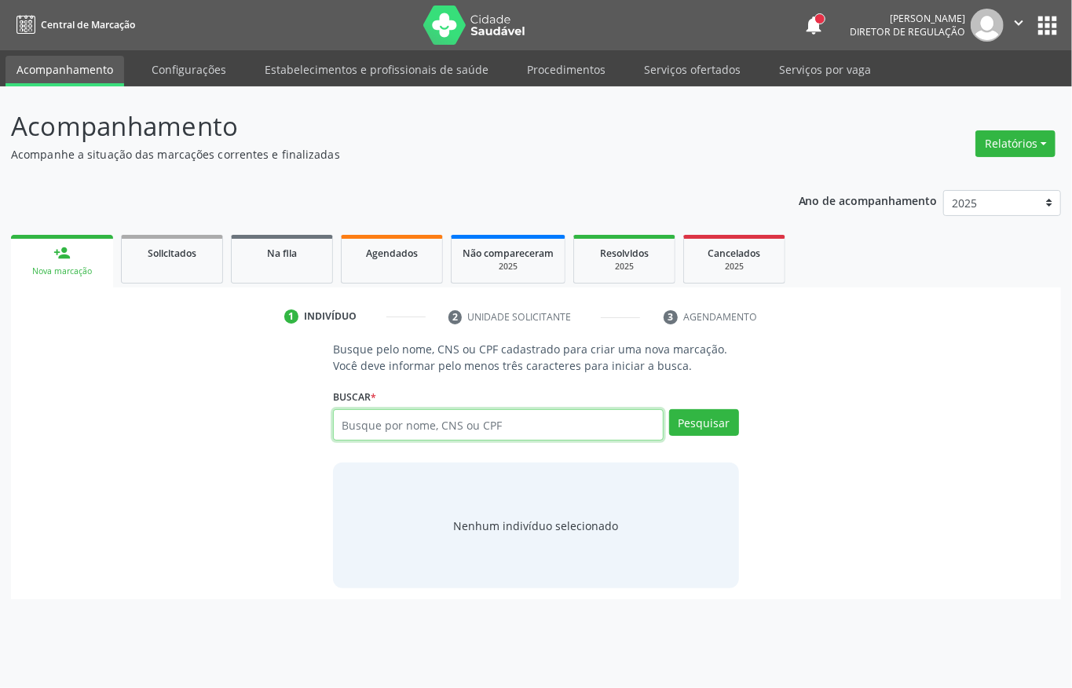
click at [371, 424] on input "text" at bounding box center [498, 424] width 331 height 31
type input "0"
type input "08596516400"
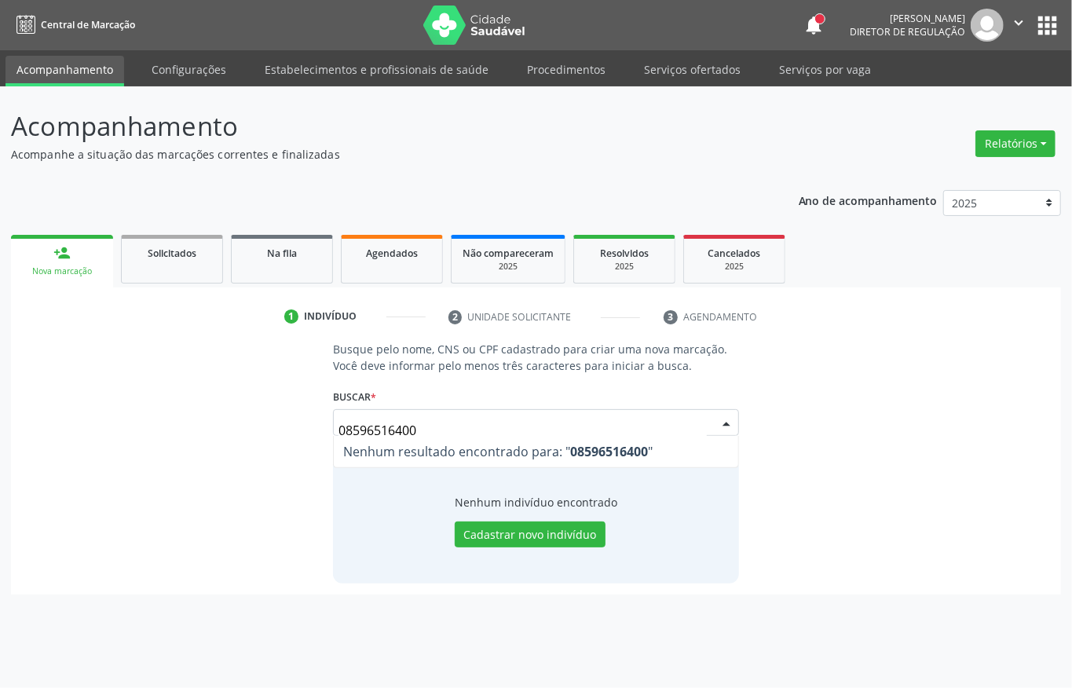
click at [465, 426] on input "08596516400" at bounding box center [522, 430] width 368 height 31
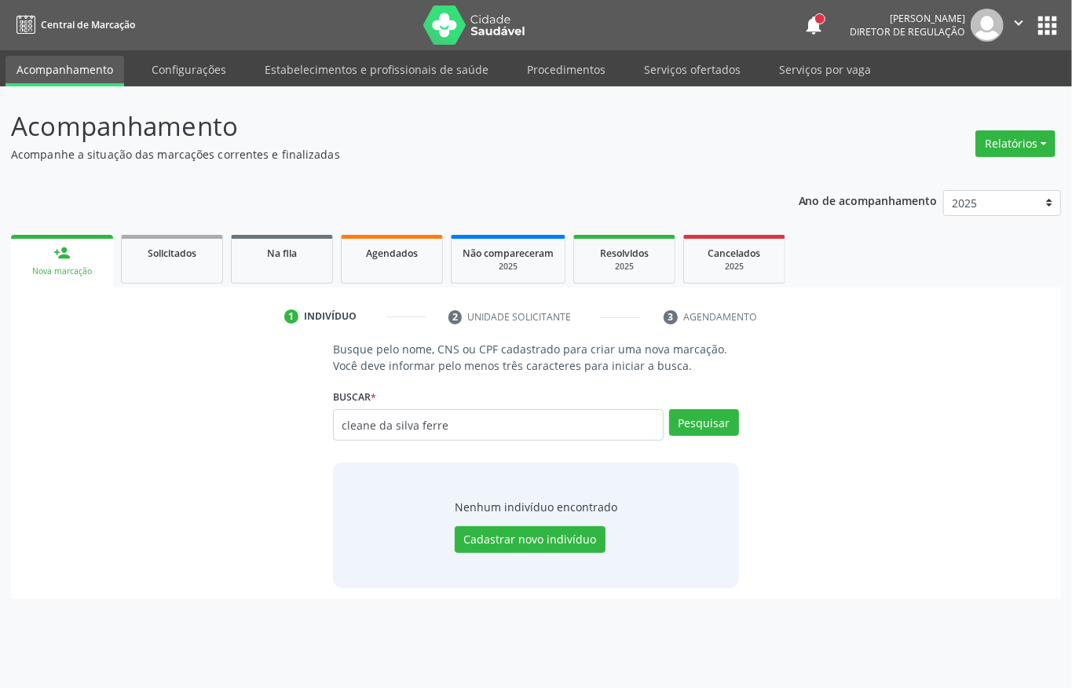
type input "cleane da silva ferre"
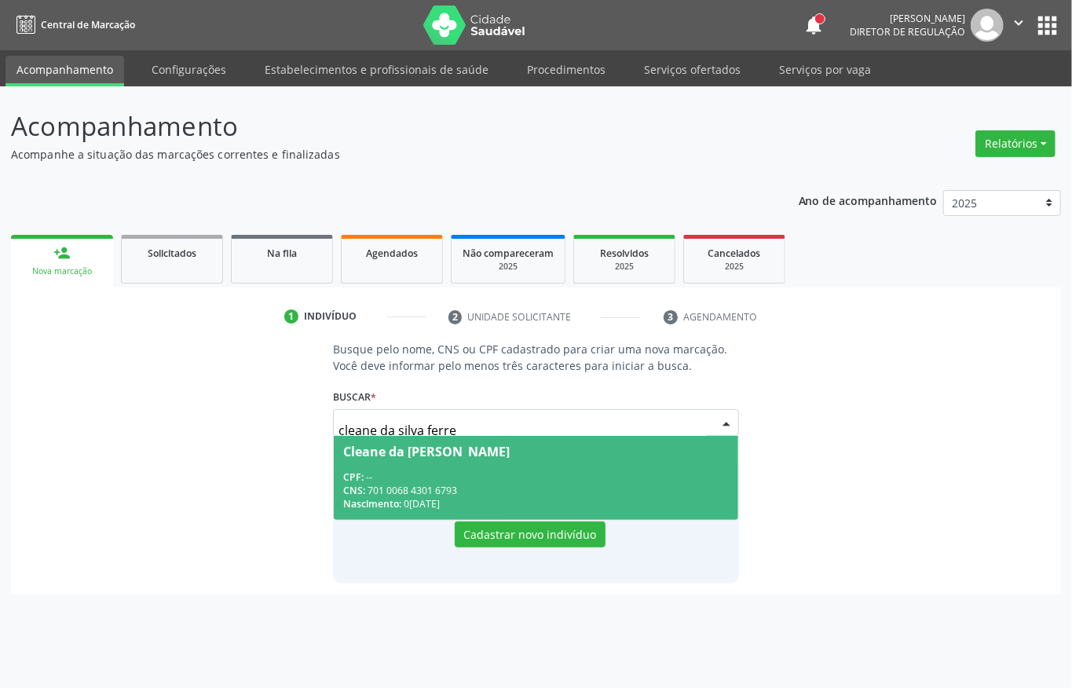
click at [572, 451] on div "Cleane da Silva Ferreira" at bounding box center [536, 451] width 386 height 13
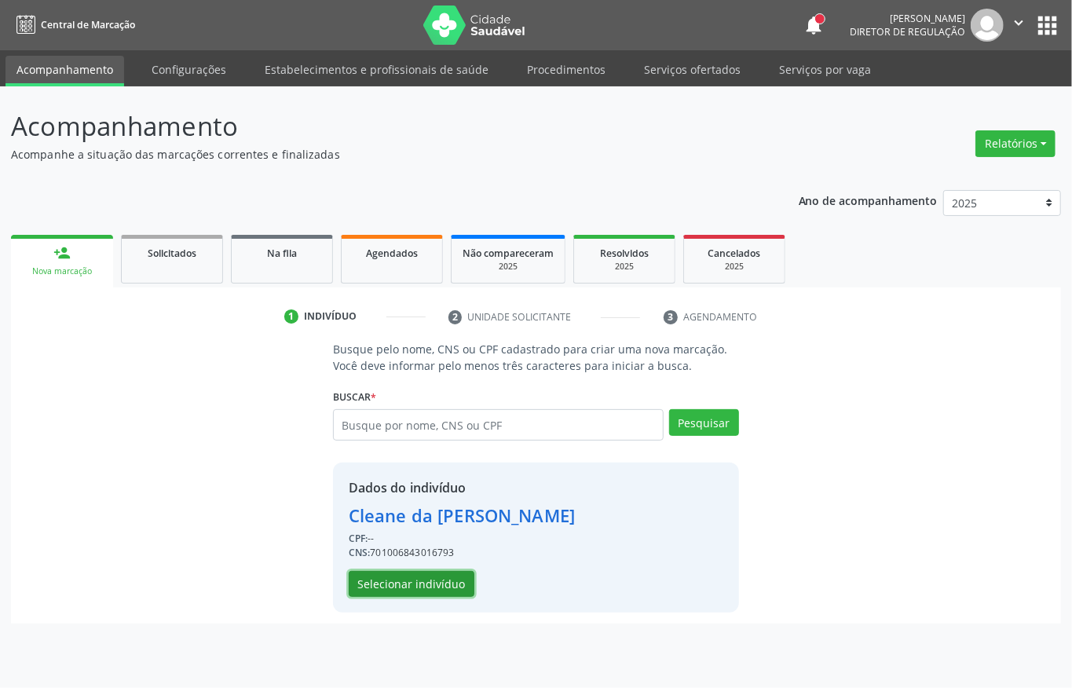
click at [386, 578] on button "Selecionar indivíduo" at bounding box center [412, 584] width 126 height 27
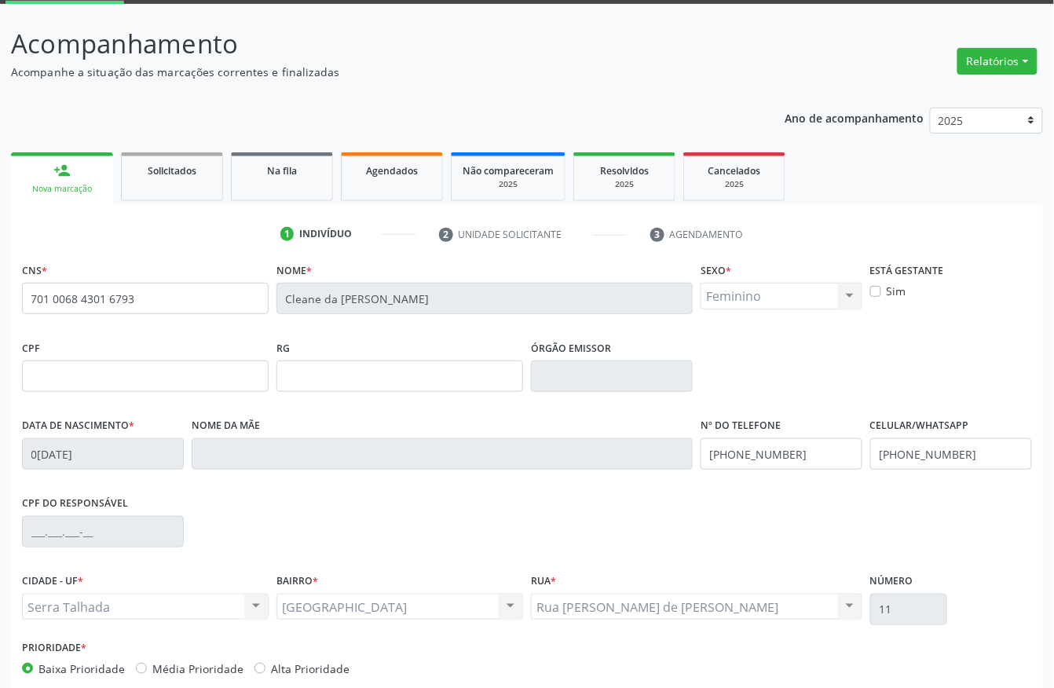
scroll to position [164, 0]
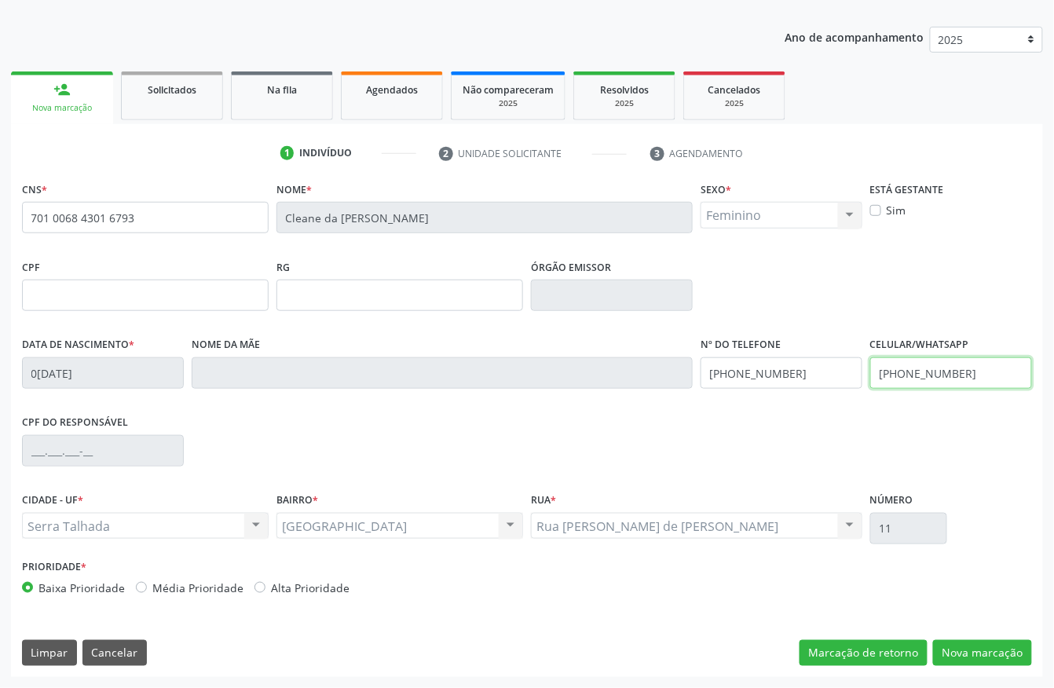
click at [896, 381] on input "(87) 99820-3063" at bounding box center [951, 372] width 162 height 31
click at [781, 375] on input "(87) 99208-2669" at bounding box center [782, 372] width 162 height 31
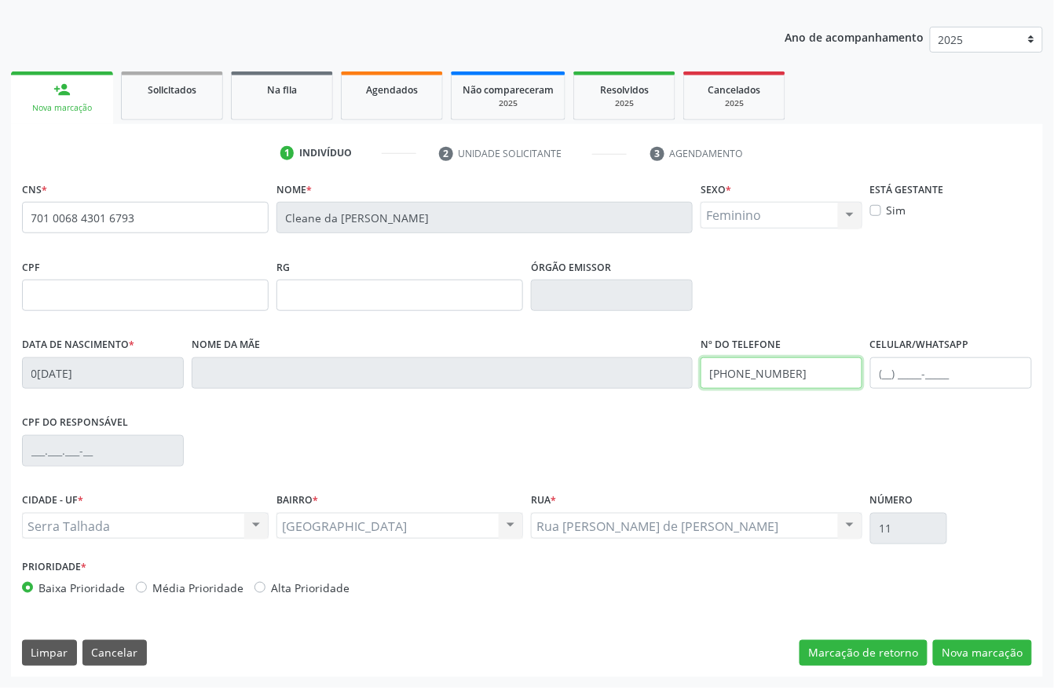
click at [781, 375] on input "(87) 99208-2669" at bounding box center [782, 372] width 162 height 31
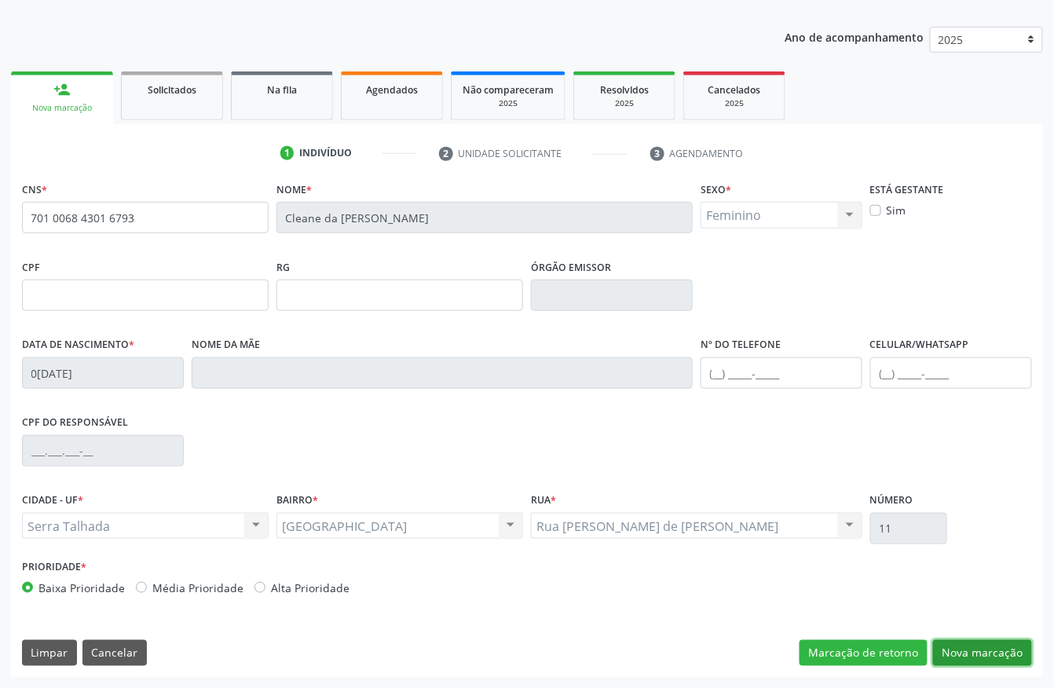
click at [968, 657] on button "Nova marcação" at bounding box center [982, 653] width 99 height 27
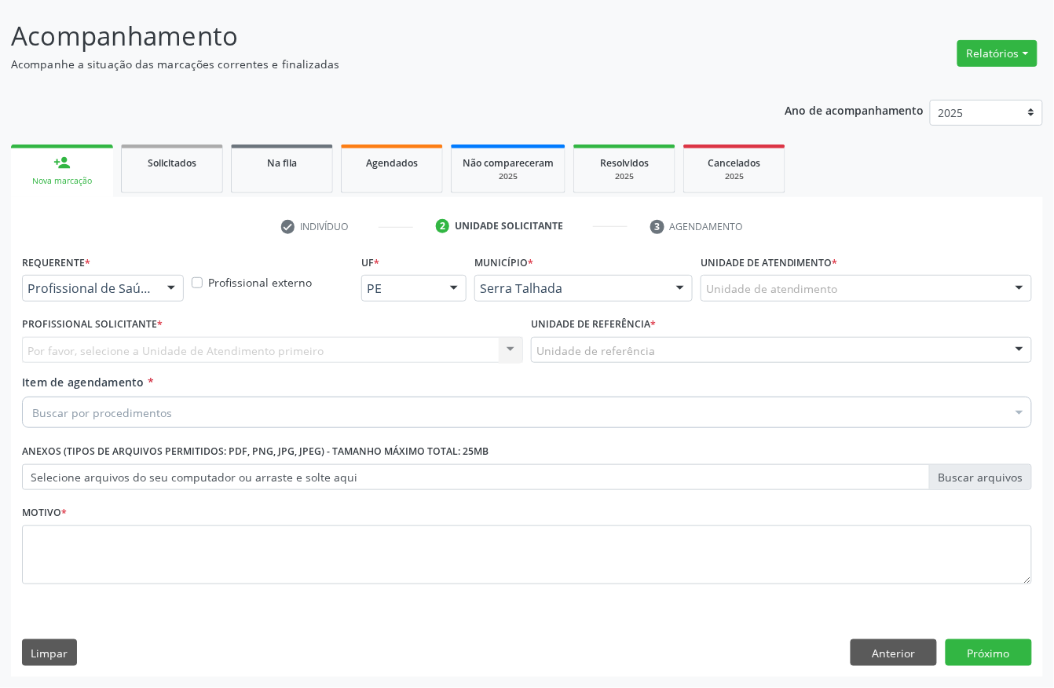
scroll to position [92, 0]
click at [161, 280] on div at bounding box center [171, 289] width 24 height 27
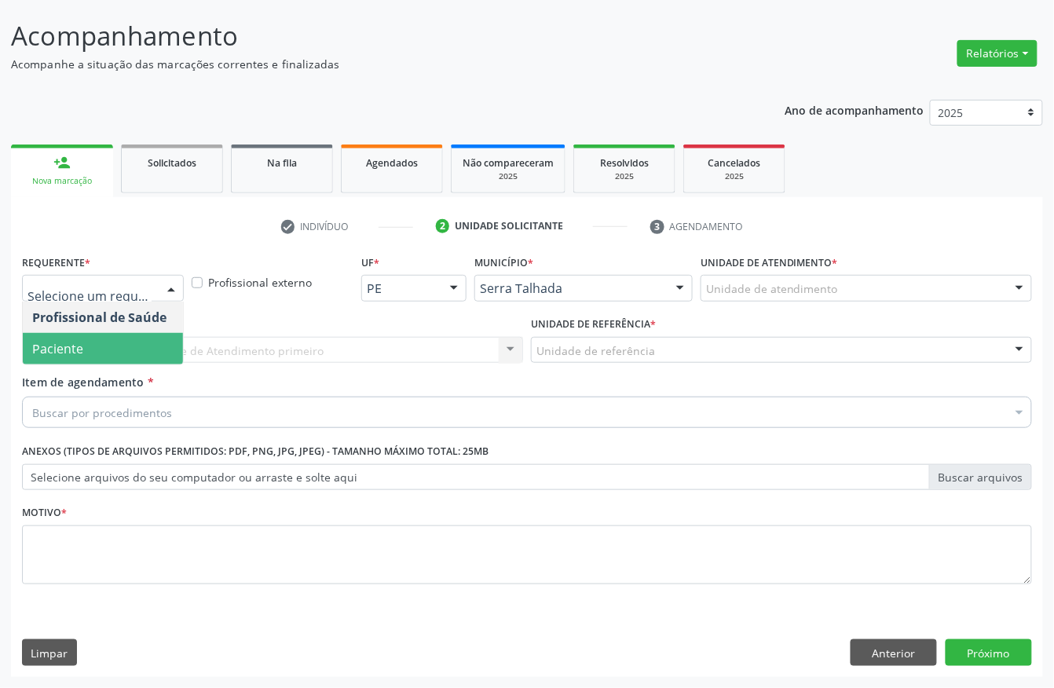
click at [99, 352] on span "Paciente" at bounding box center [103, 348] width 160 height 31
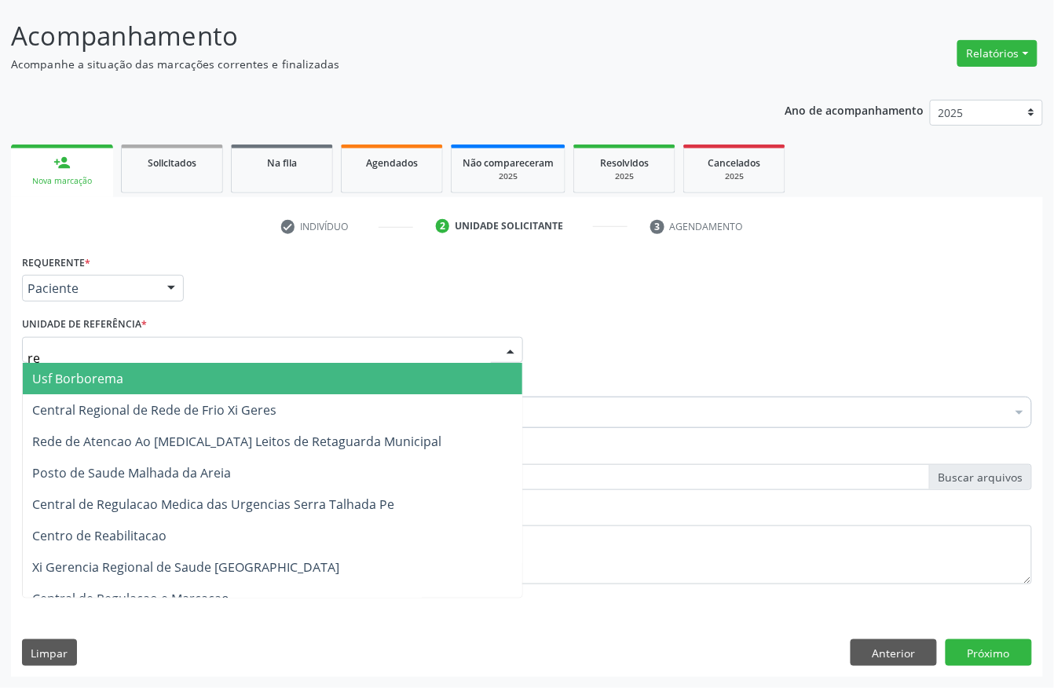
type input "rea"
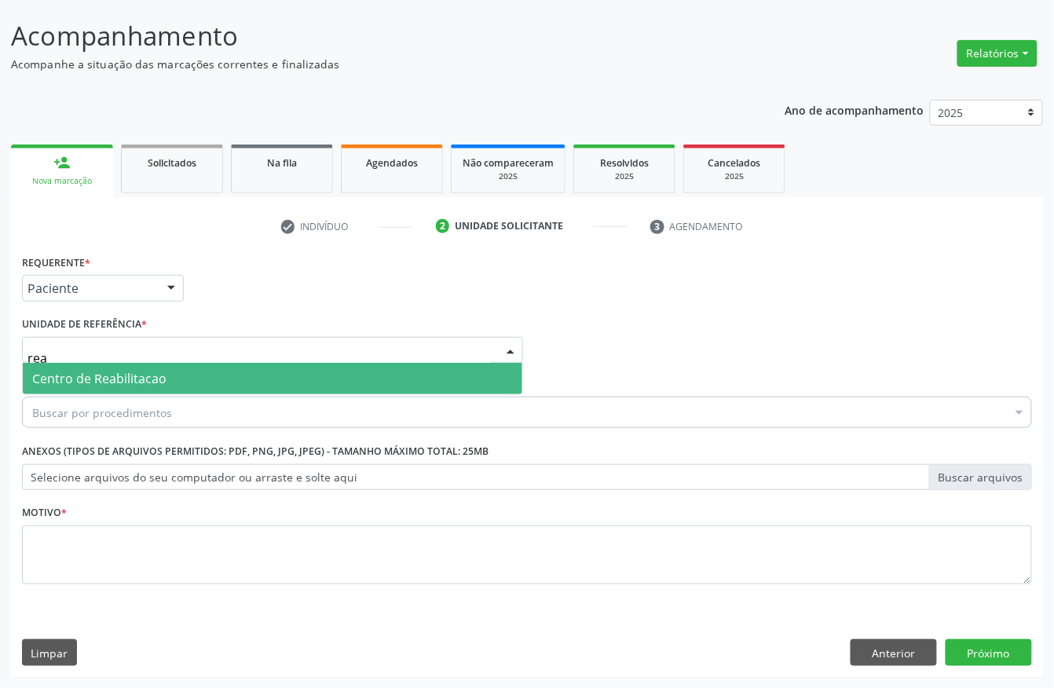
click at [107, 375] on span "Centro de Reabilitacao" at bounding box center [99, 378] width 134 height 17
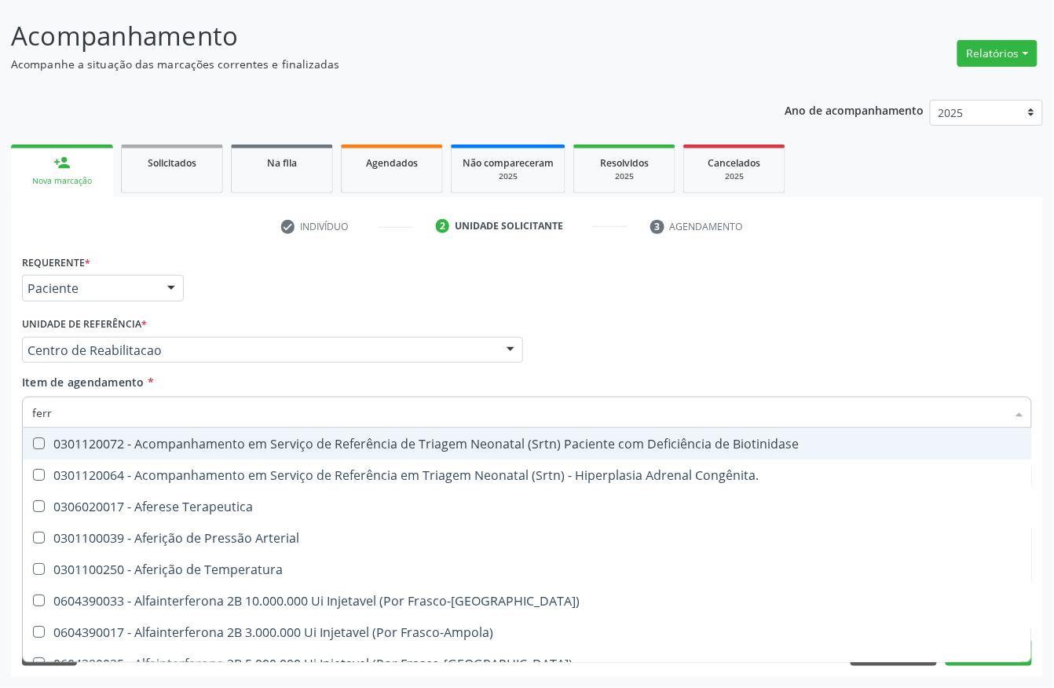
type input "ferri"
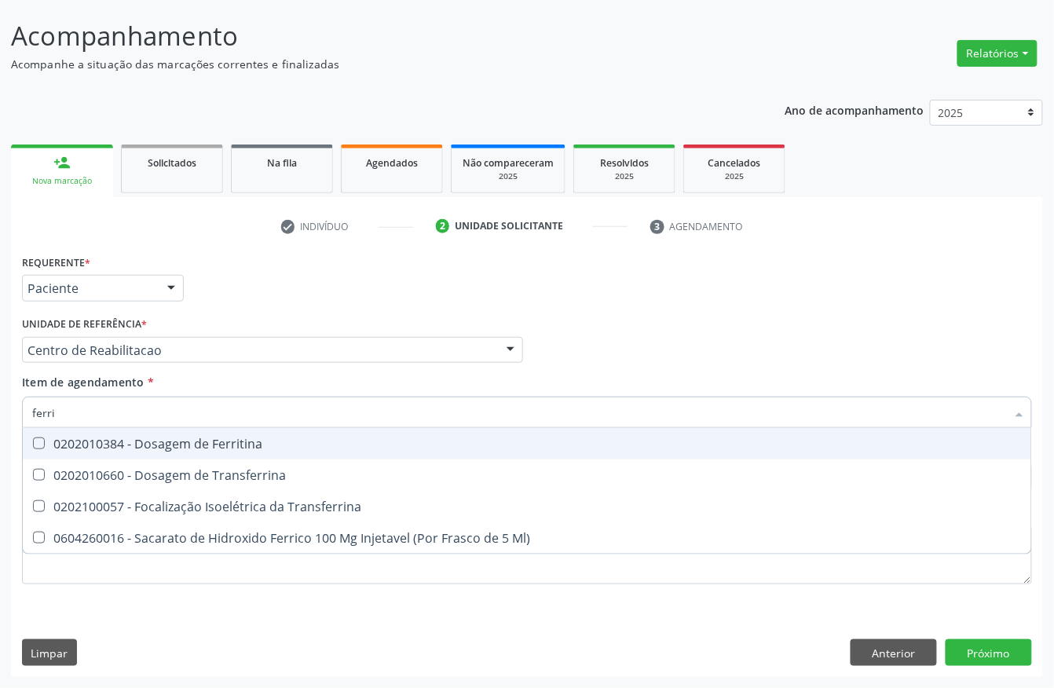
click at [192, 454] on span "0202010384 - Dosagem de Ferritina" at bounding box center [527, 443] width 1008 height 31
checkbox Ferritina "true"
click at [346, 314] on div "Unidade de referência * Centro de Reabilitacao Usf do Mutirao Usf Cohab Usf Cai…" at bounding box center [272, 338] width 501 height 50
checkbox Transferrina "true"
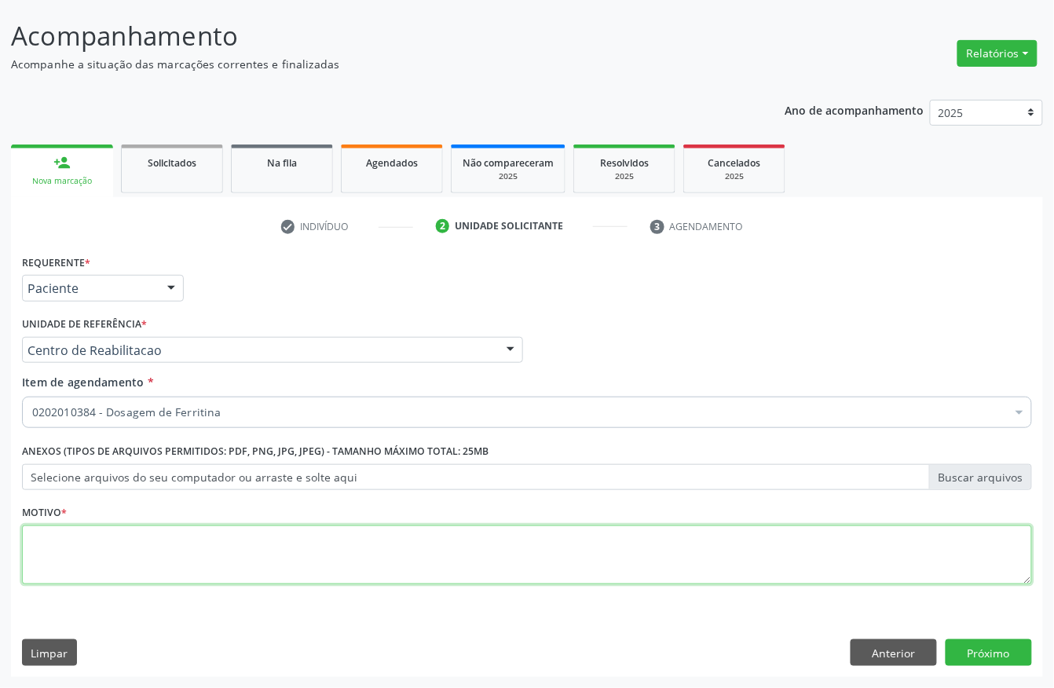
click at [140, 547] on textarea at bounding box center [527, 555] width 1010 height 60
type textarea "s"
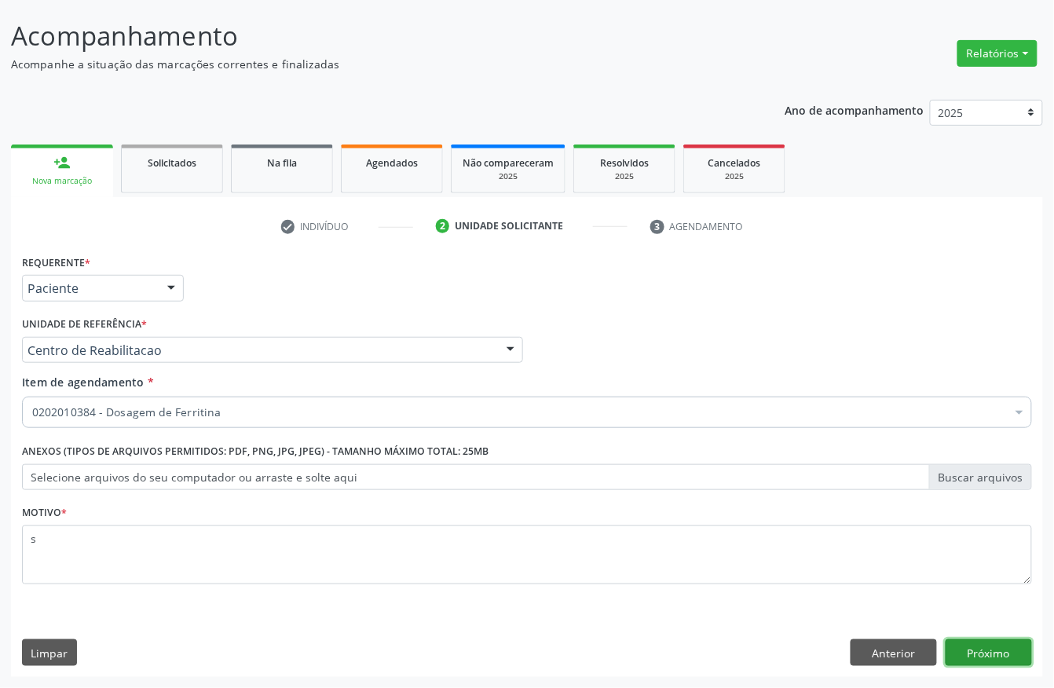
click at [981, 642] on button "Próximo" at bounding box center [989, 652] width 86 height 27
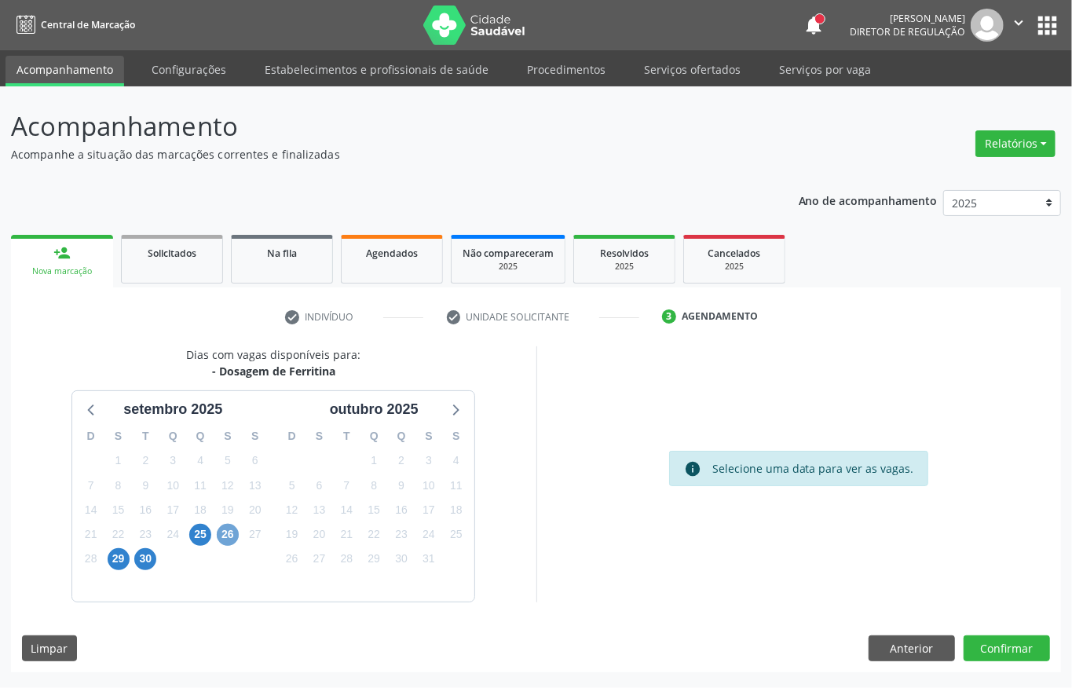
click at [232, 536] on span "26" at bounding box center [228, 535] width 22 height 22
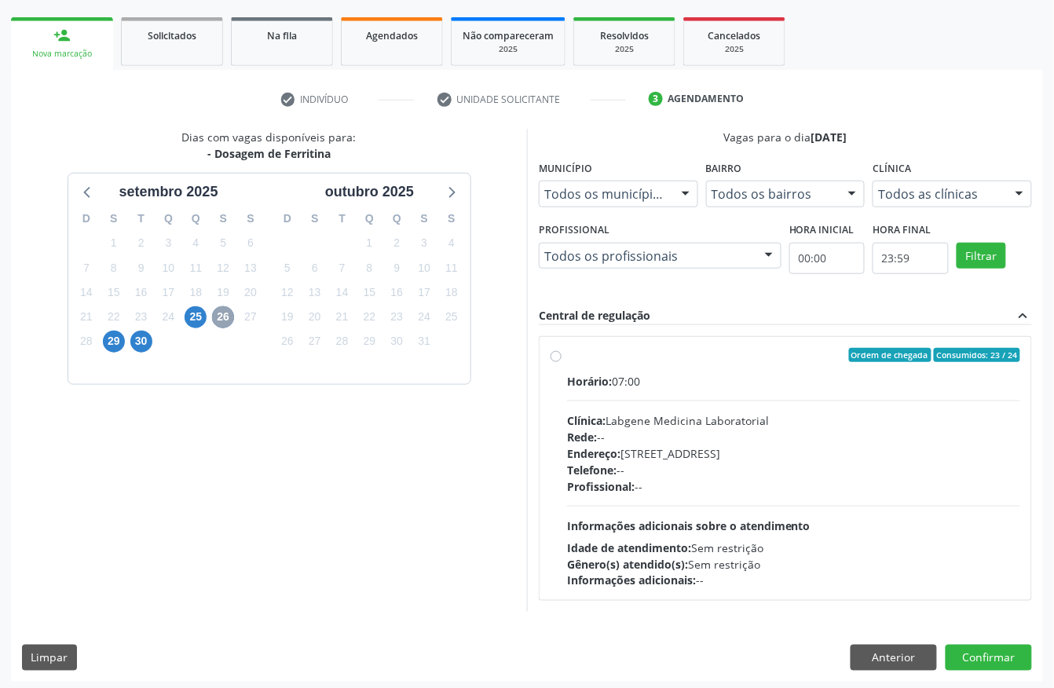
scroll to position [225, 0]
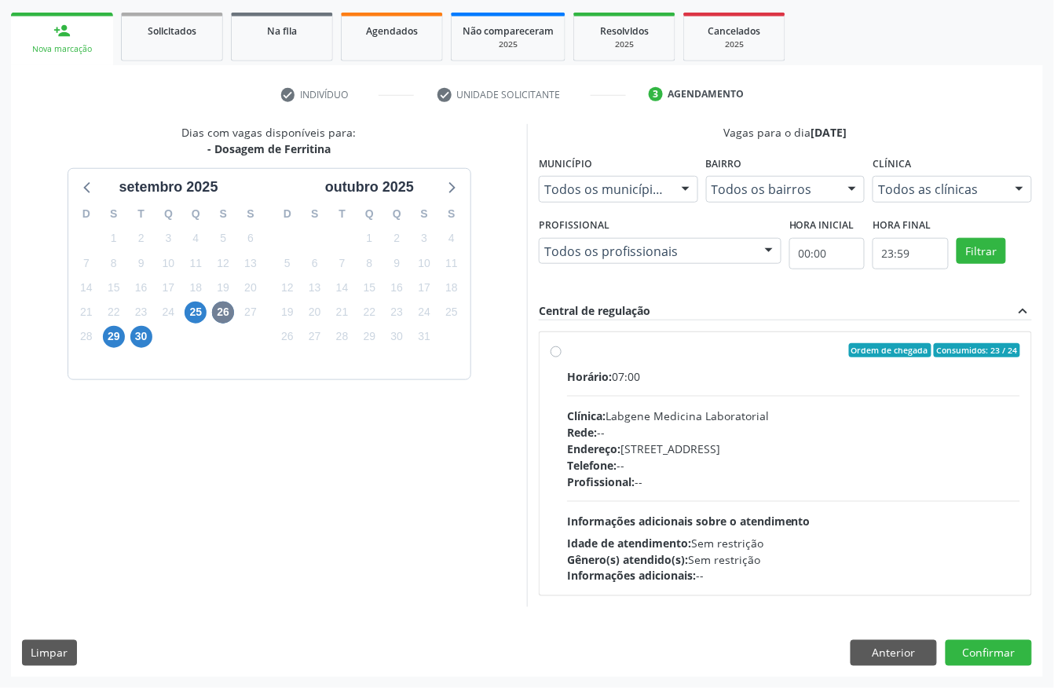
click at [723, 432] on div "Rede: --" at bounding box center [793, 432] width 453 height 16
click at [562, 357] on input "Ordem de chegada Consumidos: 23 / 24 Horário: 07:00 Clínica: Labgene Medicina L…" at bounding box center [556, 350] width 11 height 14
radio input "true"
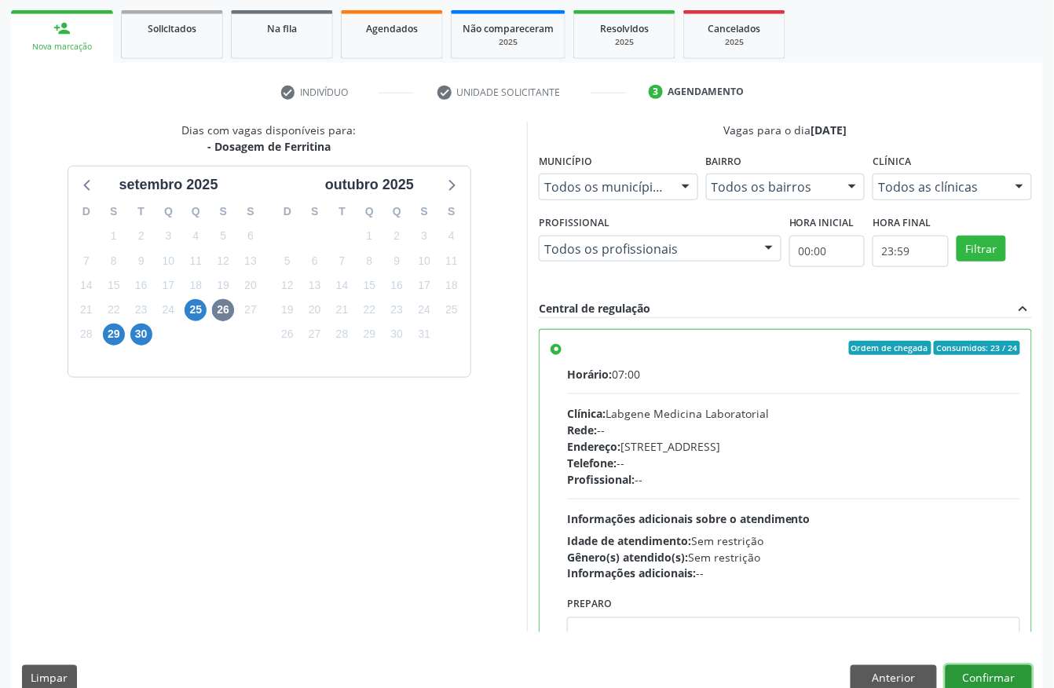
click at [986, 673] on button "Confirmar" at bounding box center [989, 678] width 86 height 27
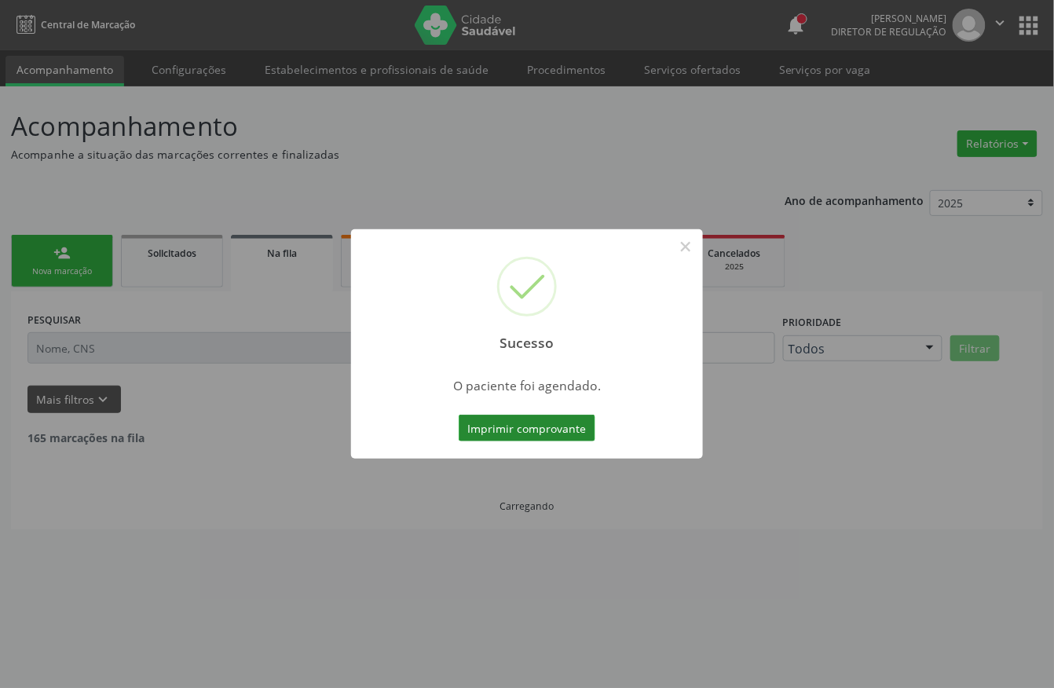
scroll to position [0, 0]
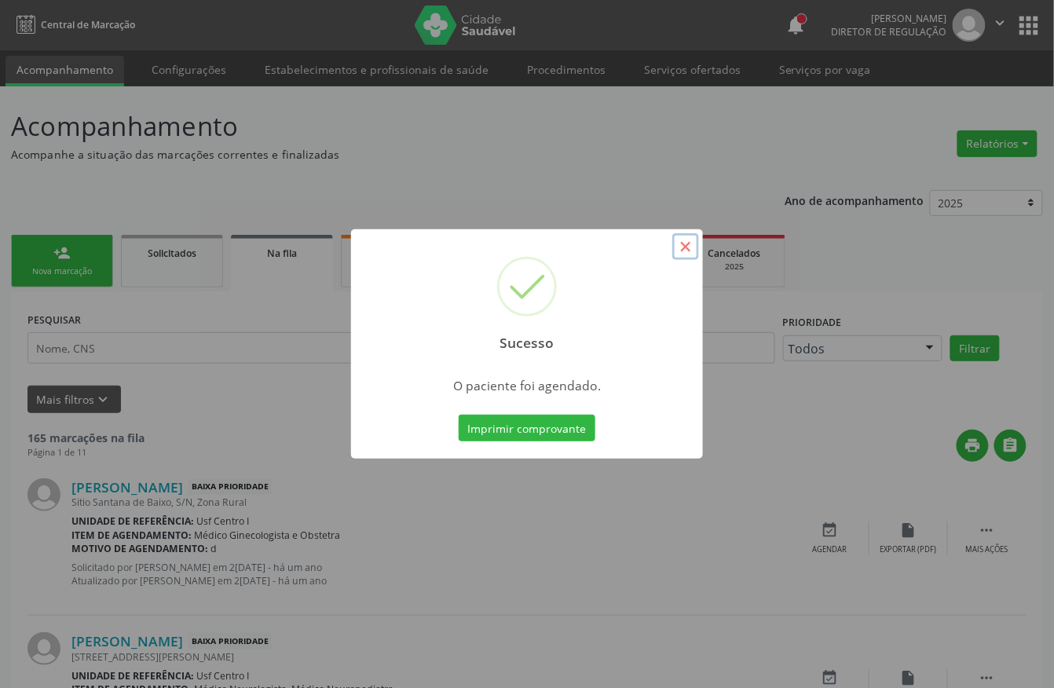
click at [683, 248] on button "×" at bounding box center [685, 246] width 27 height 27
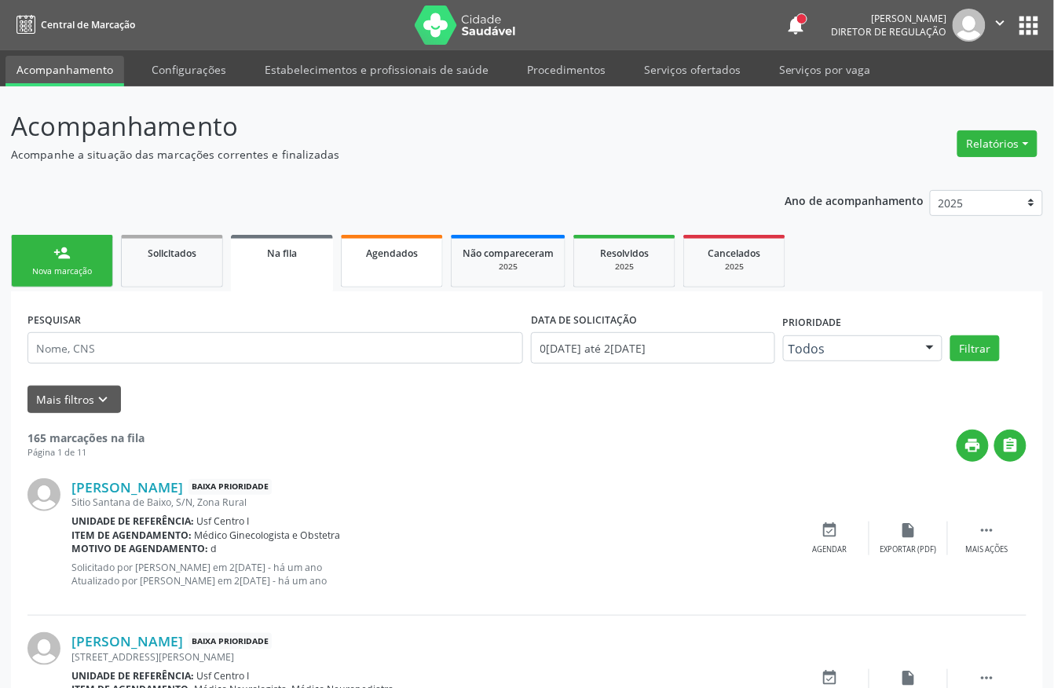
click at [381, 262] on link "Agendados" at bounding box center [392, 261] width 102 height 53
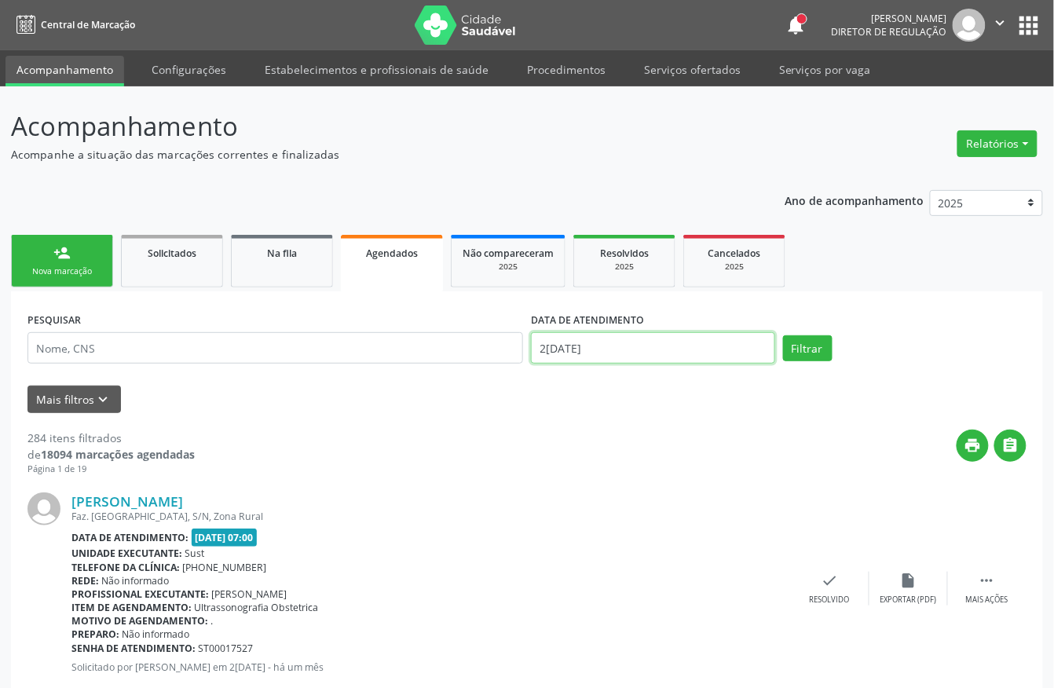
click at [567, 349] on input "[DATE]" at bounding box center [653, 347] width 244 height 31
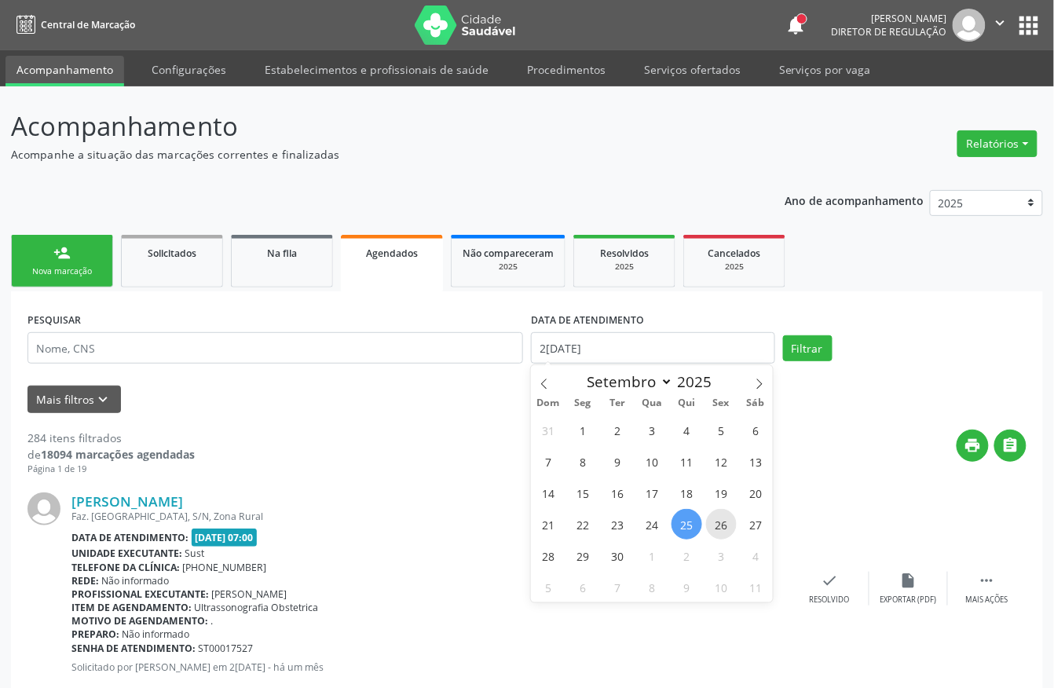
click at [723, 525] on span "26" at bounding box center [721, 524] width 31 height 31
type input "[DATE]"
click at [723, 525] on span "26" at bounding box center [721, 524] width 31 height 31
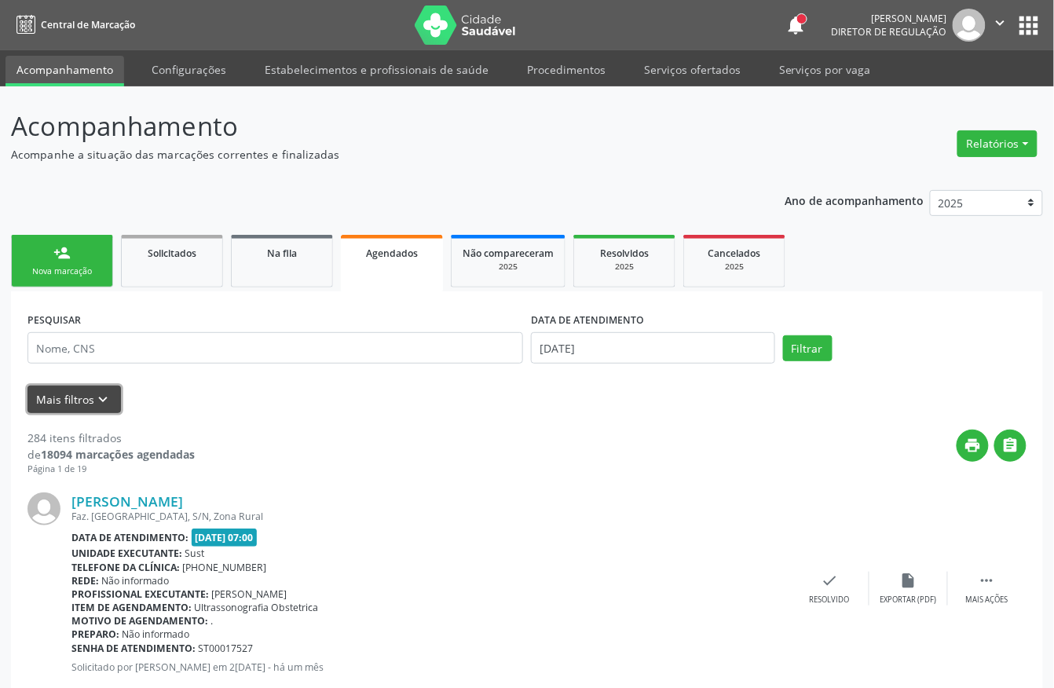
click at [112, 397] on button "Mais filtros keyboard_arrow_down" at bounding box center [73, 399] width 93 height 27
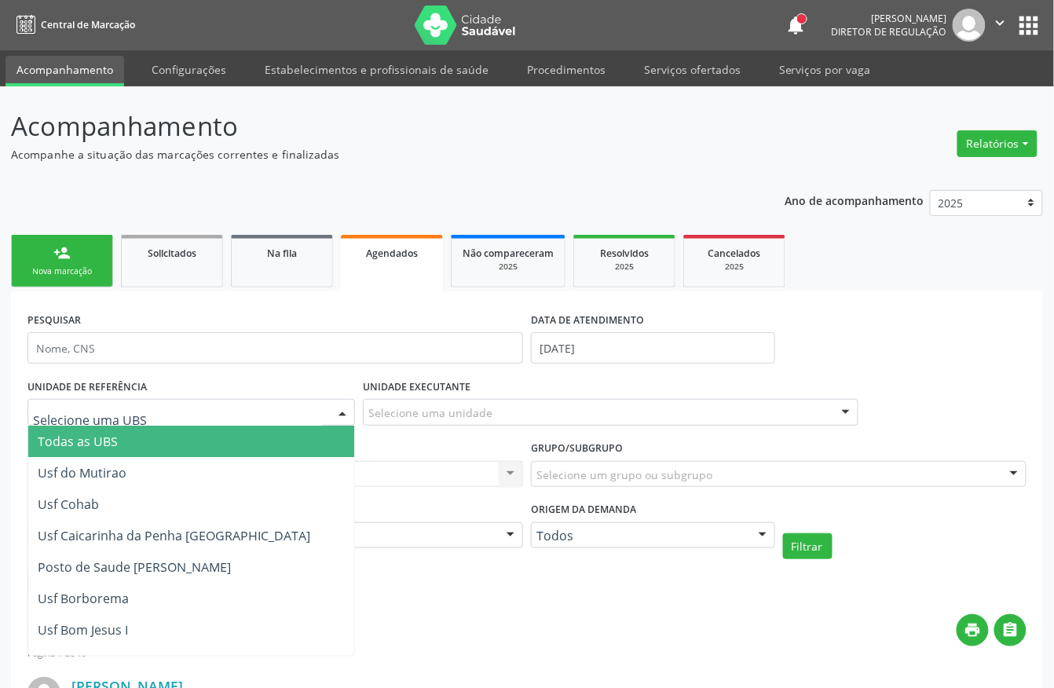
click at [160, 412] on div at bounding box center [191, 412] width 328 height 27
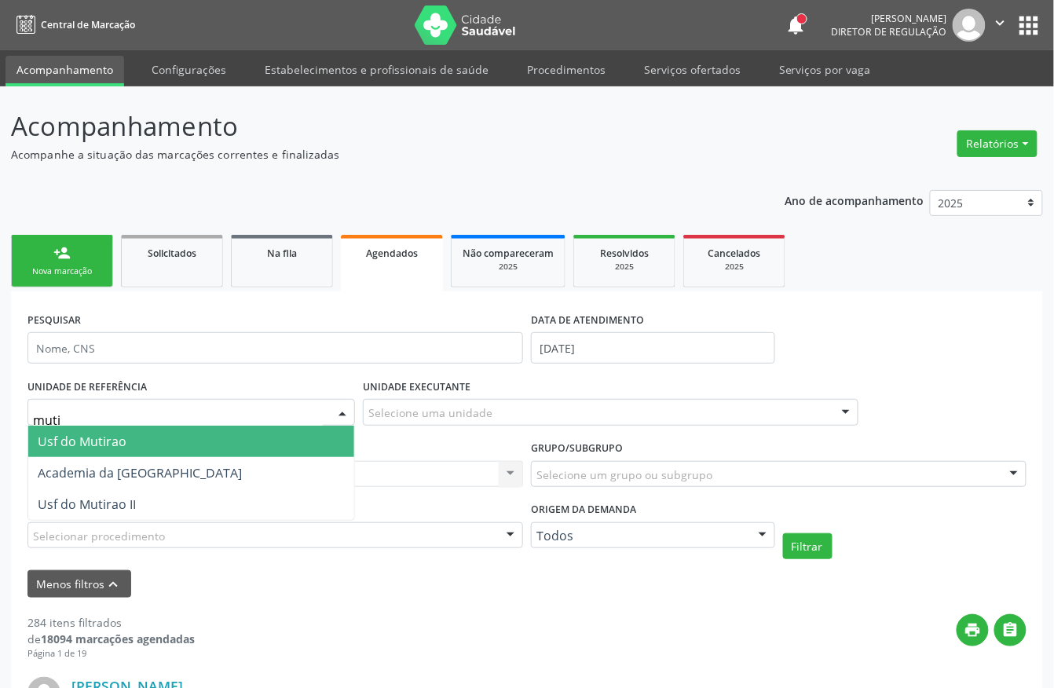
type input "mutir"
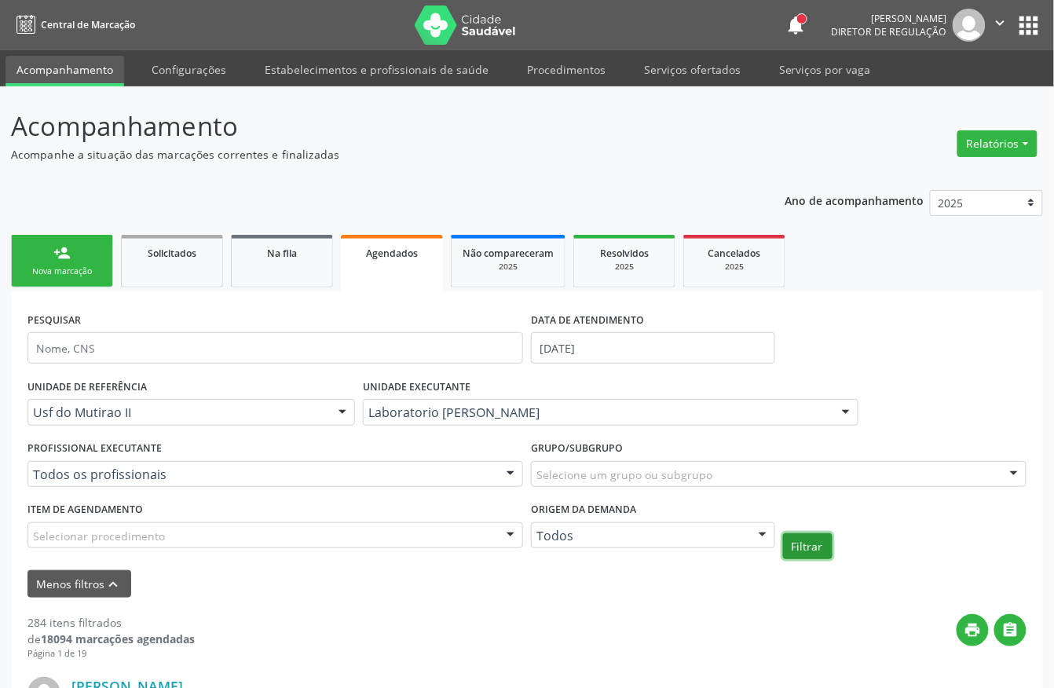
click at [818, 547] on button "Filtrar" at bounding box center [807, 546] width 49 height 27
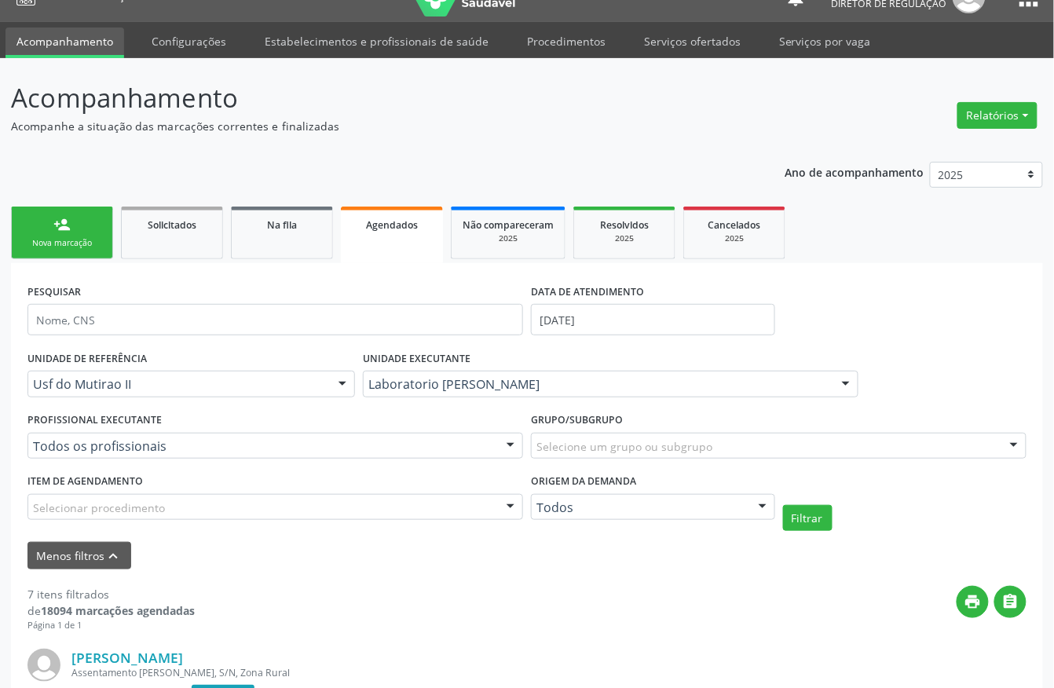
scroll to position [133, 0]
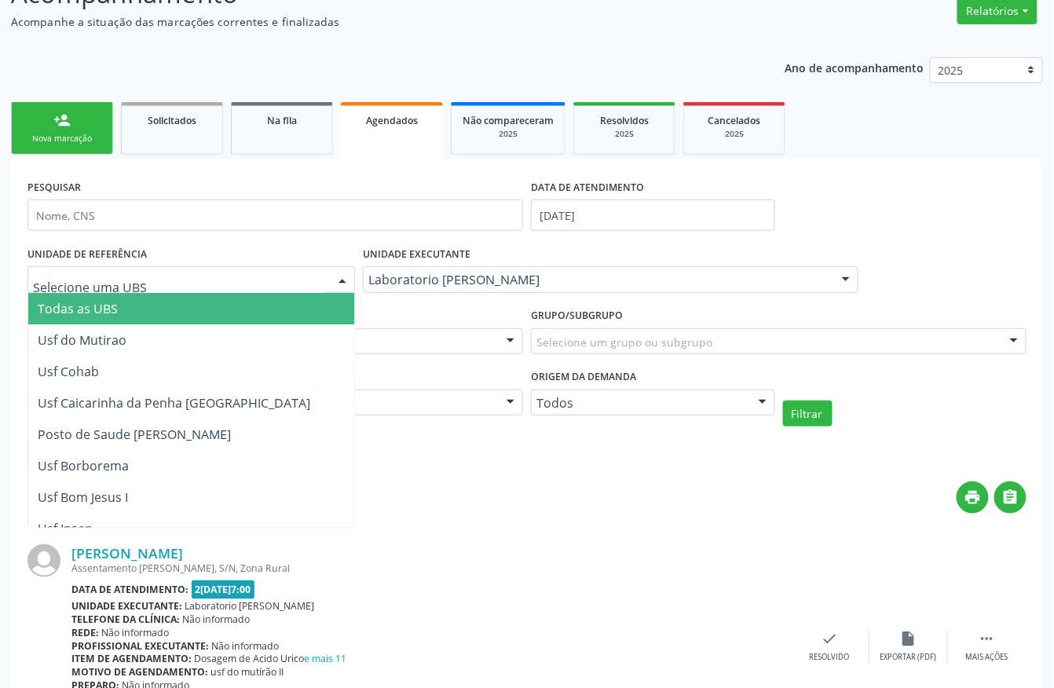
click at [121, 299] on span "Todas as UBS" at bounding box center [242, 308] width 428 height 31
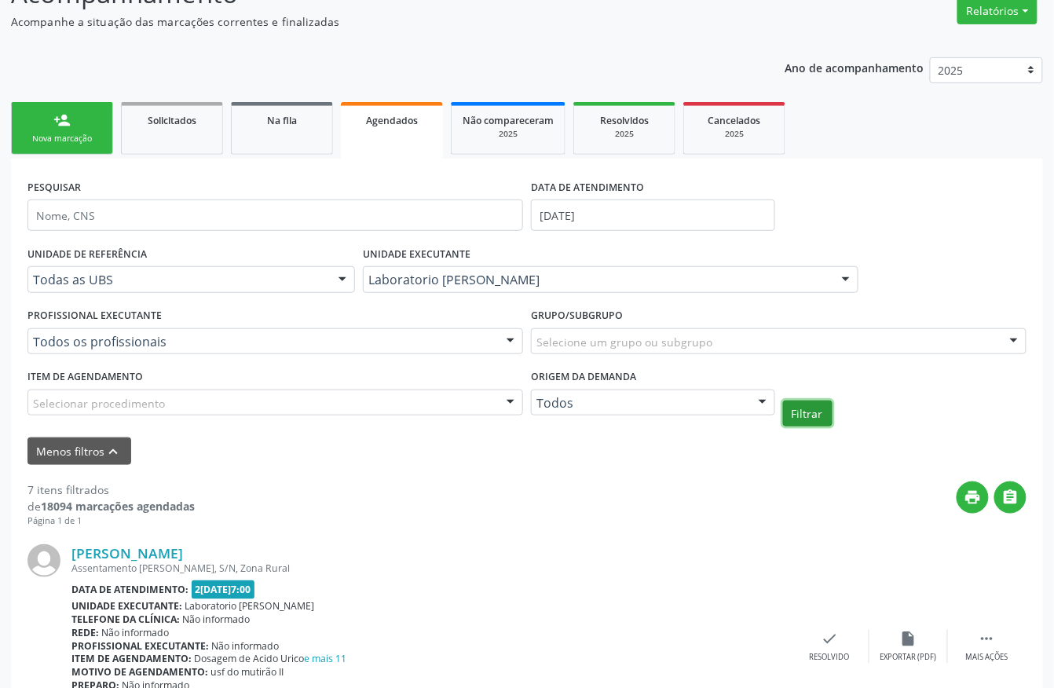
click at [800, 421] on button "Filtrar" at bounding box center [807, 414] width 49 height 27
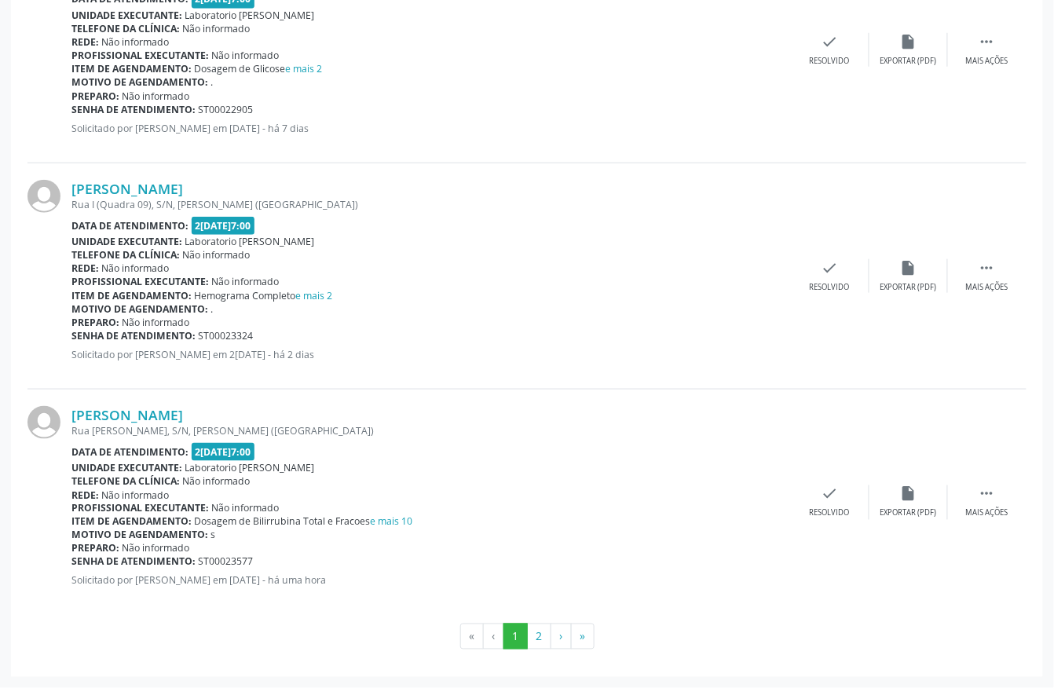
scroll to position [3456, 0]
click at [547, 638] on button "2" at bounding box center [539, 637] width 24 height 27
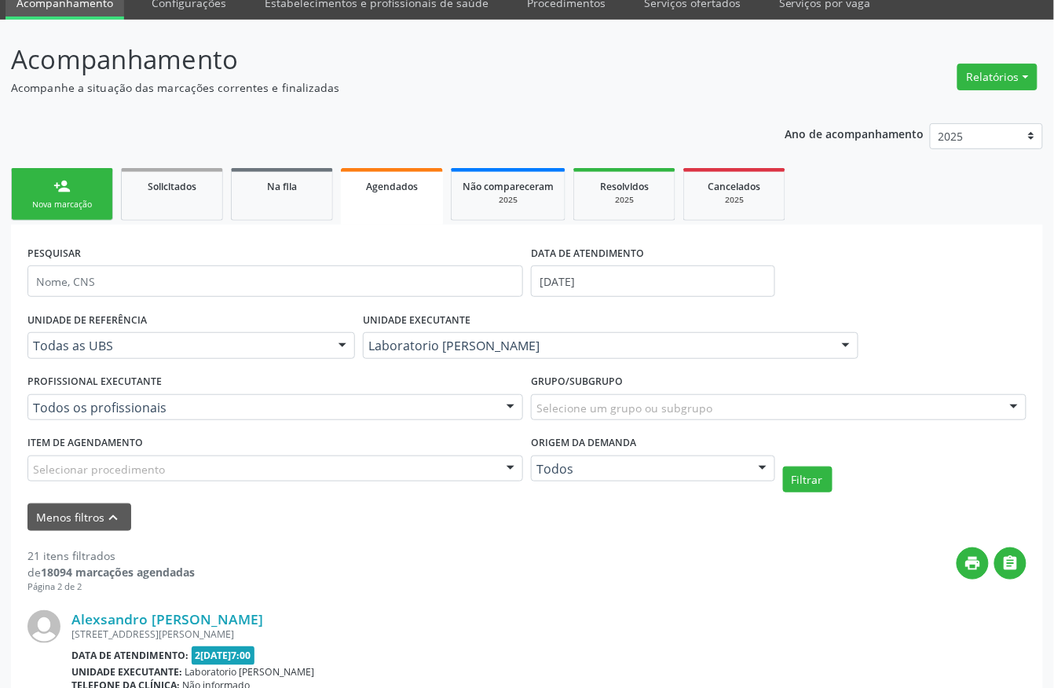
scroll to position [104, 0]
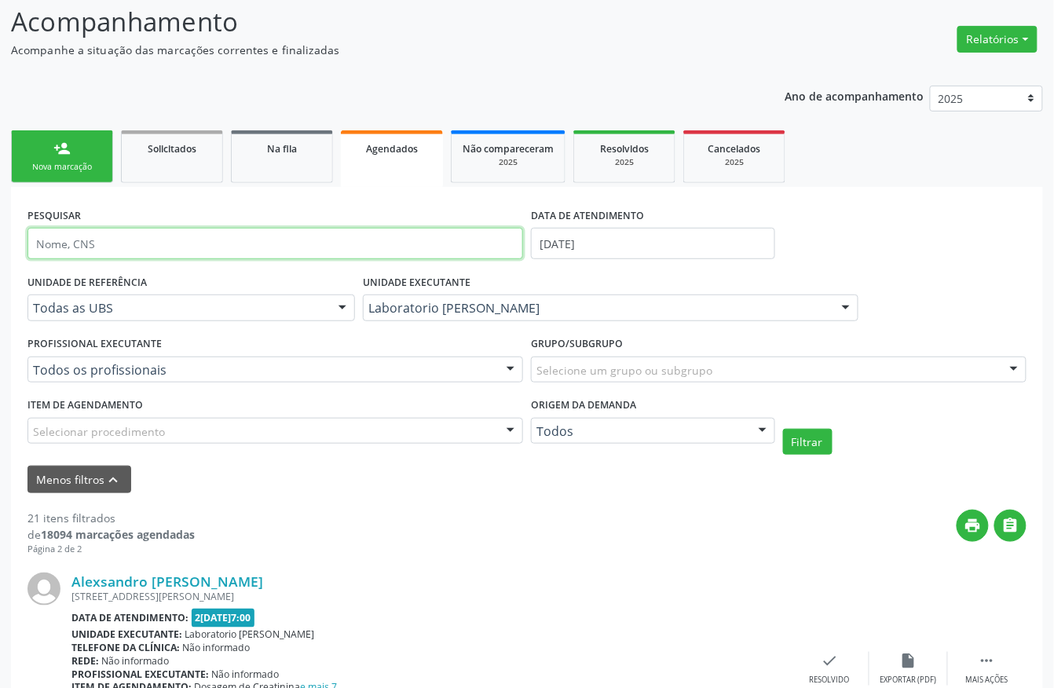
click at [124, 236] on input "text" at bounding box center [275, 243] width 496 height 31
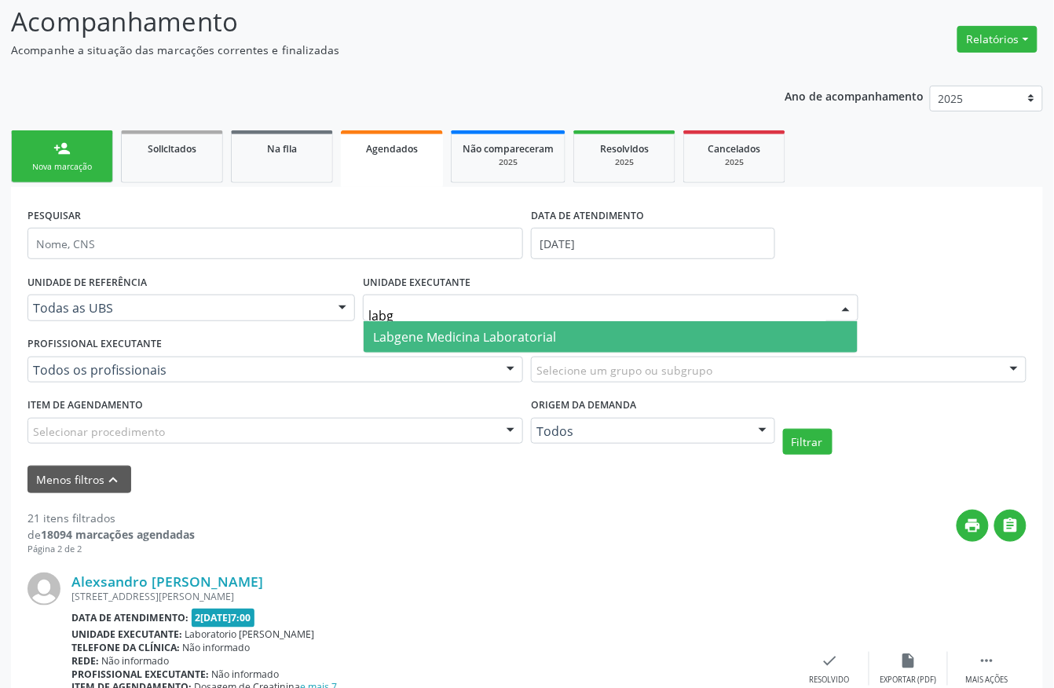
type input "labge"
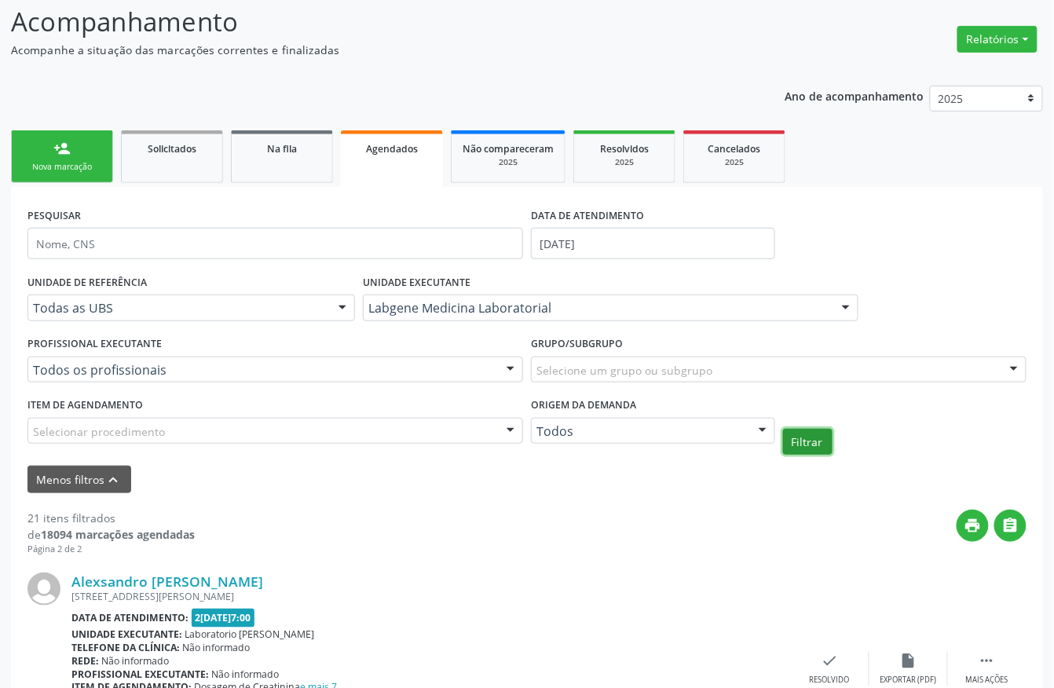
click at [807, 444] on button "Filtrar" at bounding box center [807, 442] width 49 height 27
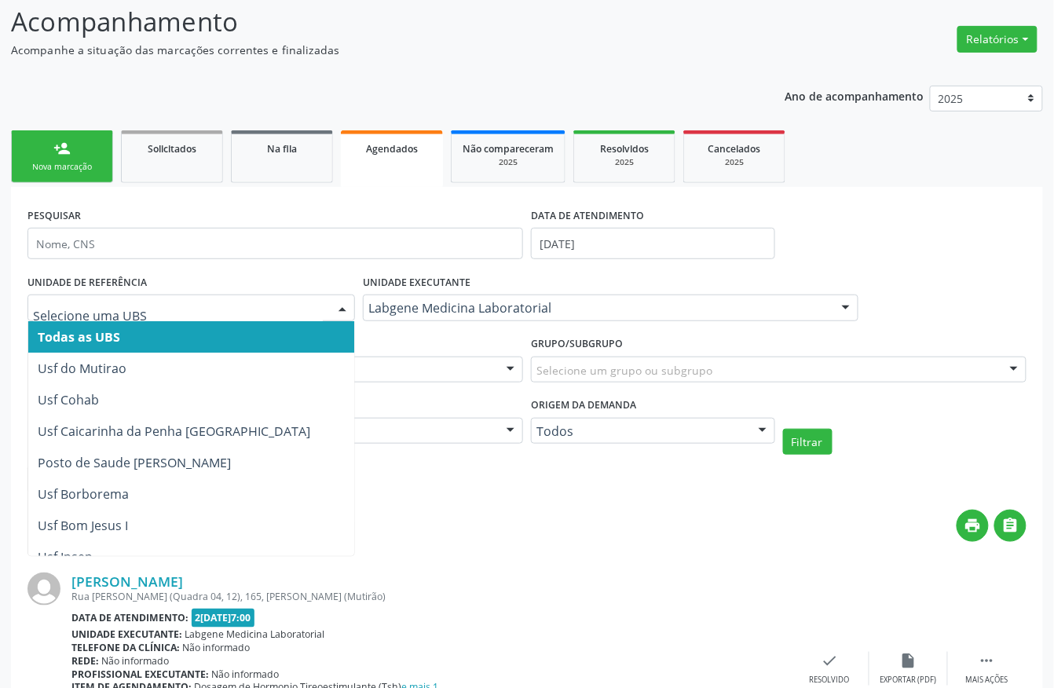
click at [108, 317] on div at bounding box center [191, 308] width 328 height 27
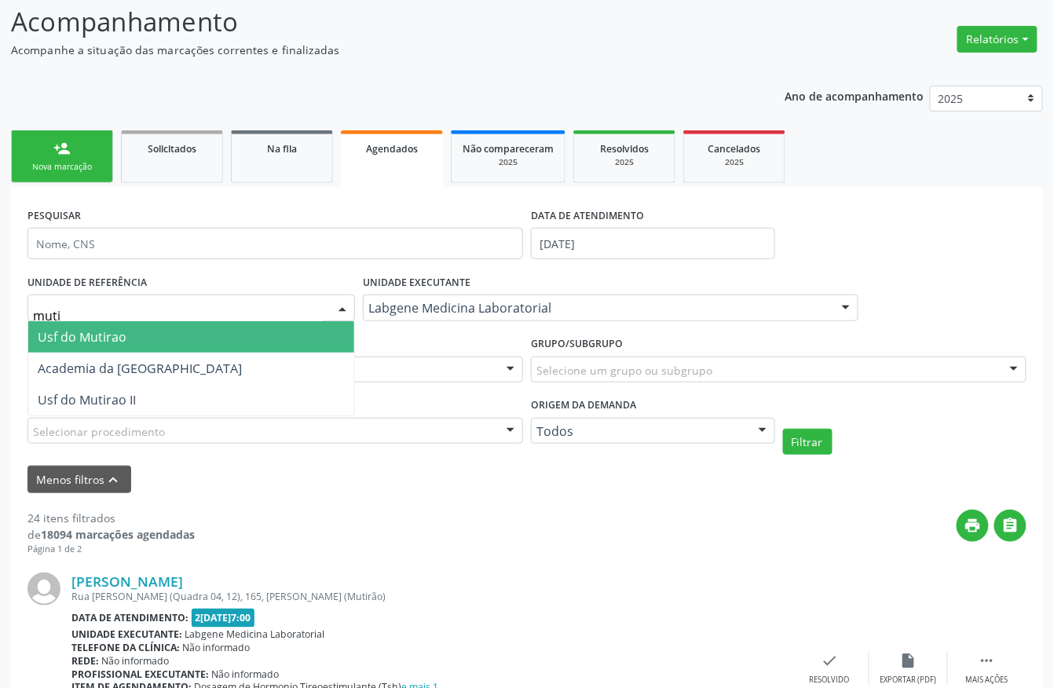
type input "mutir"
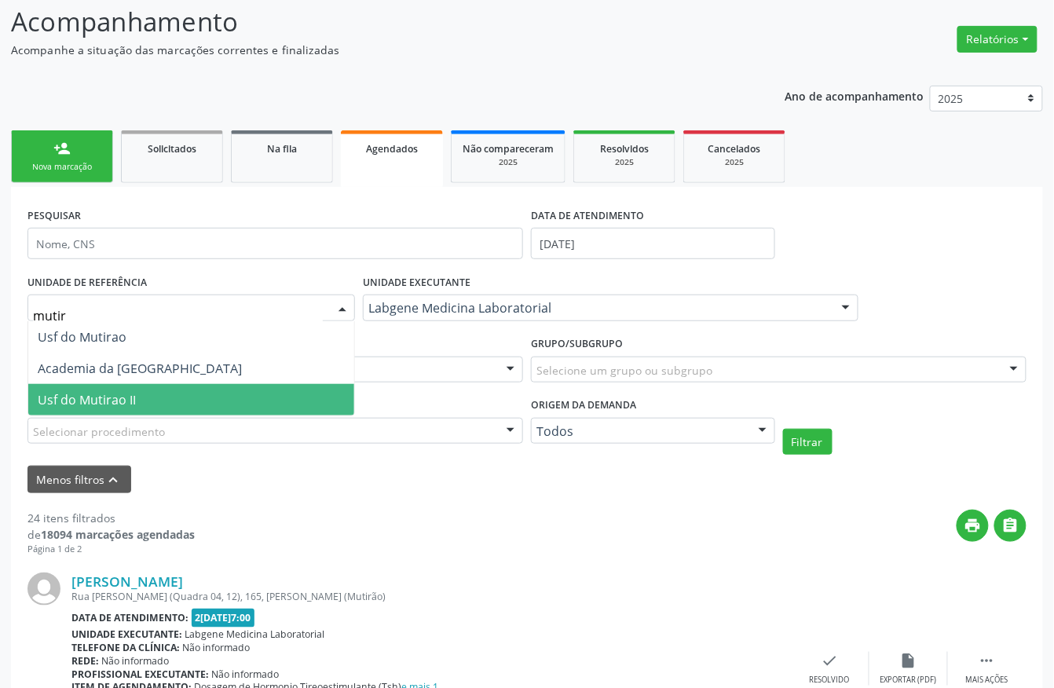
click at [112, 393] on span "Usf do Mutirao II" at bounding box center [87, 399] width 98 height 17
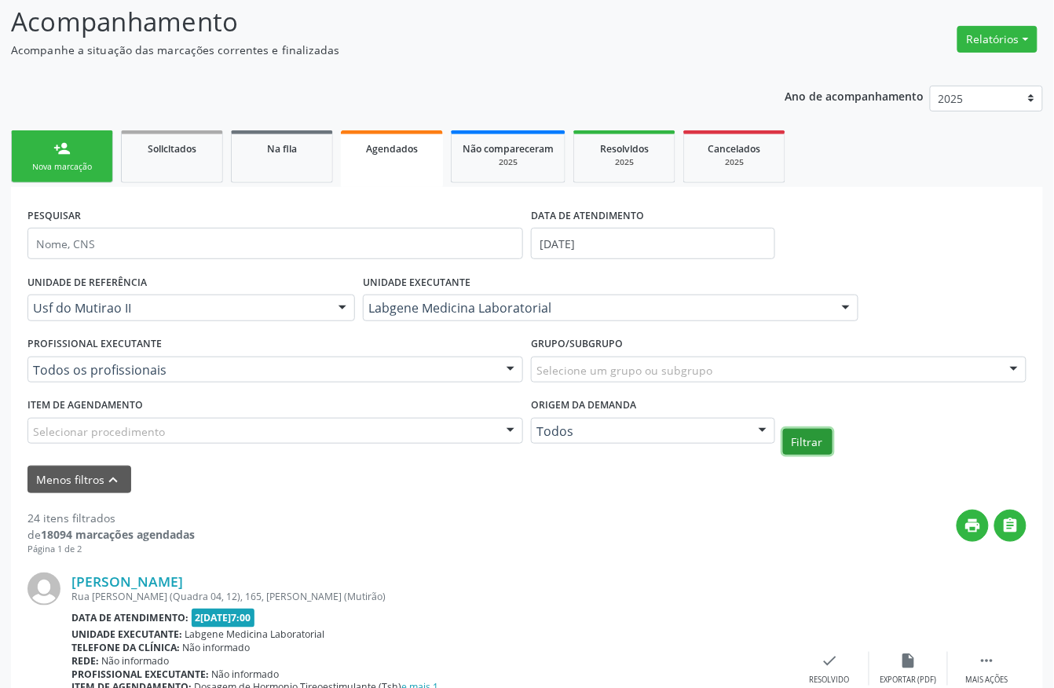
click at [818, 447] on button "Filtrar" at bounding box center [807, 442] width 49 height 27
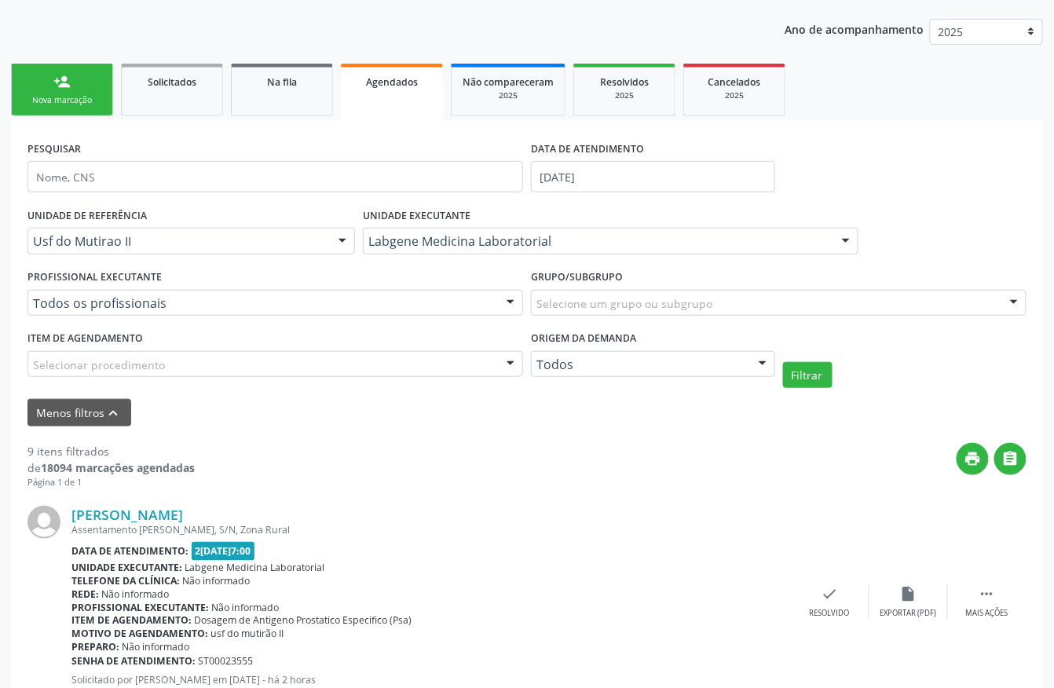
scroll to position [209, 0]
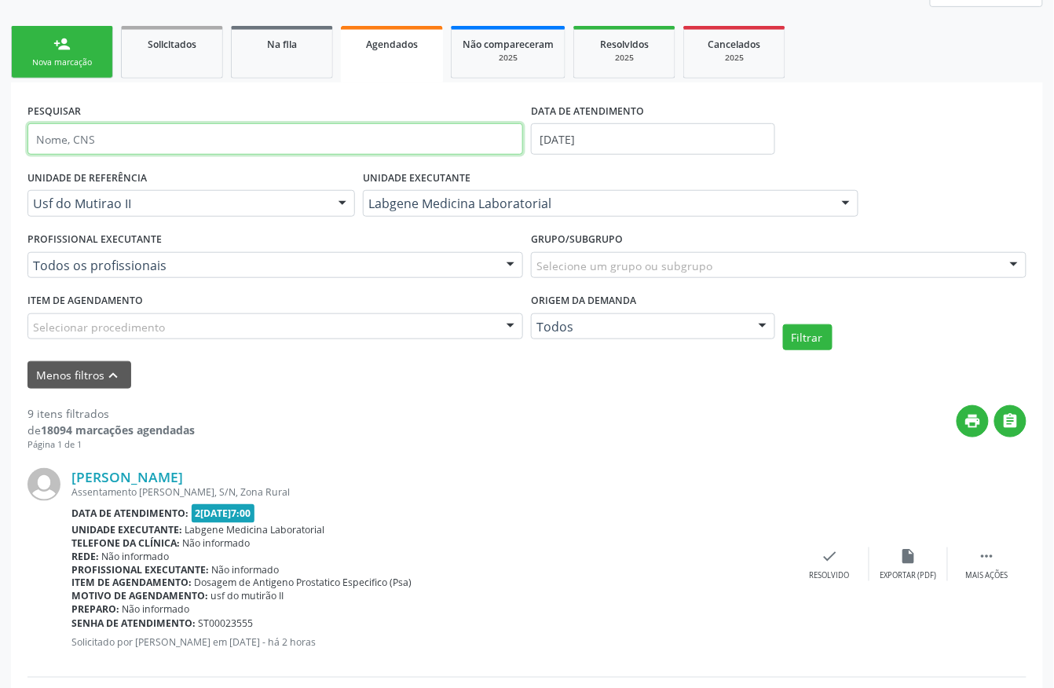
click at [202, 138] on input "text" at bounding box center [275, 138] width 496 height 31
click at [783, 324] on button "Filtrar" at bounding box center [807, 337] width 49 height 27
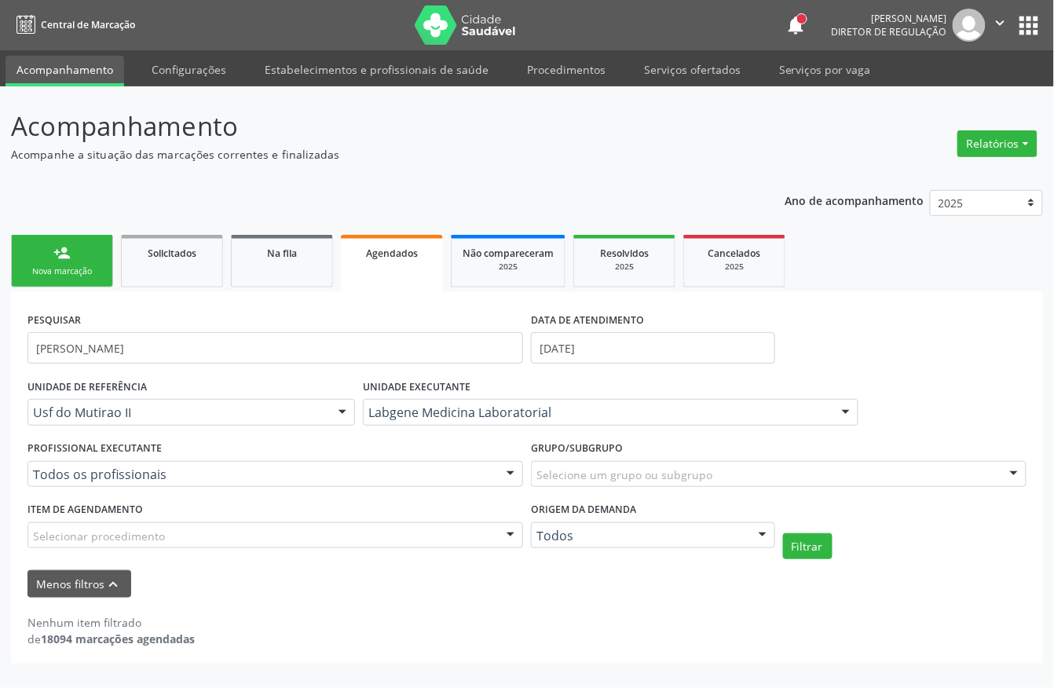
scroll to position [0, 0]
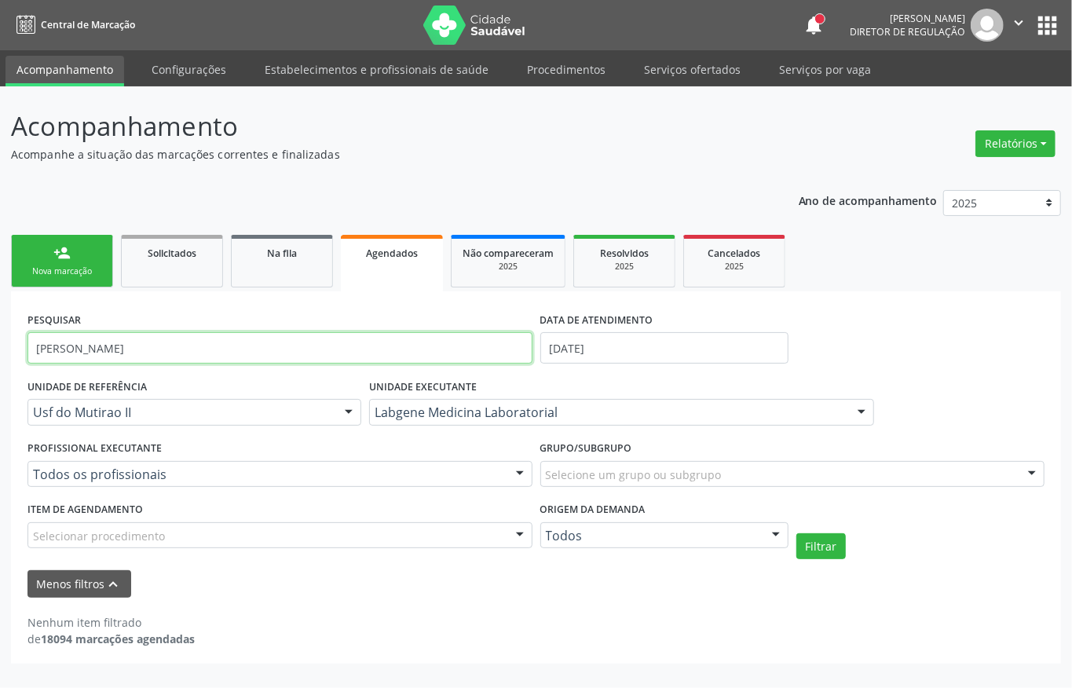
click at [132, 352] on input "amanda s" at bounding box center [279, 347] width 505 height 31
type input "amand"
click at [796, 533] on button "Filtrar" at bounding box center [820, 546] width 49 height 27
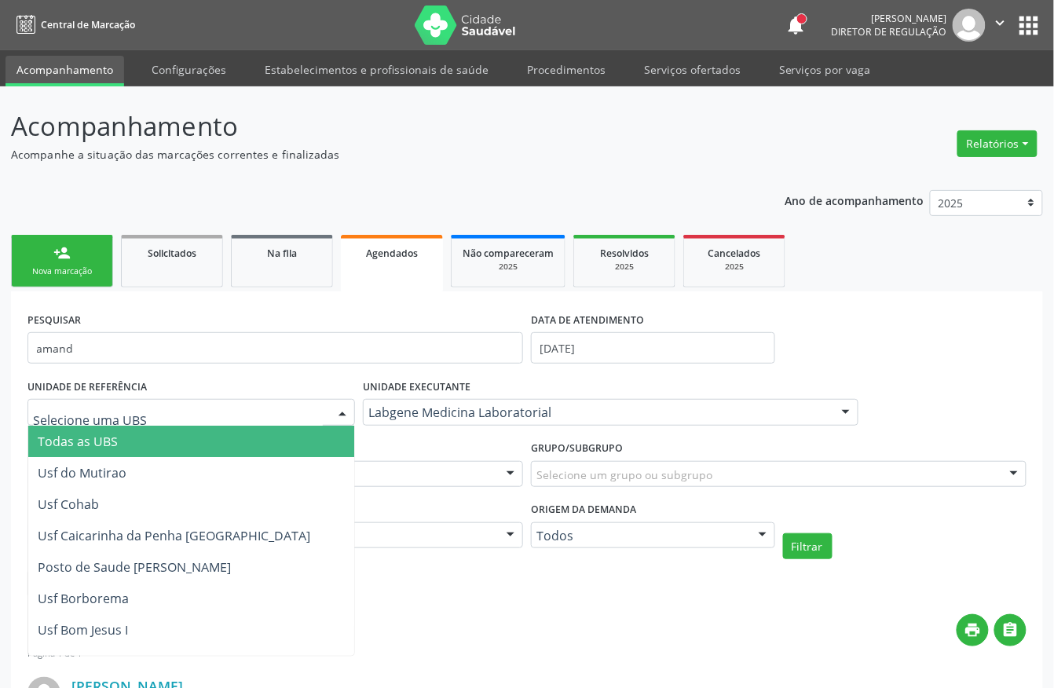
click at [119, 437] on span "Todas as UBS" at bounding box center [242, 441] width 428 height 31
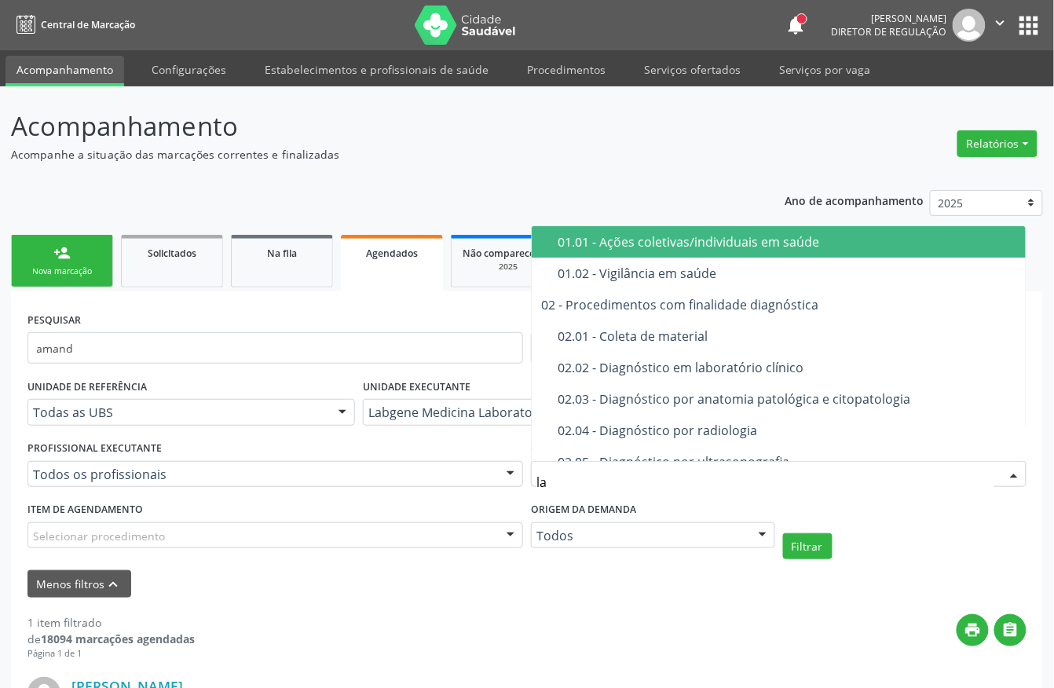
type input "lab"
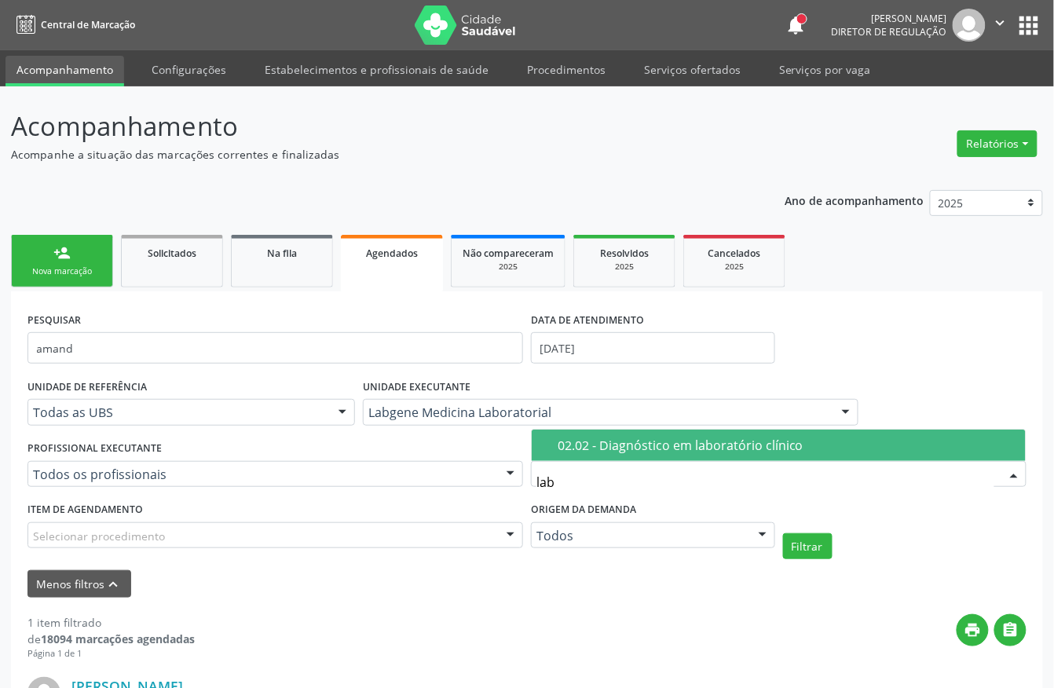
click at [644, 441] on div "02.02 - Diagnóstico em laboratório clínico" at bounding box center [787, 445] width 459 height 13
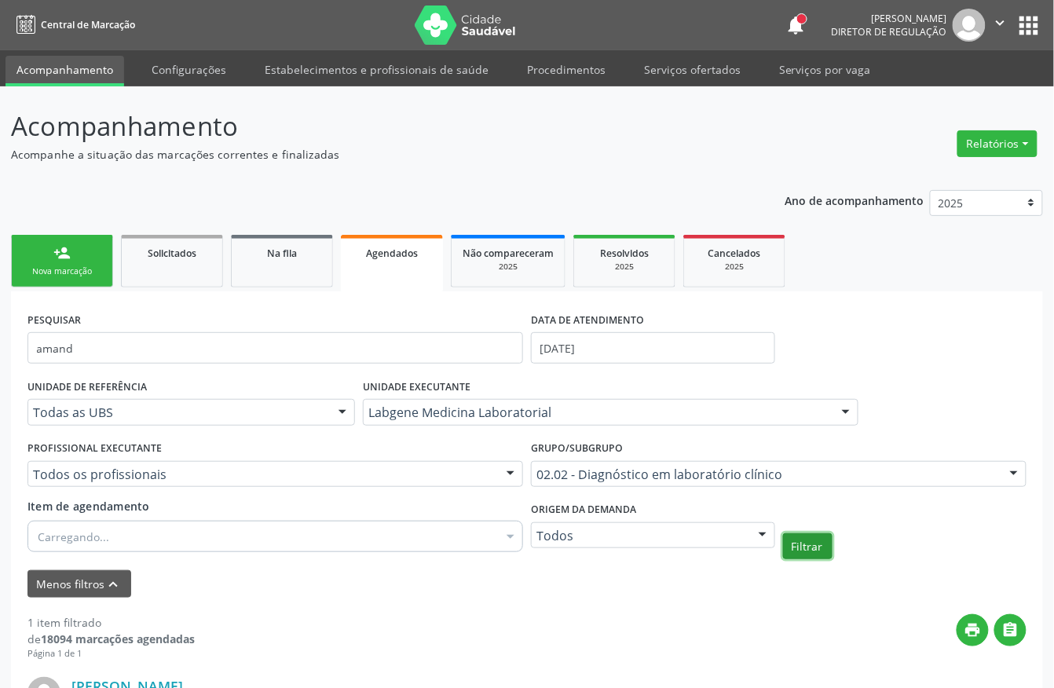
click at [805, 553] on button "Filtrar" at bounding box center [807, 546] width 49 height 27
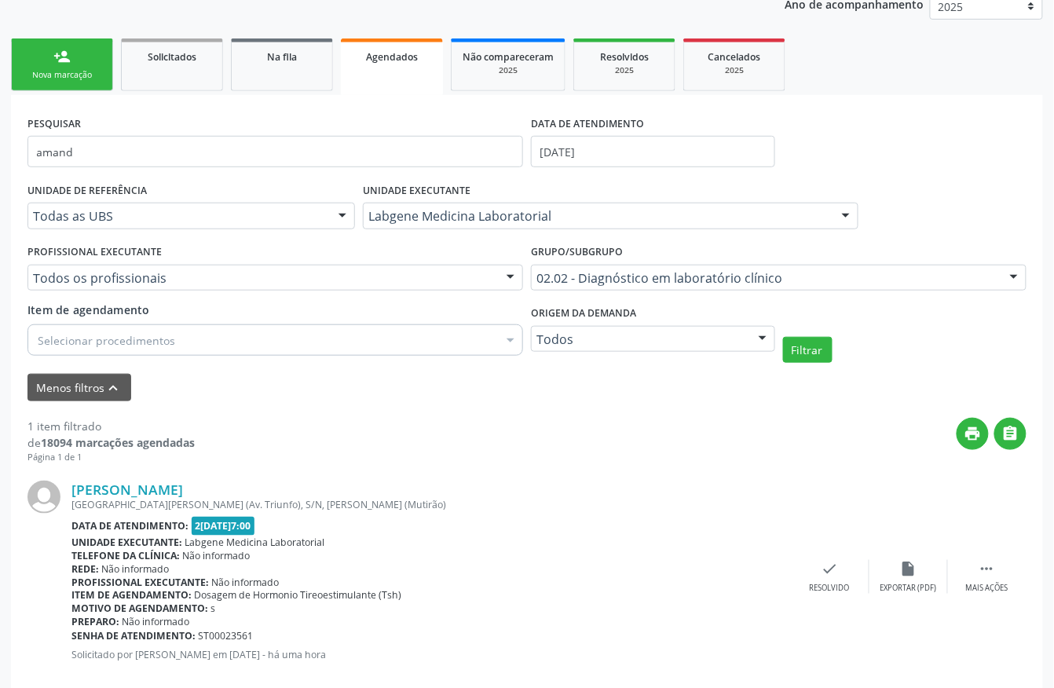
scroll to position [226, 0]
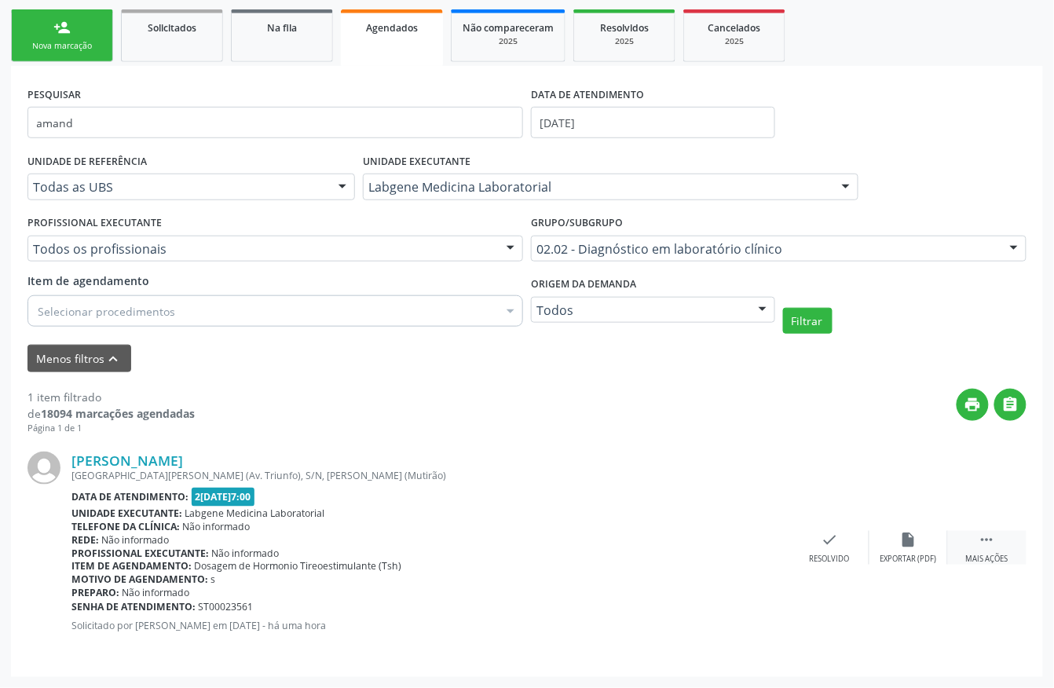
click at [975, 540] on div " Mais ações" at bounding box center [987, 548] width 79 height 34
click at [666, 544] on icon "print" at bounding box center [672, 539] width 17 height 17
click at [470, 164] on div "UNIDADE EXECUTANTE Labgene Medicina Laboratorial Todos as unidades 3 Grupamento…" at bounding box center [610, 179] width 503 height 61
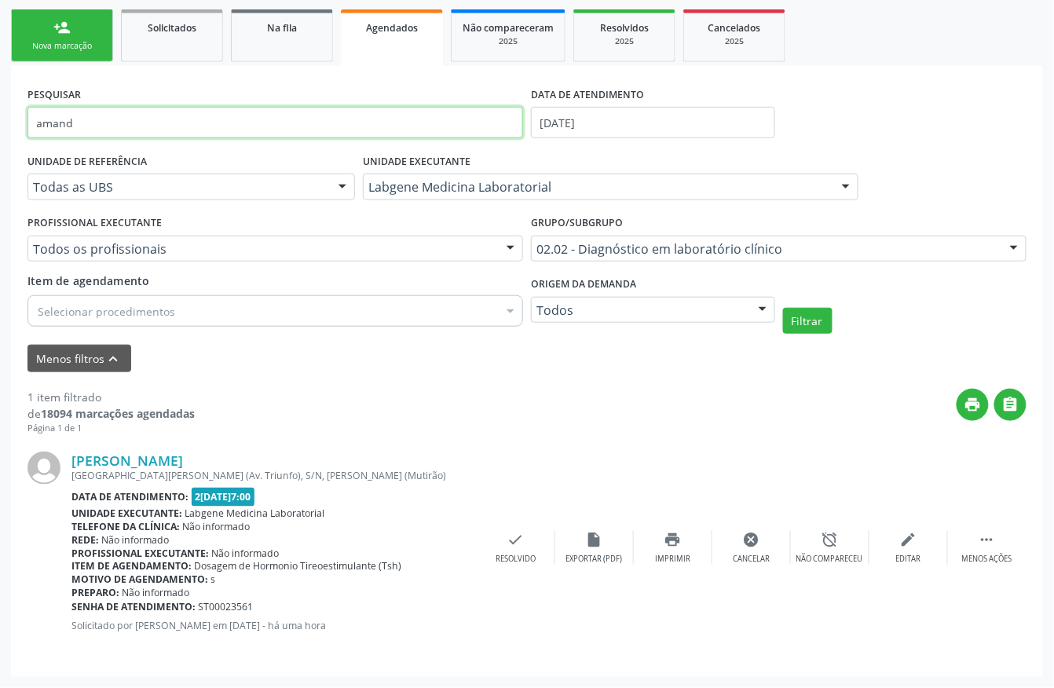
click at [209, 120] on input "amand" at bounding box center [275, 122] width 496 height 31
type input "cicero serg"
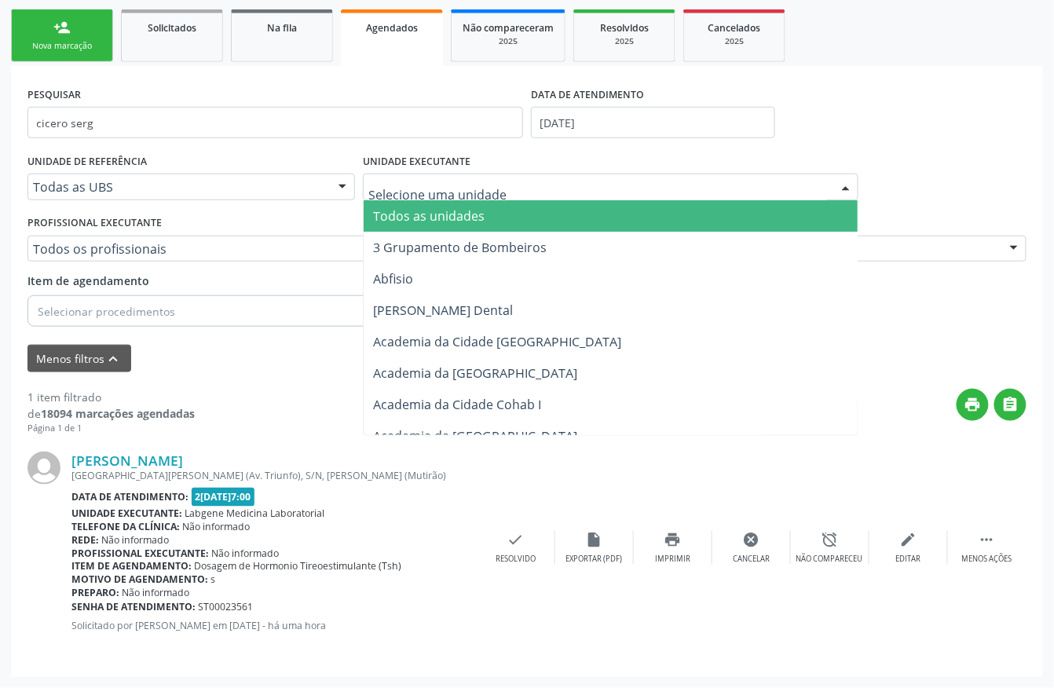
click at [423, 210] on span "Todos as unidades" at bounding box center [429, 215] width 112 height 17
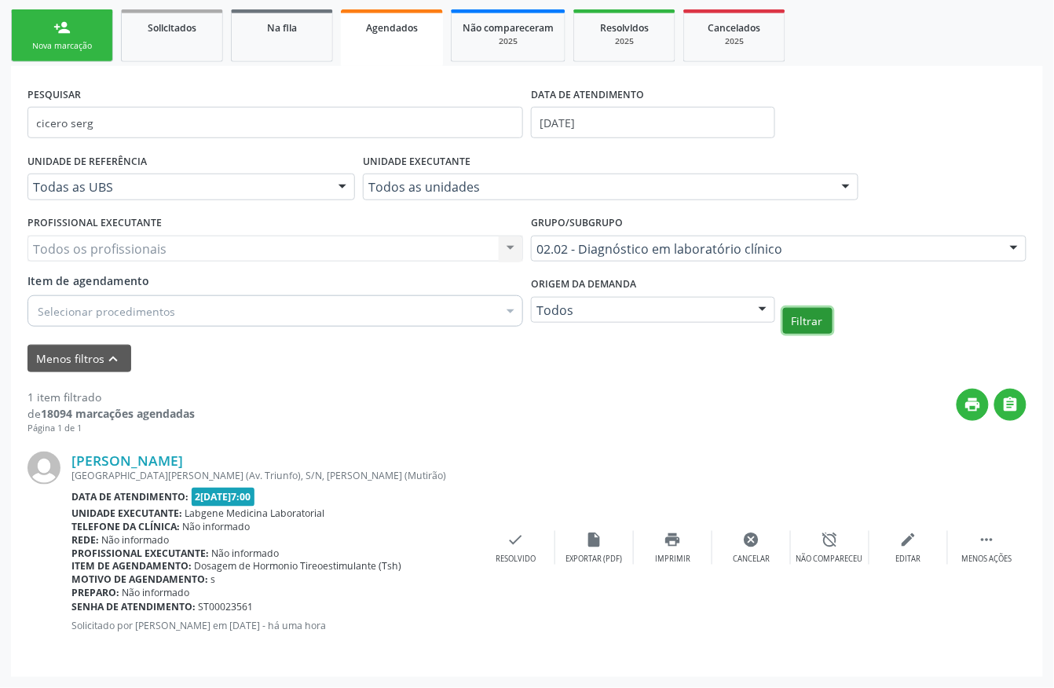
drag, startPoint x: 801, startPoint y: 315, endPoint x: 729, endPoint y: 298, distance: 74.1
click at [800, 316] on button "Filtrar" at bounding box center [807, 321] width 49 height 27
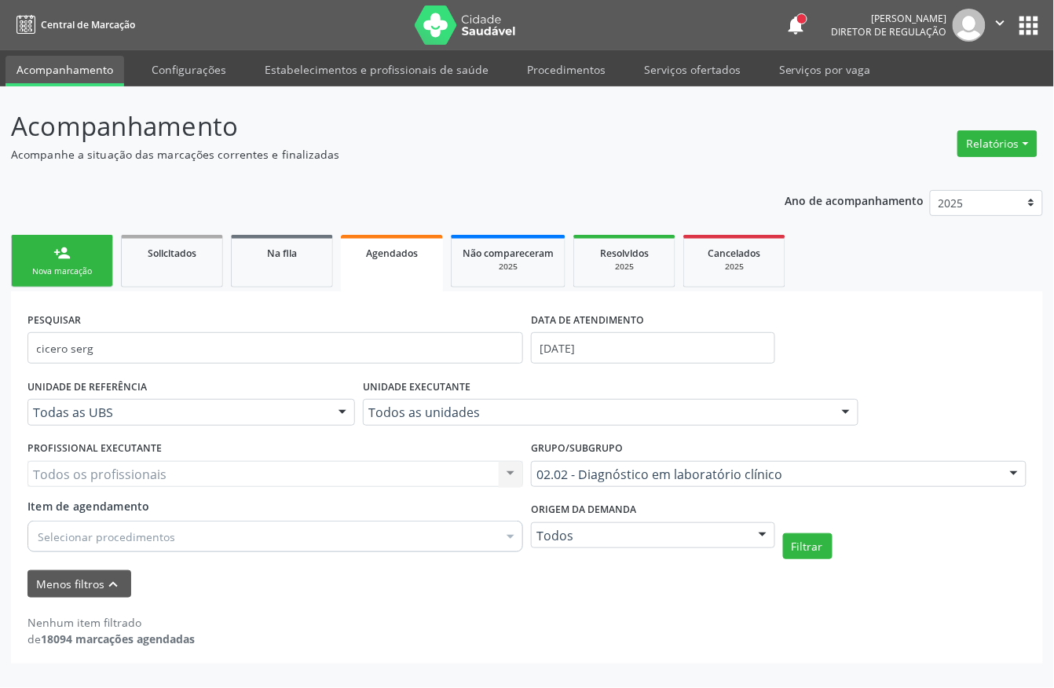
scroll to position [0, 0]
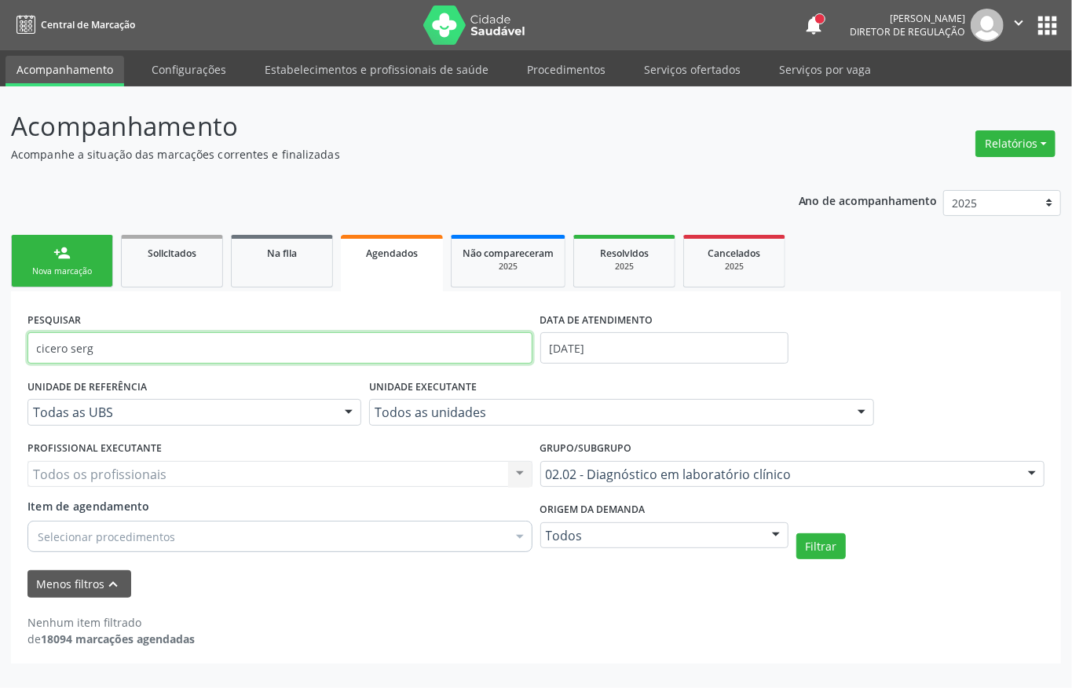
click at [118, 353] on input "cicero serg" at bounding box center [279, 347] width 505 height 31
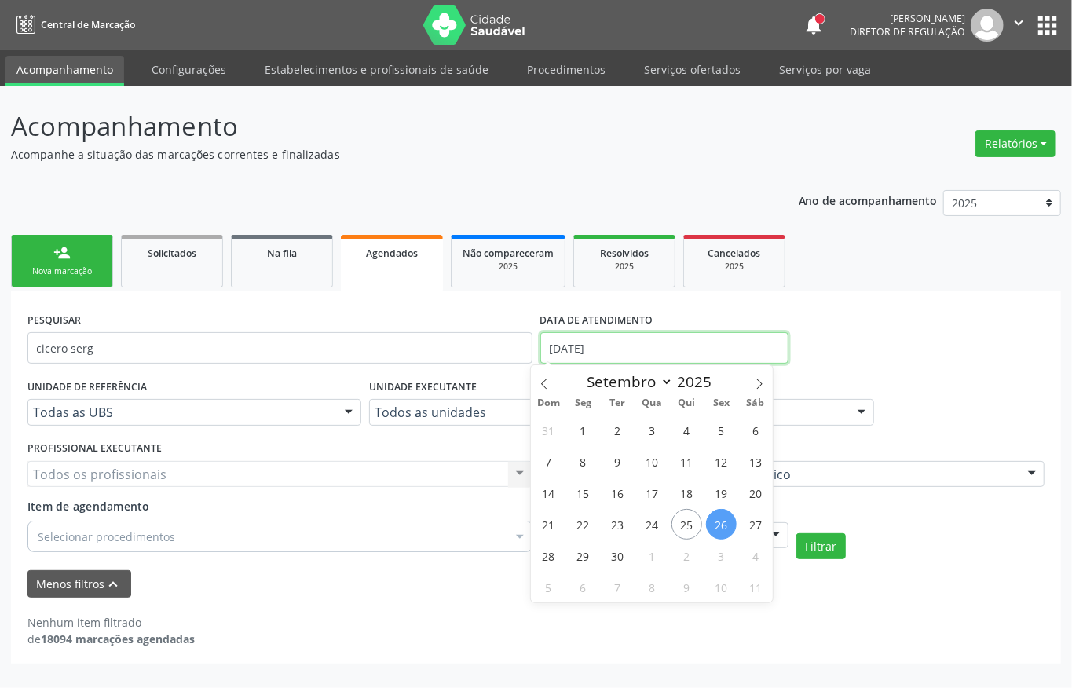
click at [608, 337] on input "[DATE]" at bounding box center [664, 347] width 248 height 31
click at [647, 521] on span "24" at bounding box center [652, 524] width 31 height 31
type input "24/09/2025"
click at [708, 520] on span "26" at bounding box center [721, 524] width 31 height 31
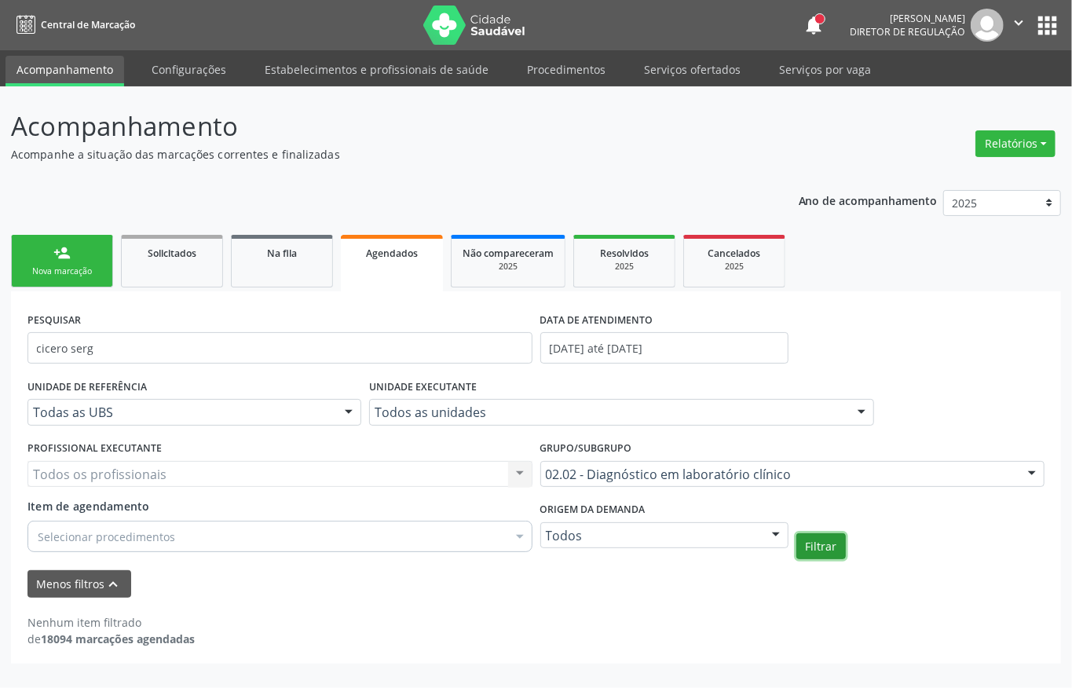
click at [823, 551] on button "Filtrar" at bounding box center [820, 546] width 49 height 27
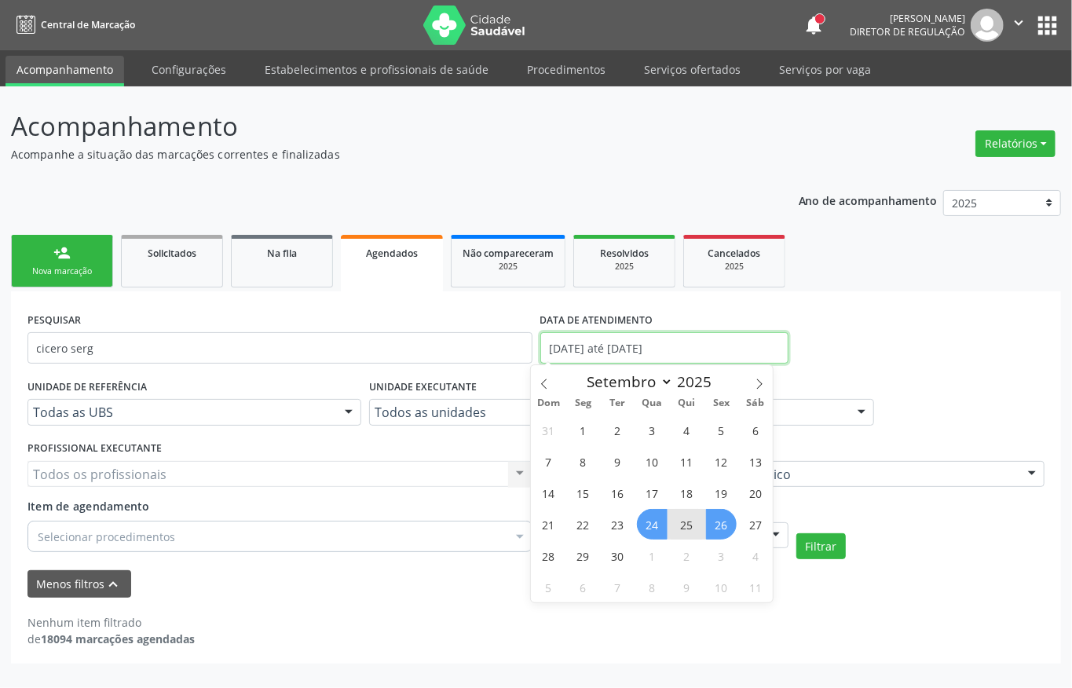
click at [631, 350] on input "24/09/2025 até 26/09/2025" at bounding box center [664, 347] width 248 height 31
click at [588, 421] on span "1" at bounding box center [583, 430] width 31 height 31
type input "01/09/2025"
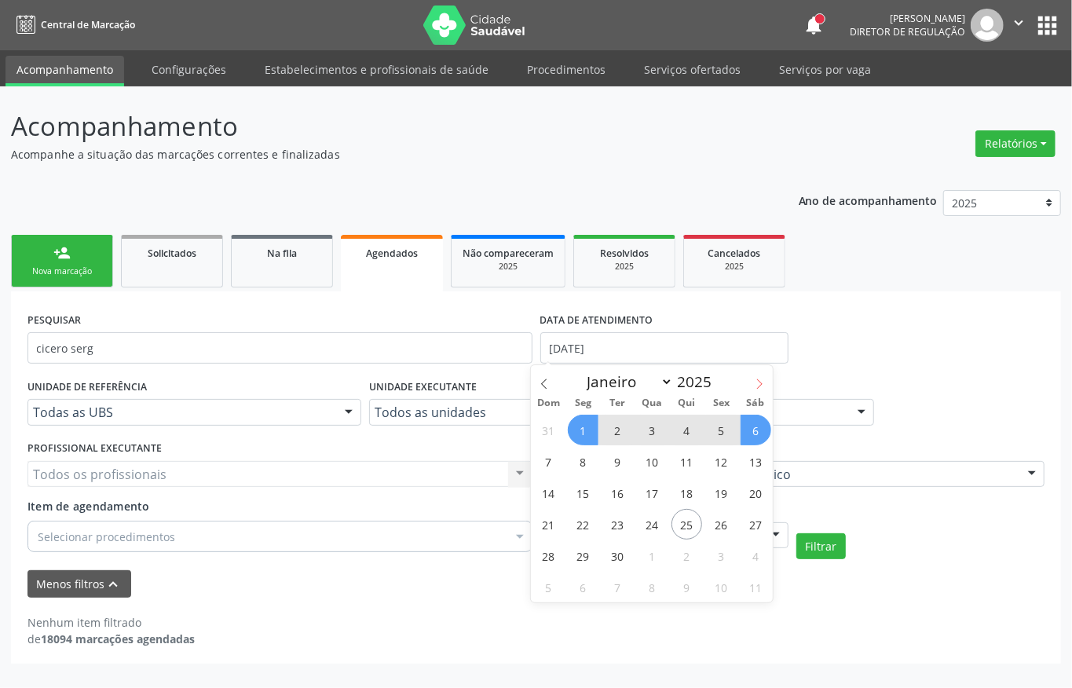
click at [754, 388] on icon at bounding box center [759, 384] width 11 height 11
select select "9"
click at [642, 470] on span "8" at bounding box center [652, 461] width 31 height 31
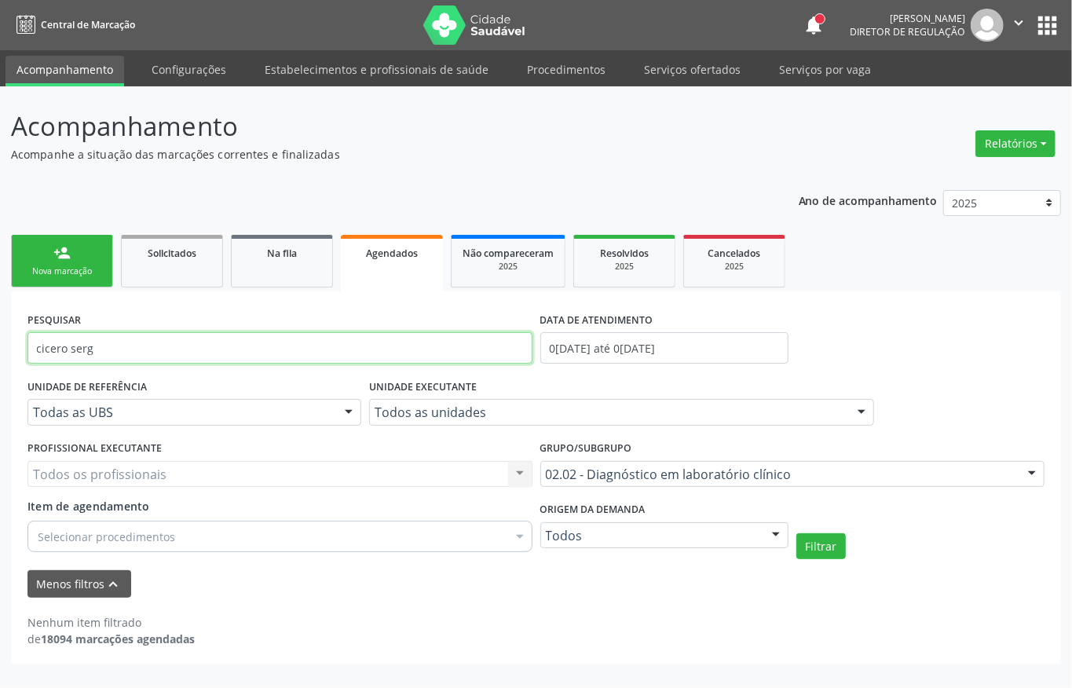
click at [123, 347] on input "cicero serg" at bounding box center [279, 347] width 505 height 31
click at [802, 541] on button "Filtrar" at bounding box center [820, 546] width 49 height 27
click at [262, 344] on input "cicero serg" at bounding box center [279, 347] width 505 height 31
click at [162, 360] on input "cicero serg" at bounding box center [279, 347] width 505 height 31
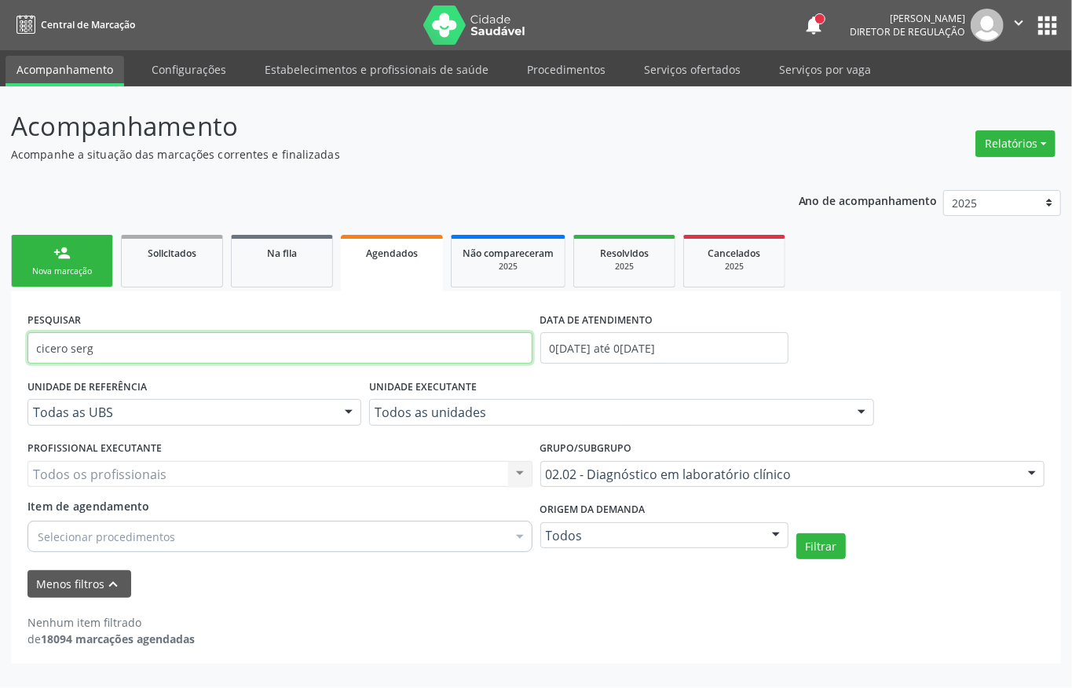
click at [162, 360] on input "cicero serg" at bounding box center [279, 347] width 505 height 31
type input "704100758159293"
click at [830, 538] on button "Filtrar" at bounding box center [820, 546] width 49 height 27
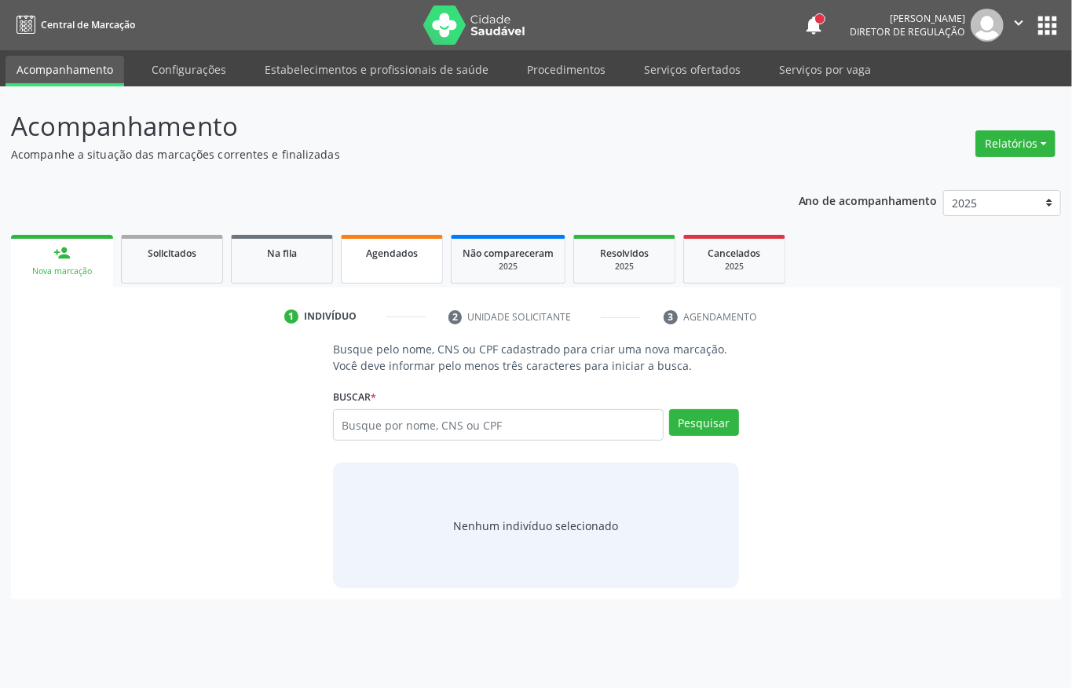
click at [409, 254] on span "Agendados" at bounding box center [392, 253] width 52 height 13
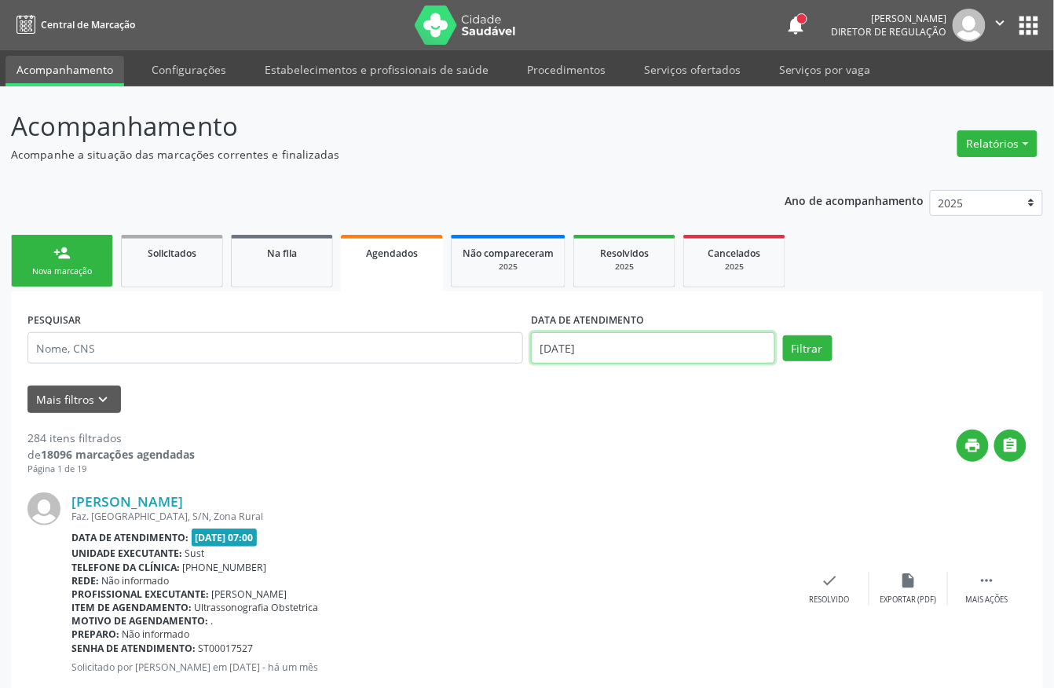
click at [680, 346] on input "[DATE]" at bounding box center [653, 347] width 244 height 31
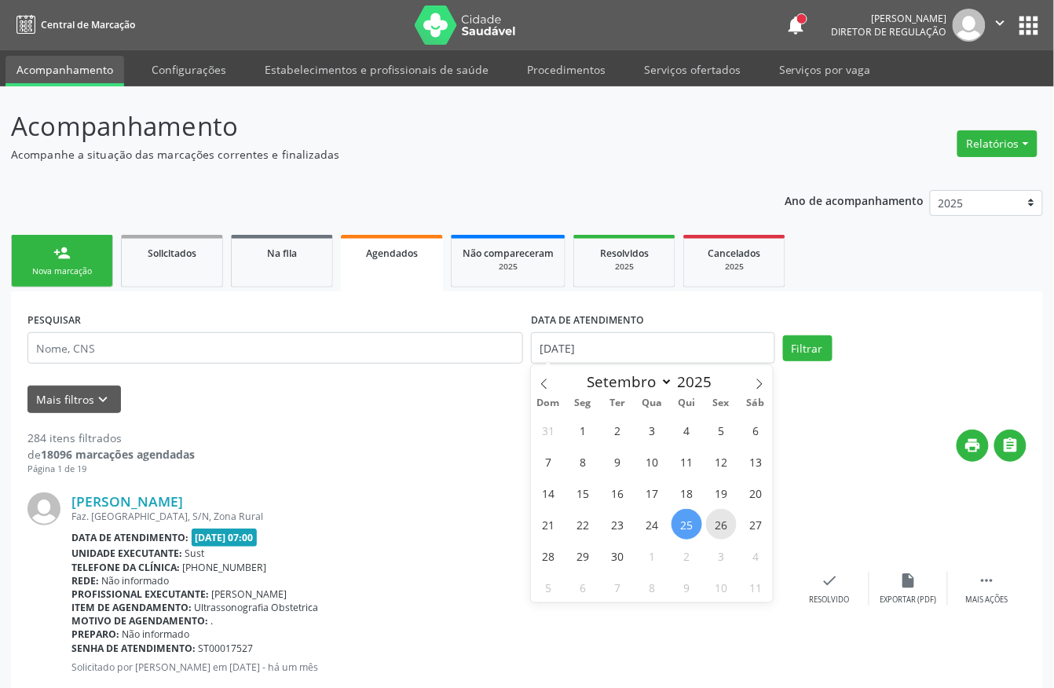
click at [711, 516] on span "26" at bounding box center [721, 524] width 31 height 31
type input "[DATE]"
click at [711, 516] on span "26" at bounding box center [721, 524] width 31 height 31
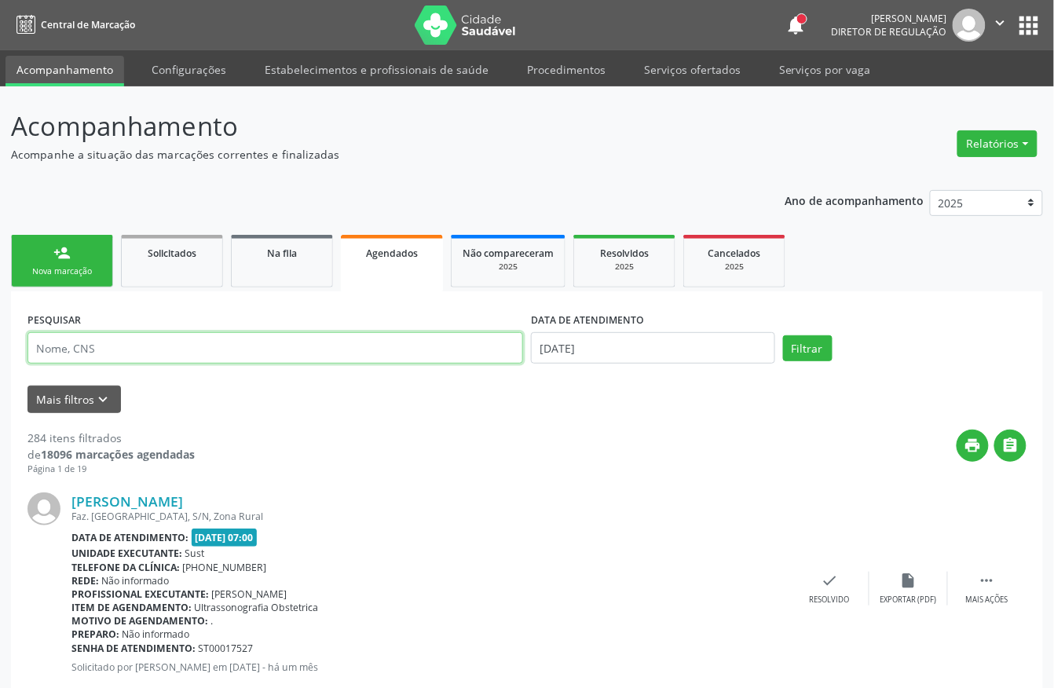
click at [132, 352] on input "text" at bounding box center [275, 347] width 496 height 31
click at [783, 335] on button "Filtrar" at bounding box center [807, 348] width 49 height 27
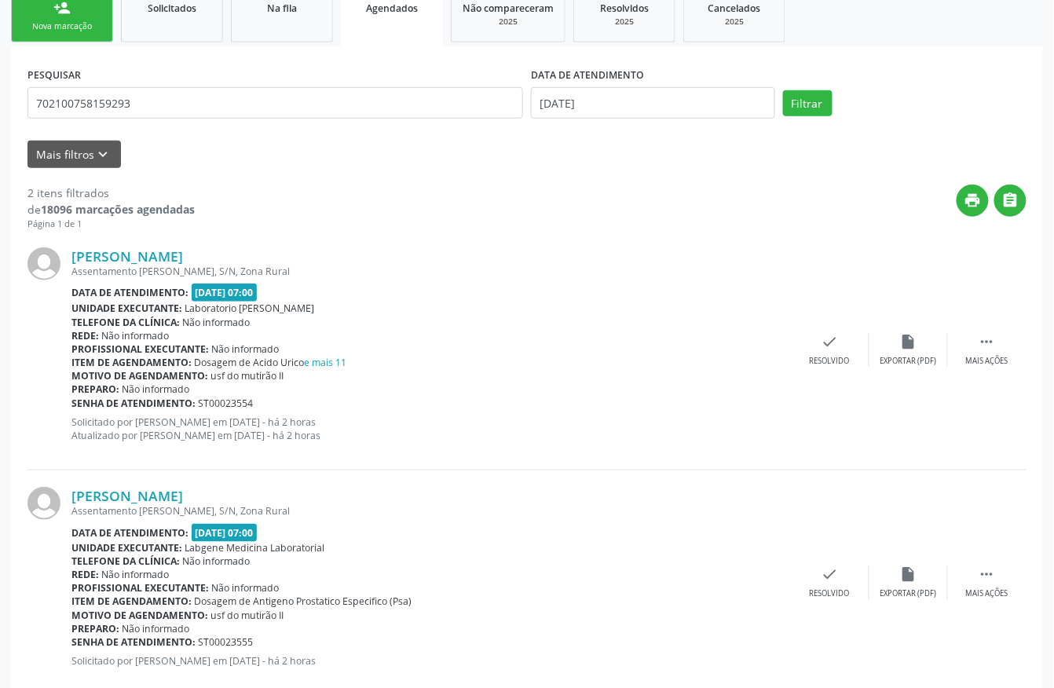
scroll to position [280, 0]
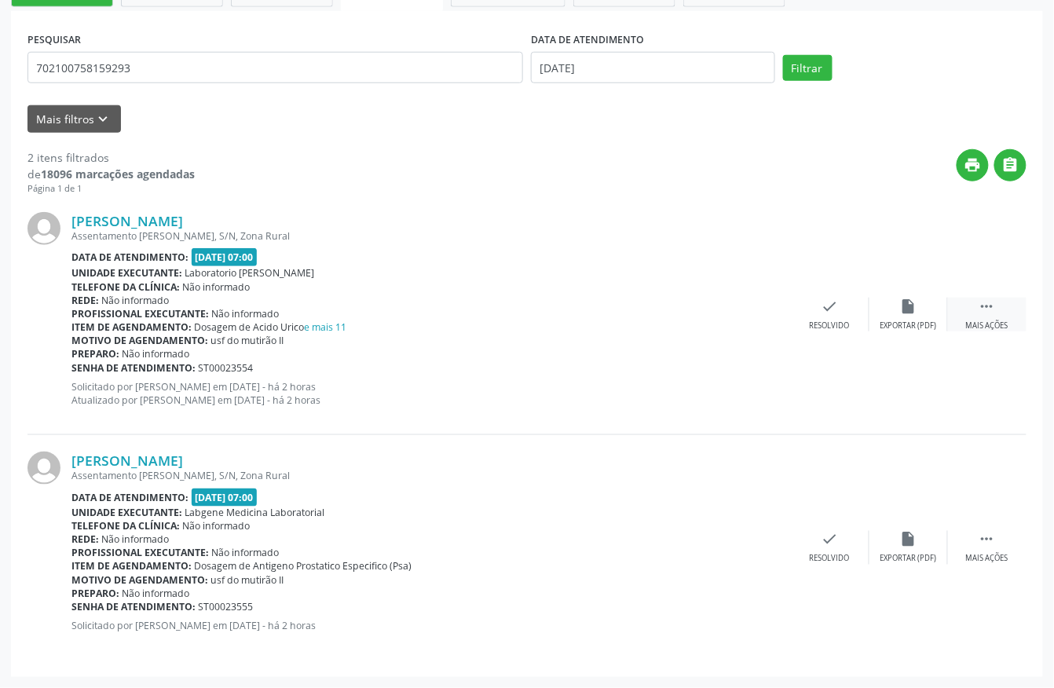
click at [1002, 306] on div " Mais ações" at bounding box center [987, 315] width 79 height 34
click at [689, 324] on div "Imprimir" at bounding box center [672, 325] width 35 height 11
click at [991, 547] on icon "" at bounding box center [987, 539] width 17 height 17
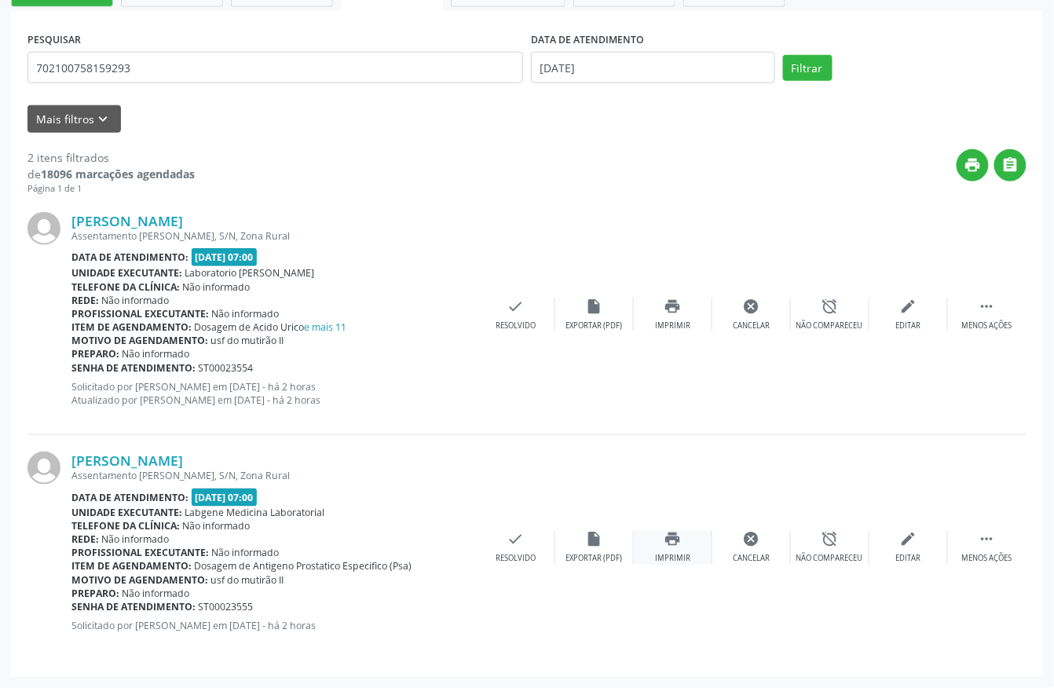
click at [679, 536] on icon "print" at bounding box center [672, 539] width 17 height 17
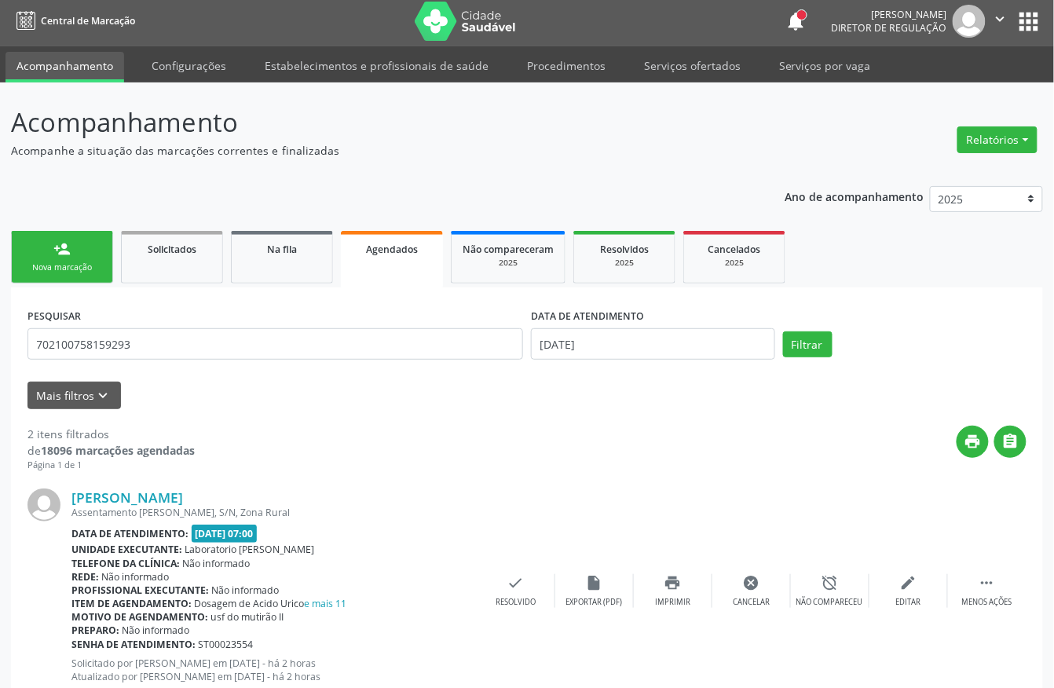
scroll to position [0, 0]
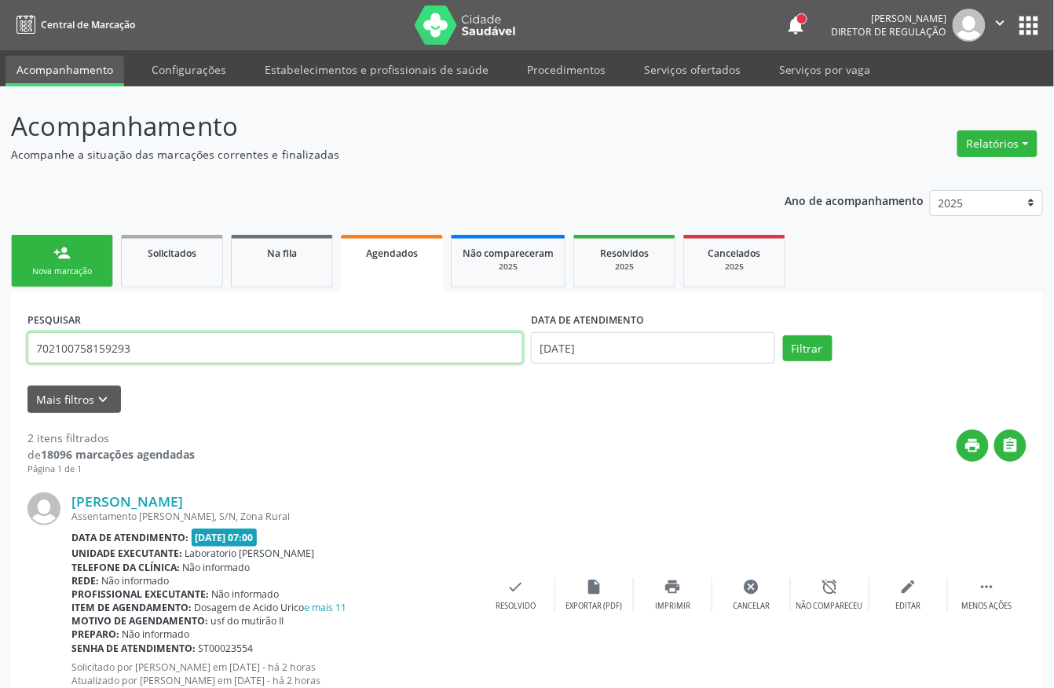
click at [130, 353] on input "702100758159293" at bounding box center [275, 347] width 496 height 31
click at [783, 335] on button "Filtrar" at bounding box center [807, 348] width 49 height 27
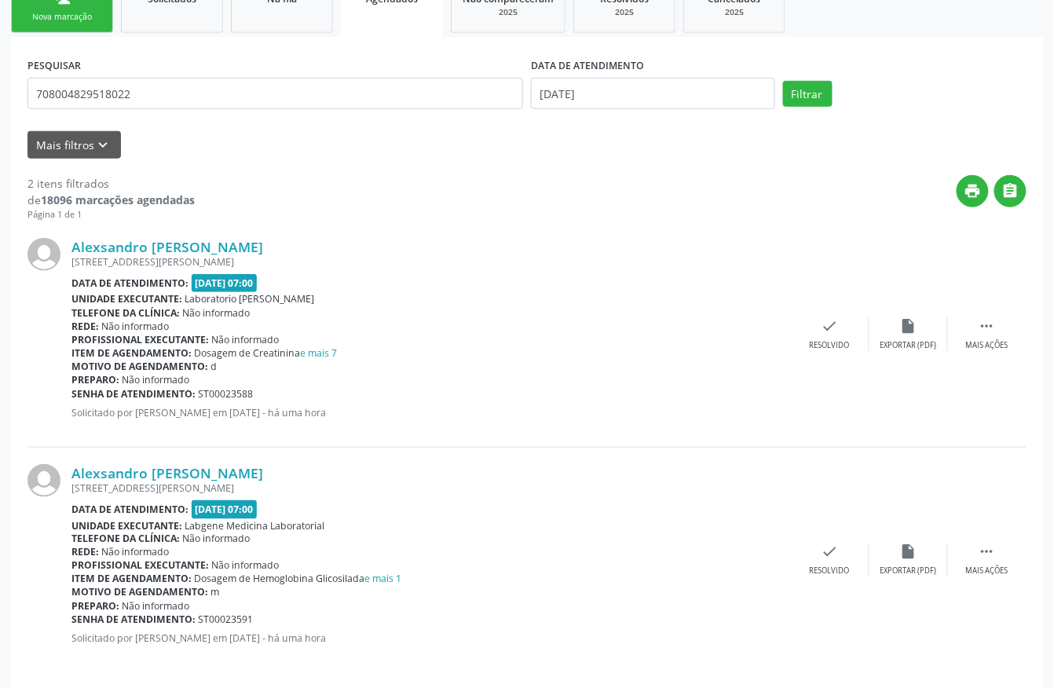
scroll to position [268, 0]
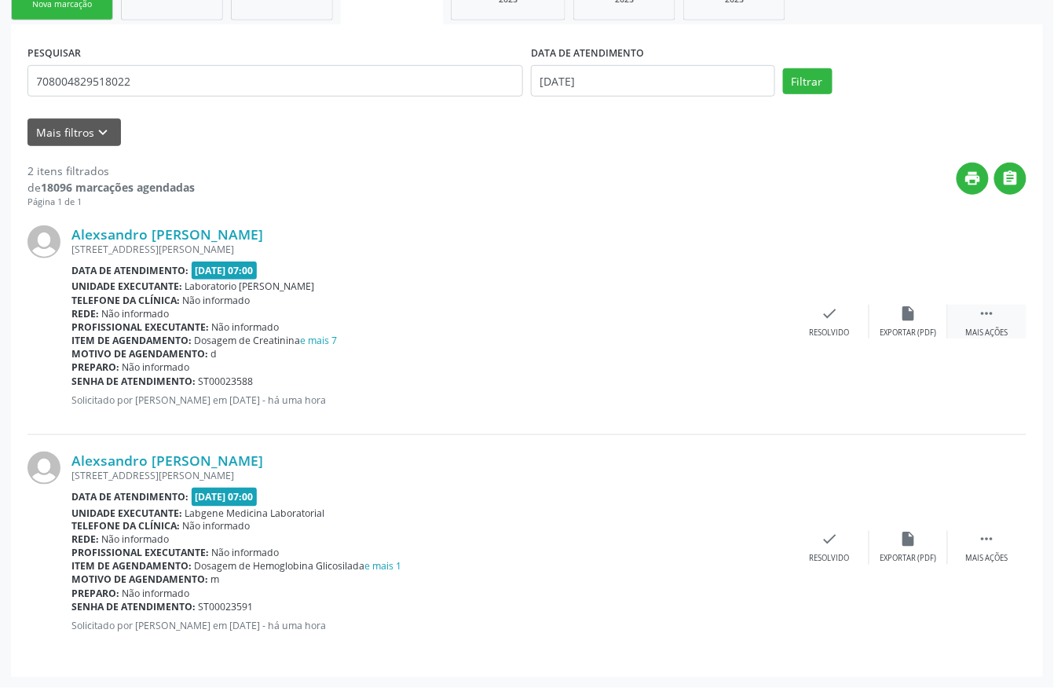
click at [971, 305] on div " Mais ações" at bounding box center [987, 322] width 79 height 34
click at [680, 315] on icon "print" at bounding box center [672, 313] width 17 height 17
click at [994, 543] on icon "" at bounding box center [987, 539] width 17 height 17
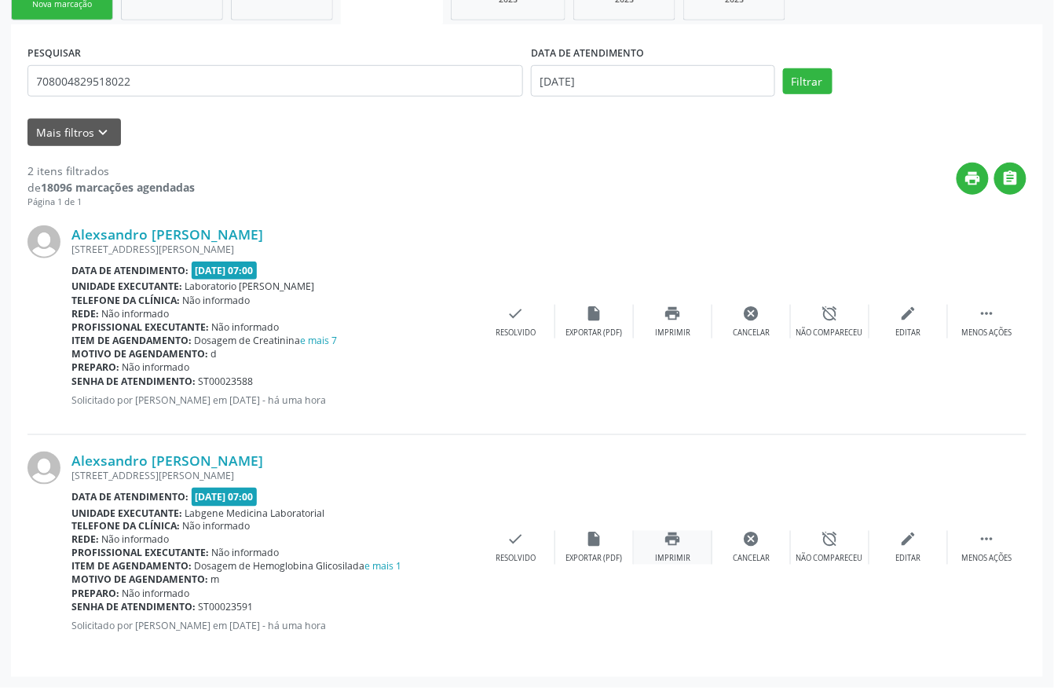
click at [673, 551] on div "print Imprimir" at bounding box center [673, 548] width 79 height 34
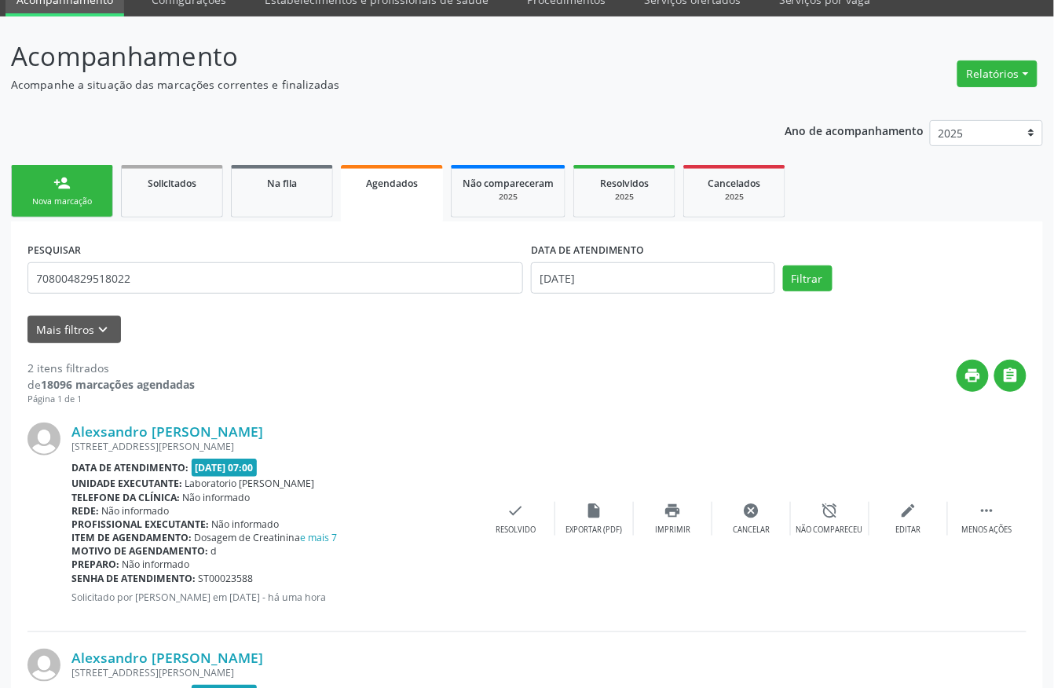
scroll to position [58, 0]
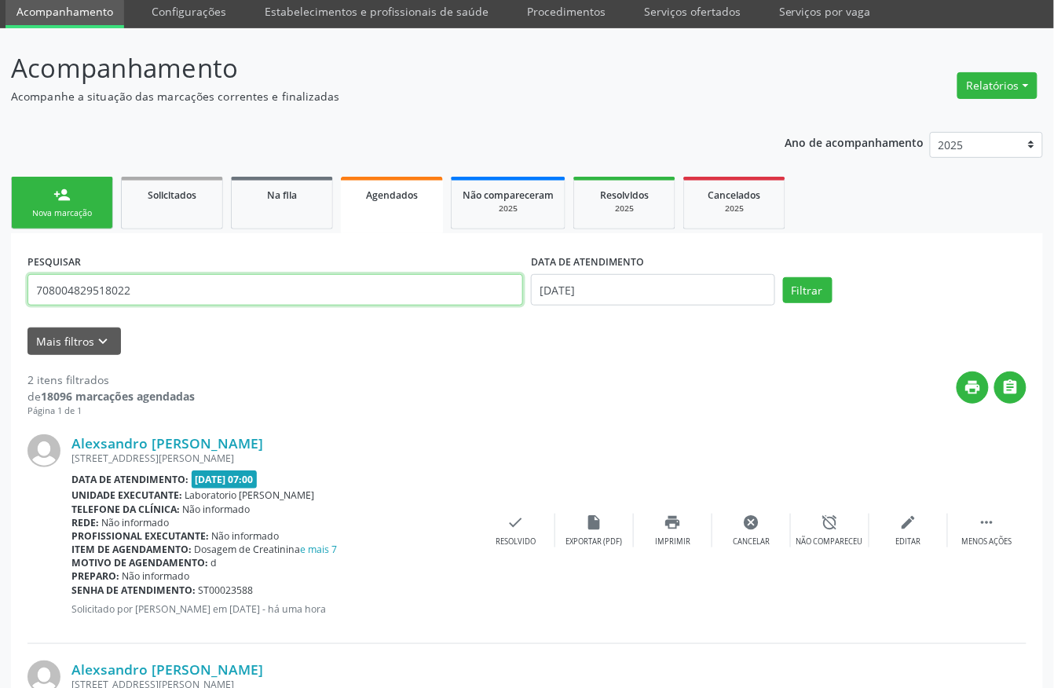
click at [287, 297] on input "708004829518022" at bounding box center [275, 289] width 496 height 31
click at [823, 293] on button "Filtrar" at bounding box center [807, 290] width 49 height 27
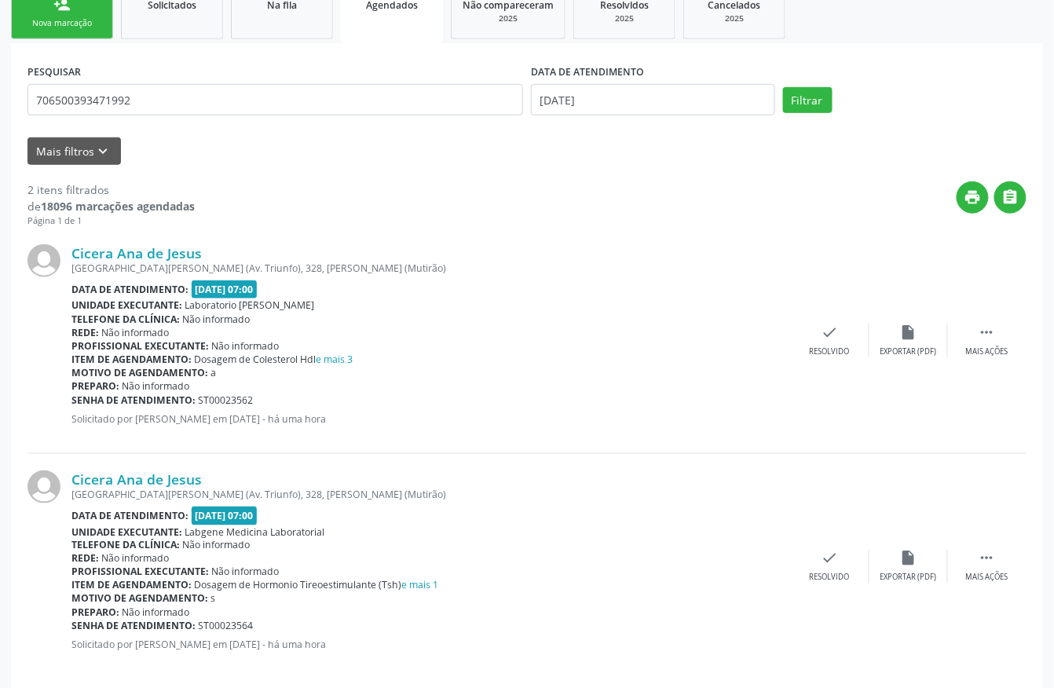
scroll to position [268, 0]
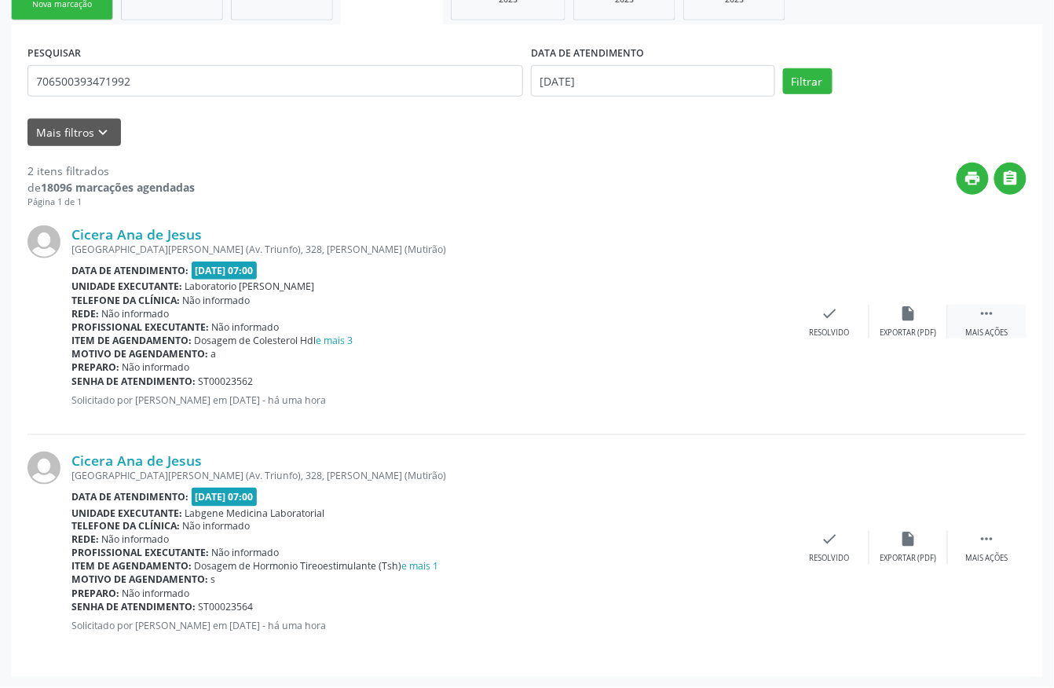
click at [994, 306] on icon "" at bounding box center [987, 313] width 17 height 17
click at [696, 309] on div "print Imprimir" at bounding box center [673, 322] width 79 height 34
click at [990, 535] on icon "" at bounding box center [987, 539] width 17 height 17
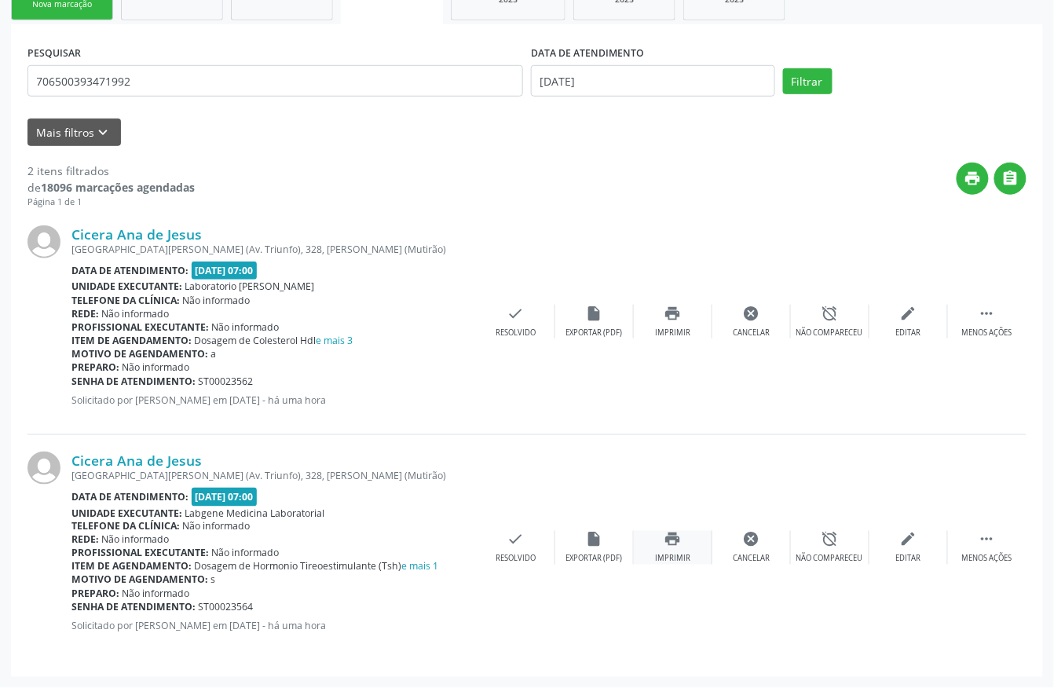
click at [676, 545] on icon "print" at bounding box center [672, 539] width 17 height 17
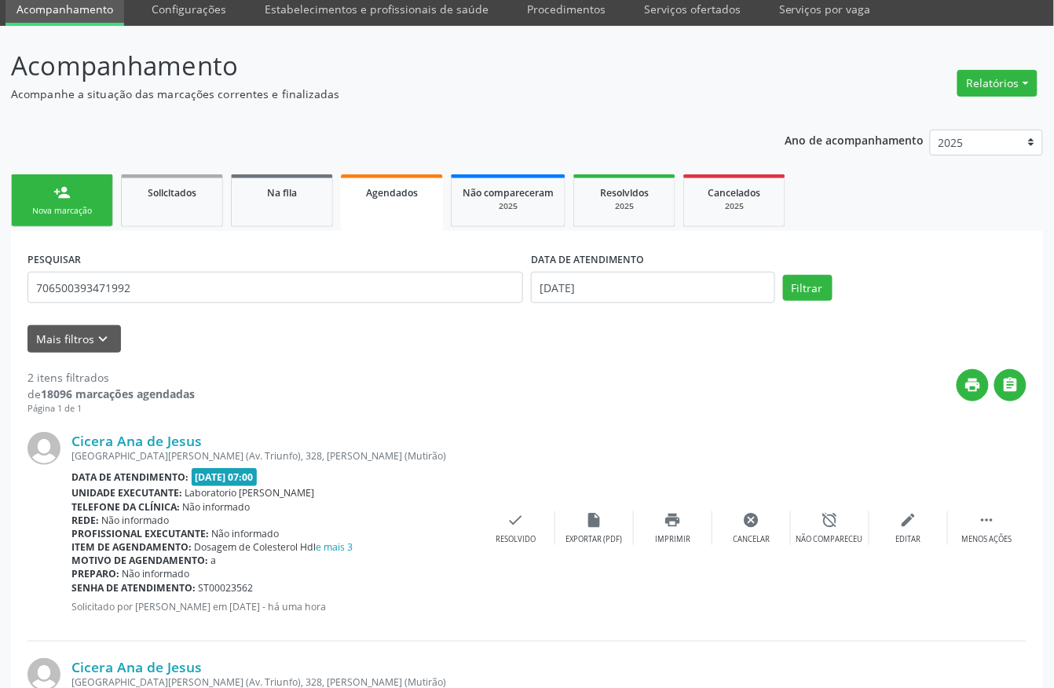
scroll to position [58, 0]
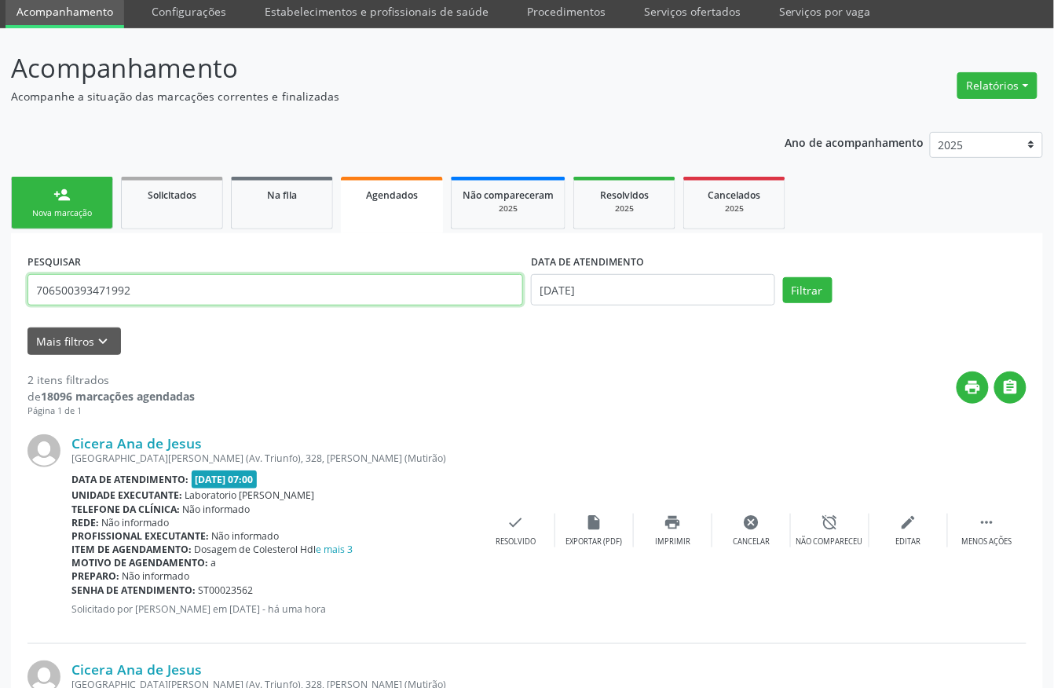
click at [115, 287] on input "706500393471992" at bounding box center [275, 289] width 496 height 31
click at [783, 277] on button "Filtrar" at bounding box center [807, 290] width 49 height 27
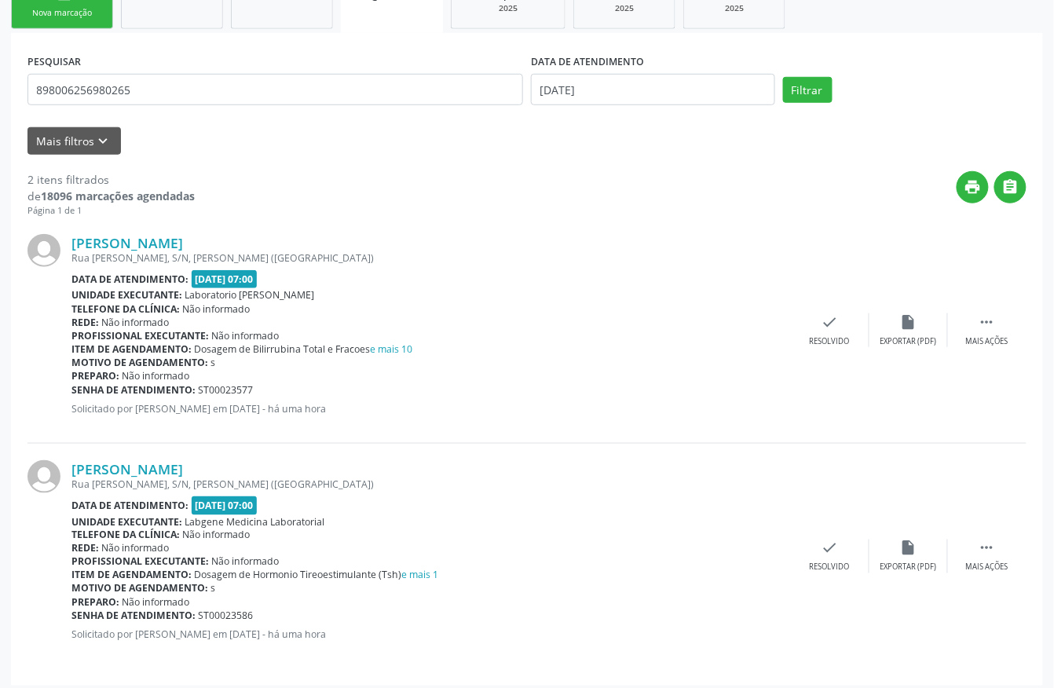
scroll to position [268, 0]
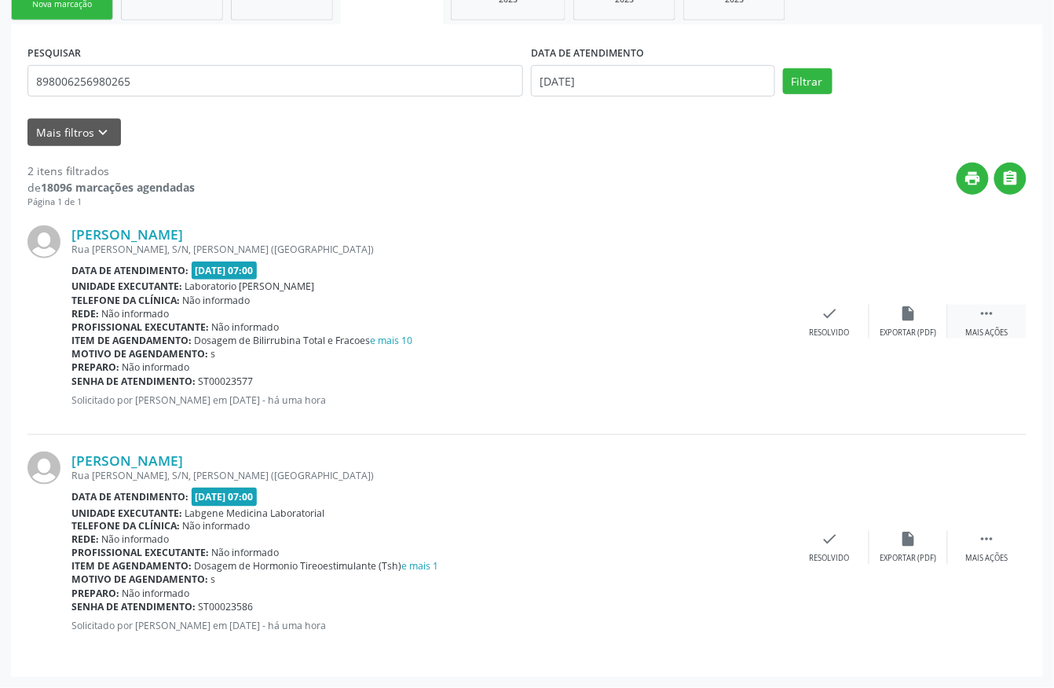
click at [972, 305] on div " Mais ações" at bounding box center [987, 322] width 79 height 34
click at [679, 320] on icon "print" at bounding box center [672, 313] width 17 height 17
click at [981, 534] on icon "" at bounding box center [987, 539] width 17 height 17
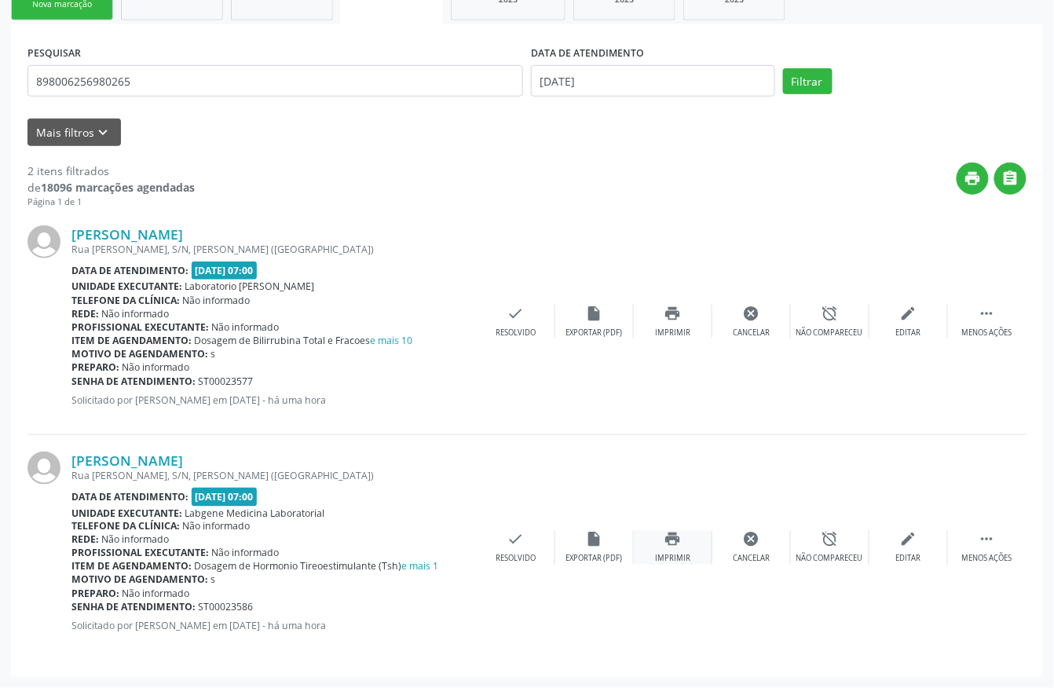
click at [673, 543] on icon "print" at bounding box center [672, 539] width 17 height 17
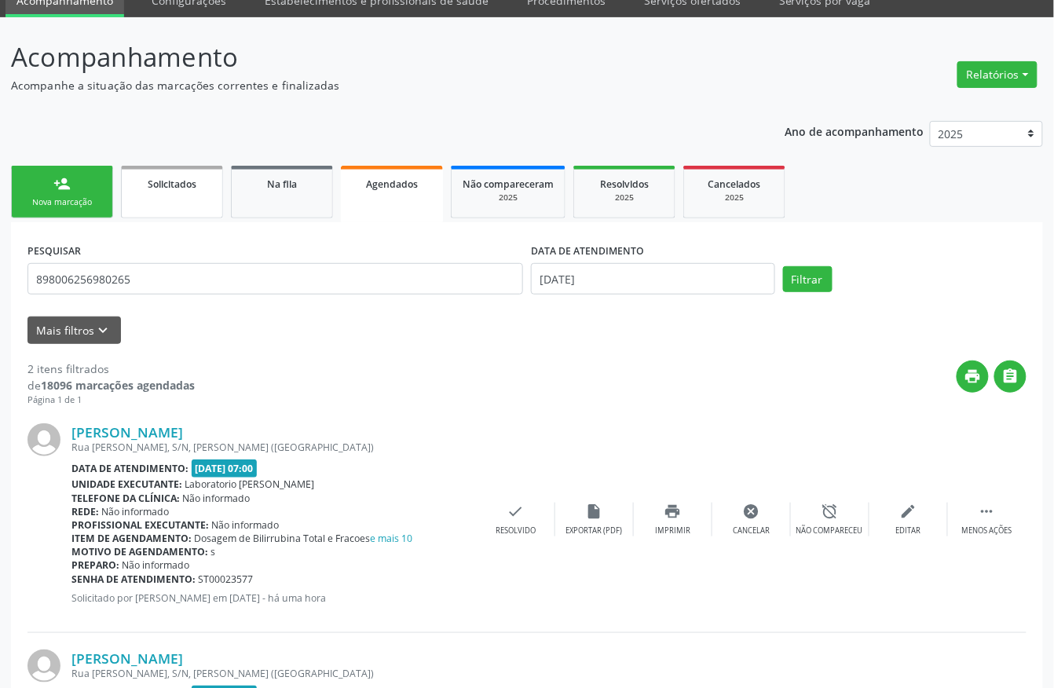
scroll to position [58, 0]
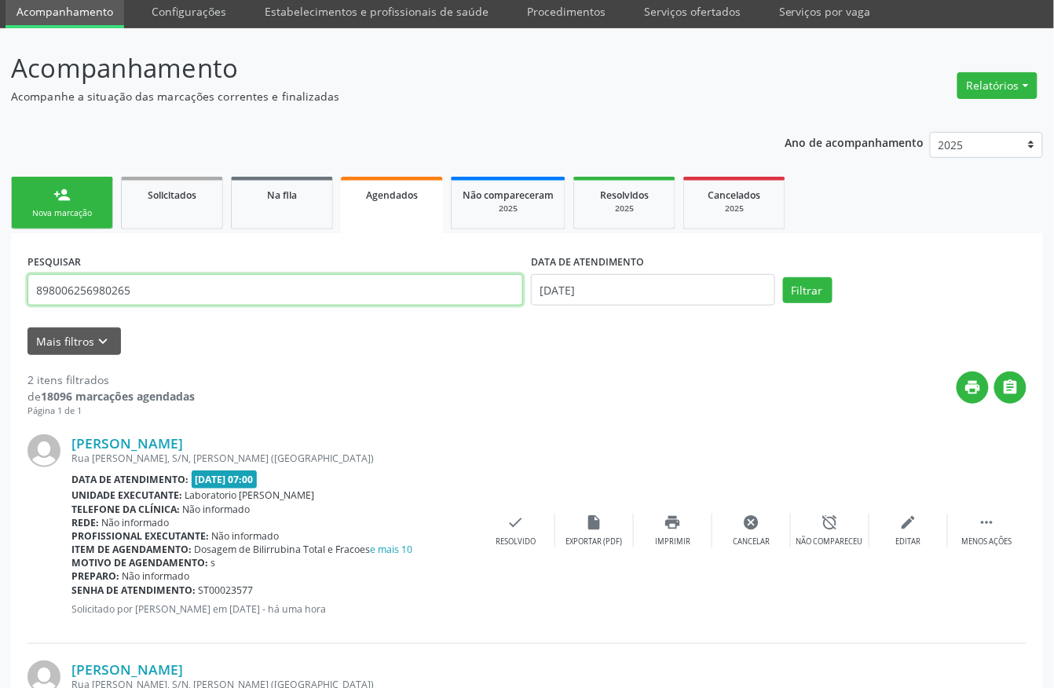
click at [177, 276] on input "898006256980265" at bounding box center [275, 289] width 496 height 31
click at [783, 277] on button "Filtrar" at bounding box center [807, 290] width 49 height 27
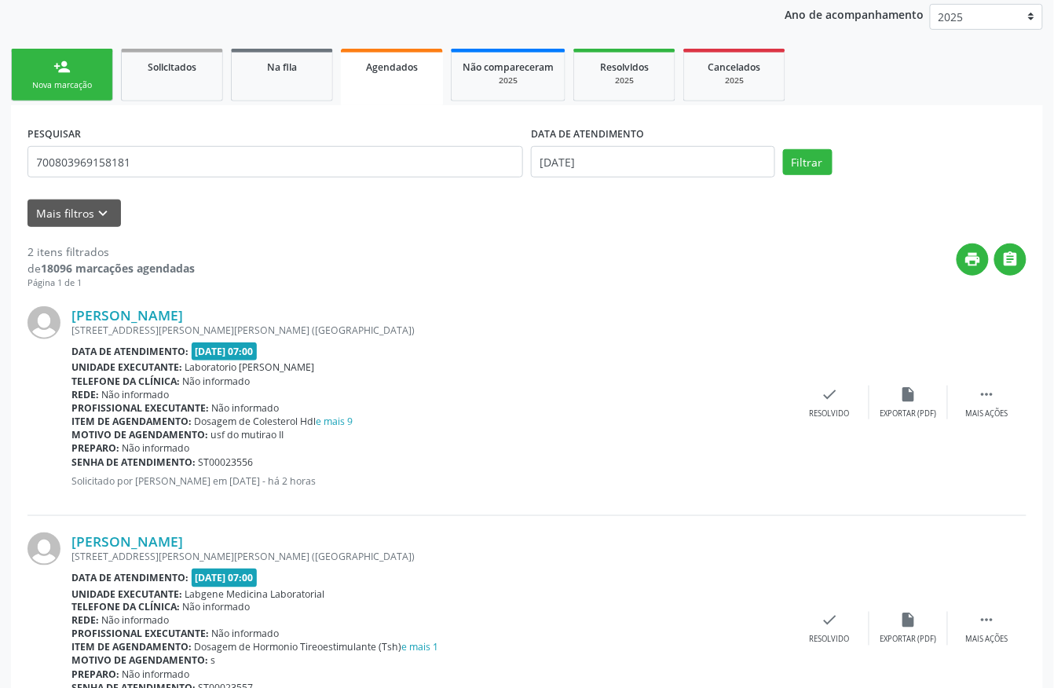
scroll to position [209, 0]
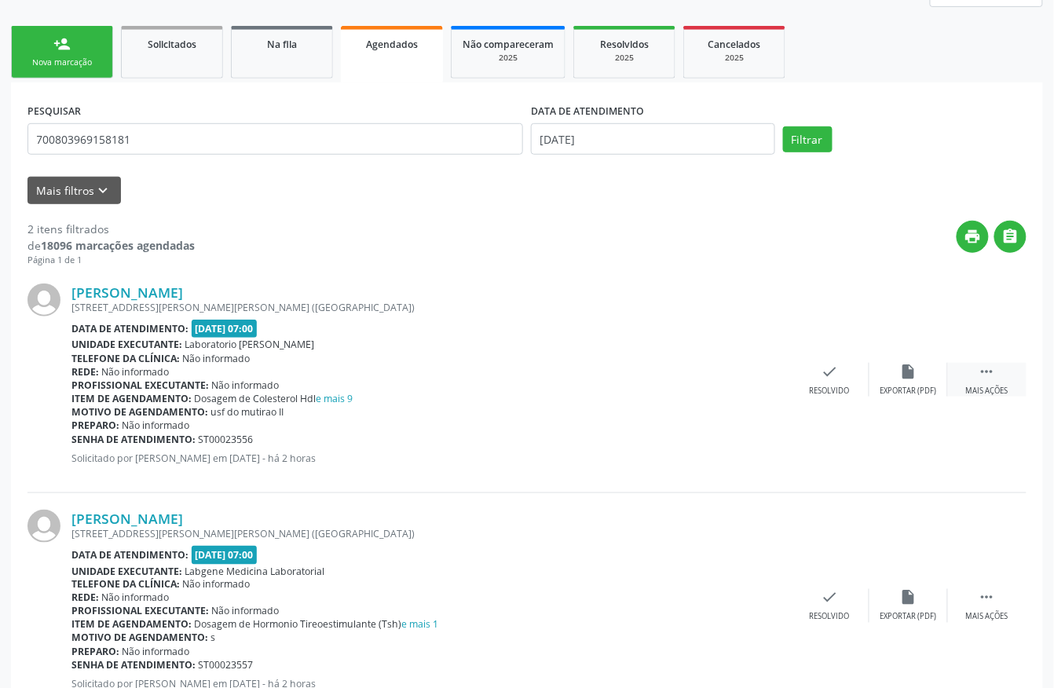
click at [983, 371] on icon "" at bounding box center [987, 371] width 17 height 17
click at [679, 366] on icon "print" at bounding box center [672, 371] width 17 height 17
click at [1013, 598] on div " Mais ações" at bounding box center [987, 606] width 79 height 34
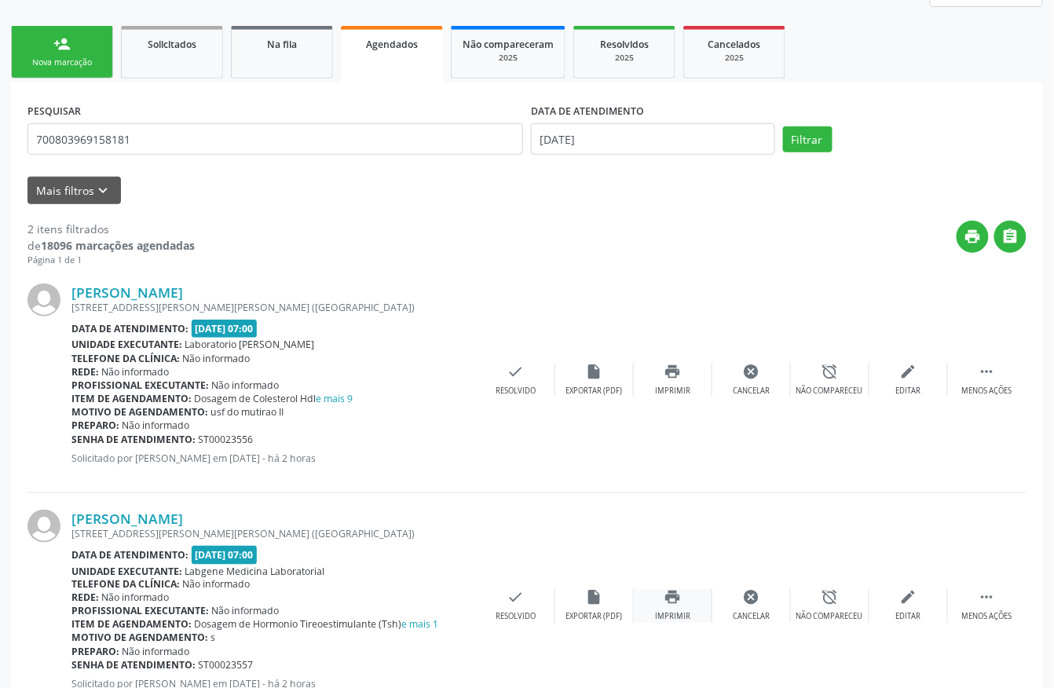
click at [667, 602] on icon "print" at bounding box center [672, 597] width 17 height 17
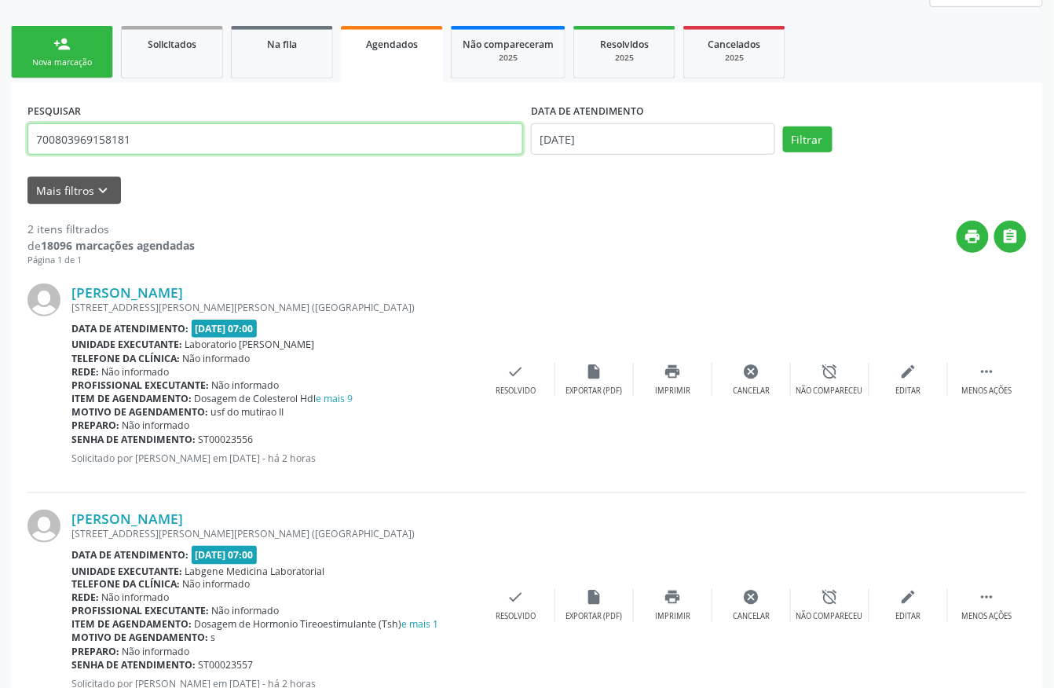
click at [142, 148] on input "700803969158181" at bounding box center [275, 138] width 496 height 31
type input "7"
click at [783, 126] on button "Filtrar" at bounding box center [807, 139] width 49 height 27
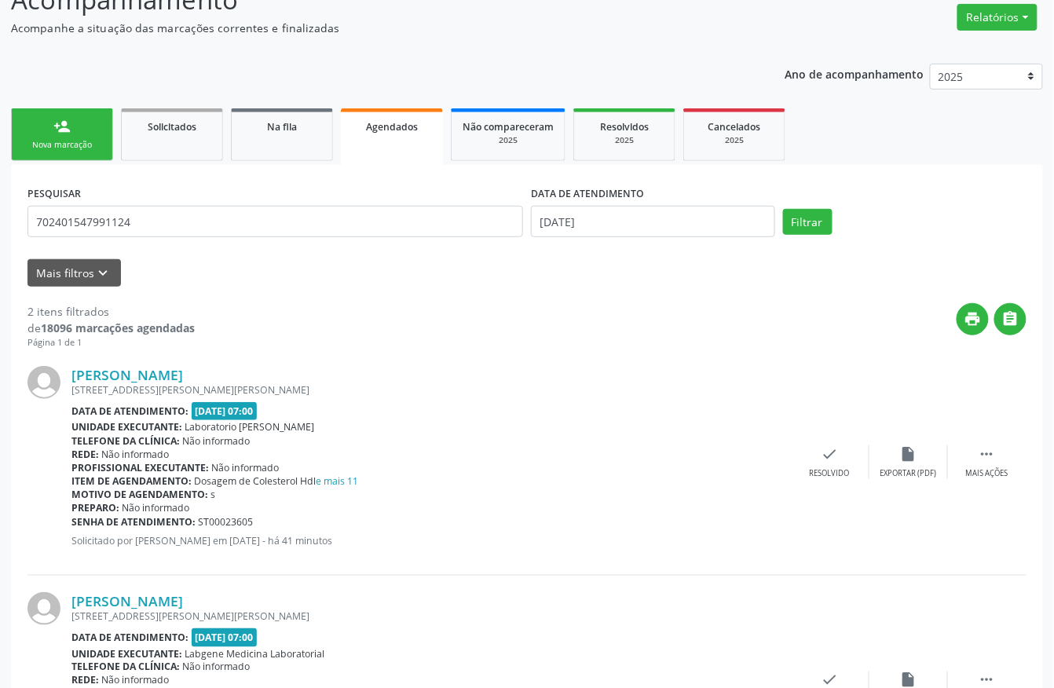
scroll to position [268, 0]
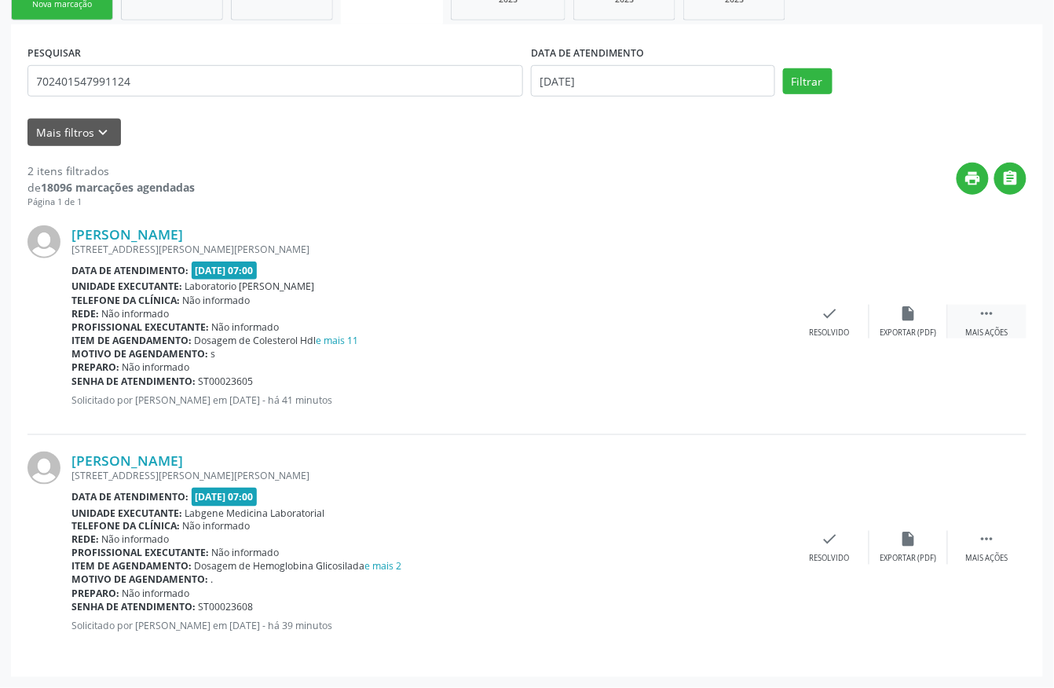
click at [994, 315] on icon "" at bounding box center [987, 313] width 17 height 17
click at [660, 315] on div "print Imprimir" at bounding box center [673, 322] width 79 height 34
click at [984, 550] on div " Mais ações" at bounding box center [987, 548] width 79 height 34
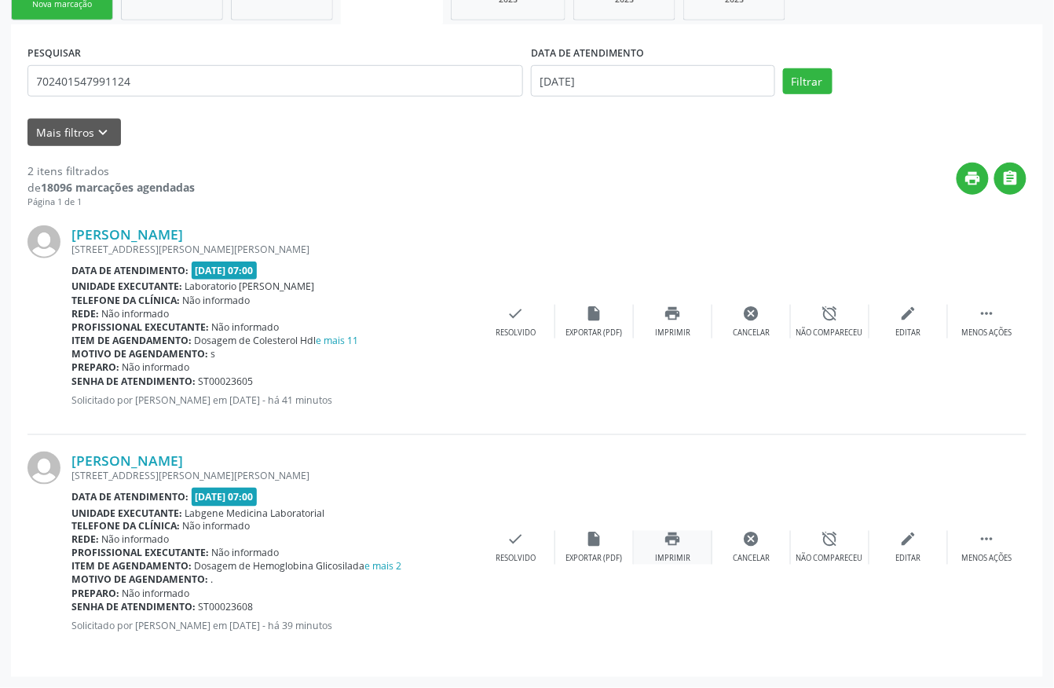
click at [674, 545] on icon "print" at bounding box center [672, 539] width 17 height 17
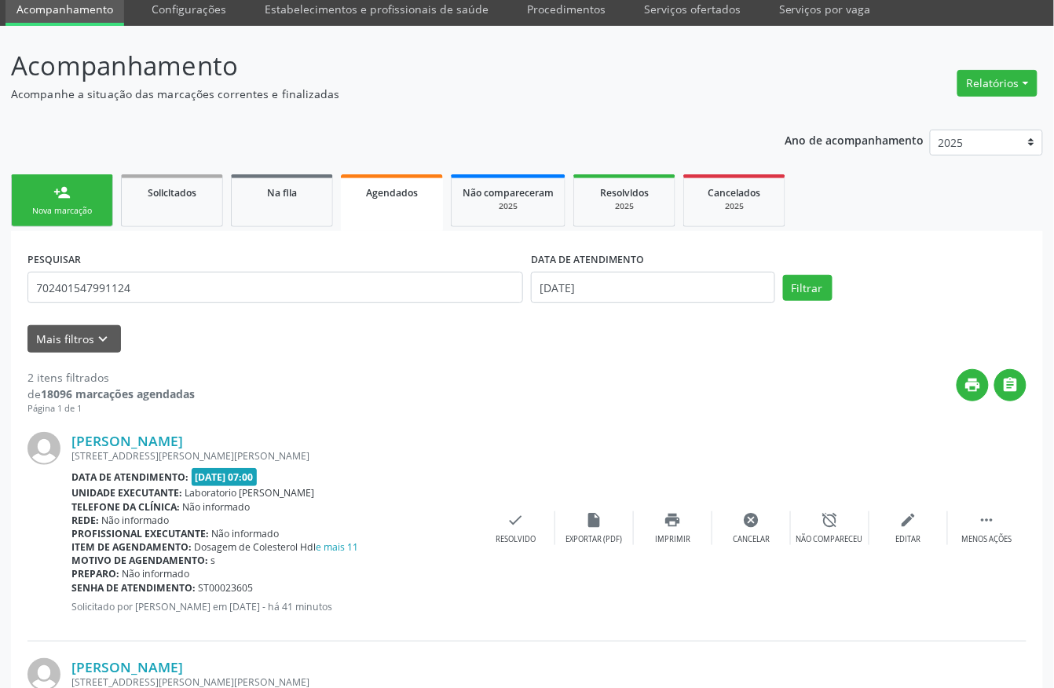
scroll to position [58, 0]
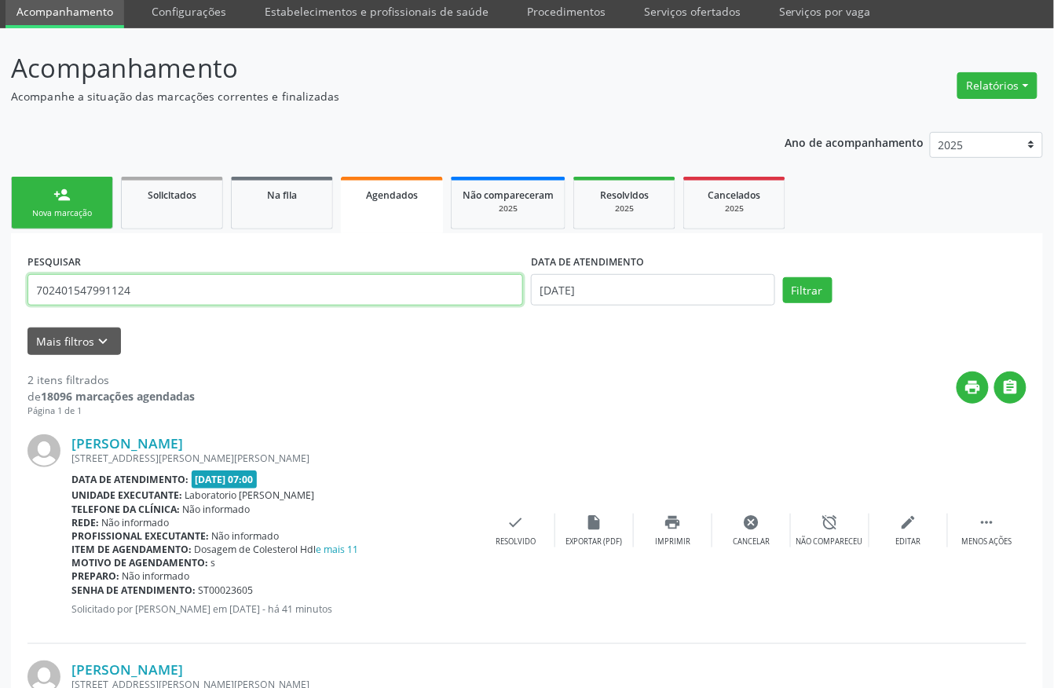
click at [130, 287] on input "702401547991124" at bounding box center [275, 289] width 496 height 31
click at [783, 277] on button "Filtrar" at bounding box center [807, 290] width 49 height 27
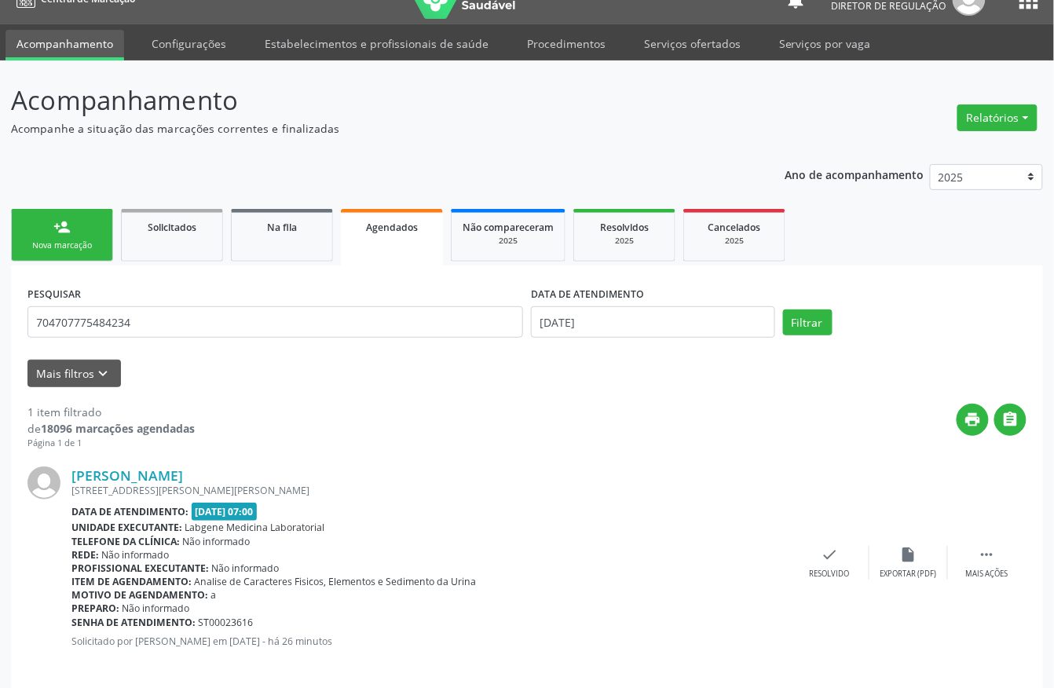
scroll to position [41, 0]
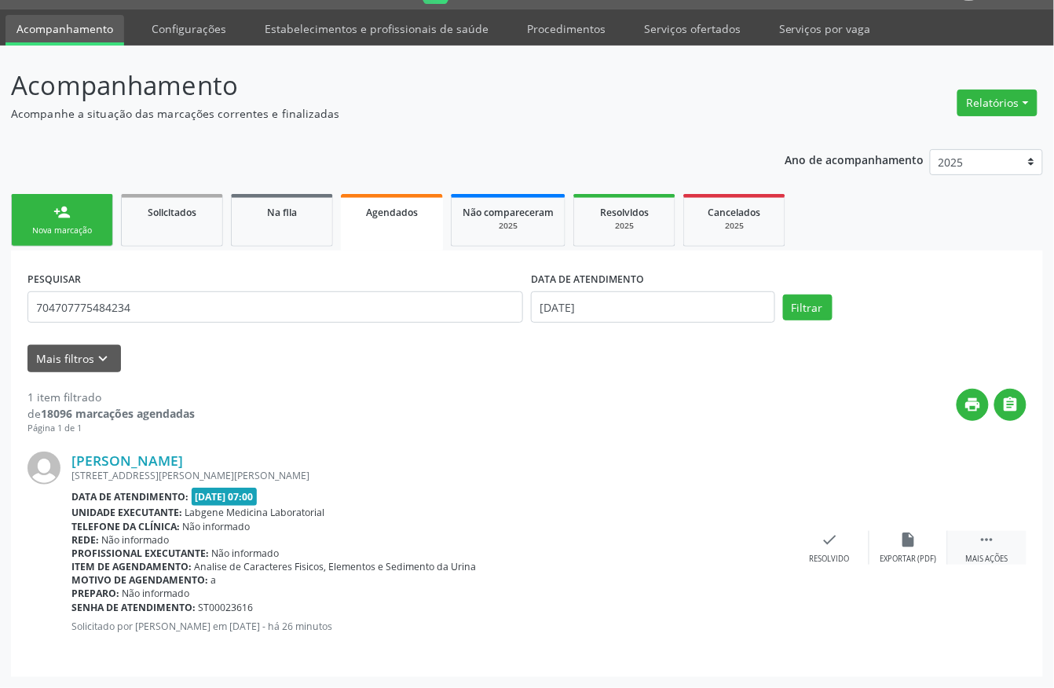
click at [987, 544] on icon "" at bounding box center [987, 539] width 17 height 17
click at [675, 539] on icon "print" at bounding box center [672, 539] width 17 height 17
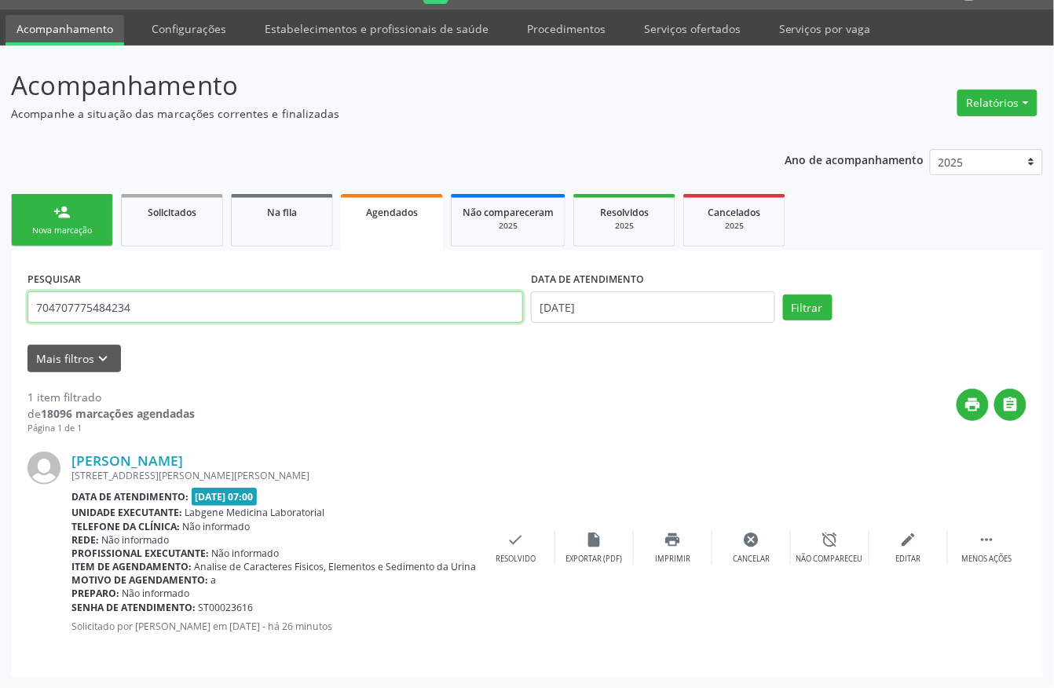
click at [188, 313] on input "704707775484234" at bounding box center [275, 306] width 496 height 31
click at [783, 295] on button "Filtrar" at bounding box center [807, 308] width 49 height 27
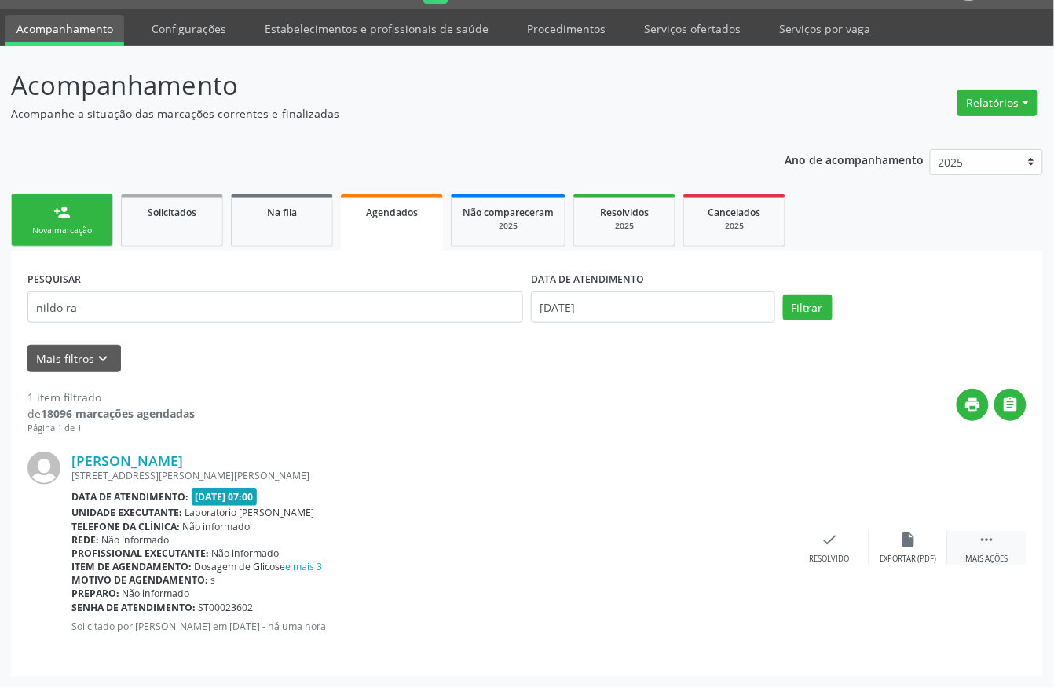
click at [985, 551] on div " Mais ações" at bounding box center [987, 548] width 79 height 34
click at [673, 551] on div "print Imprimir" at bounding box center [673, 548] width 79 height 34
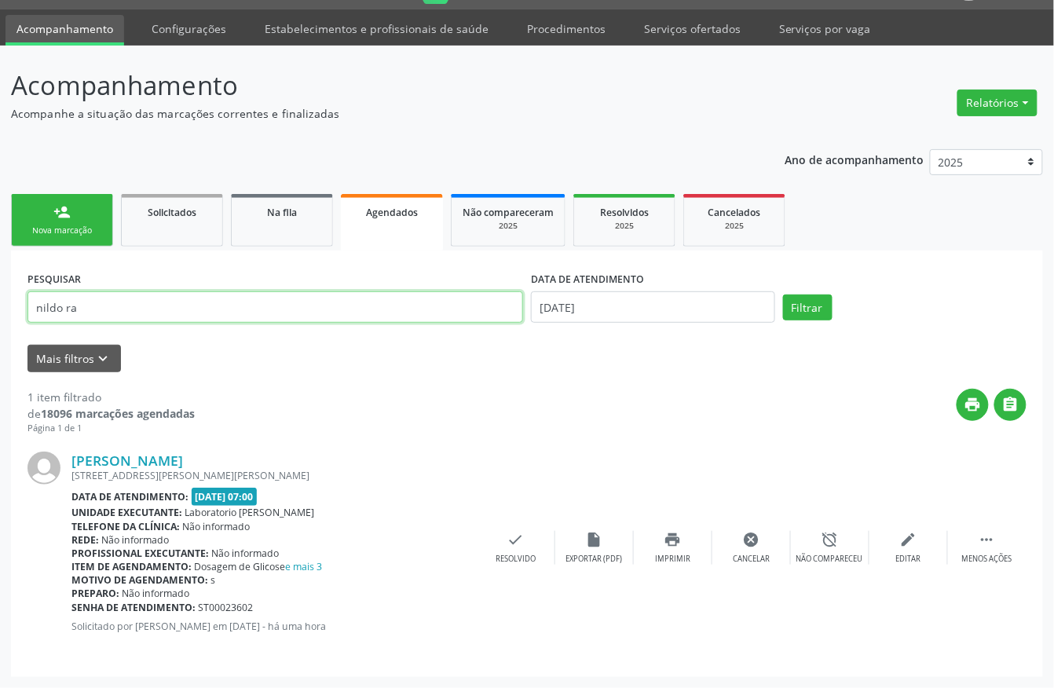
click at [214, 299] on input "nildo ra" at bounding box center [275, 306] width 496 height 31
click at [783, 295] on button "Filtrar" at bounding box center [807, 308] width 49 height 27
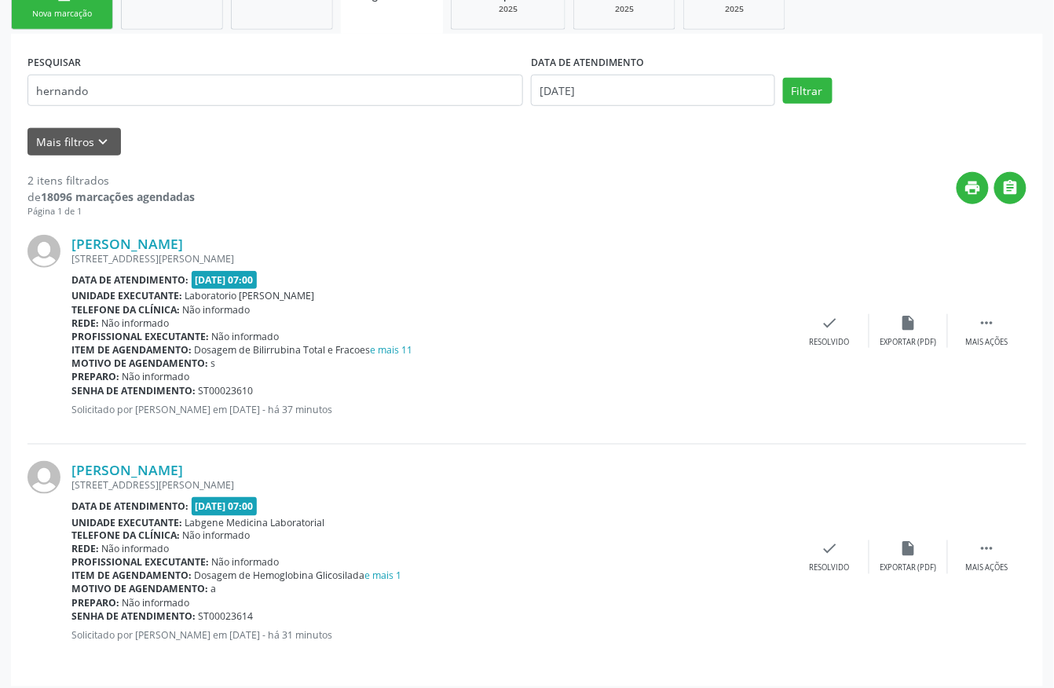
scroll to position [268, 0]
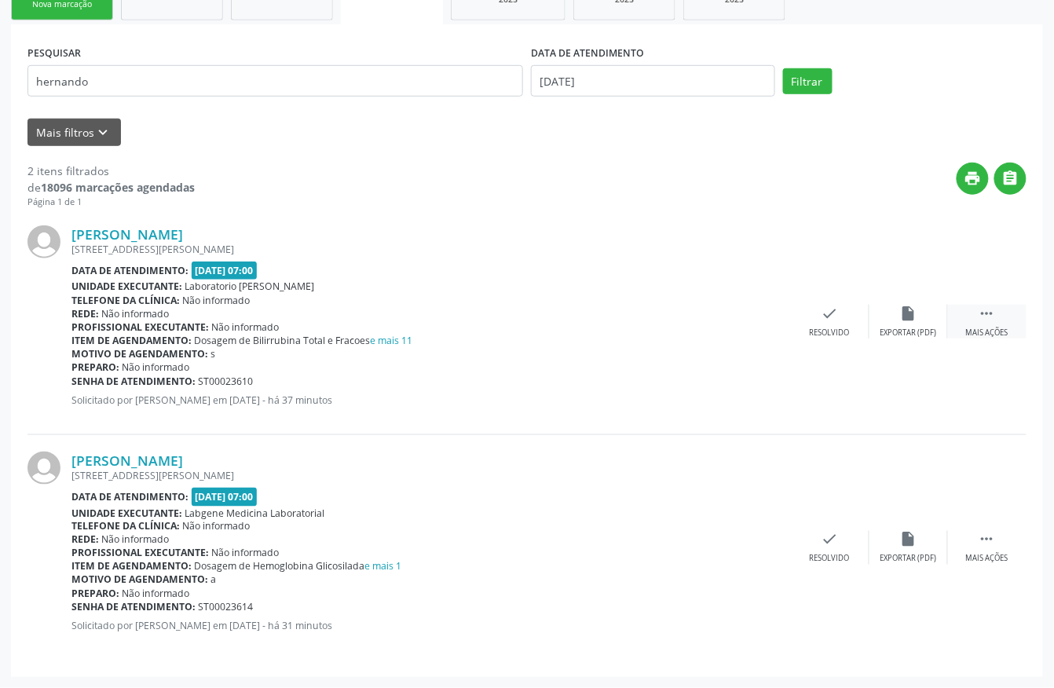
click at [994, 309] on icon "" at bounding box center [987, 313] width 17 height 17
click at [676, 311] on icon "print" at bounding box center [672, 313] width 17 height 17
click at [984, 544] on icon "" at bounding box center [987, 539] width 17 height 17
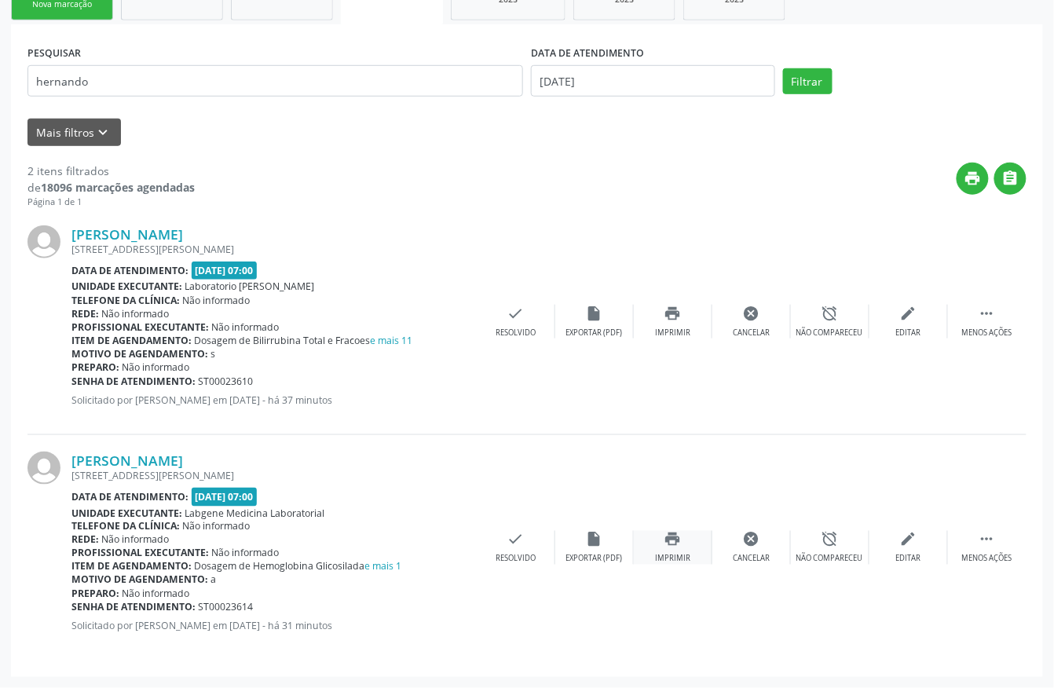
click at [672, 547] on icon "print" at bounding box center [672, 539] width 17 height 17
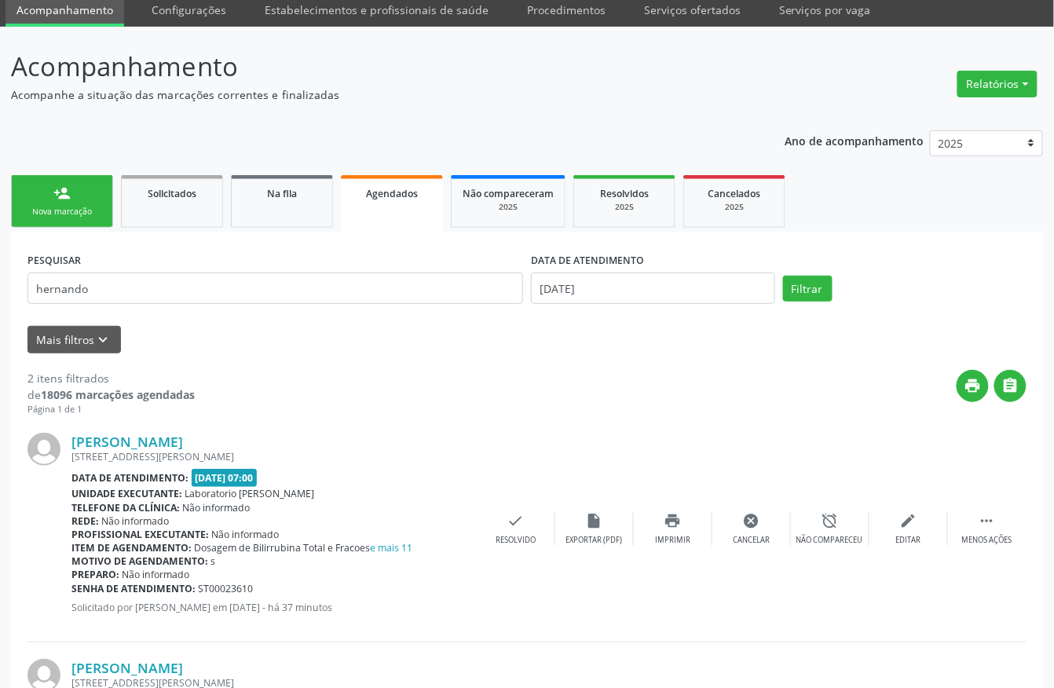
scroll to position [58, 0]
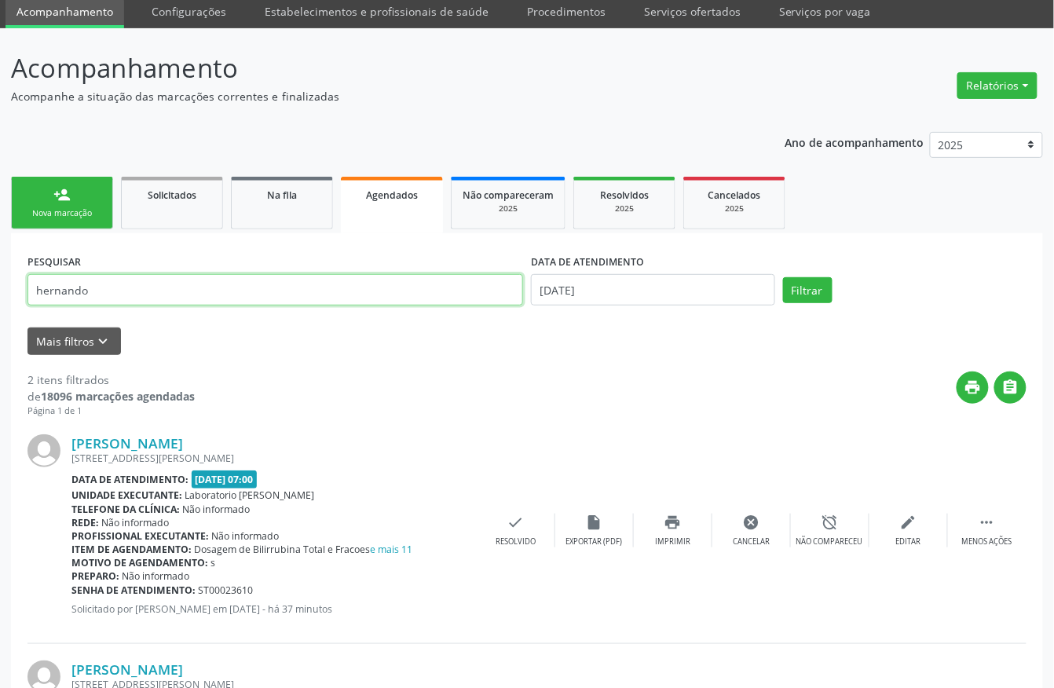
click at [136, 293] on input "hernando" at bounding box center [275, 289] width 496 height 31
click at [783, 277] on button "Filtrar" at bounding box center [807, 290] width 49 height 27
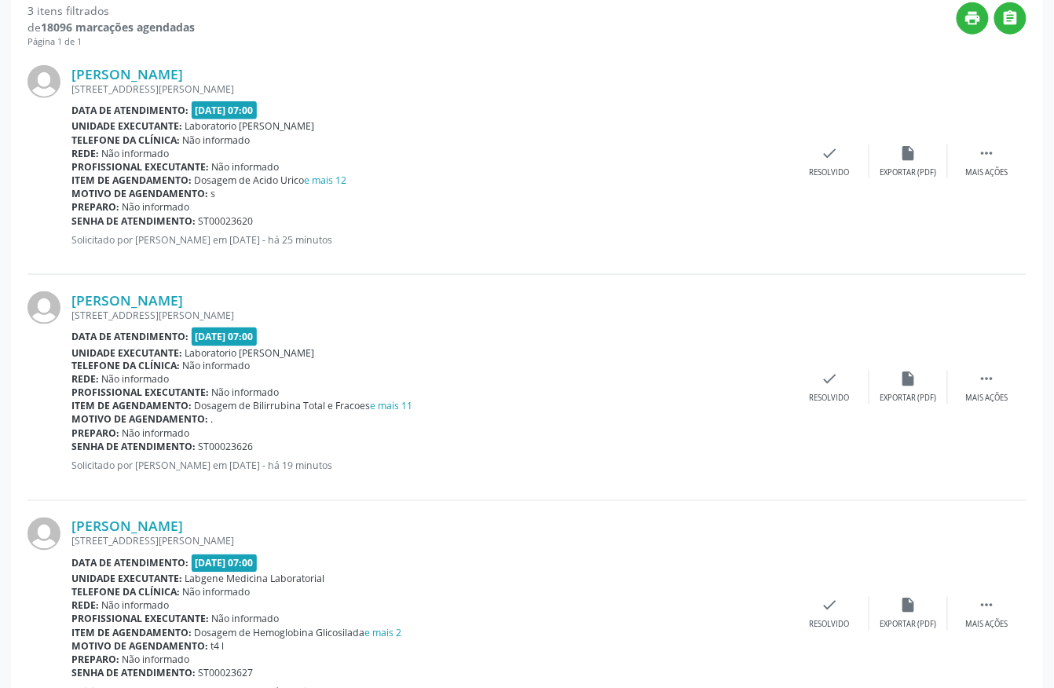
scroll to position [390, 0]
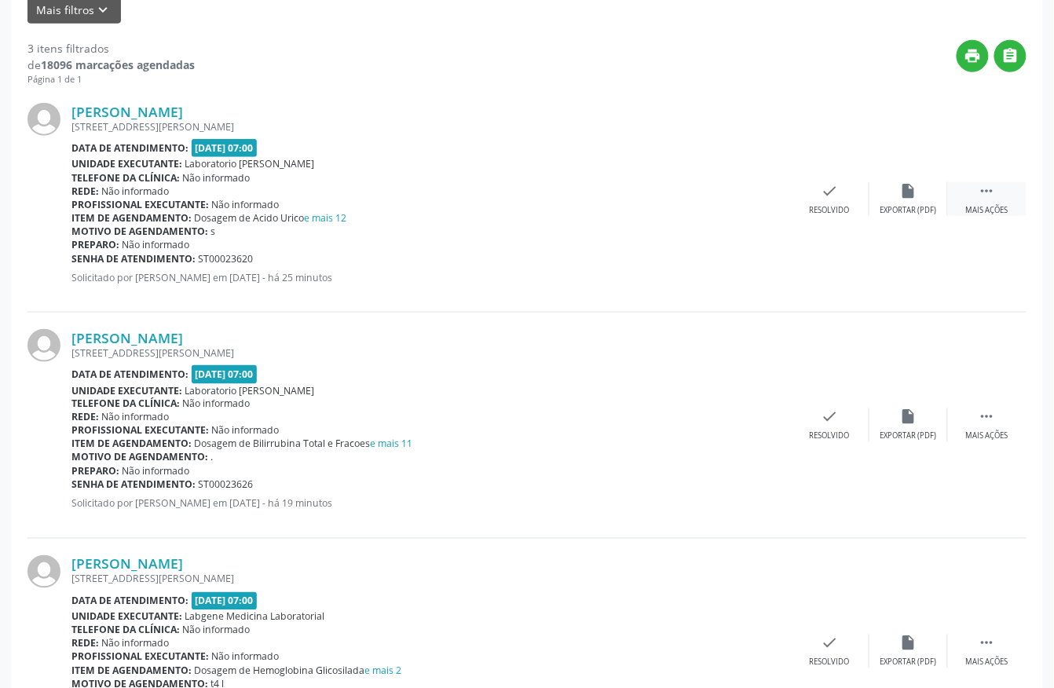
click at [983, 196] on icon "" at bounding box center [987, 190] width 17 height 17
click at [680, 193] on icon "print" at bounding box center [672, 190] width 17 height 17
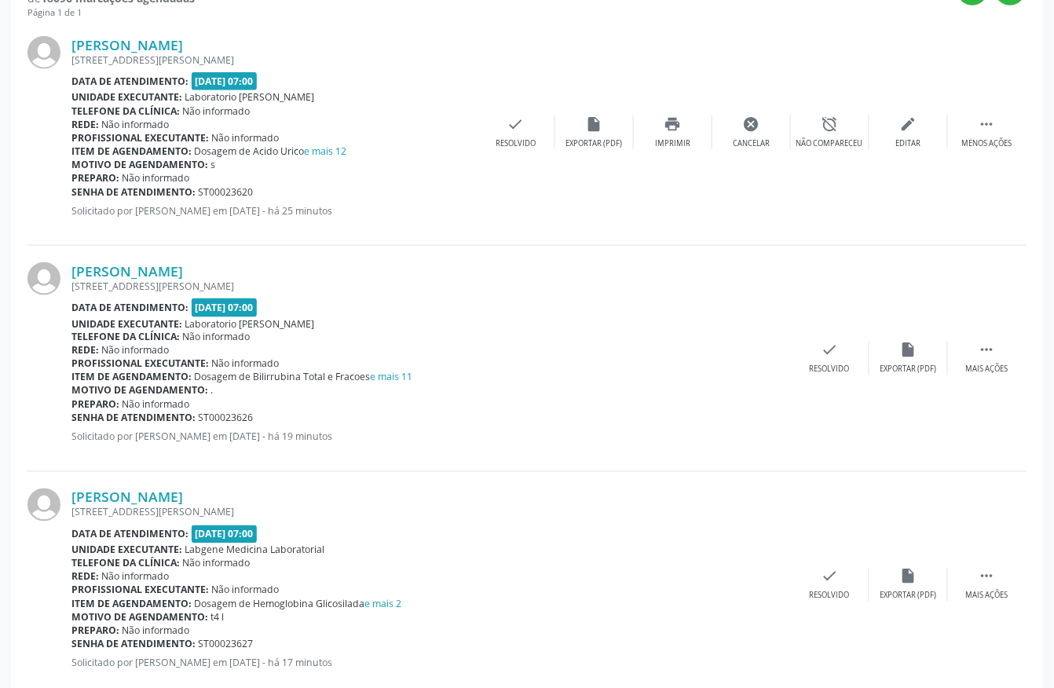
scroll to position [494, 0]
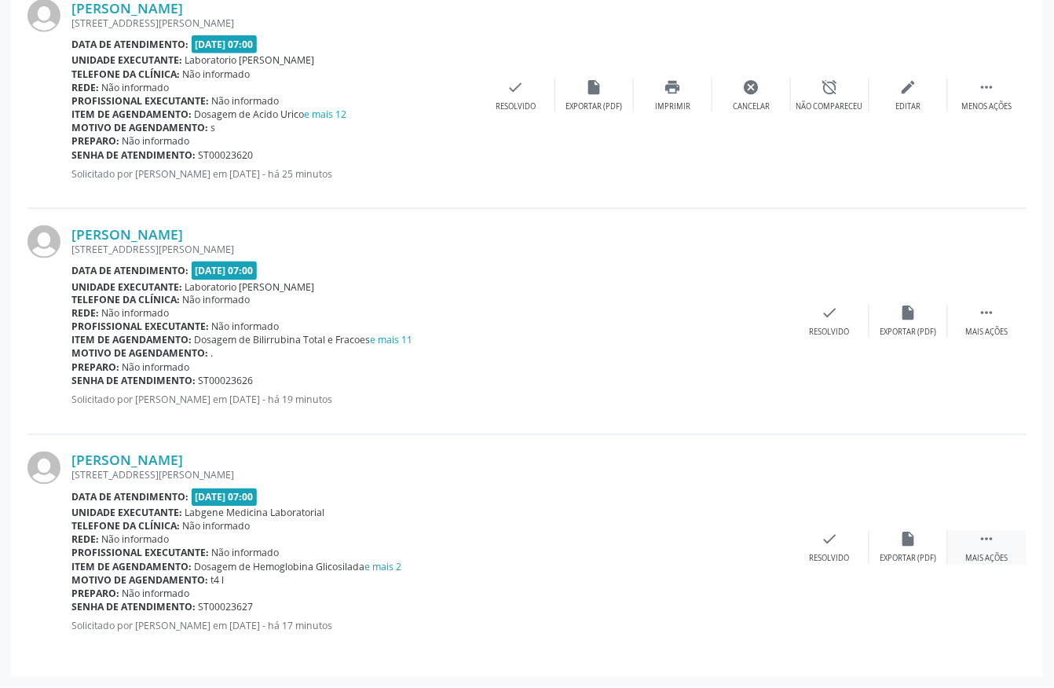
click at [999, 539] on div " Mais ações" at bounding box center [987, 548] width 79 height 34
click at [657, 542] on div "print Imprimir" at bounding box center [673, 548] width 79 height 34
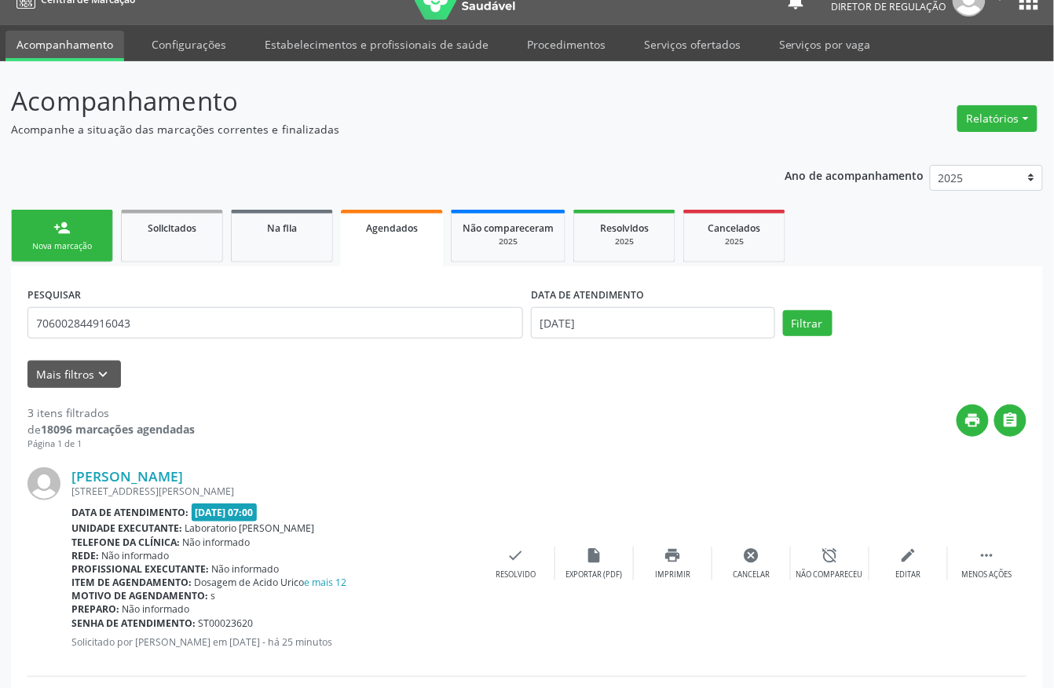
scroll to position [0, 0]
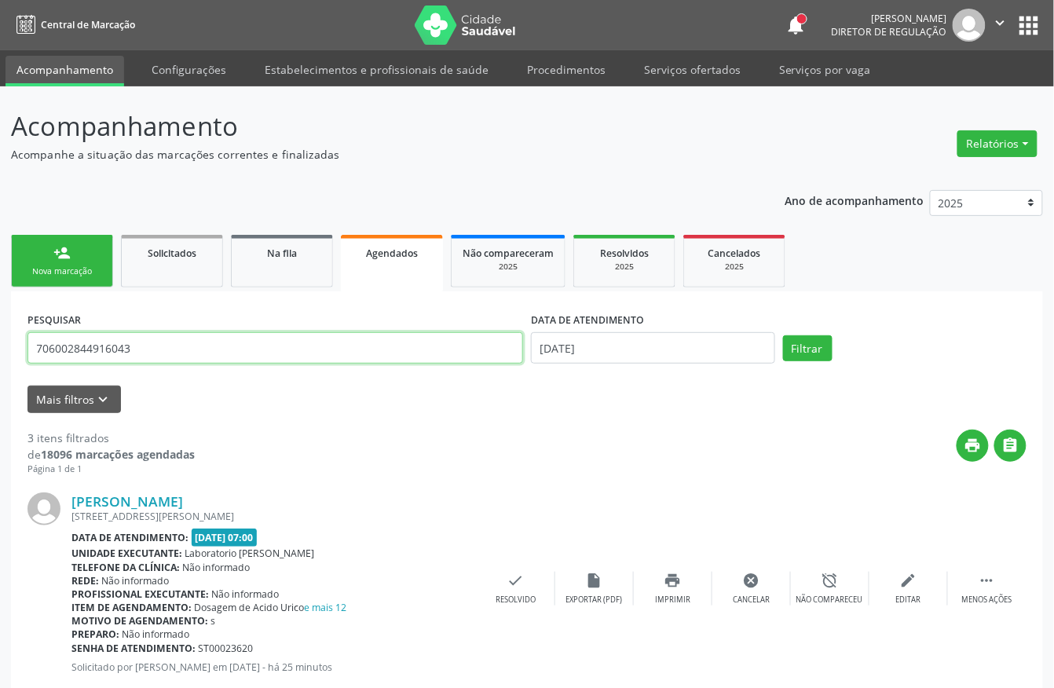
click at [135, 350] on input "706002844916043" at bounding box center [275, 347] width 496 height 31
type input "701006843016793"
click at [783, 335] on button "Filtrar" at bounding box center [807, 348] width 49 height 27
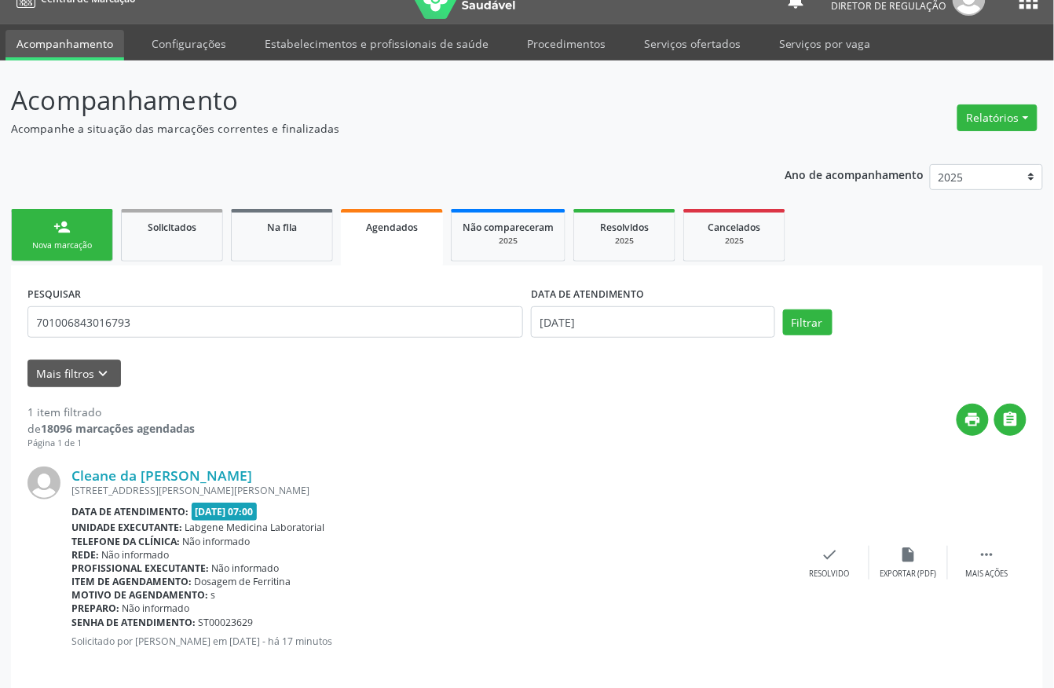
scroll to position [41, 0]
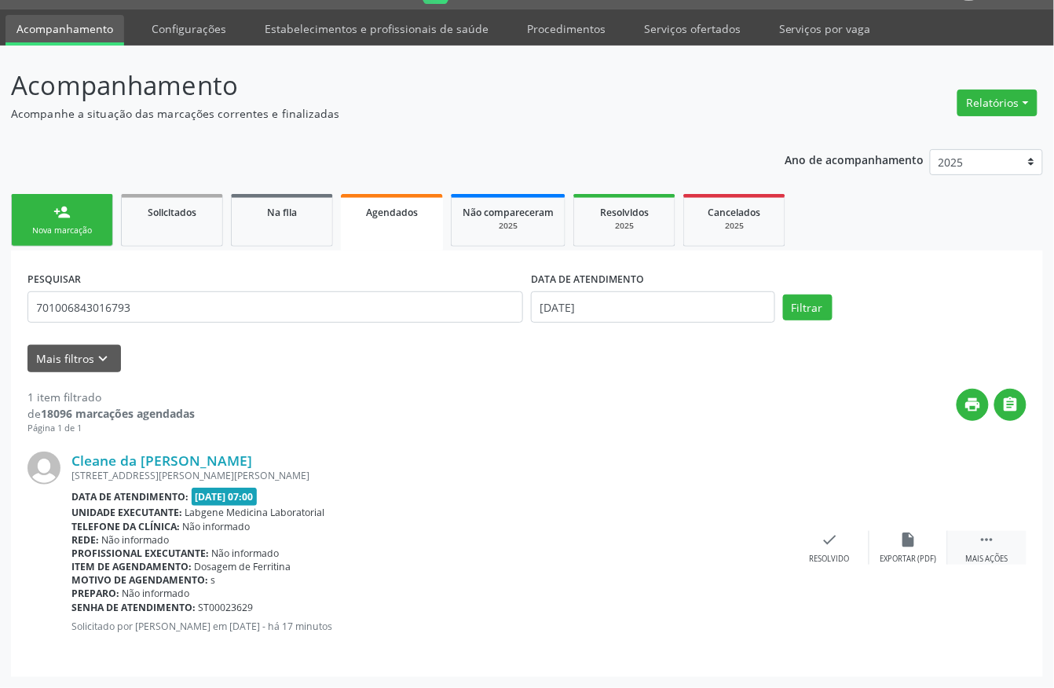
click at [994, 535] on icon "" at bounding box center [987, 539] width 17 height 17
click at [668, 554] on div "Imprimir" at bounding box center [672, 559] width 35 height 11
click at [968, 407] on icon "print" at bounding box center [972, 404] width 17 height 17
click at [664, 535] on icon "print" at bounding box center [672, 539] width 17 height 17
